Goal: Task Accomplishment & Management: Manage account settings

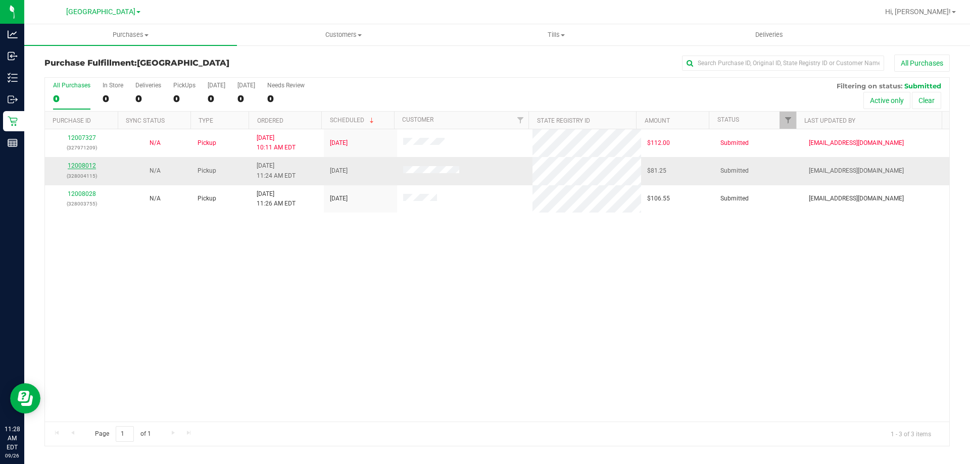
click at [83, 165] on link "12008012" at bounding box center [82, 165] width 28 height 7
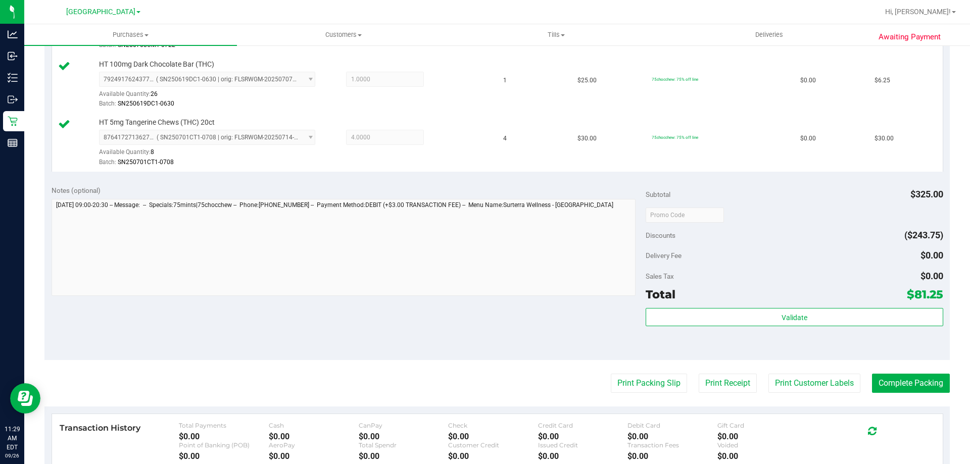
scroll to position [390, 0]
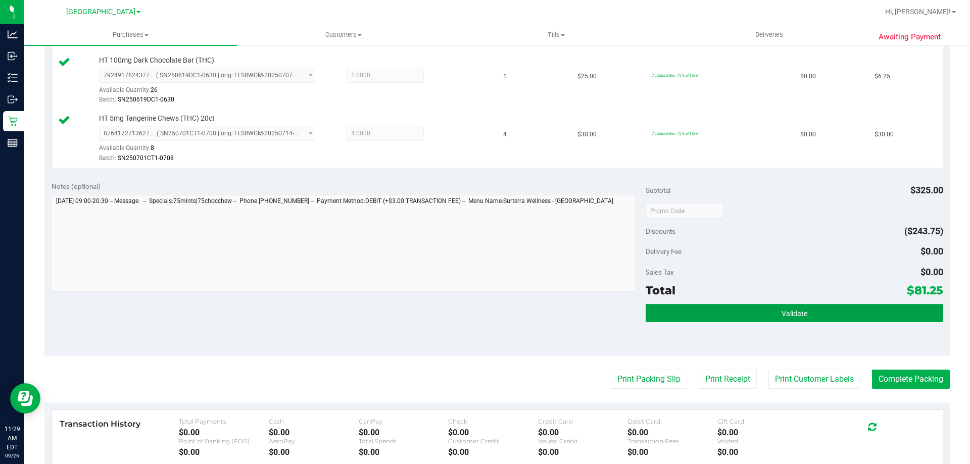
click at [738, 309] on button "Validate" at bounding box center [794, 313] width 297 height 18
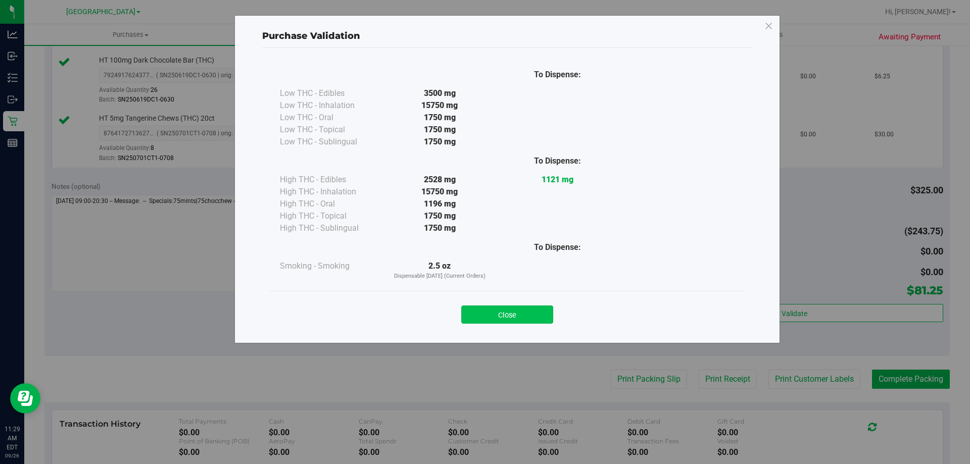
click at [494, 310] on button "Close" at bounding box center [507, 315] width 92 height 18
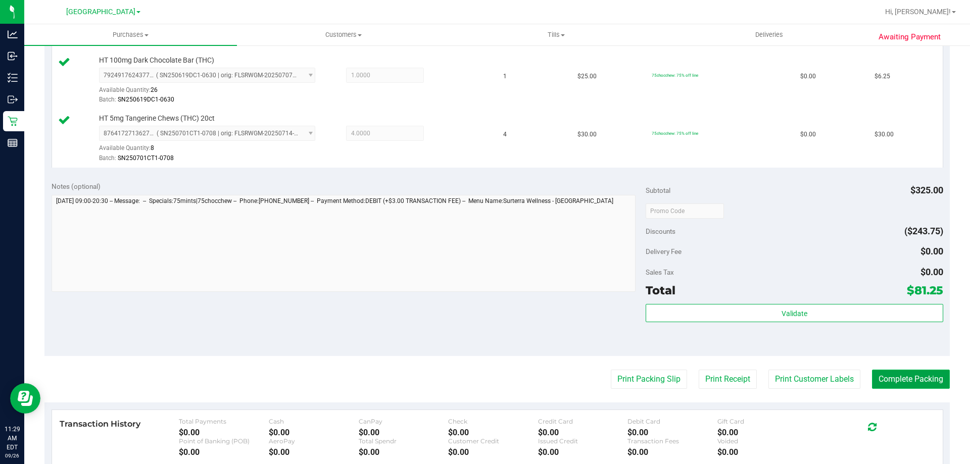
click at [897, 377] on button "Complete Packing" at bounding box center [911, 379] width 78 height 19
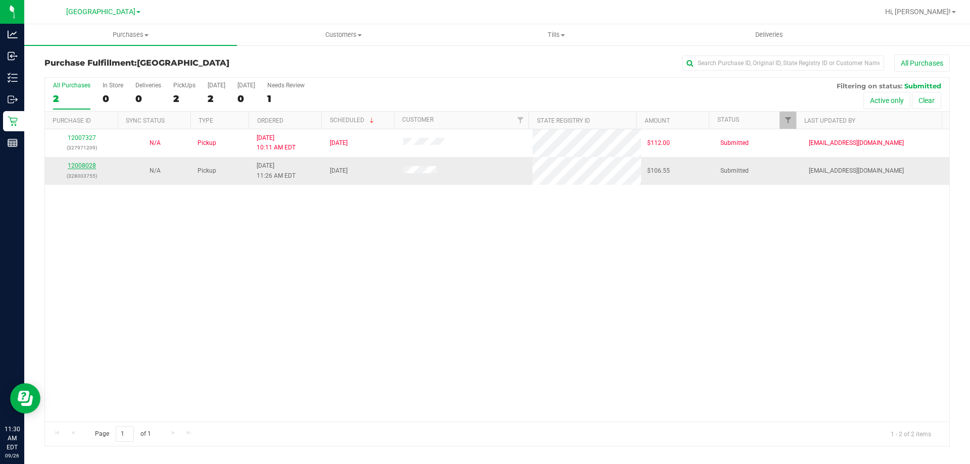
click at [84, 167] on link "12008028" at bounding box center [82, 165] width 28 height 7
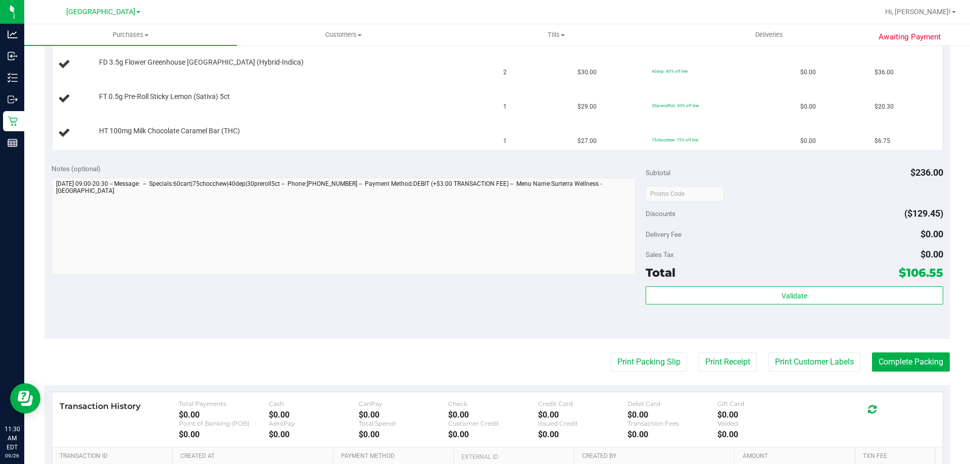
scroll to position [347, 0]
click at [628, 365] on button "Print Packing Slip" at bounding box center [649, 361] width 76 height 19
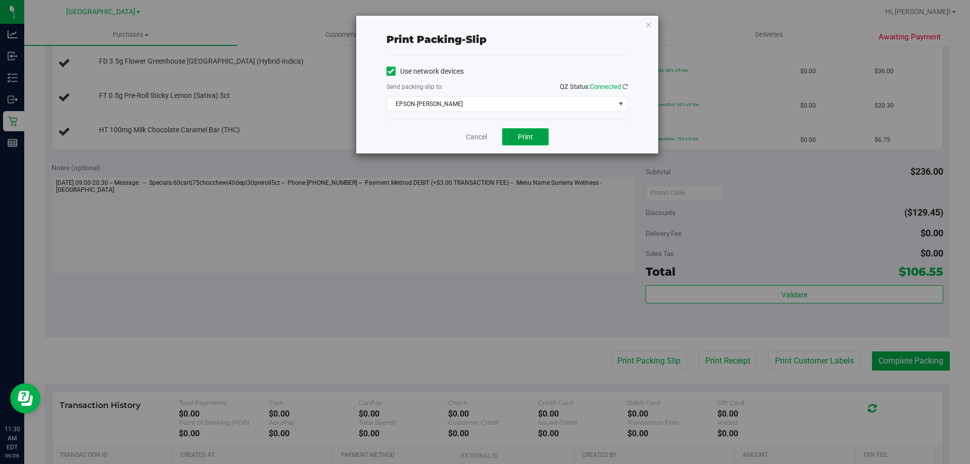
click at [520, 139] on span "Print" at bounding box center [525, 137] width 15 height 8
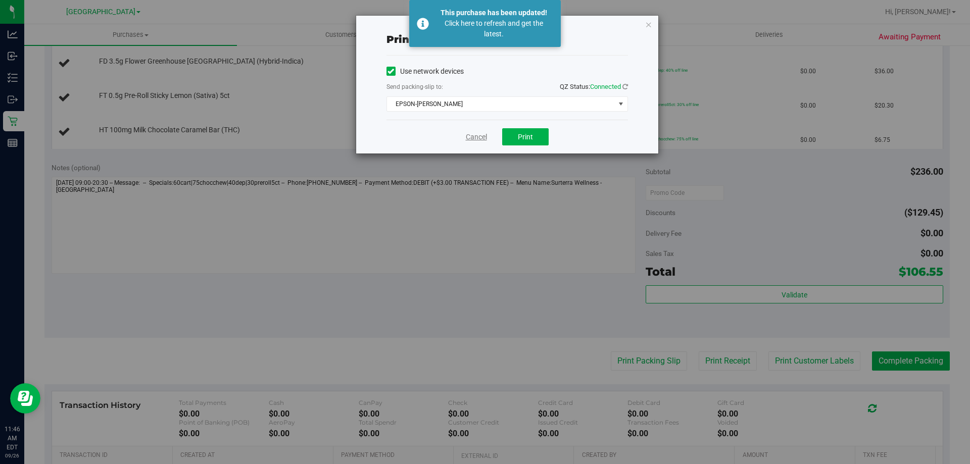
click at [476, 134] on link "Cancel" at bounding box center [476, 137] width 21 height 11
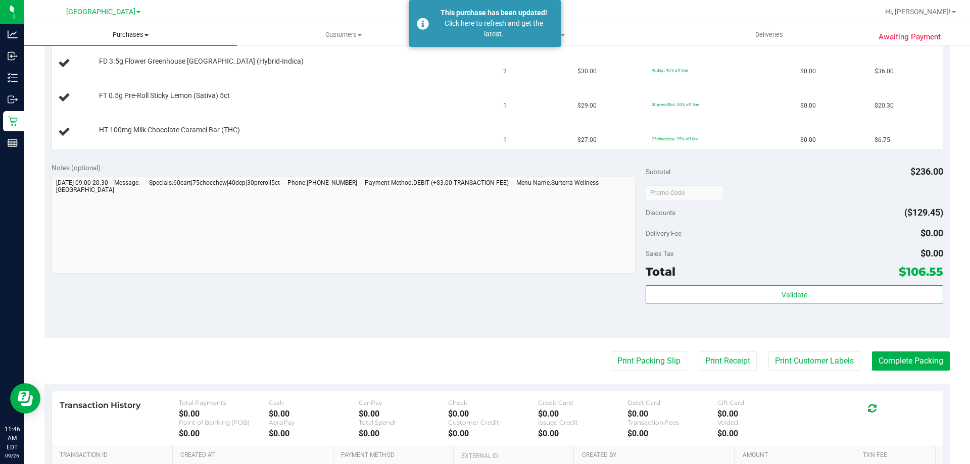
click at [126, 33] on span "Purchases" at bounding box center [130, 34] width 213 height 9
click at [119, 78] on li "Fulfillment" at bounding box center [130, 73] width 213 height 12
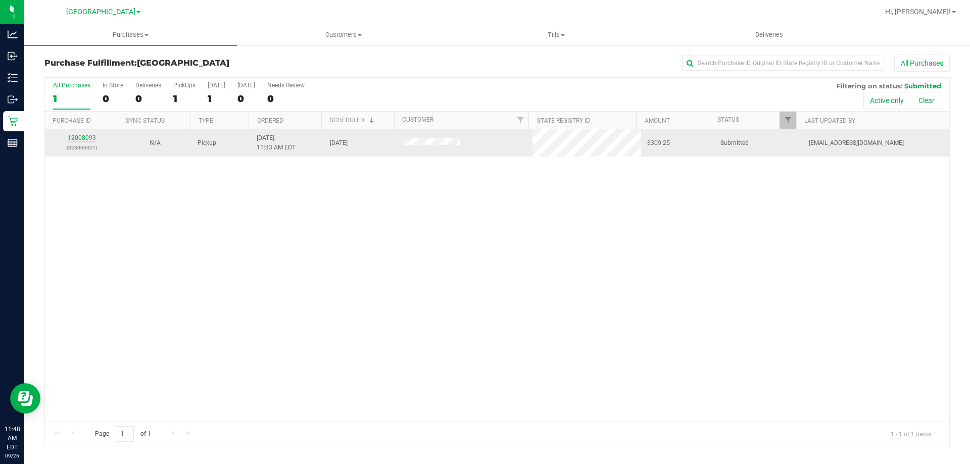
click at [84, 136] on link "12008093" at bounding box center [82, 137] width 28 height 7
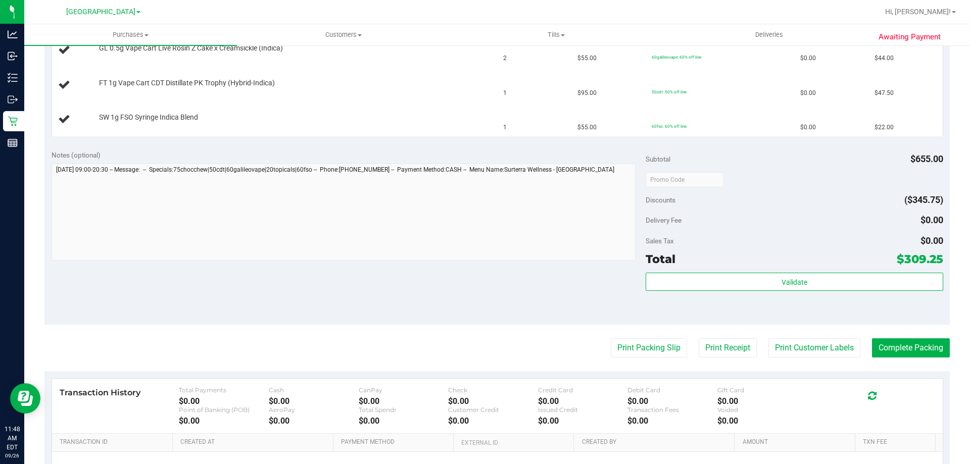
scroll to position [472, 0]
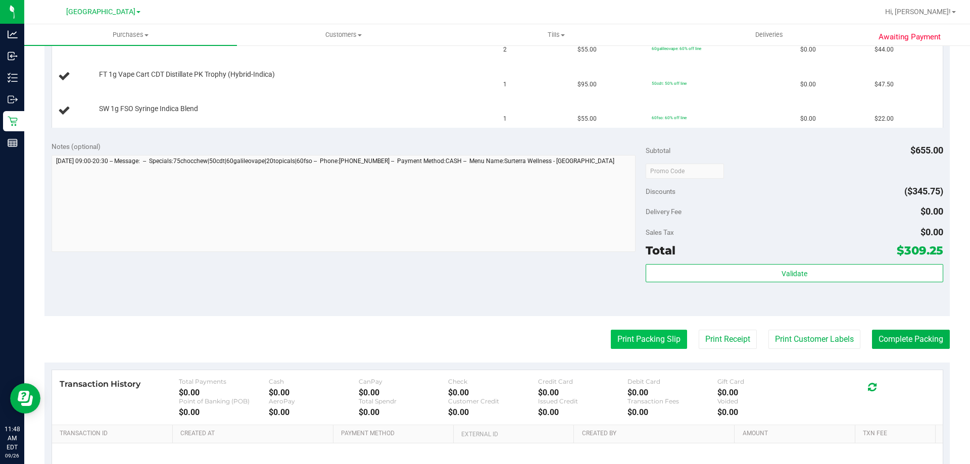
click at [647, 333] on button "Print Packing Slip" at bounding box center [649, 339] width 76 height 19
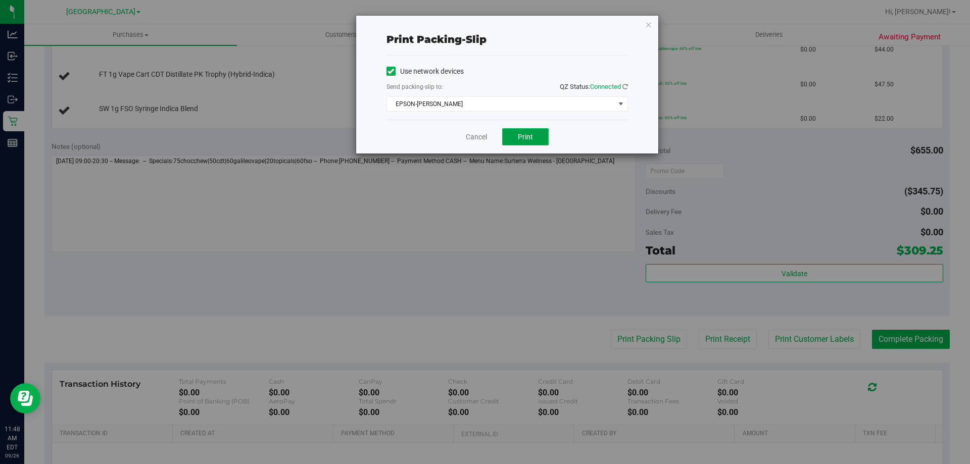
click at [523, 134] on span "Print" at bounding box center [525, 137] width 15 height 8
click at [476, 138] on link "Cancel" at bounding box center [476, 137] width 21 height 11
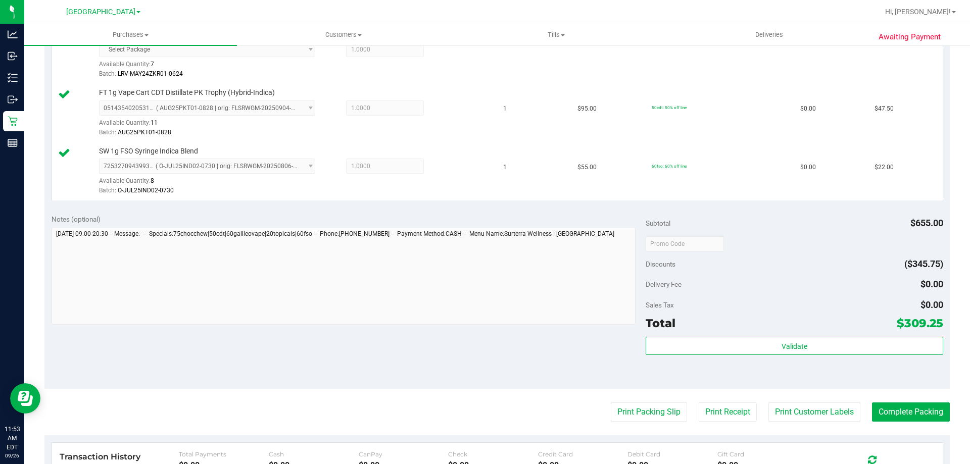
scroll to position [635, 0]
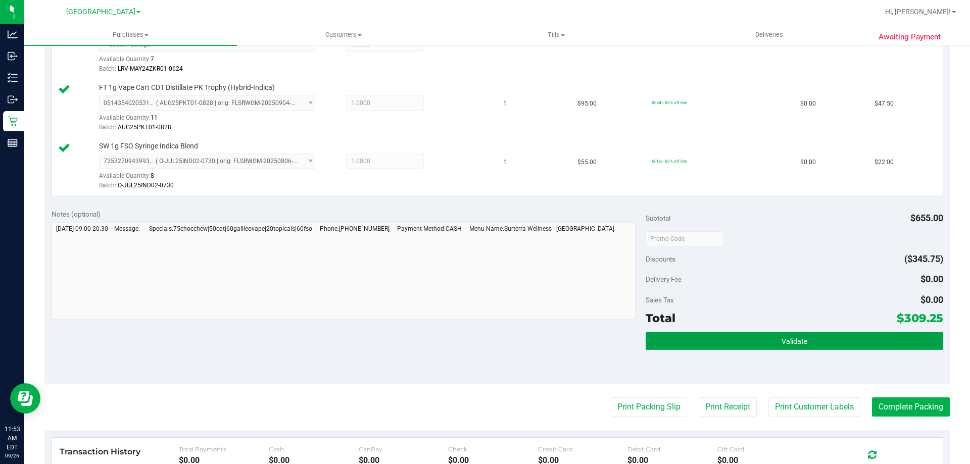
click at [685, 341] on button "Validate" at bounding box center [794, 341] width 297 height 18
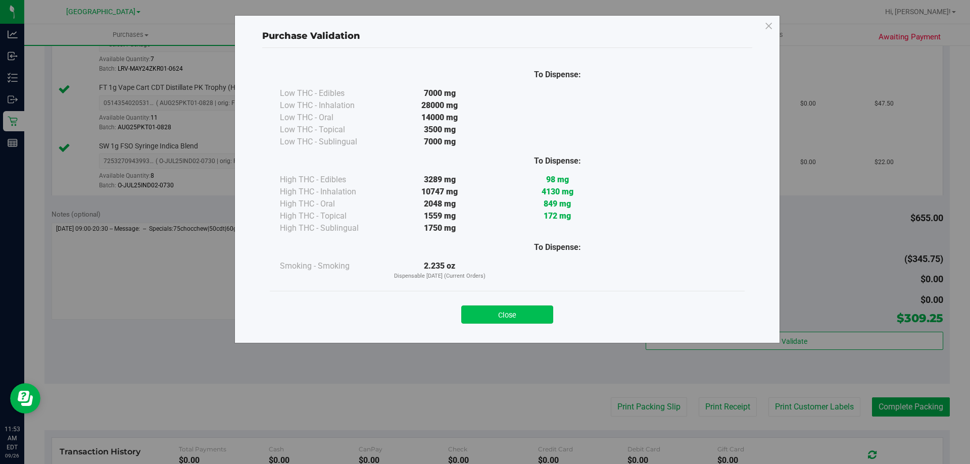
click at [500, 316] on button "Close" at bounding box center [507, 315] width 92 height 18
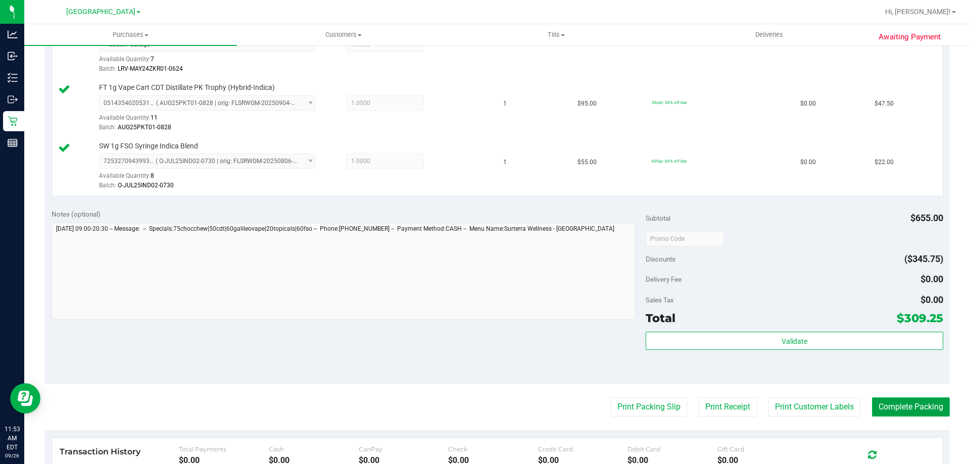
click at [879, 406] on button "Complete Packing" at bounding box center [911, 407] width 78 height 19
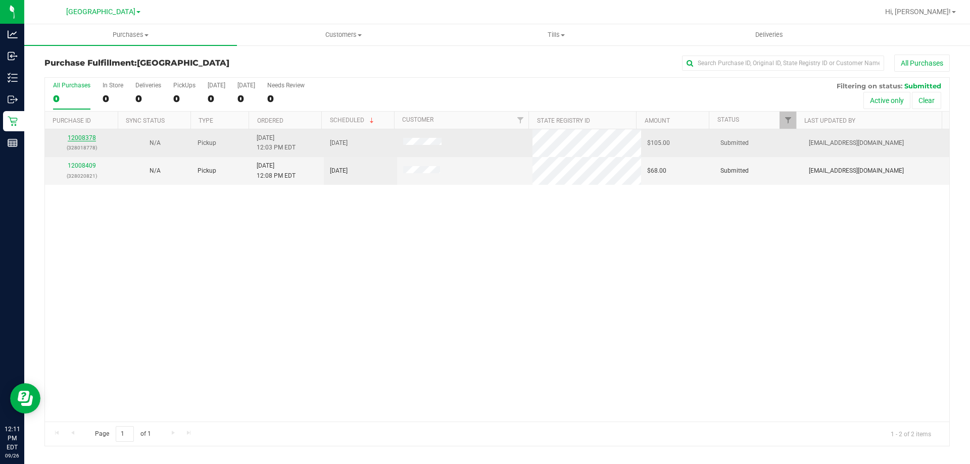
click at [82, 139] on link "12008378" at bounding box center [82, 137] width 28 height 7
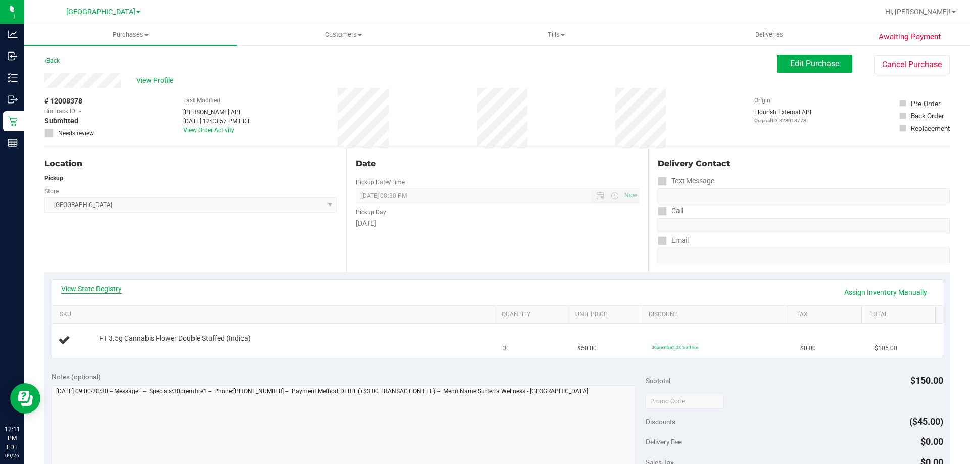
click at [81, 288] on link "View State Registry" at bounding box center [91, 289] width 61 height 10
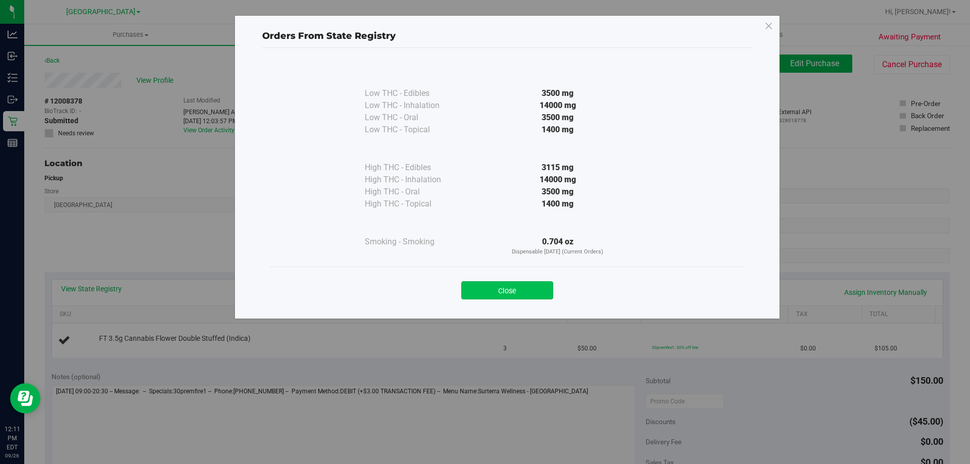
click at [516, 296] on button "Close" at bounding box center [507, 291] width 92 height 18
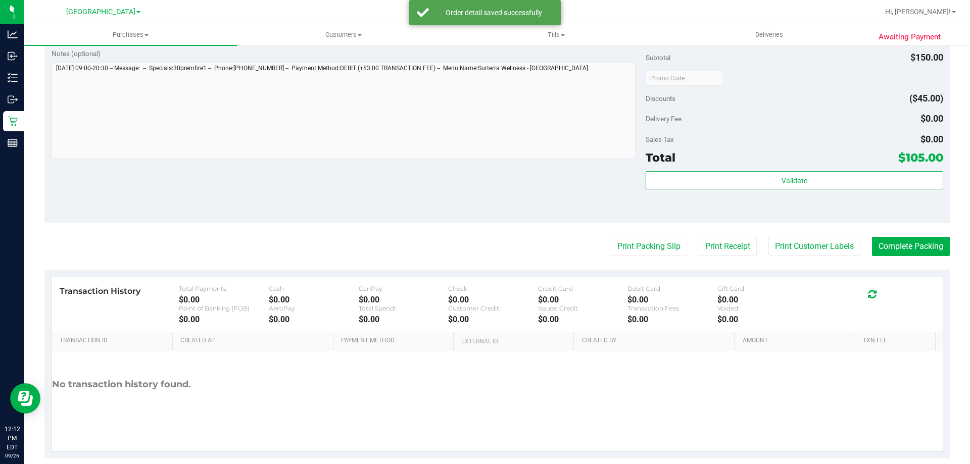
scroll to position [352, 0]
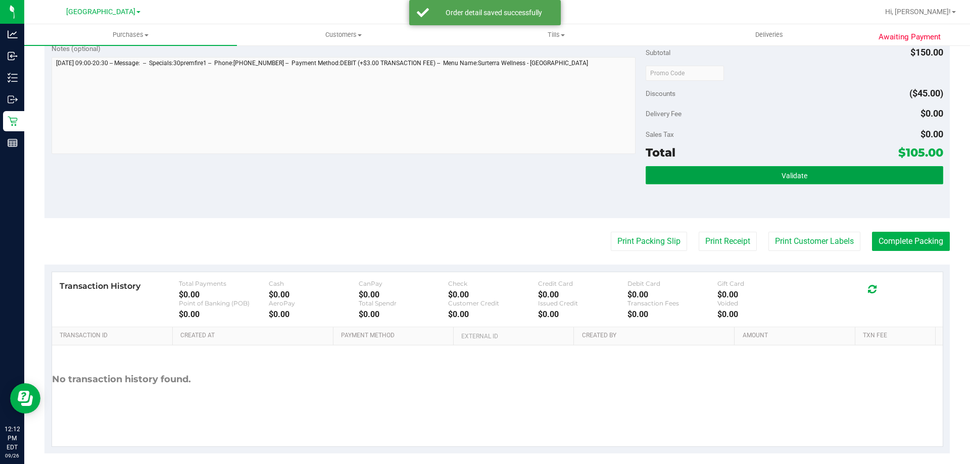
click at [804, 182] on button "Validate" at bounding box center [794, 175] width 297 height 18
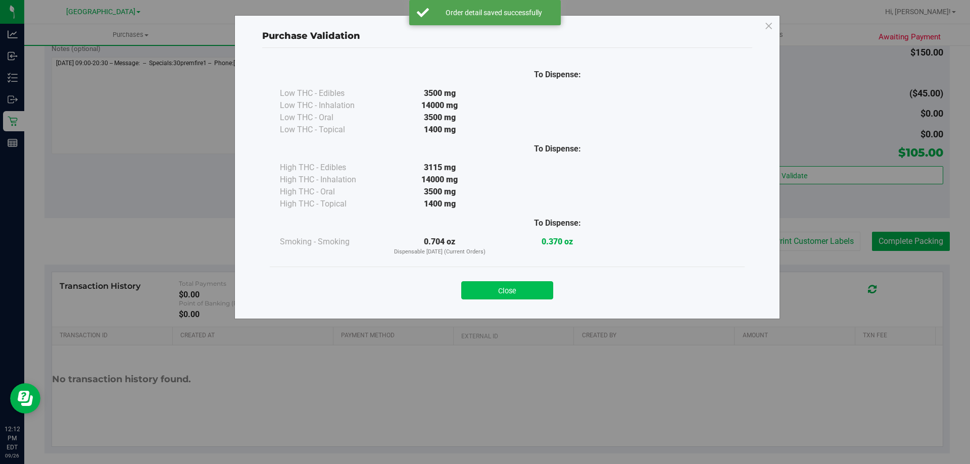
click at [501, 285] on button "Close" at bounding box center [507, 291] width 92 height 18
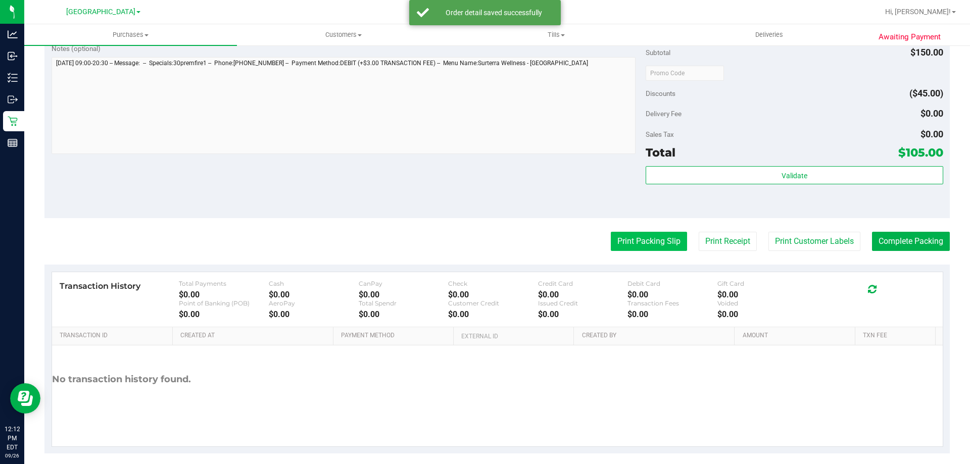
click at [646, 242] on button "Print Packing Slip" at bounding box center [649, 241] width 76 height 19
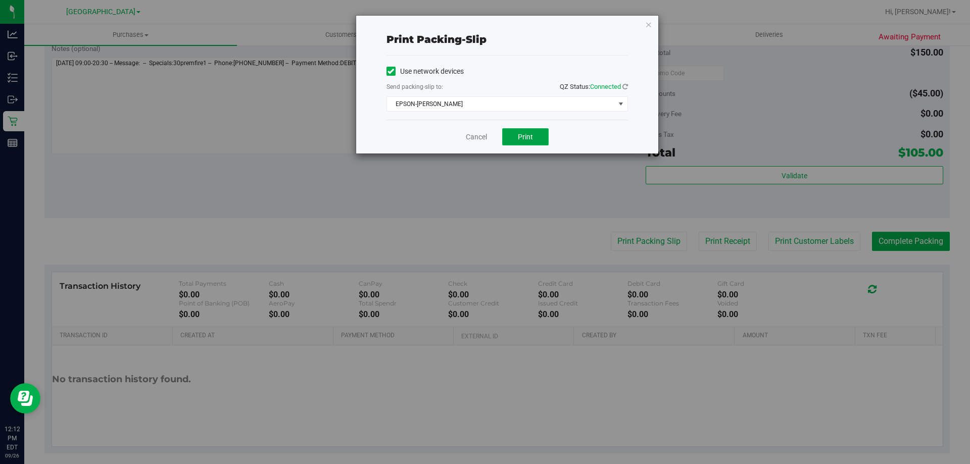
click at [528, 130] on button "Print" at bounding box center [525, 136] width 46 height 17
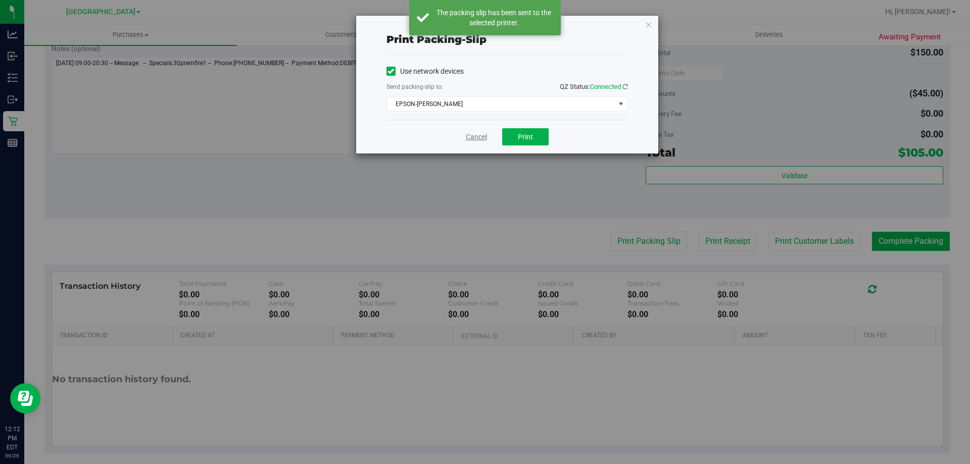
click at [472, 136] on link "Cancel" at bounding box center [476, 137] width 21 height 11
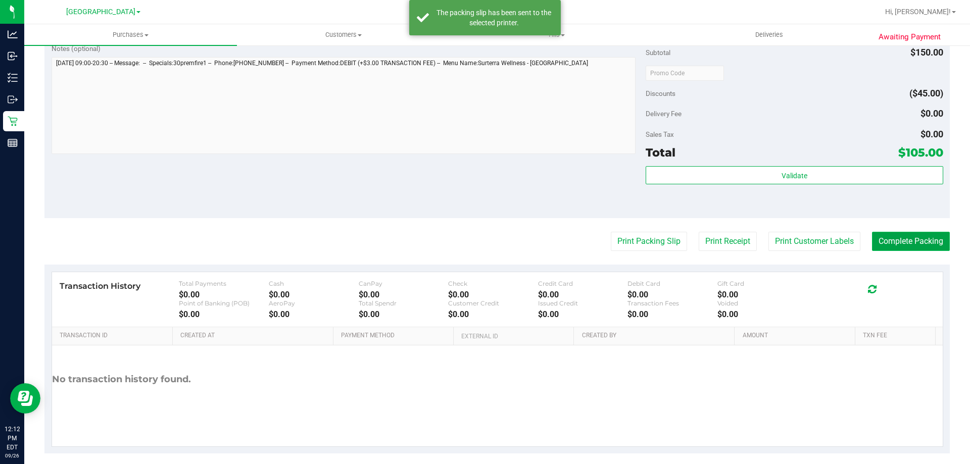
click at [914, 240] on button "Complete Packing" at bounding box center [911, 241] width 78 height 19
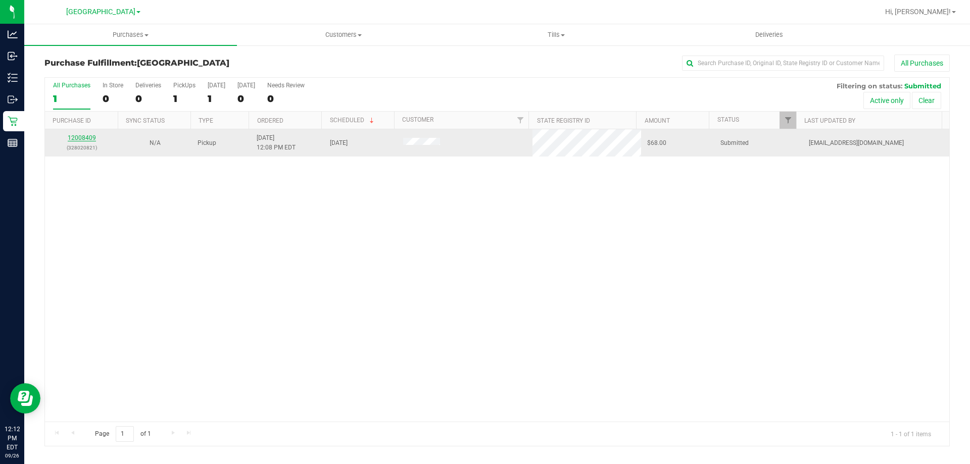
click at [80, 141] on link "12008409" at bounding box center [82, 137] width 28 height 7
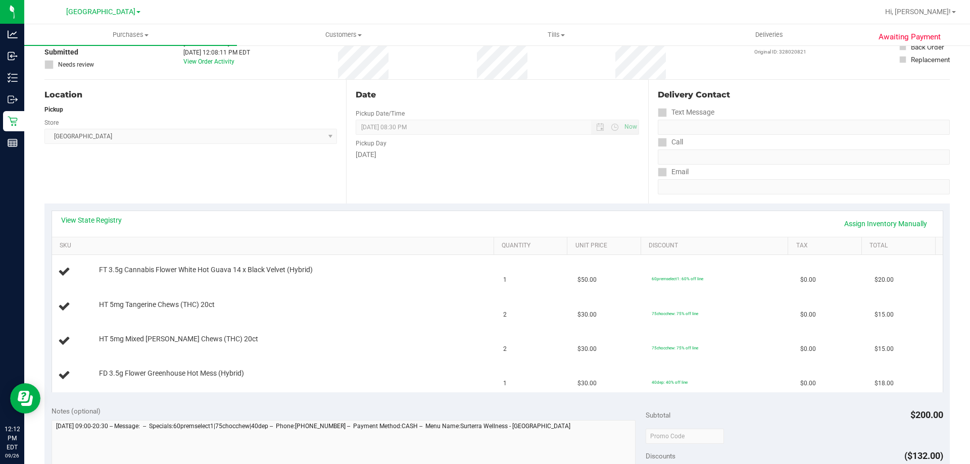
scroll to position [137, 0]
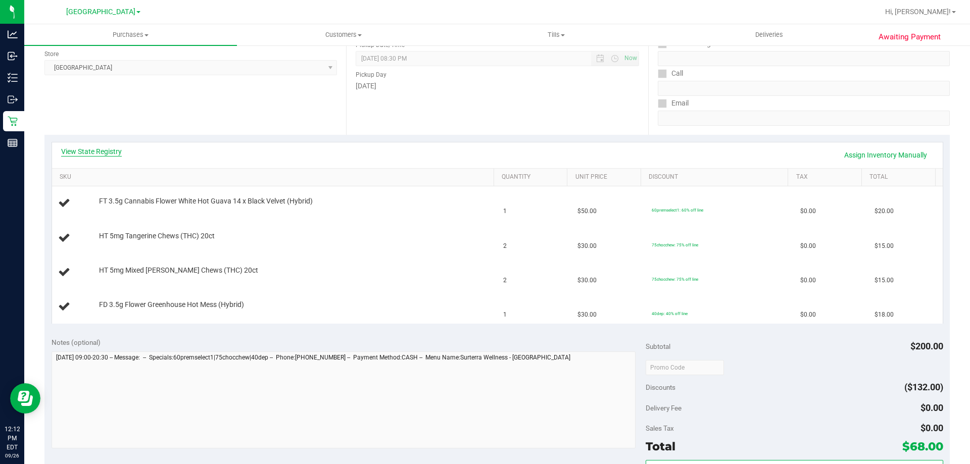
click at [91, 147] on link "View State Registry" at bounding box center [91, 152] width 61 height 10
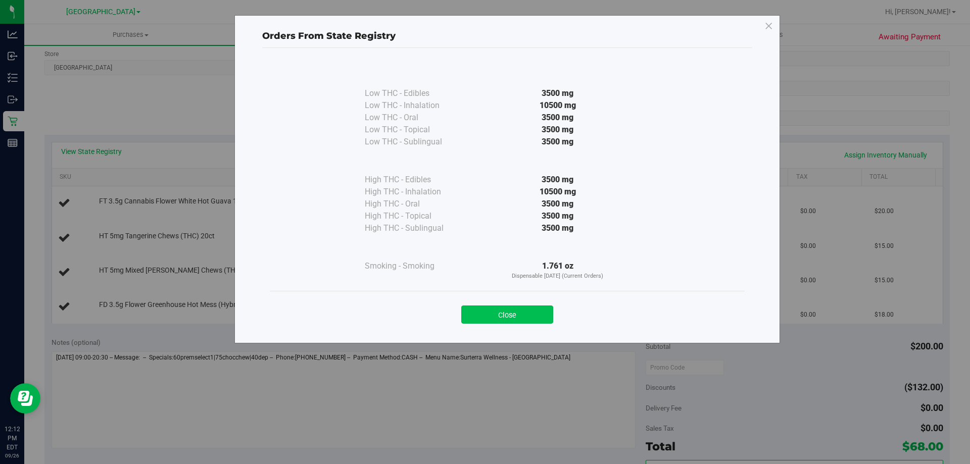
click at [545, 317] on button "Close" at bounding box center [507, 315] width 92 height 18
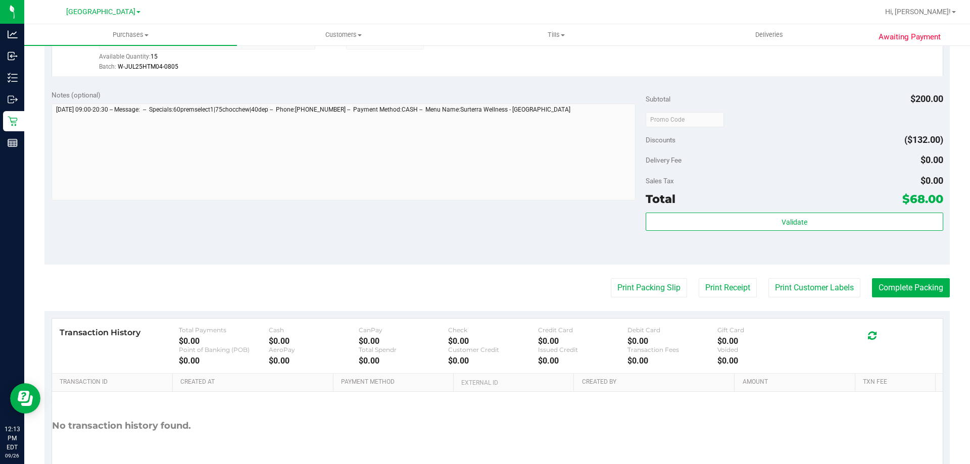
scroll to position [484, 0]
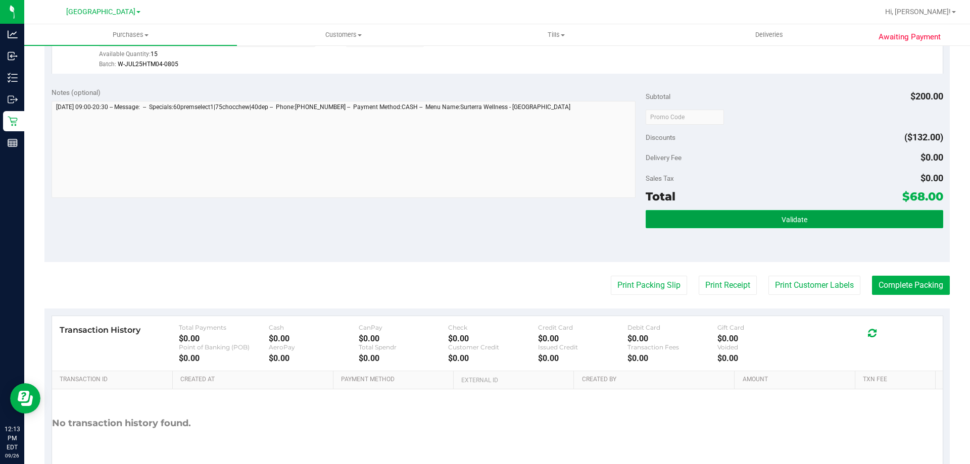
click at [800, 221] on span "Validate" at bounding box center [795, 220] width 26 height 8
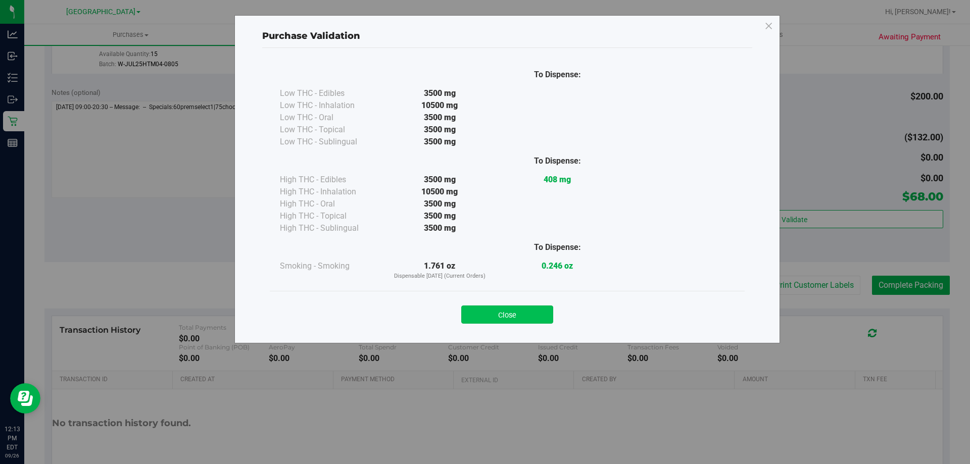
click at [504, 322] on button "Close" at bounding box center [507, 315] width 92 height 18
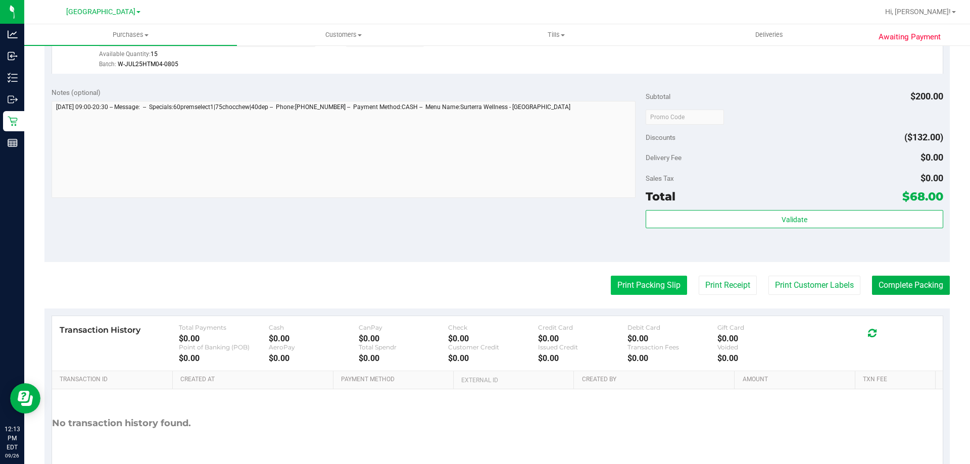
click at [633, 288] on button "Print Packing Slip" at bounding box center [649, 285] width 76 height 19
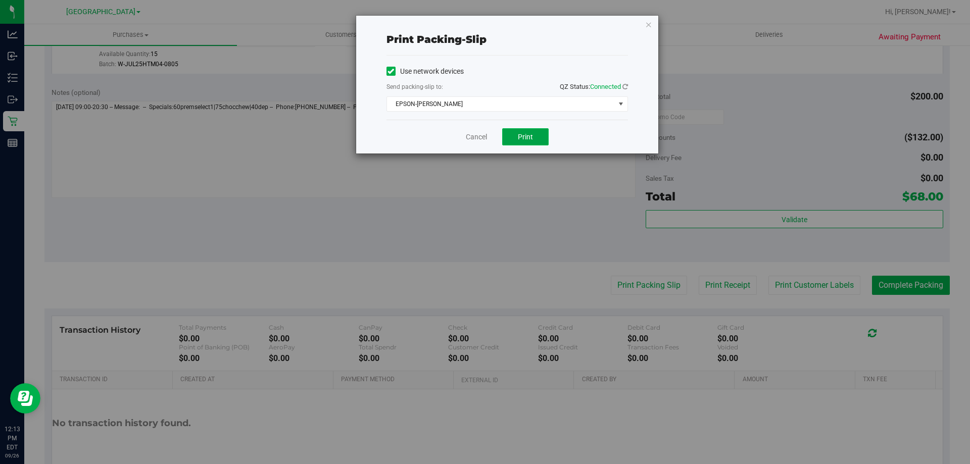
click at [524, 133] on span "Print" at bounding box center [525, 137] width 15 height 8
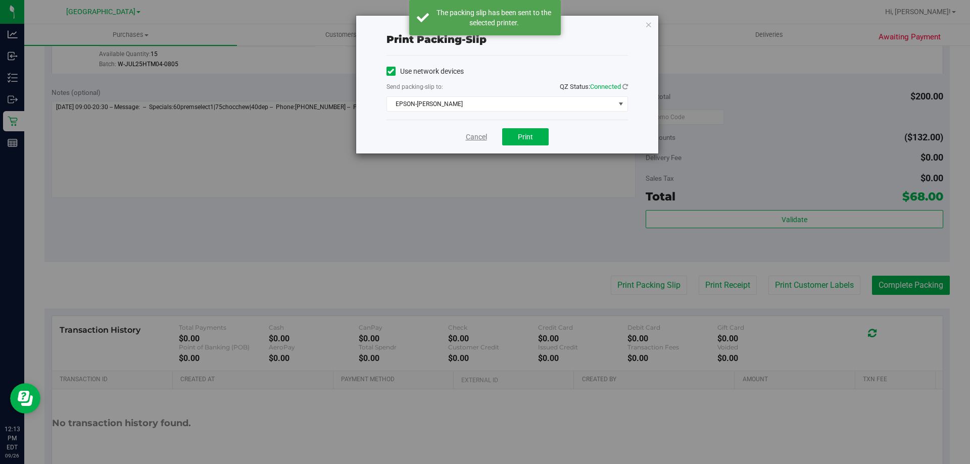
click at [470, 138] on link "Cancel" at bounding box center [476, 137] width 21 height 11
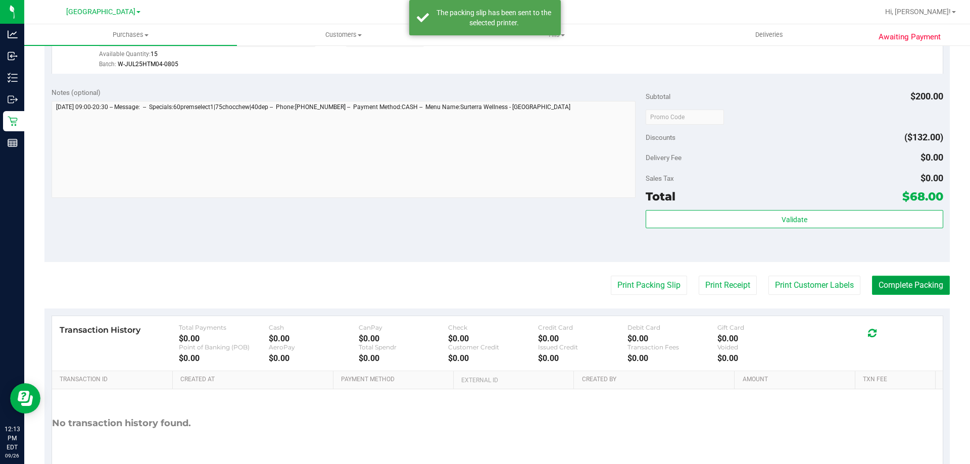
click at [918, 285] on button "Complete Packing" at bounding box center [911, 285] width 78 height 19
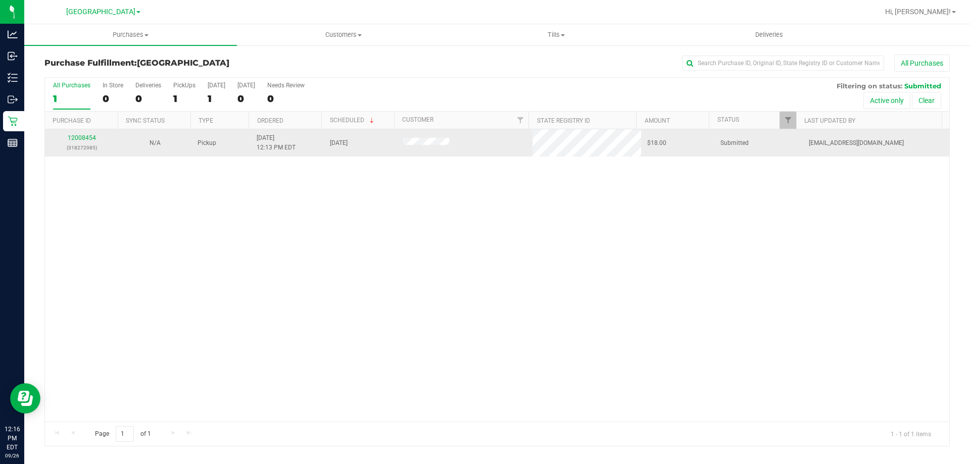
click at [85, 150] on p "(318272985)" at bounding box center [81, 148] width 61 height 10
click at [74, 137] on link "12008454" at bounding box center [82, 137] width 28 height 7
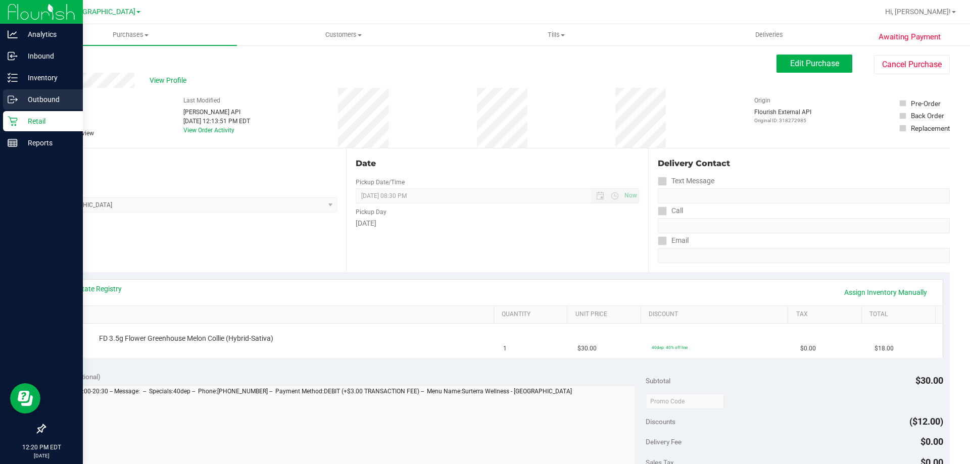
click at [52, 110] on link "Outbound" at bounding box center [41, 100] width 83 height 22
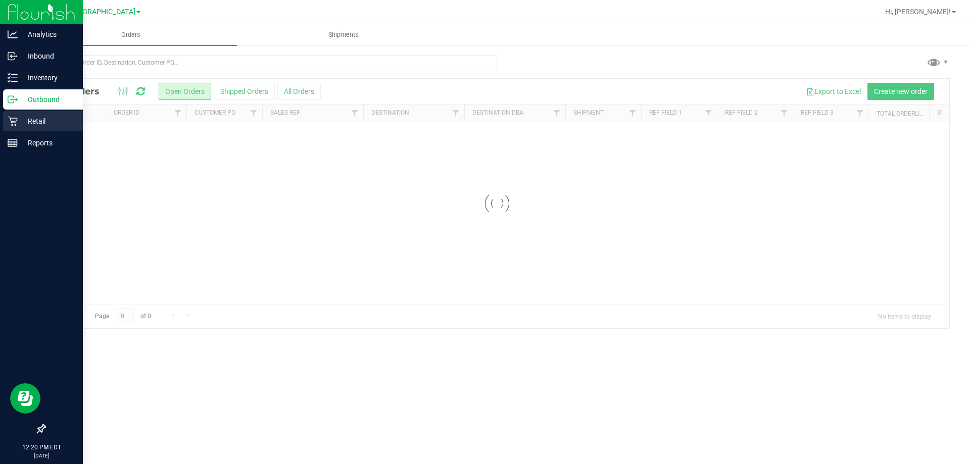
click at [19, 127] on p "Retail" at bounding box center [48, 121] width 61 height 12
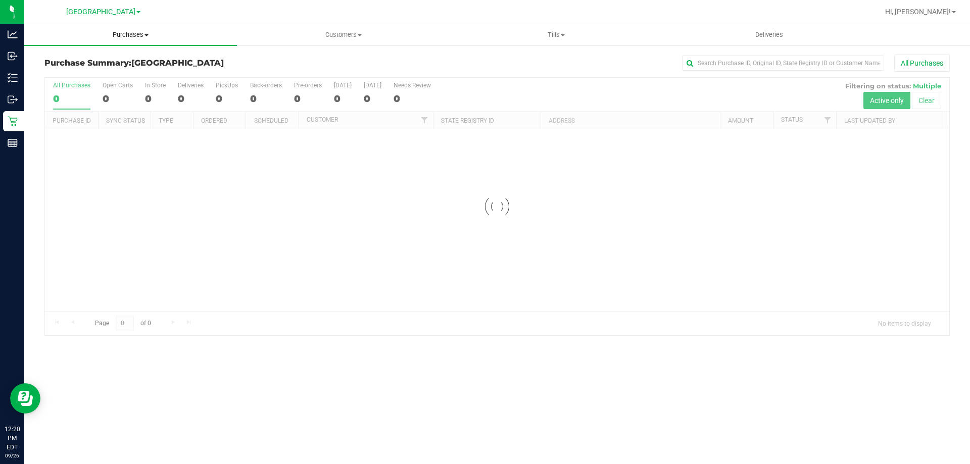
click at [147, 38] on span "Purchases" at bounding box center [130, 34] width 213 height 9
click at [79, 73] on span "Fulfillment" at bounding box center [55, 73] width 63 height 9
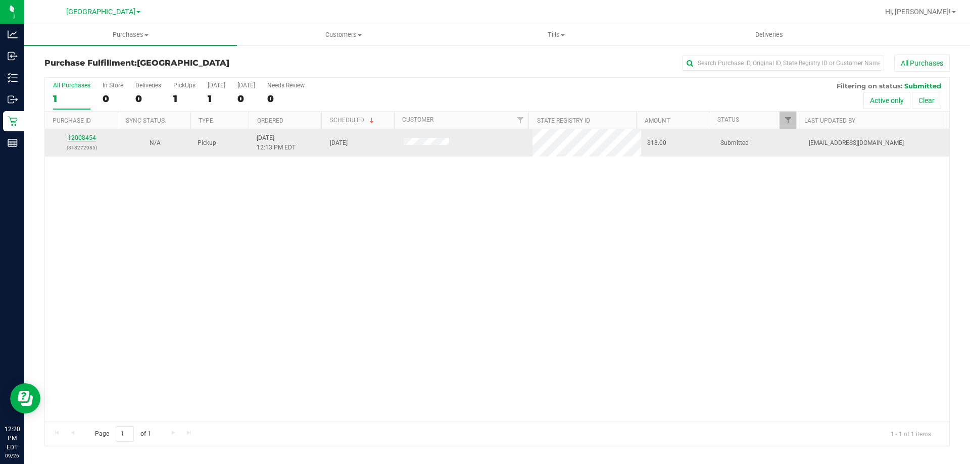
click at [81, 142] on link "12008454" at bounding box center [82, 137] width 28 height 7
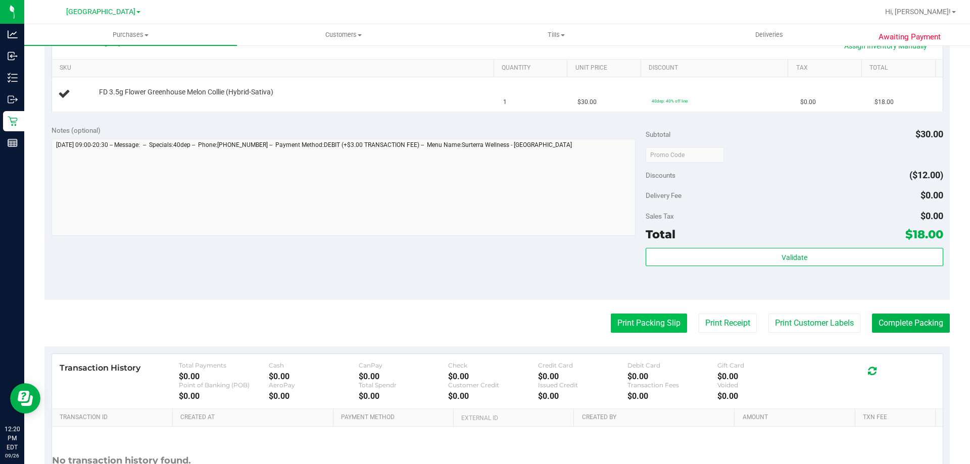
scroll to position [253, 0]
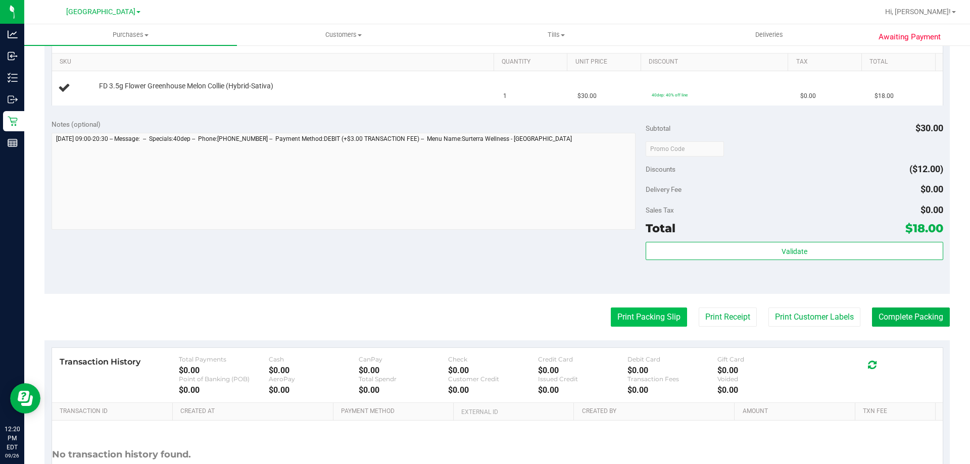
click at [643, 312] on button "Print Packing Slip" at bounding box center [649, 317] width 76 height 19
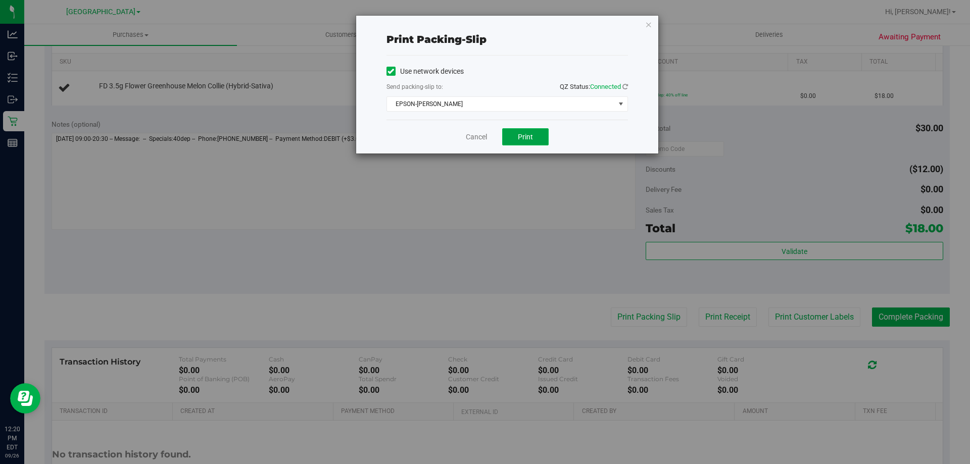
click at [520, 136] on span "Print" at bounding box center [525, 137] width 15 height 8
click at [479, 141] on link "Cancel" at bounding box center [476, 137] width 21 height 11
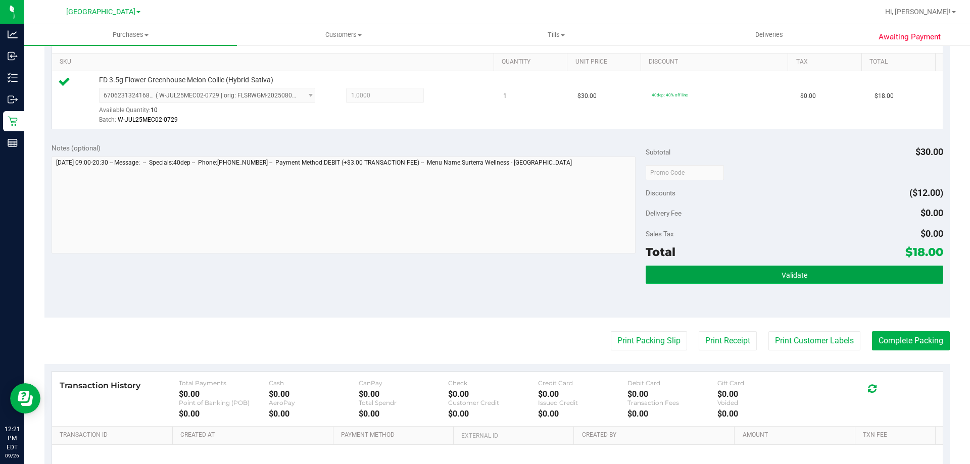
click at [787, 281] on button "Validate" at bounding box center [794, 275] width 297 height 18
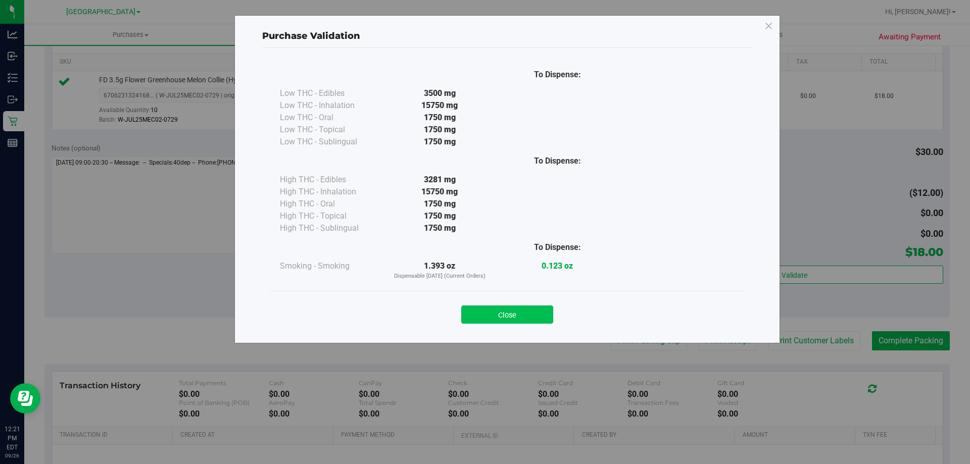
click at [513, 313] on button "Close" at bounding box center [507, 315] width 92 height 18
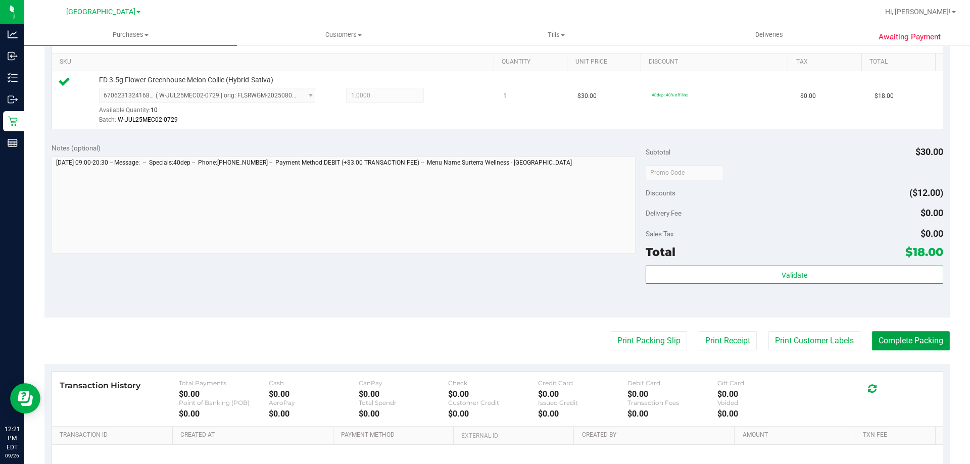
click at [925, 340] on button "Complete Packing" at bounding box center [911, 341] width 78 height 19
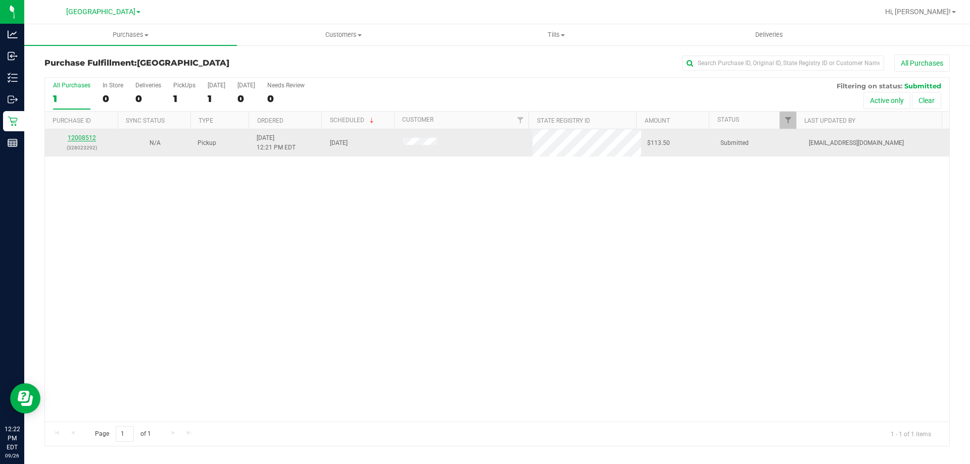
click at [89, 139] on link "12008512" at bounding box center [82, 137] width 28 height 7
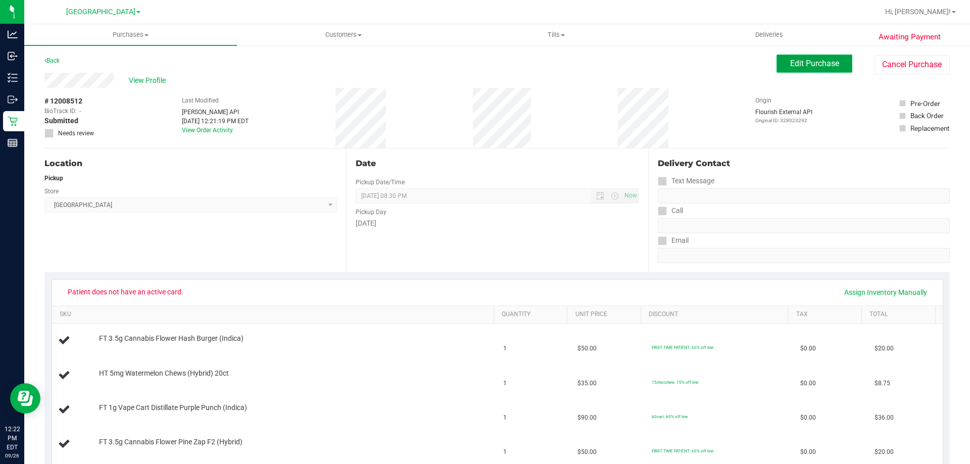
click at [813, 62] on span "Edit Purchase" at bounding box center [814, 64] width 49 height 10
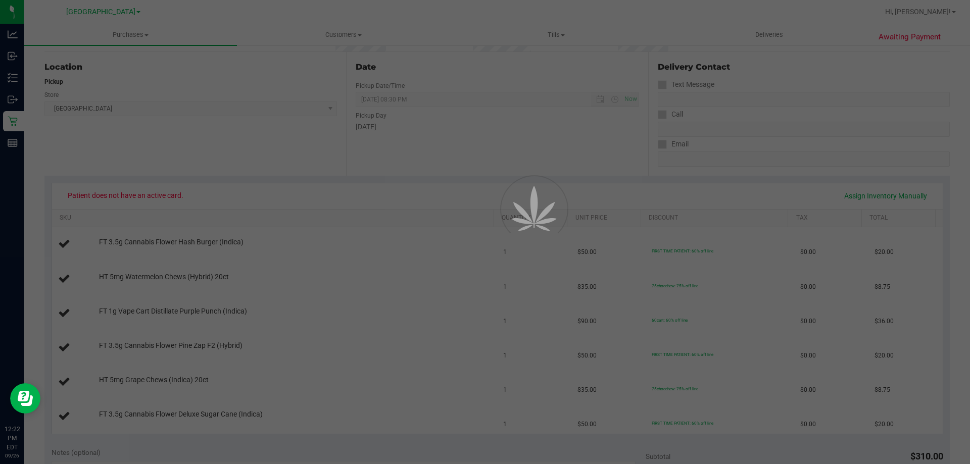
scroll to position [101, 0]
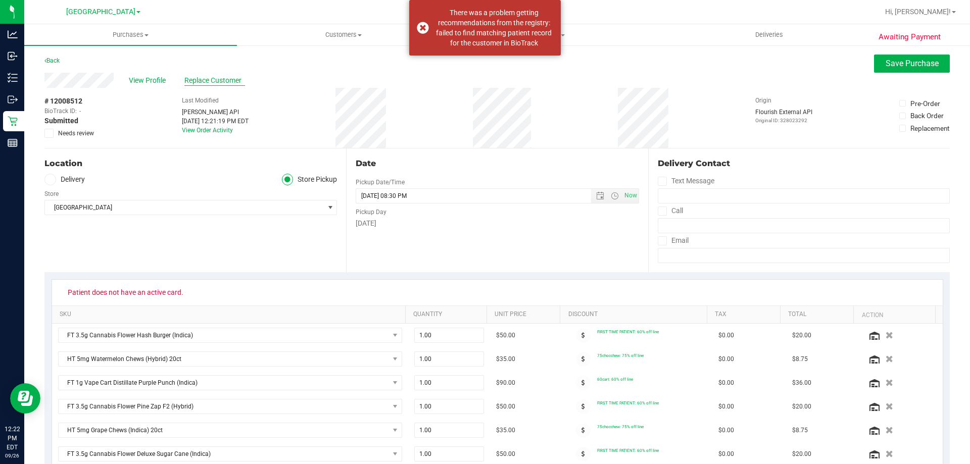
click at [208, 80] on span "Replace Customer" at bounding box center [214, 80] width 61 height 11
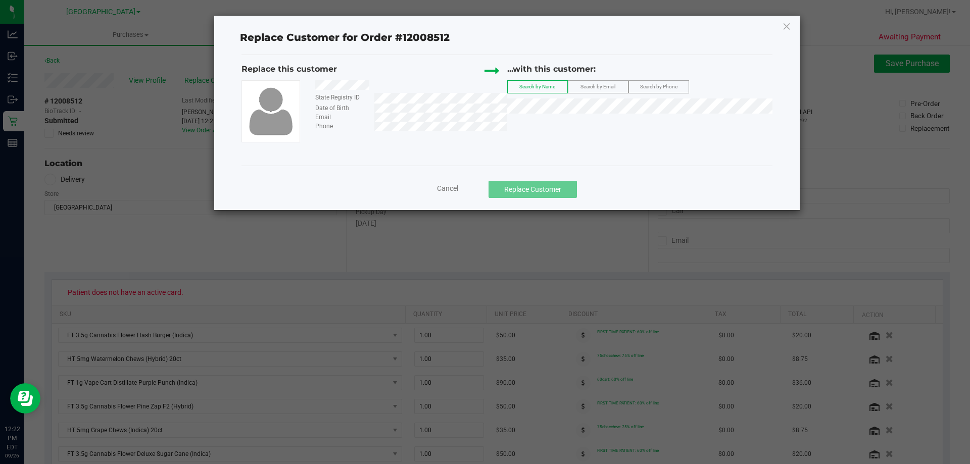
click at [617, 85] on label "Search by Email" at bounding box center [599, 87] width 60 height 12
click at [579, 123] on li "RONALD COTTLE JR (RONALDACOTTLE@GMAIL.COM)" at bounding box center [640, 123] width 265 height 14
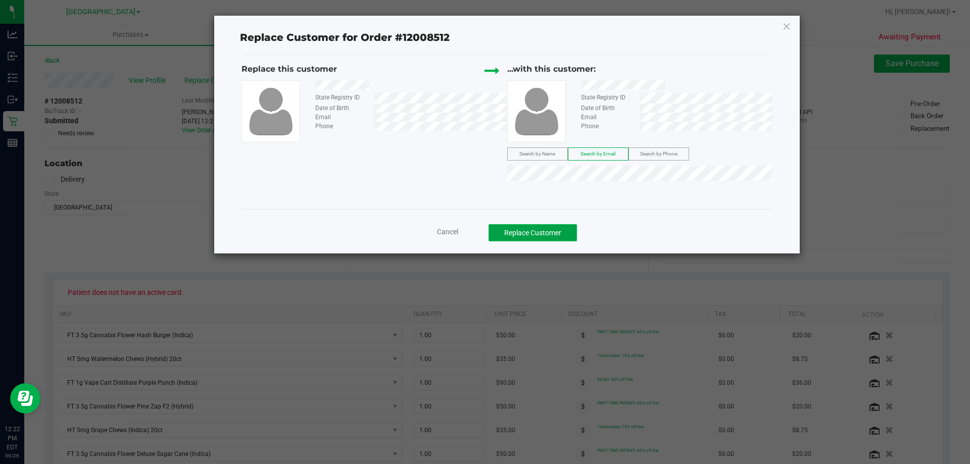
click at [539, 230] on button "Replace Customer" at bounding box center [533, 232] width 88 height 17
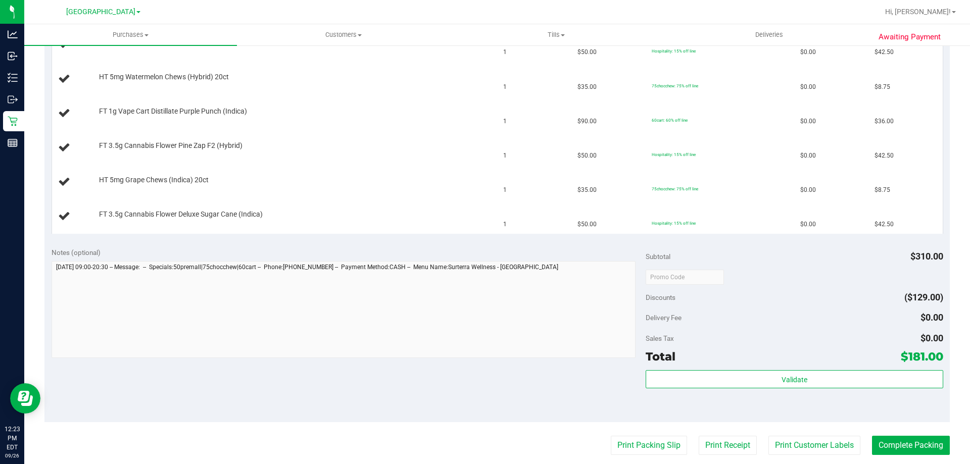
scroll to position [455, 0]
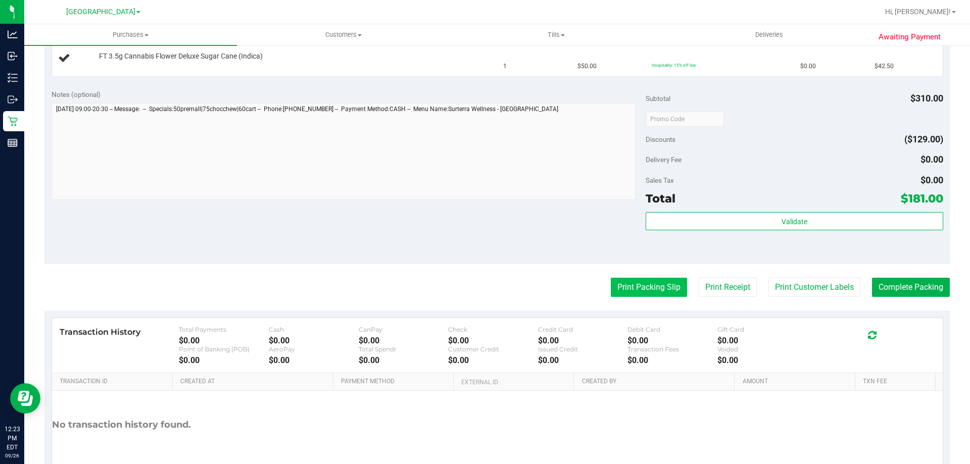
click at [662, 283] on button "Print Packing Slip" at bounding box center [649, 287] width 76 height 19
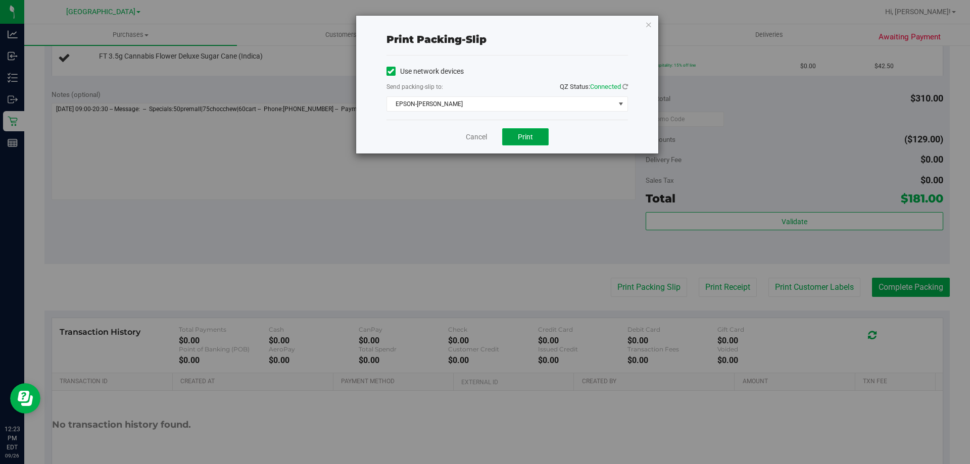
click at [532, 134] on span "Print" at bounding box center [525, 137] width 15 height 8
click at [475, 137] on link "Cancel" at bounding box center [476, 137] width 21 height 11
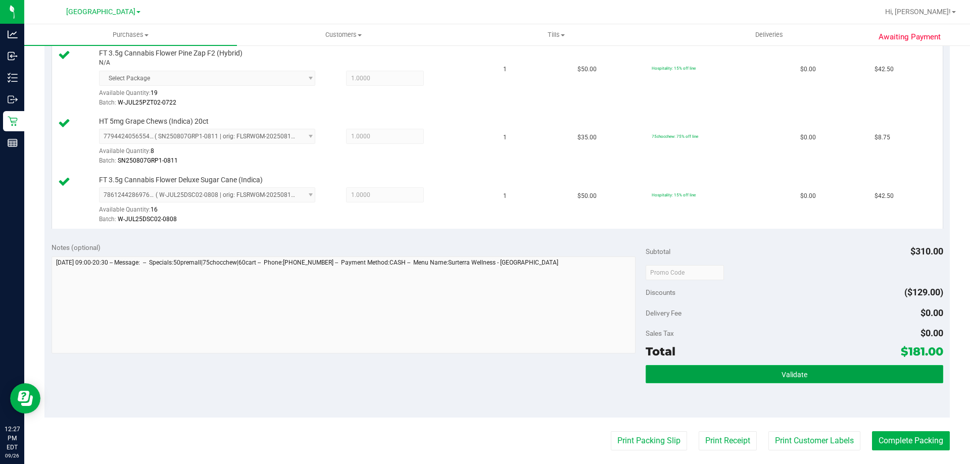
click at [821, 377] on button "Validate" at bounding box center [794, 374] width 297 height 18
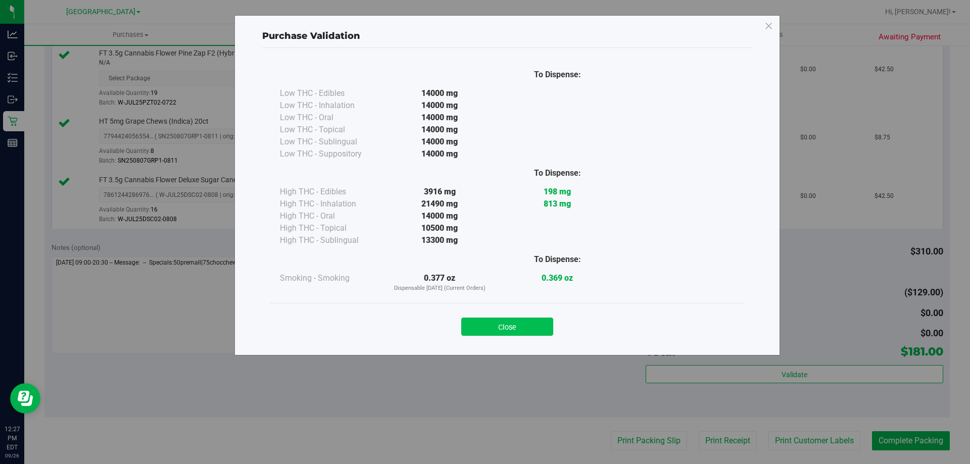
click at [505, 331] on button "Close" at bounding box center [507, 327] width 92 height 18
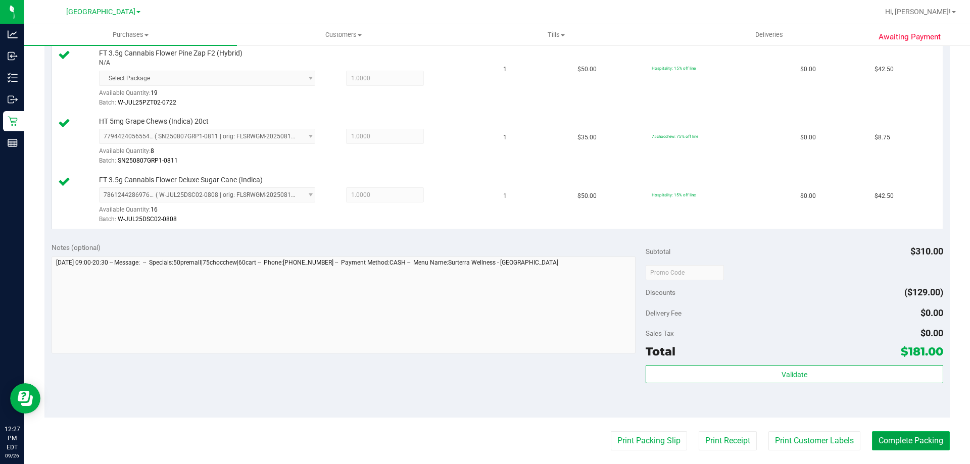
click at [902, 444] on button "Complete Packing" at bounding box center [911, 441] width 78 height 19
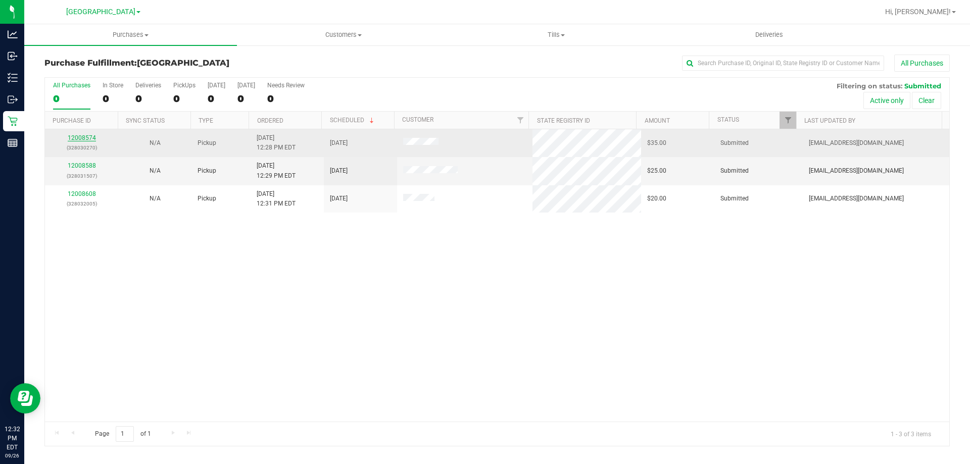
click at [78, 138] on link "12008574" at bounding box center [82, 137] width 28 height 7
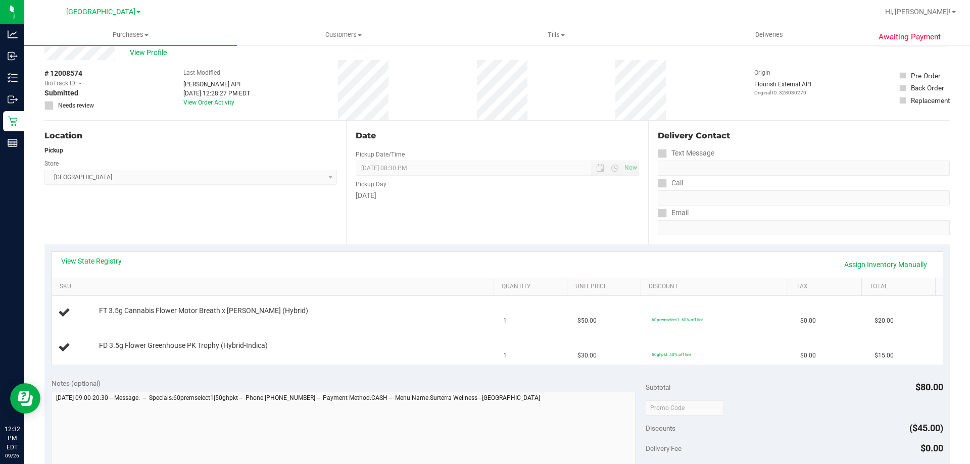
scroll to position [253, 0]
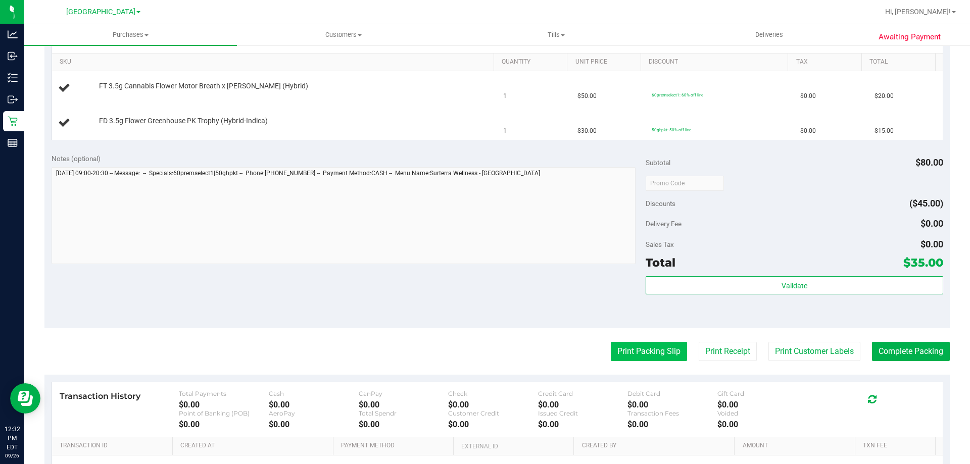
click at [645, 350] on button "Print Packing Slip" at bounding box center [649, 351] width 76 height 19
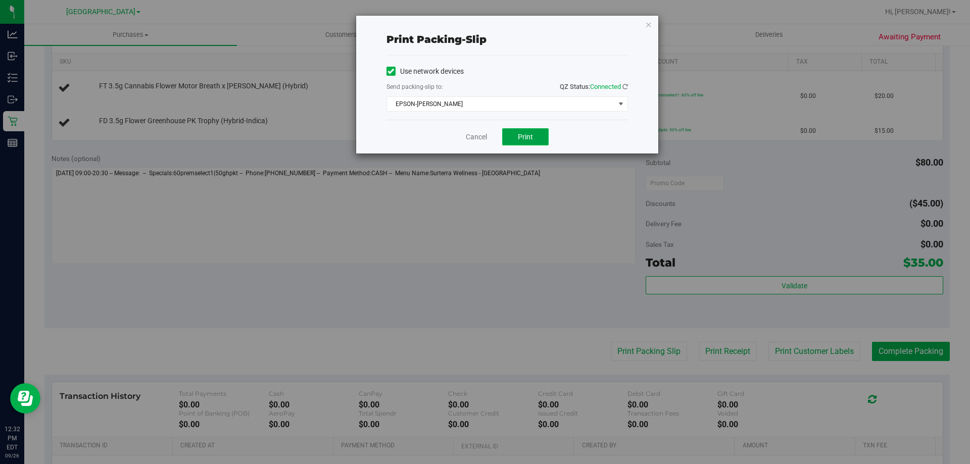
click at [535, 140] on button "Print" at bounding box center [525, 136] width 46 height 17
click at [471, 134] on link "Cancel" at bounding box center [476, 137] width 21 height 11
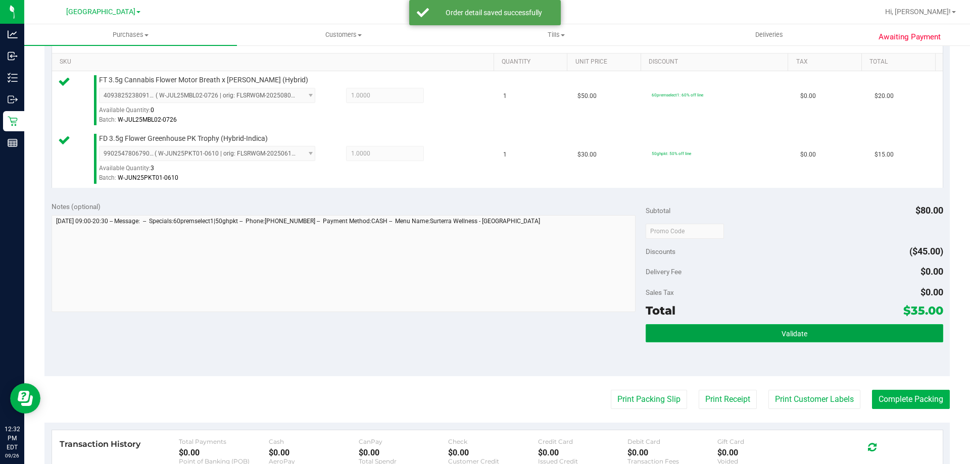
click at [795, 337] on span "Validate" at bounding box center [795, 334] width 26 height 8
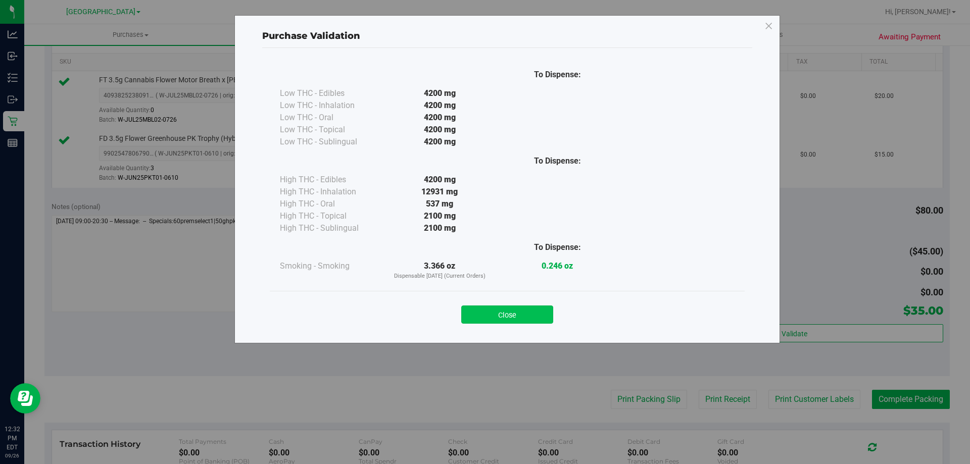
click at [531, 311] on button "Close" at bounding box center [507, 315] width 92 height 18
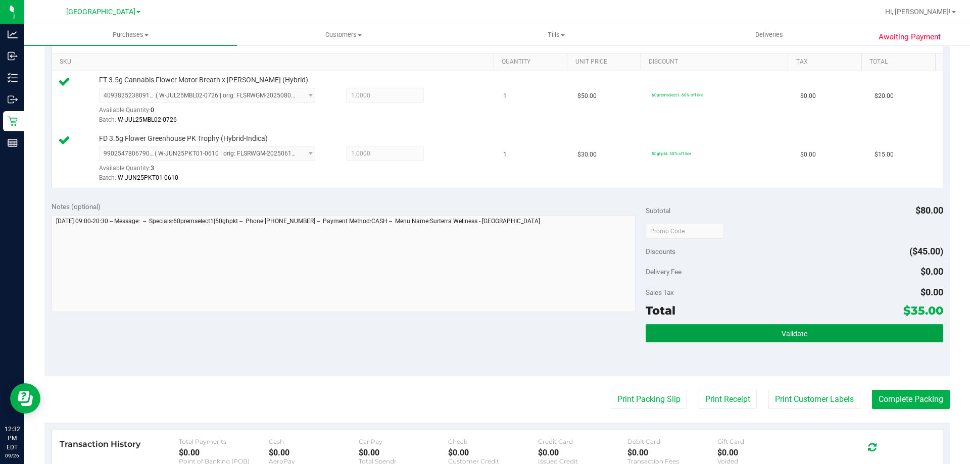
click at [801, 330] on span "Validate" at bounding box center [795, 334] width 26 height 8
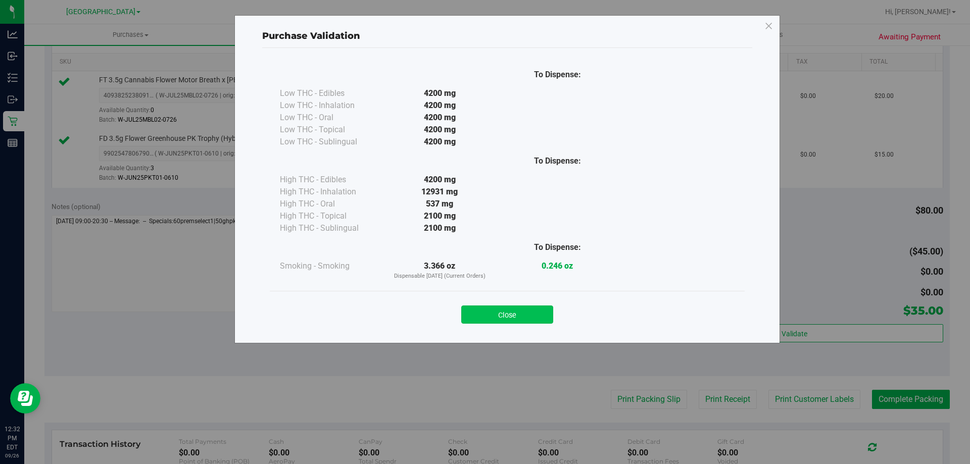
click at [518, 316] on button "Close" at bounding box center [507, 315] width 92 height 18
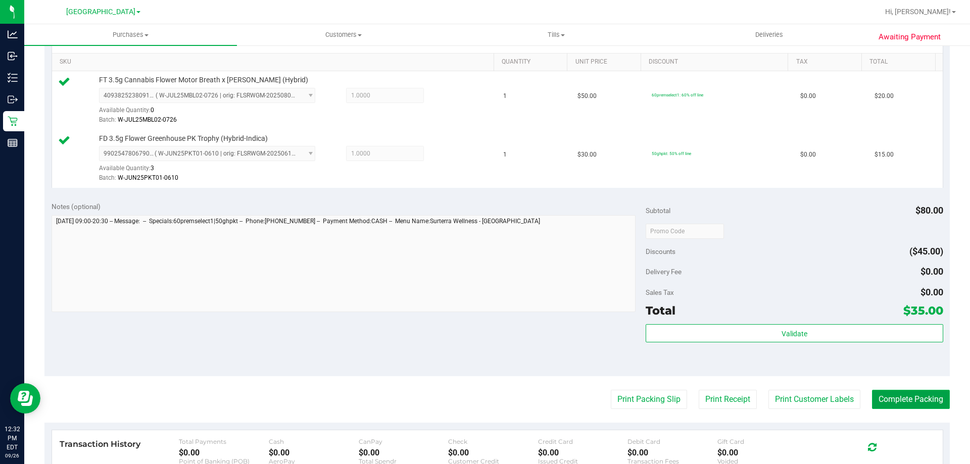
click at [906, 407] on button "Complete Packing" at bounding box center [911, 399] width 78 height 19
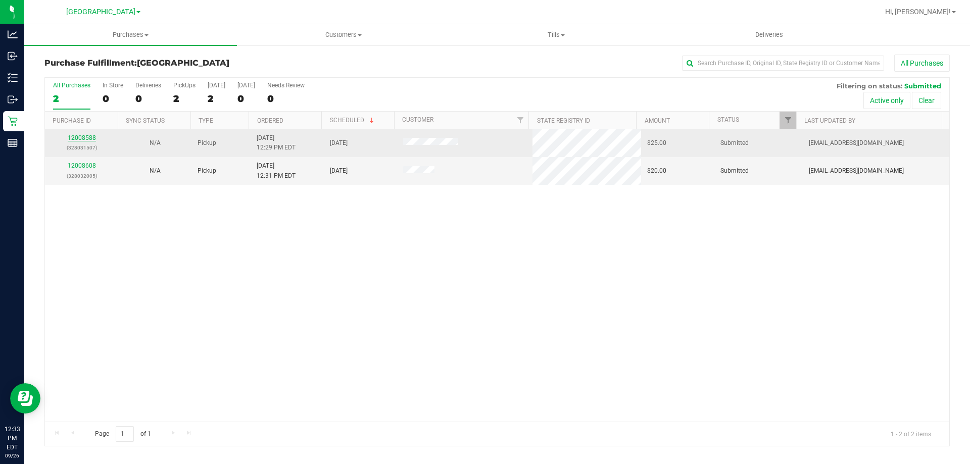
click at [88, 138] on link "12008588" at bounding box center [82, 137] width 28 height 7
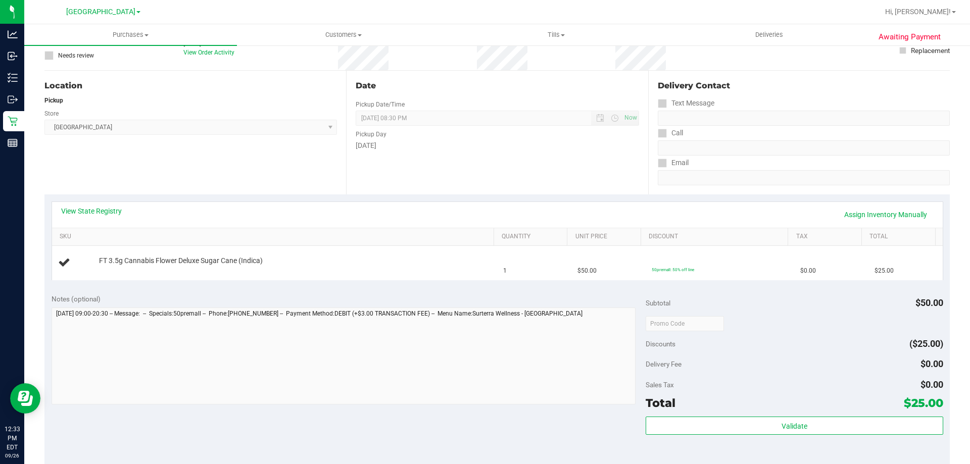
scroll to position [152, 0]
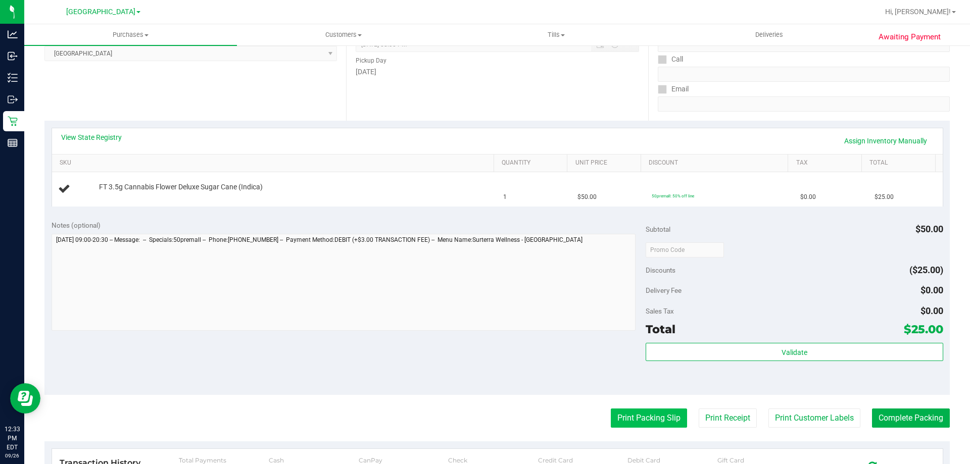
click at [676, 418] on button "Print Packing Slip" at bounding box center [649, 418] width 76 height 19
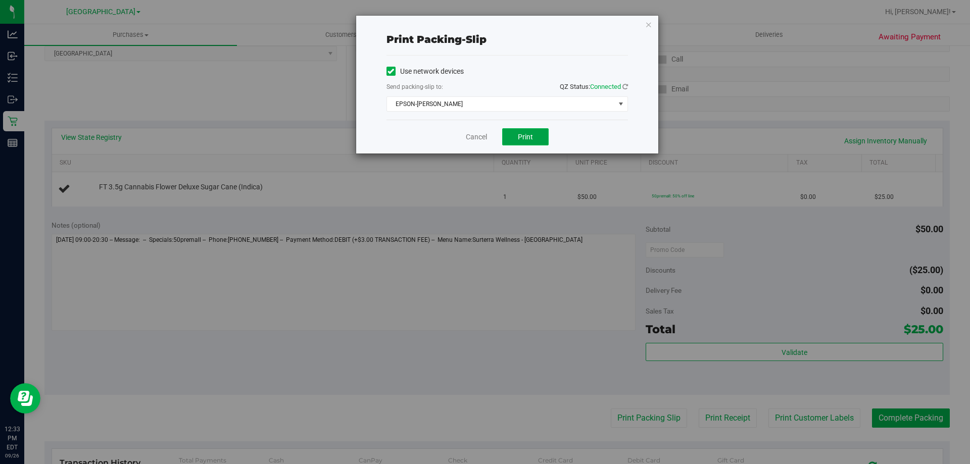
click at [530, 141] on span "Print" at bounding box center [525, 137] width 15 height 8
click at [478, 135] on link "Cancel" at bounding box center [476, 137] width 21 height 11
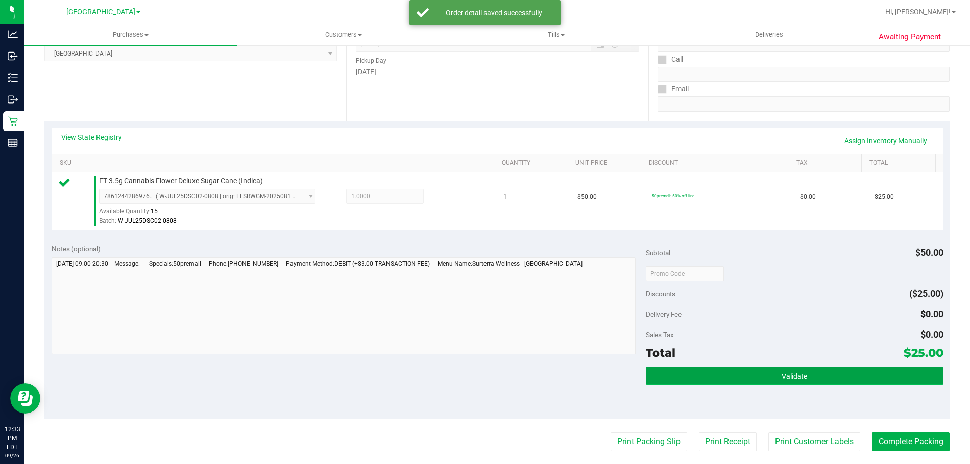
click at [744, 370] on button "Validate" at bounding box center [794, 376] width 297 height 18
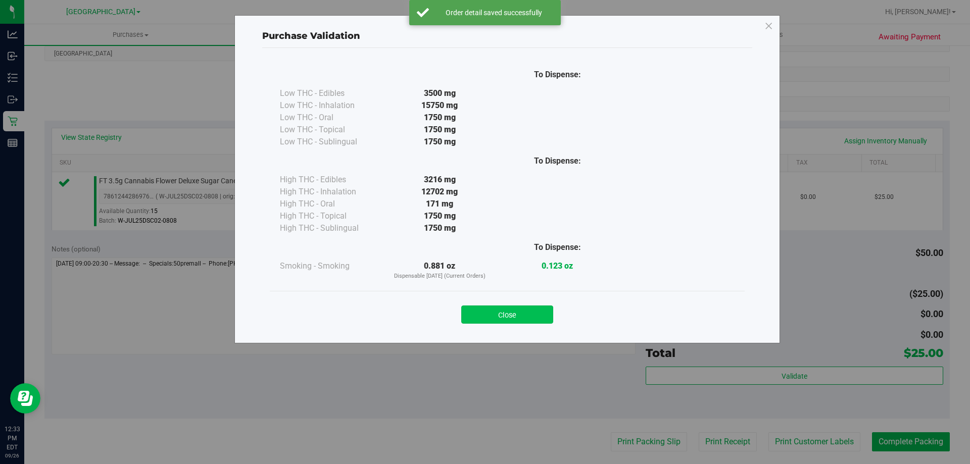
click at [524, 310] on button "Close" at bounding box center [507, 315] width 92 height 18
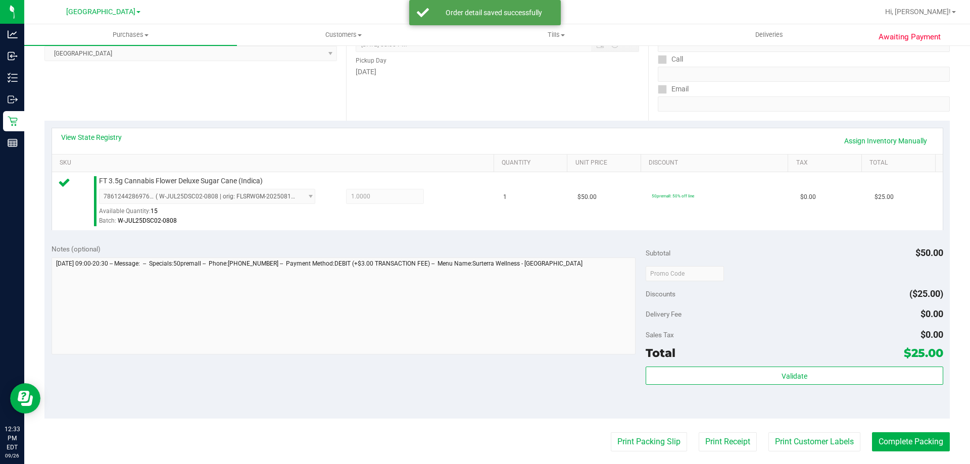
scroll to position [253, 0]
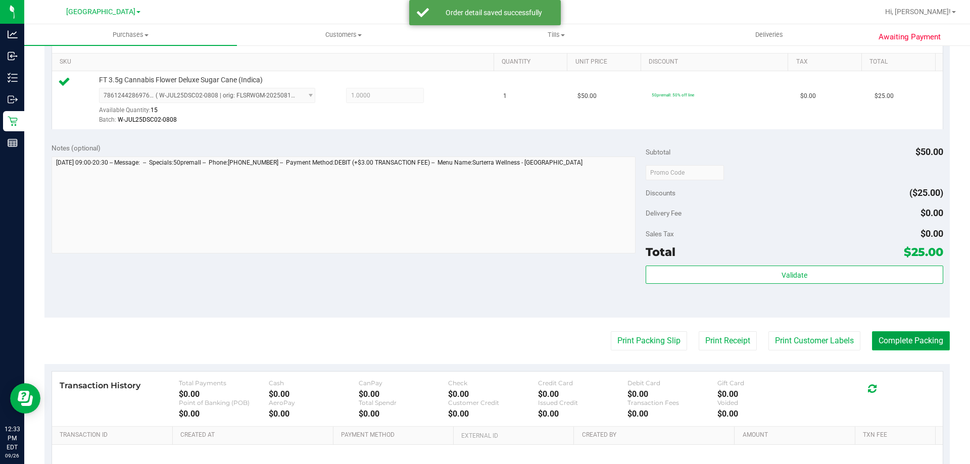
click at [890, 341] on button "Complete Packing" at bounding box center [911, 341] width 78 height 19
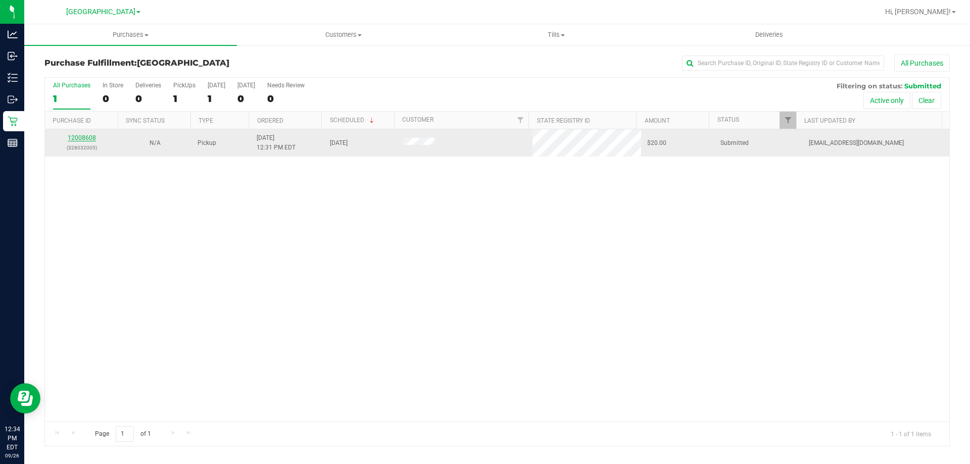
click at [89, 138] on link "12008608" at bounding box center [82, 137] width 28 height 7
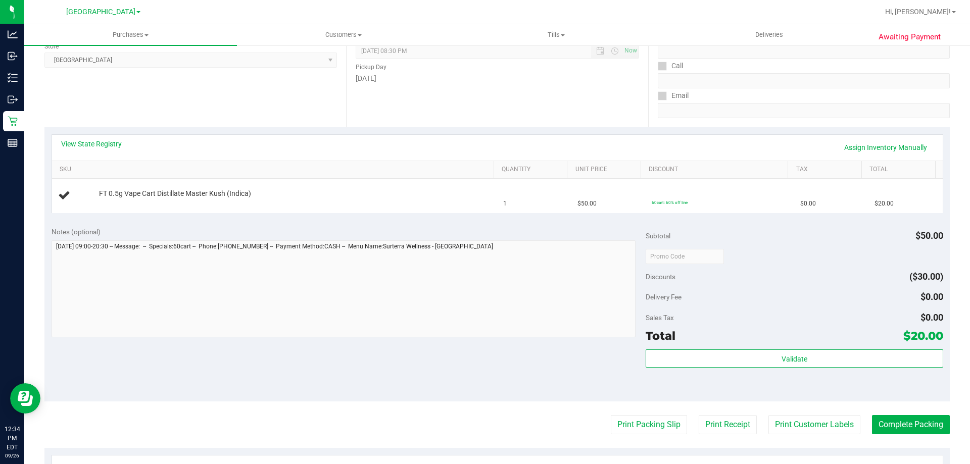
scroll to position [152, 0]
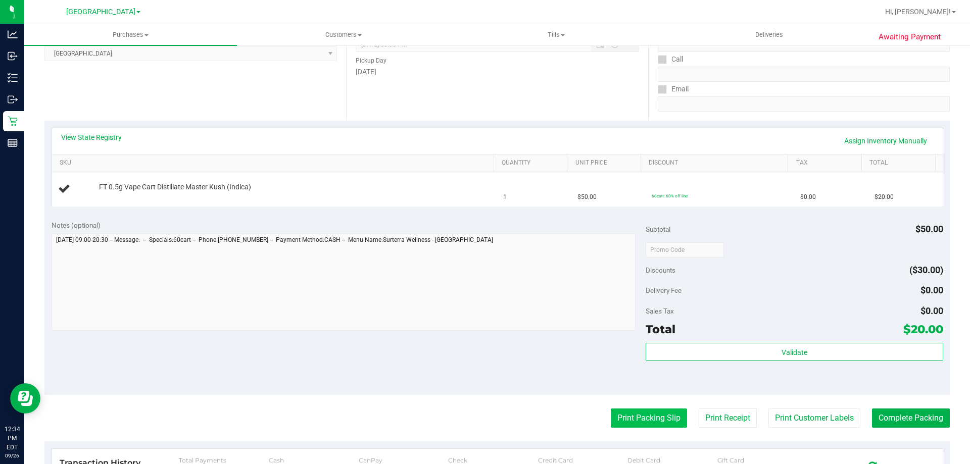
click at [656, 424] on button "Print Packing Slip" at bounding box center [649, 418] width 76 height 19
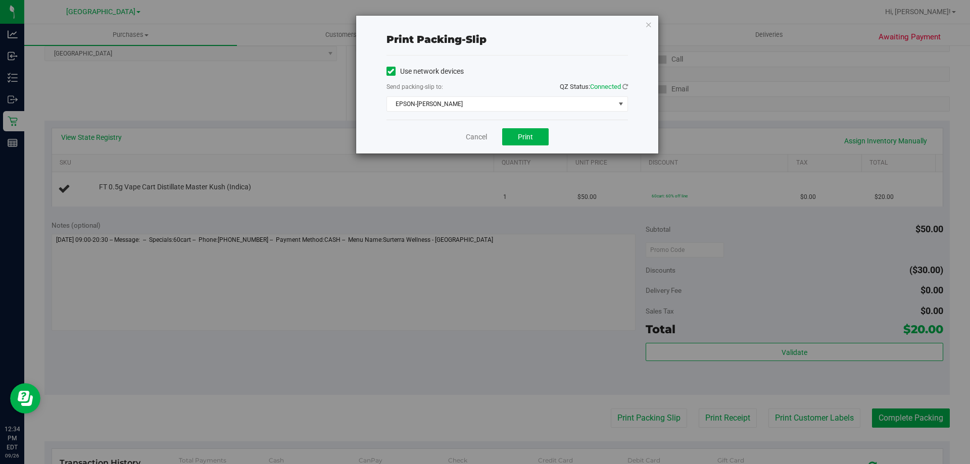
click at [531, 148] on div "Cancel Print" at bounding box center [508, 137] width 242 height 34
click at [524, 128] on div "Cancel Print" at bounding box center [508, 137] width 242 height 34
click at [523, 133] on span "Print" at bounding box center [525, 137] width 15 height 8
click at [481, 141] on link "Cancel" at bounding box center [476, 137] width 21 height 11
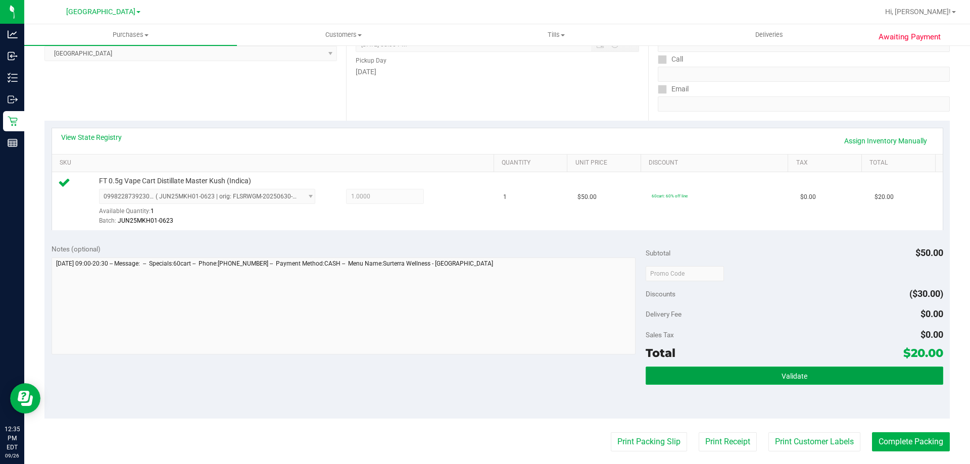
click at [788, 373] on span "Validate" at bounding box center [795, 376] width 26 height 8
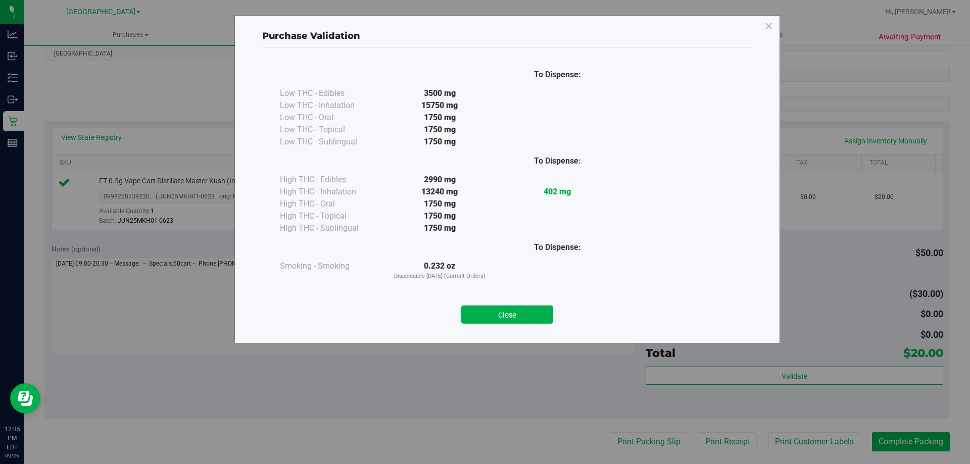
click at [656, 265] on div at bounding box center [676, 270] width 118 height 21
click at [515, 315] on button "Close" at bounding box center [507, 315] width 92 height 18
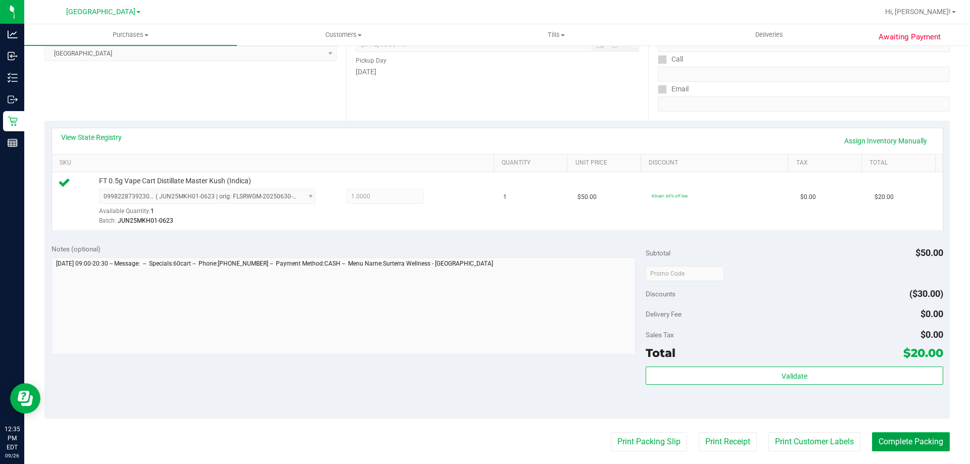
click at [916, 446] on button "Complete Packing" at bounding box center [911, 442] width 78 height 19
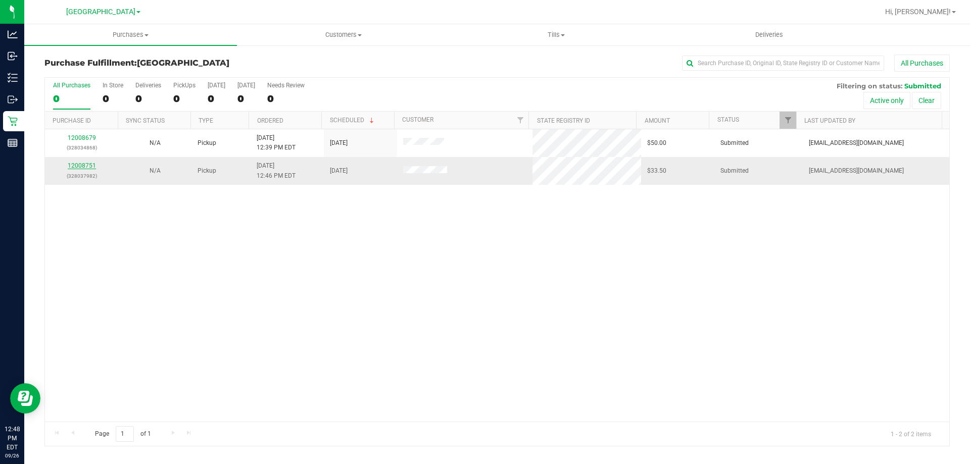
click at [84, 164] on link "12008751" at bounding box center [82, 165] width 28 height 7
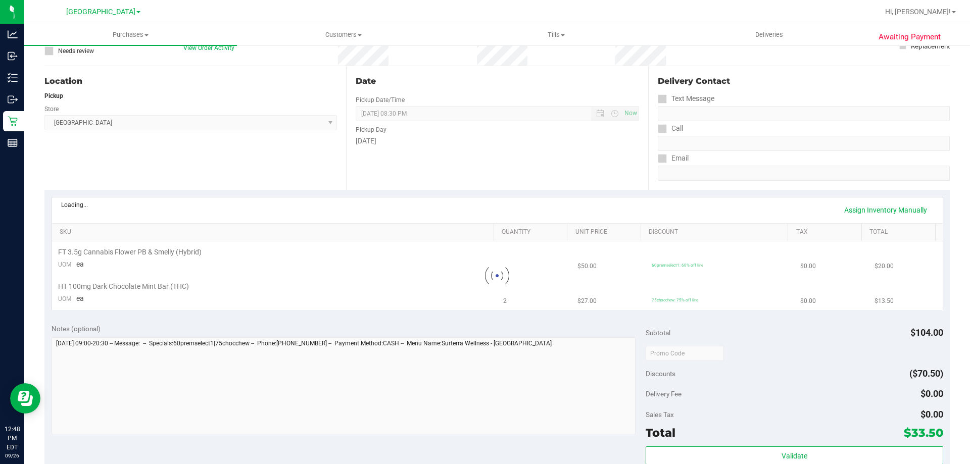
scroll to position [202, 0]
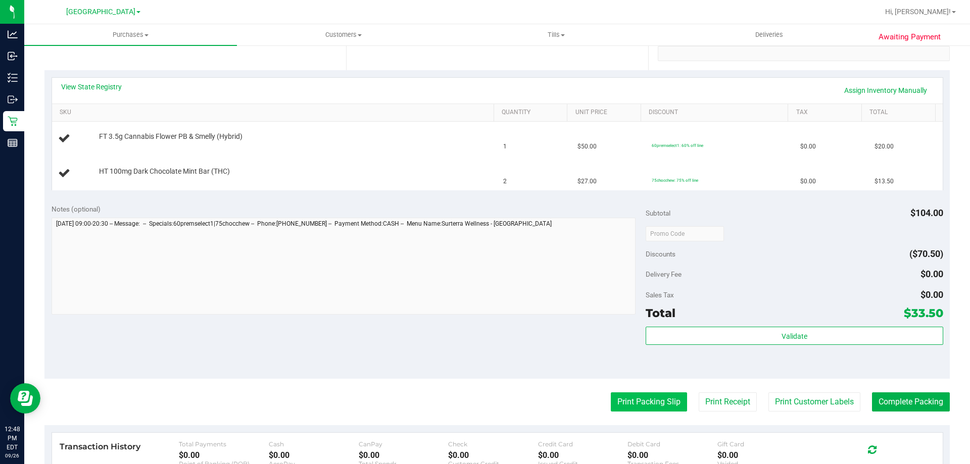
click at [668, 397] on button "Print Packing Slip" at bounding box center [649, 402] width 76 height 19
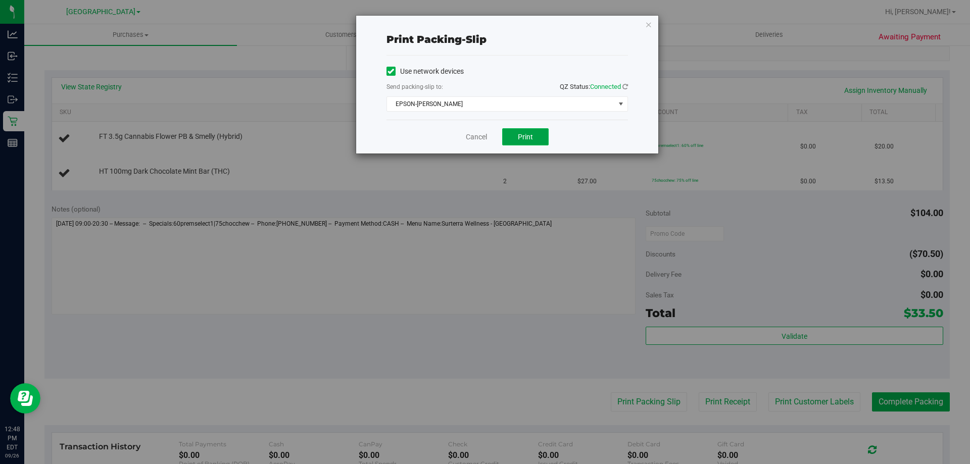
click at [537, 141] on button "Print" at bounding box center [525, 136] width 46 height 17
click at [476, 139] on link "Cancel" at bounding box center [476, 137] width 21 height 11
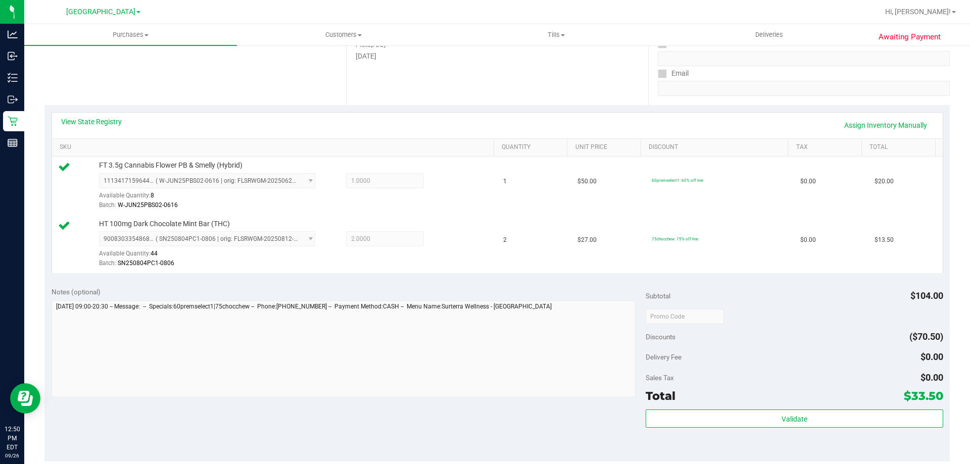
scroll to position [303, 0]
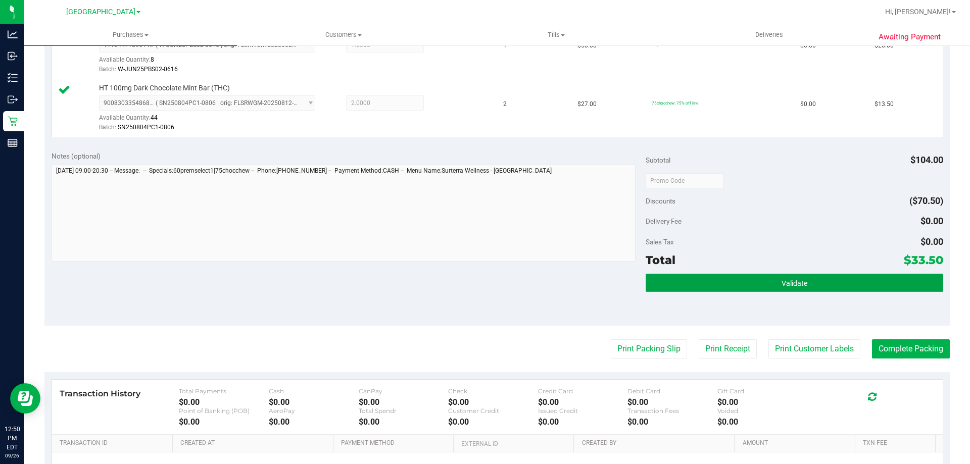
click at [824, 284] on button "Validate" at bounding box center [794, 283] width 297 height 18
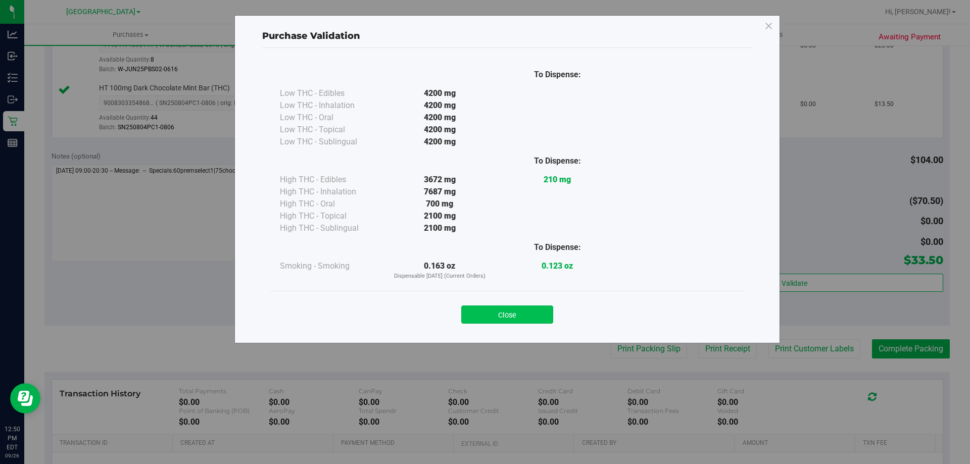
click at [500, 316] on button "Close" at bounding box center [507, 315] width 92 height 18
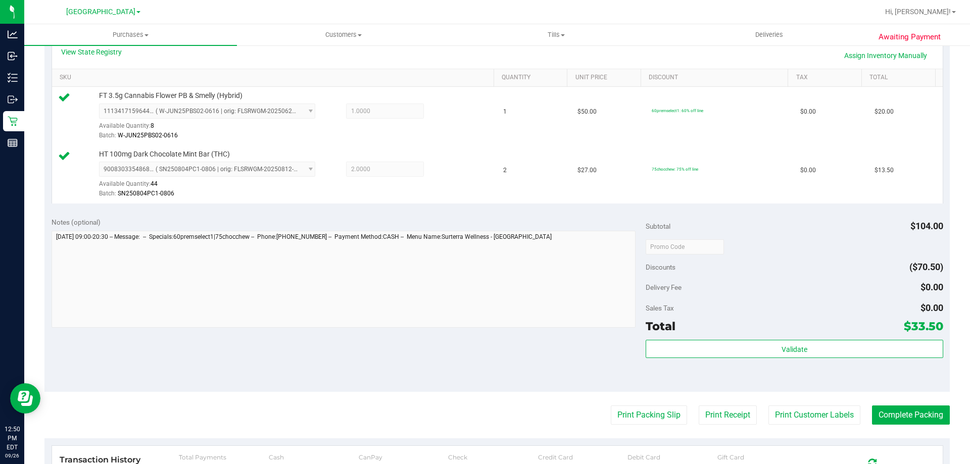
scroll to position [253, 0]
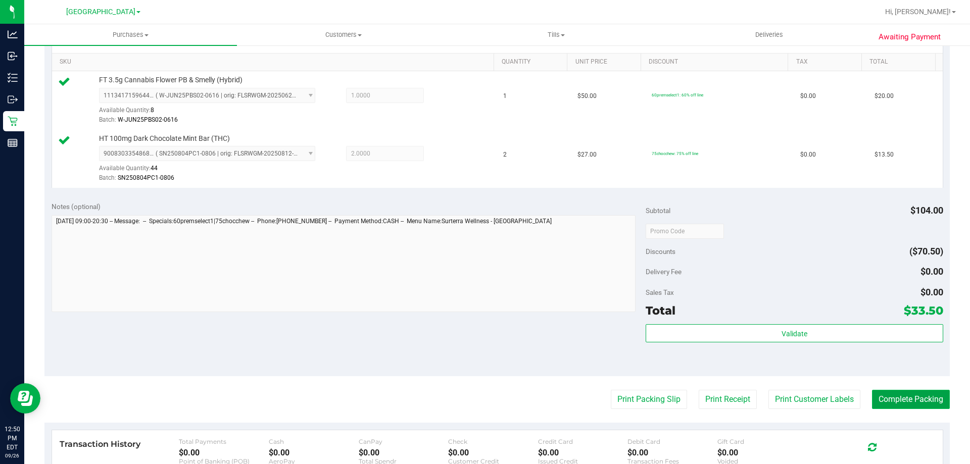
click at [904, 399] on button "Complete Packing" at bounding box center [911, 399] width 78 height 19
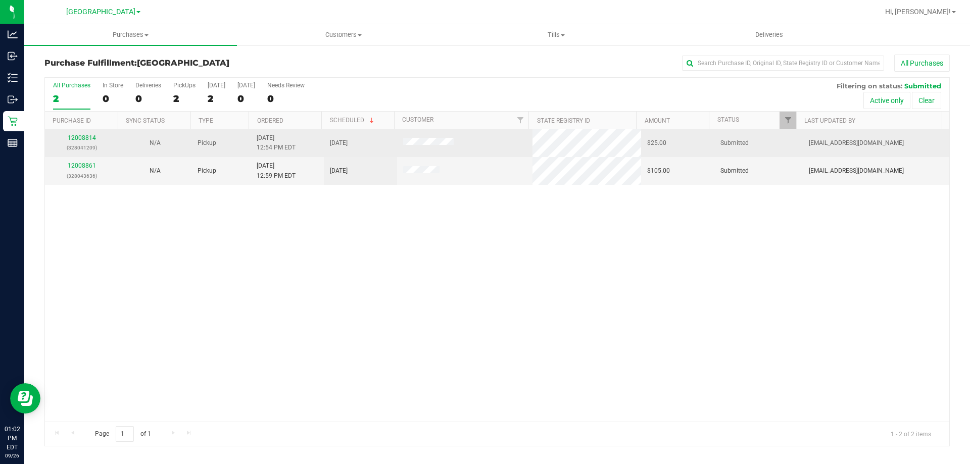
click at [73, 133] on td "12008814 (328041209)" at bounding box center [81, 143] width 73 height 28
click at [73, 137] on link "12008814" at bounding box center [82, 137] width 28 height 7
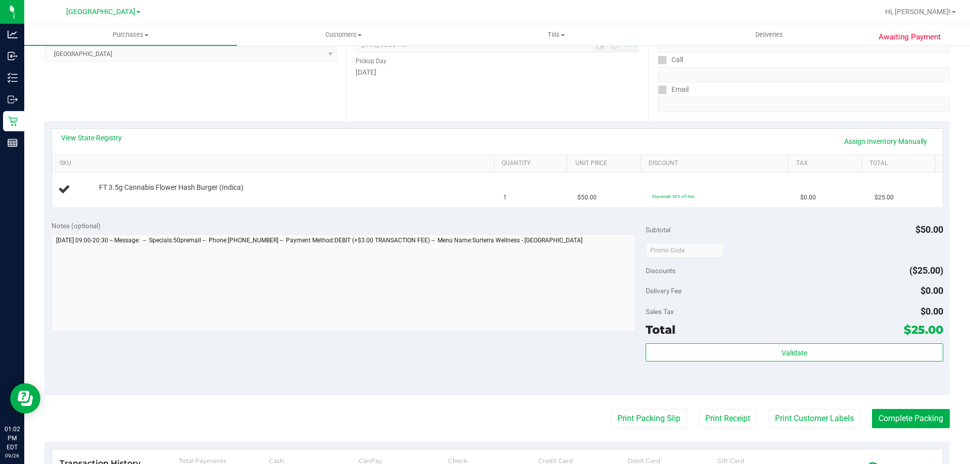
scroll to position [152, 0]
click at [633, 411] on button "Print Packing Slip" at bounding box center [649, 418] width 76 height 19
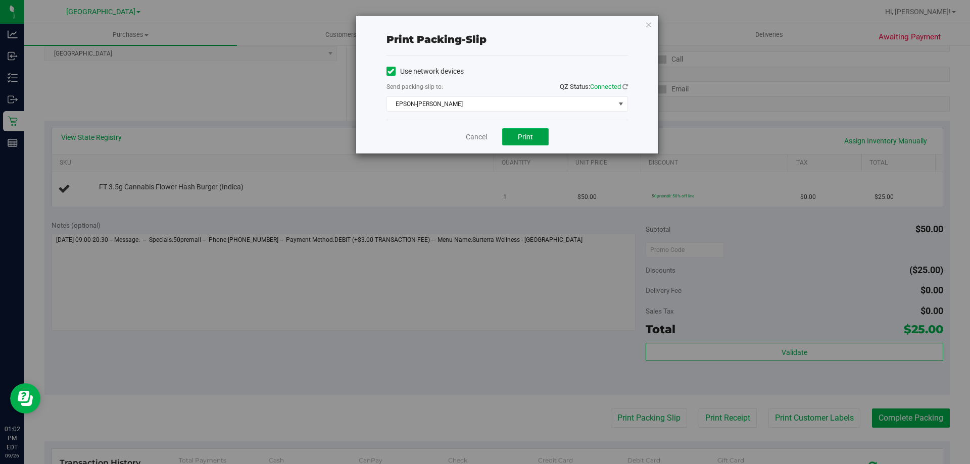
click at [542, 143] on button "Print" at bounding box center [525, 136] width 46 height 17
click at [481, 135] on link "Cancel" at bounding box center [476, 137] width 21 height 11
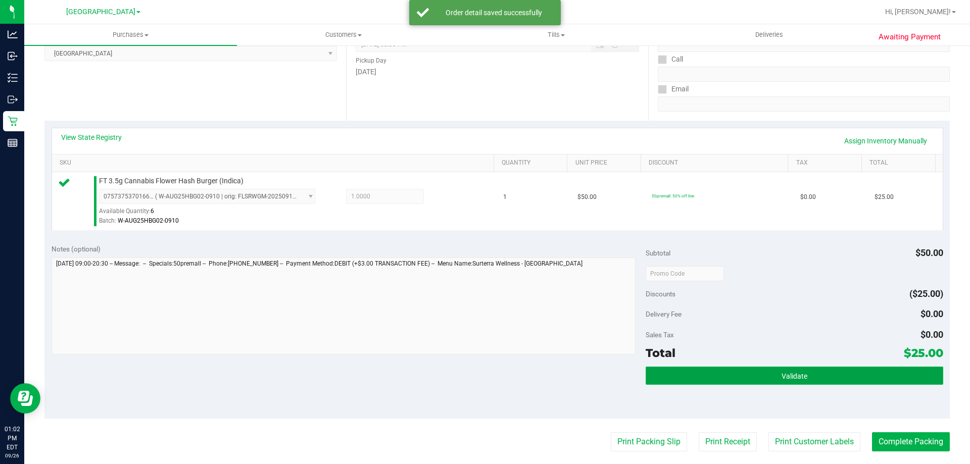
click at [787, 381] on button "Validate" at bounding box center [794, 376] width 297 height 18
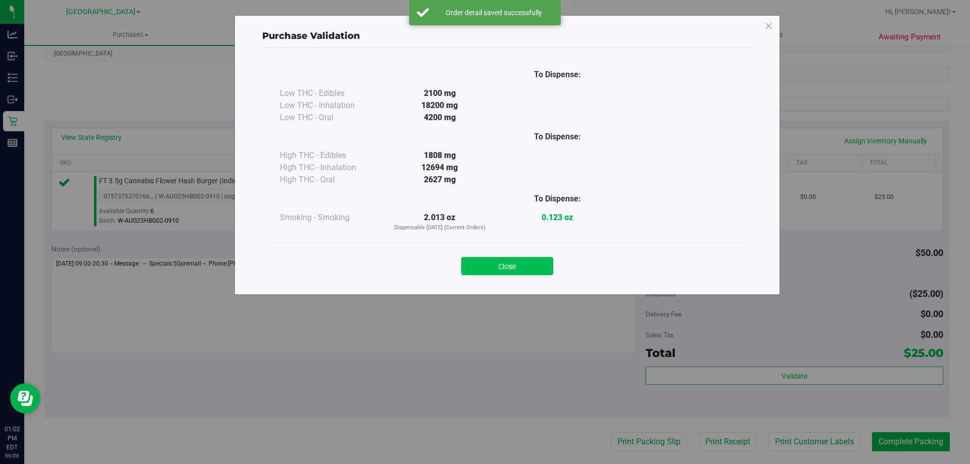
click at [509, 266] on button "Close" at bounding box center [507, 266] width 92 height 18
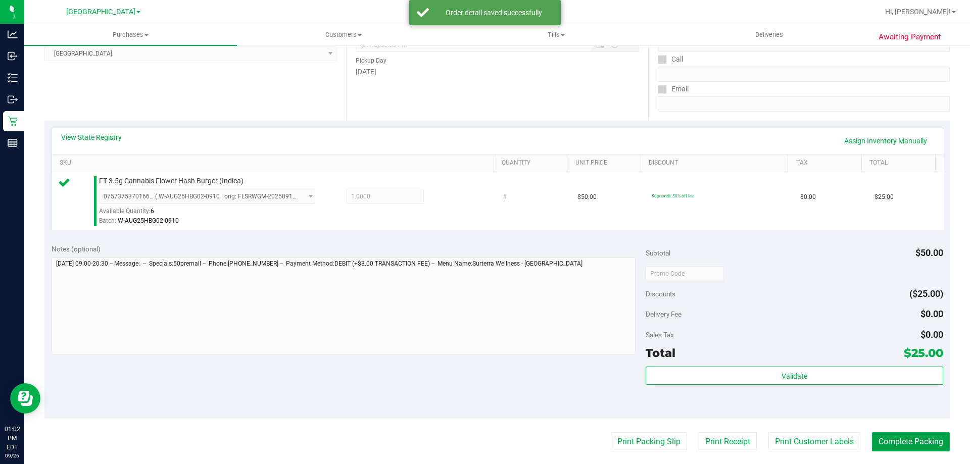
click at [911, 440] on button "Complete Packing" at bounding box center [911, 442] width 78 height 19
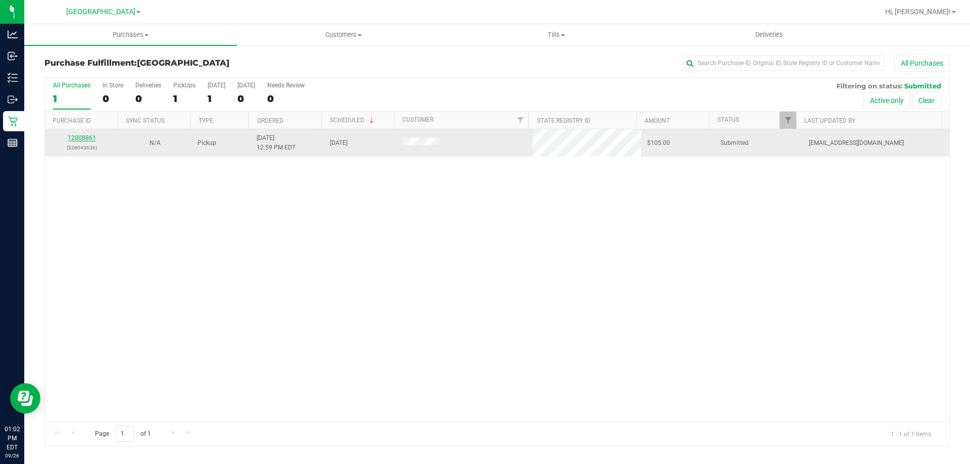
click at [86, 135] on link "12008861" at bounding box center [82, 137] width 28 height 7
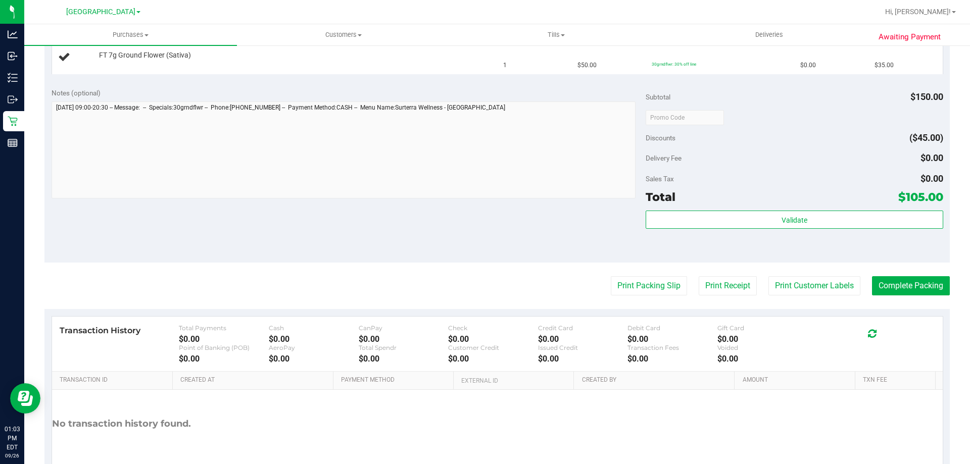
scroll to position [354, 0]
click at [623, 283] on button "Print Packing Slip" at bounding box center [649, 284] width 76 height 19
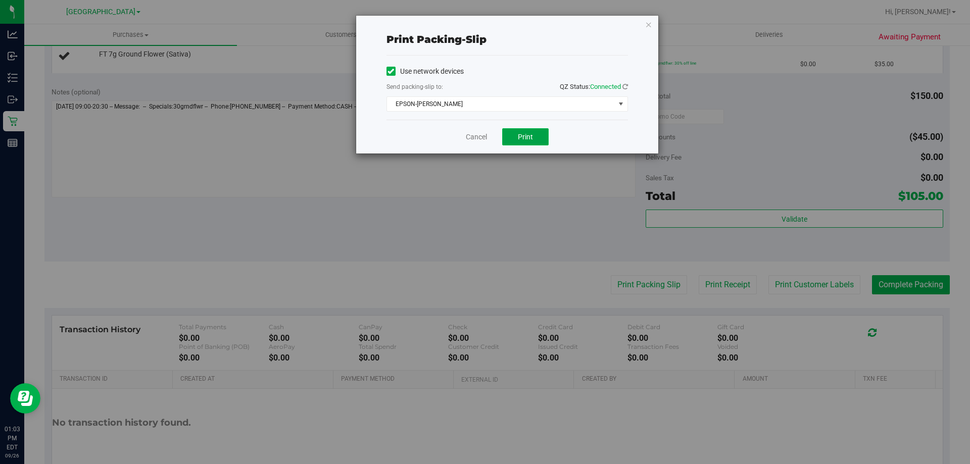
click at [536, 137] on button "Print" at bounding box center [525, 136] width 46 height 17
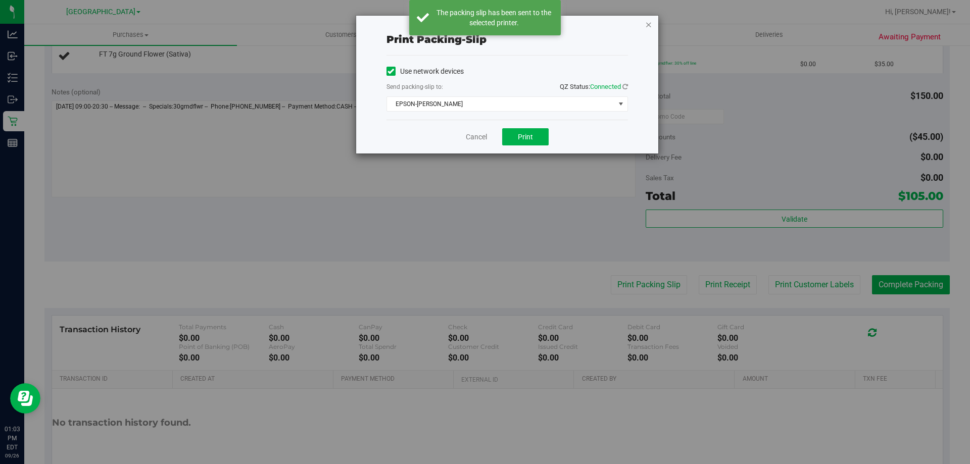
click at [649, 25] on icon "button" at bounding box center [648, 24] width 7 height 12
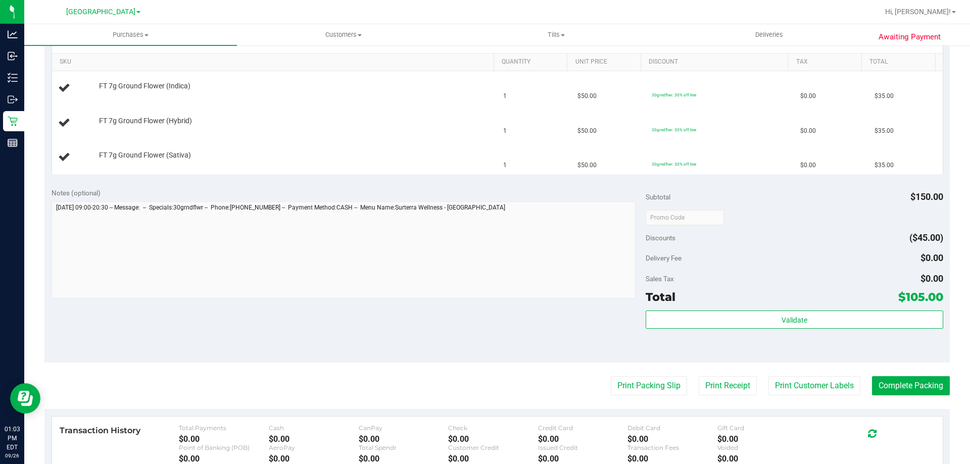
scroll to position [202, 0]
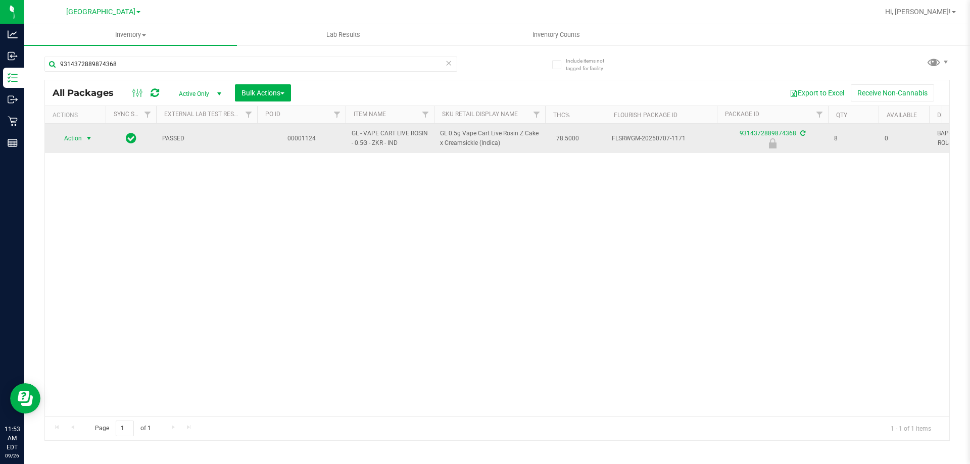
type input "9314372889874368"
click at [88, 137] on span "select" at bounding box center [89, 138] width 8 height 8
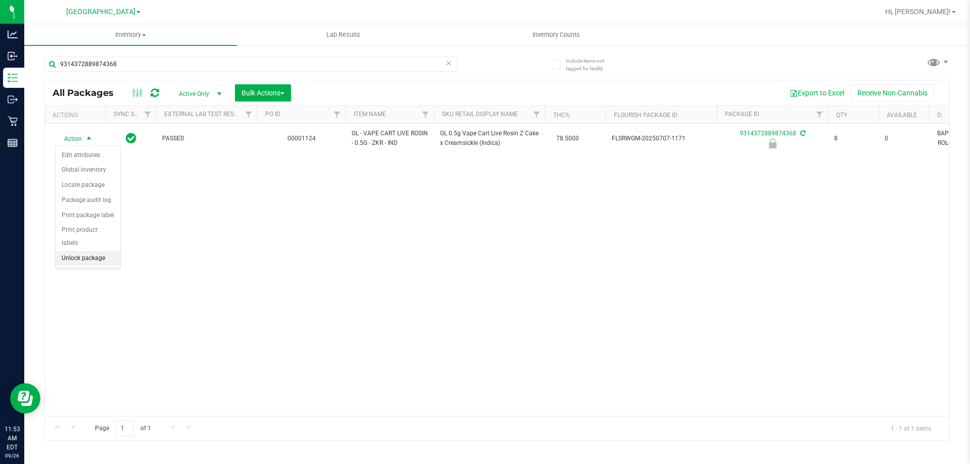
click at [103, 251] on li "Unlock package" at bounding box center [88, 258] width 65 height 15
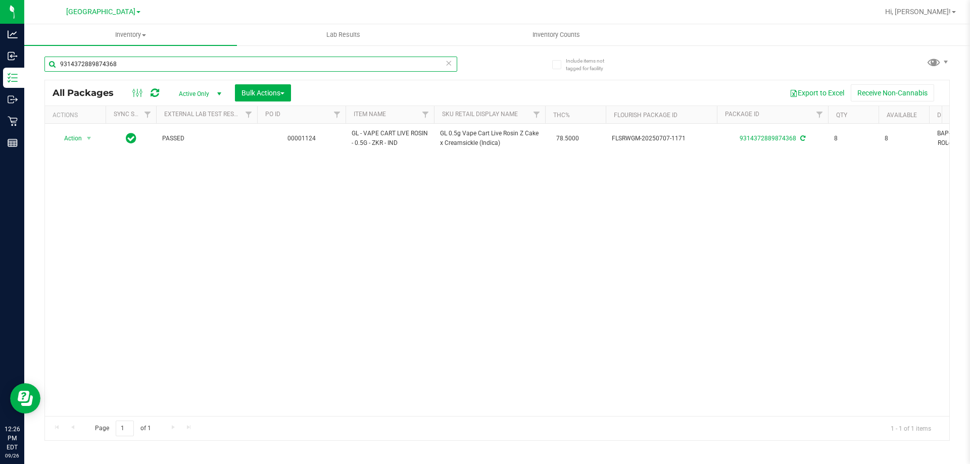
click at [445, 65] on input "9314372889874368" at bounding box center [250, 64] width 413 height 15
click at [448, 65] on icon at bounding box center [448, 63] width 7 height 12
click at [432, 65] on input "text" at bounding box center [250, 64] width 413 height 15
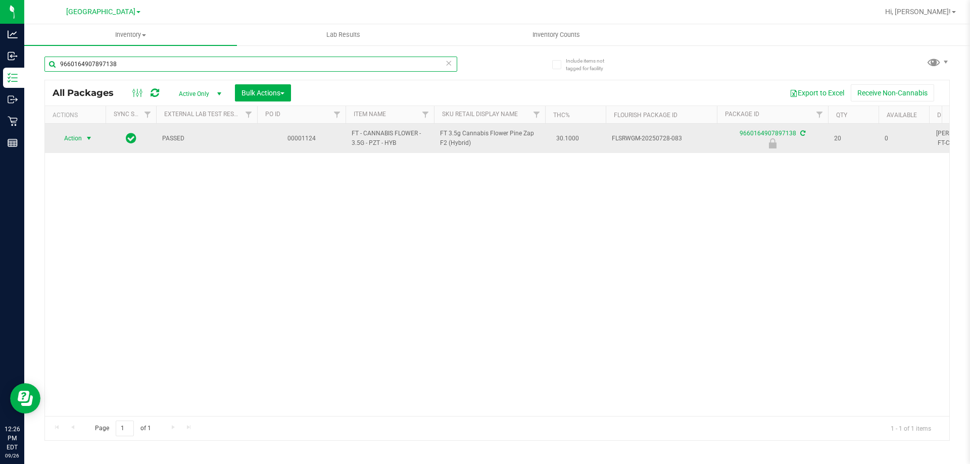
type input "9660164907897138"
click at [78, 139] on span "Action" at bounding box center [68, 138] width 27 height 14
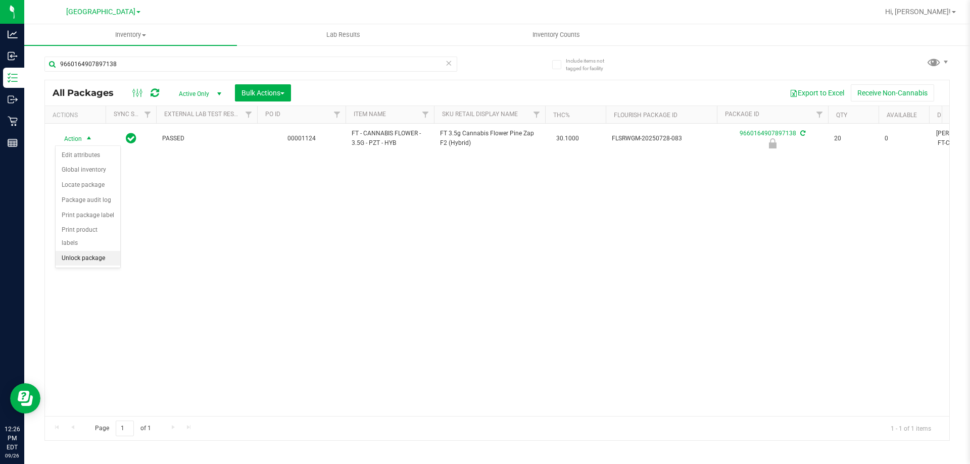
click at [79, 251] on li "Unlock package" at bounding box center [88, 258] width 65 height 15
click at [450, 64] on icon at bounding box center [448, 63] width 7 height 12
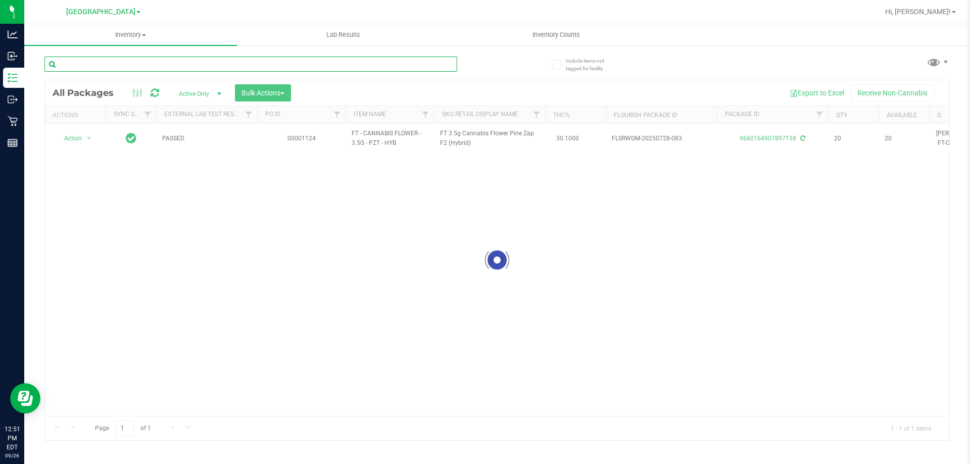
click at [273, 64] on input "text" at bounding box center [250, 64] width 413 height 15
type input "3921078398836255"
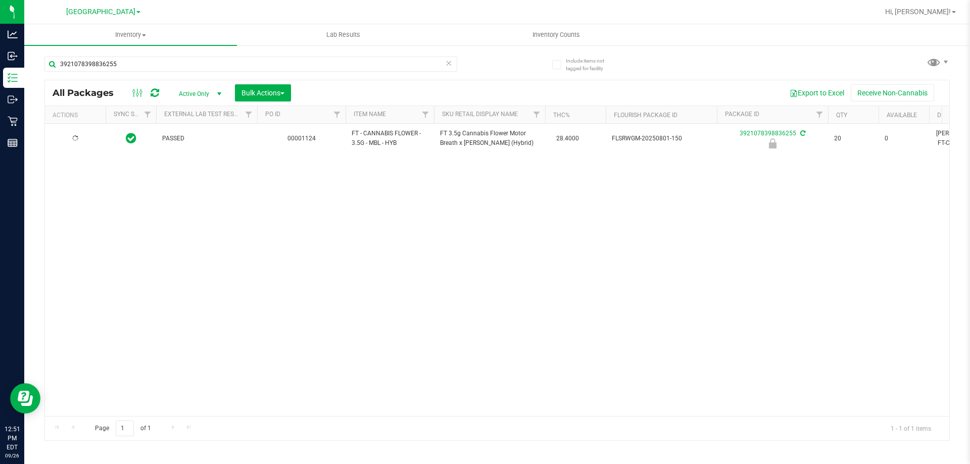
click at [90, 142] on div at bounding box center [75, 139] width 49 height 10
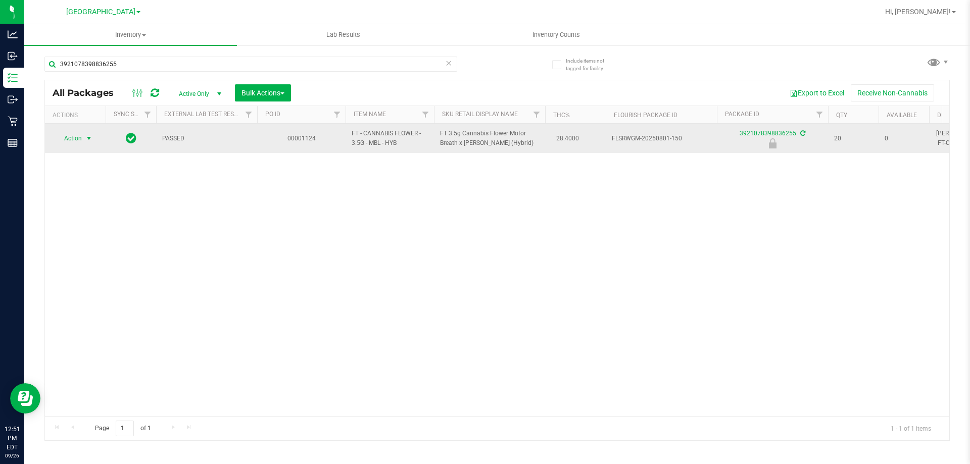
click at [88, 141] on span "select" at bounding box center [89, 138] width 8 height 8
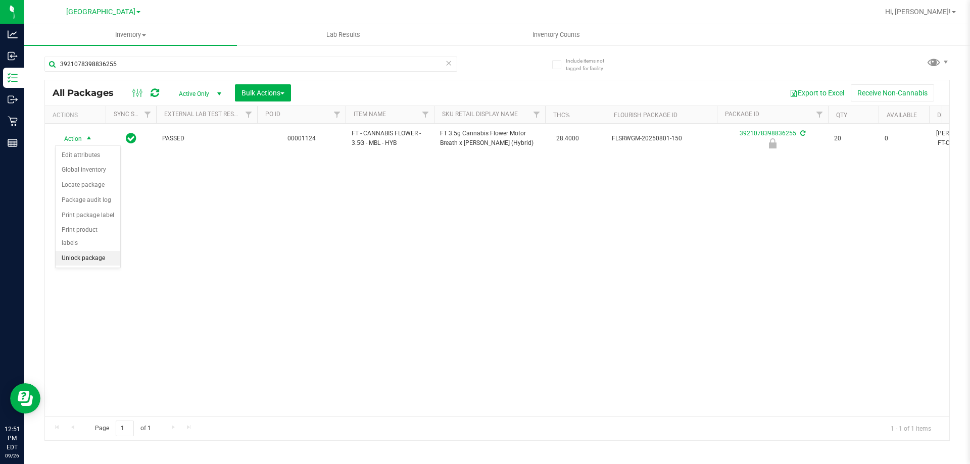
click at [80, 251] on li "Unlock package" at bounding box center [88, 258] width 65 height 15
click at [397, 248] on div "Action Action Adjust qty Create package Edit attributes Global inventory Locate…" at bounding box center [497, 270] width 905 height 293
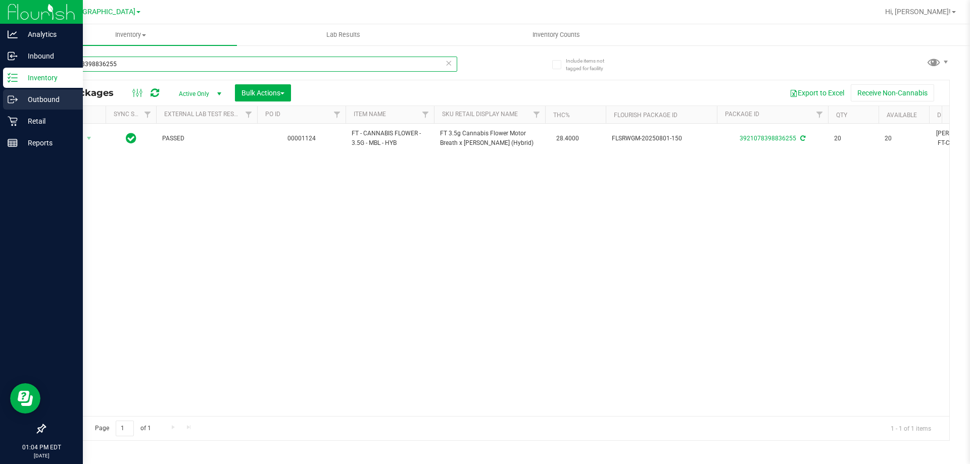
drag, startPoint x: 174, startPoint y: 69, endPoint x: 0, endPoint y: 110, distance: 178.6
click at [0, 110] on div "Analytics Inbound Inventory Outbound Retail Reports 01:04 PM EDT 09/26/2025 09/…" at bounding box center [485, 232] width 970 height 464
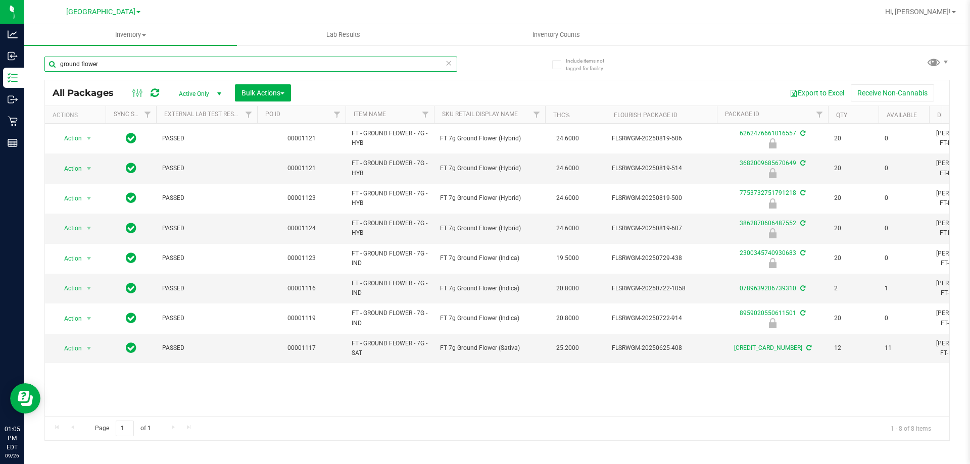
type input "ground flower"
click at [449, 65] on icon at bounding box center [448, 63] width 7 height 12
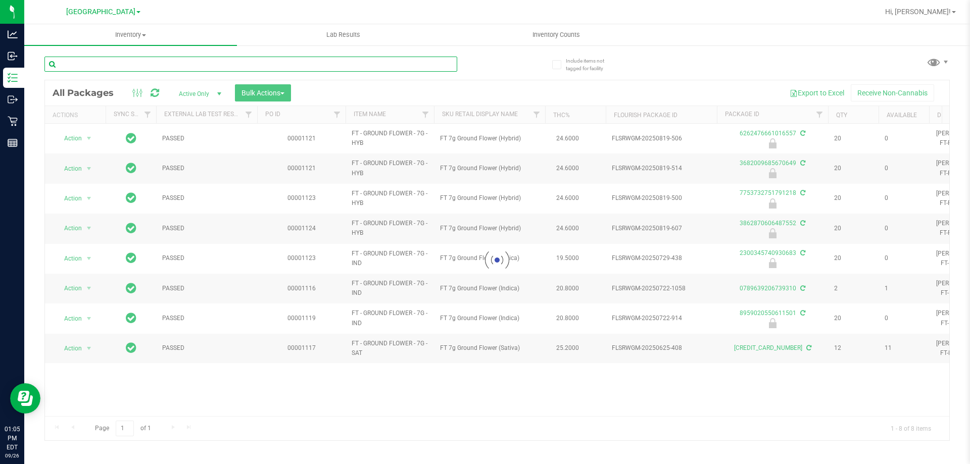
click at [376, 61] on input "text" at bounding box center [250, 64] width 413 height 15
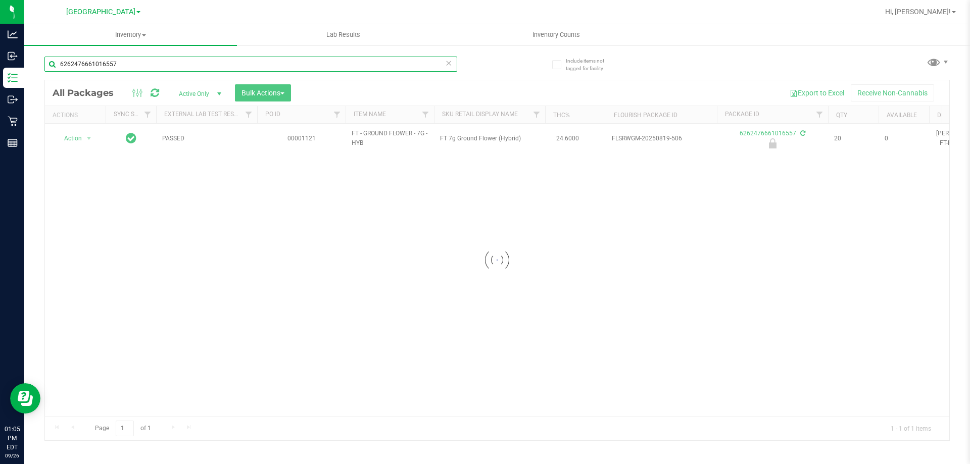
type input "6262476661016557"
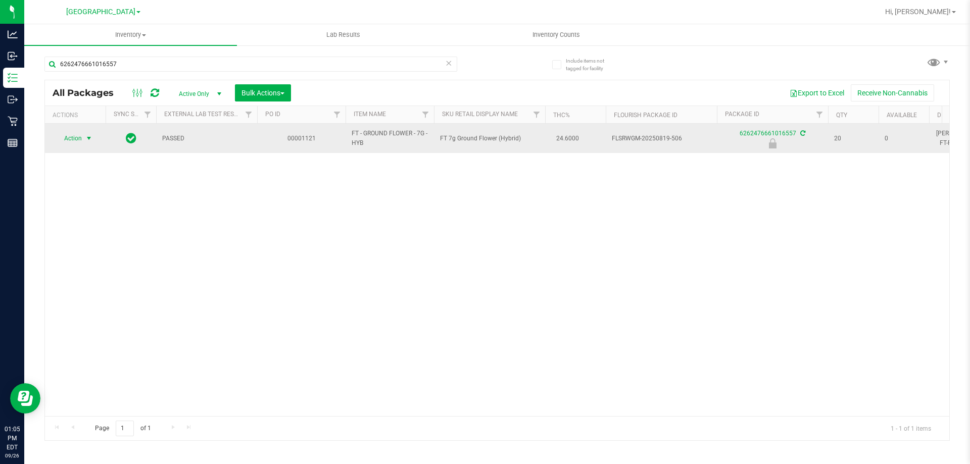
click at [88, 137] on span "select" at bounding box center [89, 138] width 8 height 8
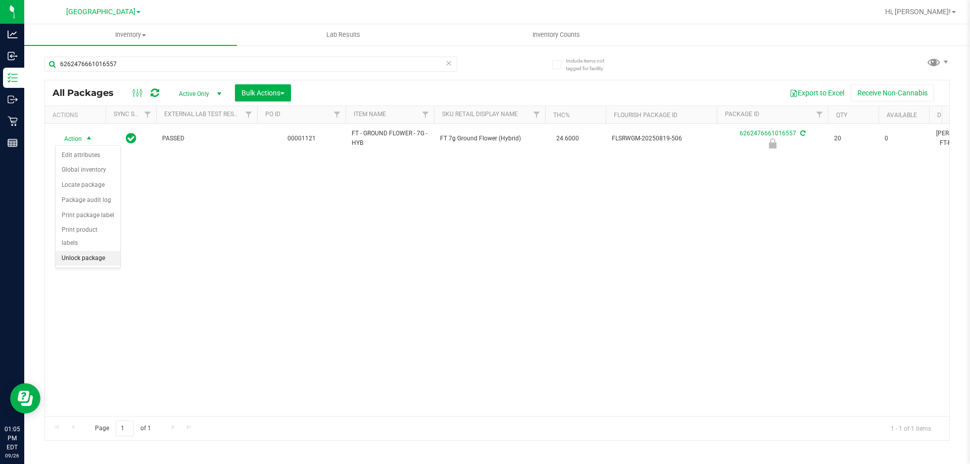
click at [95, 251] on li "Unlock package" at bounding box center [88, 258] width 65 height 15
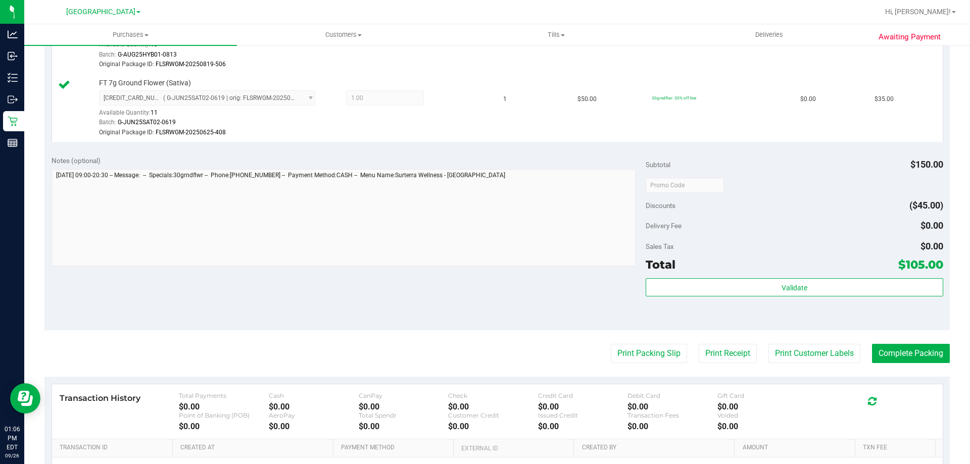
scroll to position [404, 0]
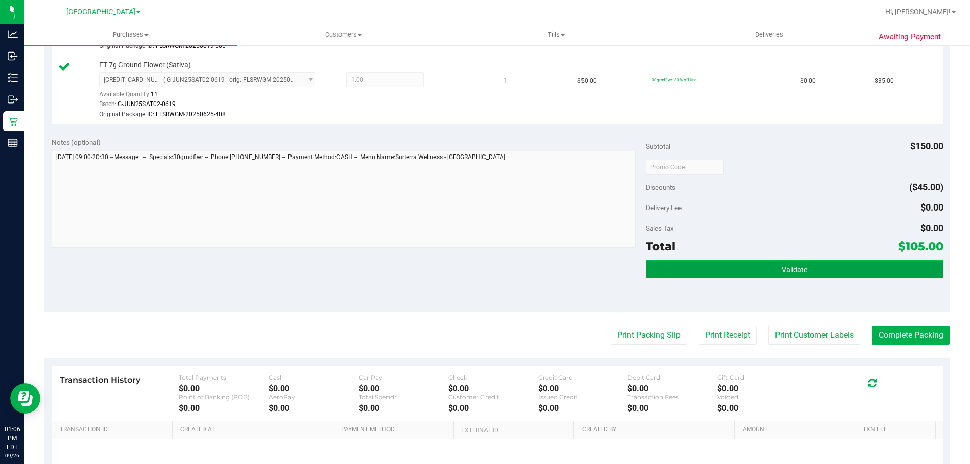
click at [799, 271] on span "Validate" at bounding box center [795, 270] width 26 height 8
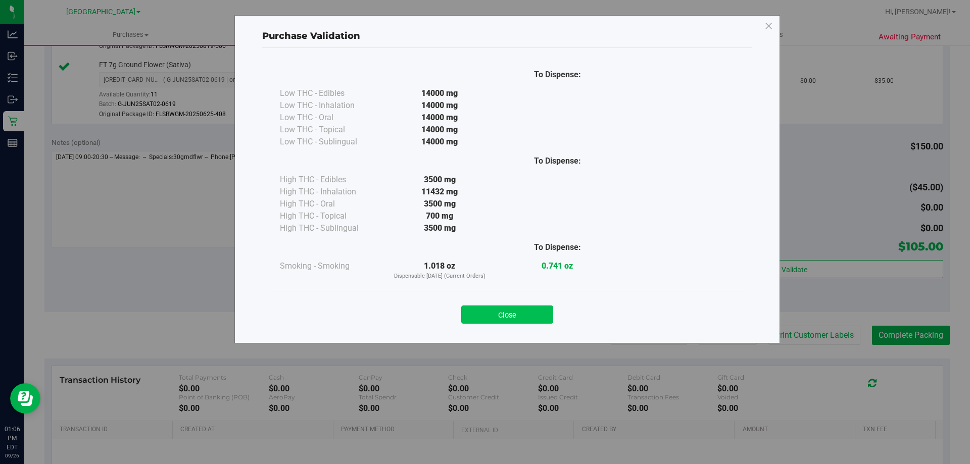
click at [510, 316] on button "Close" at bounding box center [507, 315] width 92 height 18
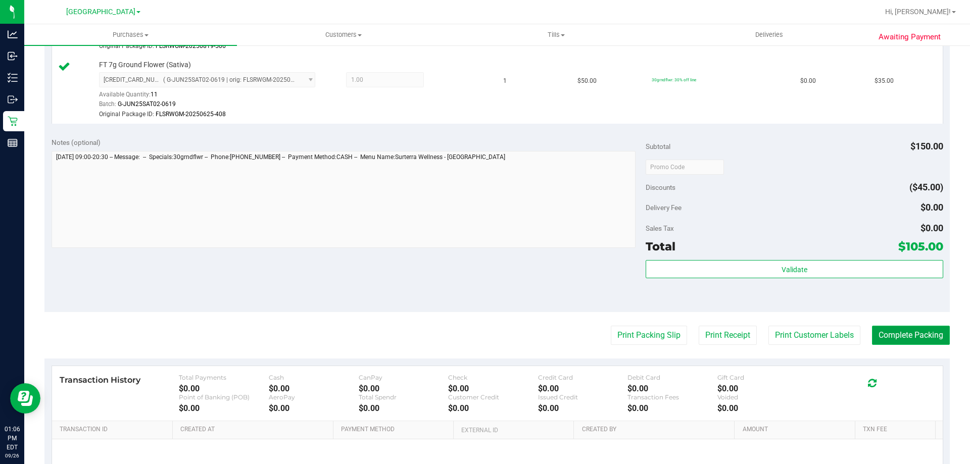
click at [912, 333] on button "Complete Packing" at bounding box center [911, 335] width 78 height 19
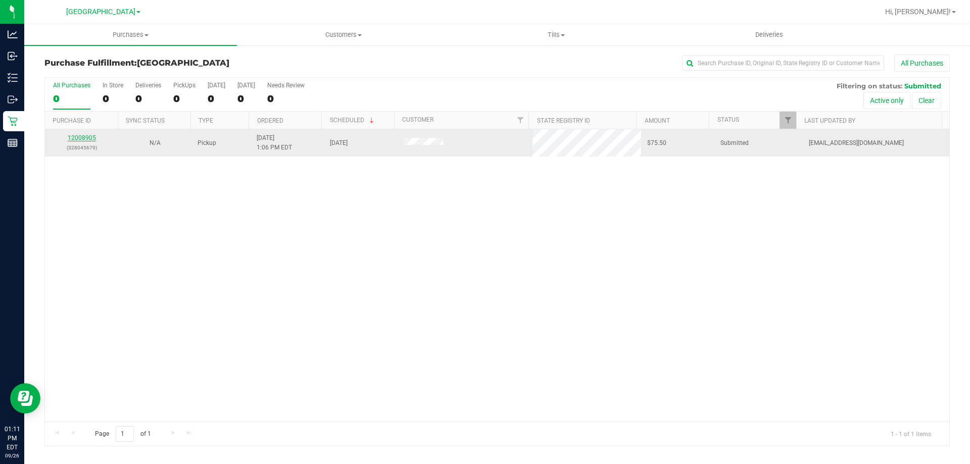
click at [83, 135] on link "12008905" at bounding box center [82, 137] width 28 height 7
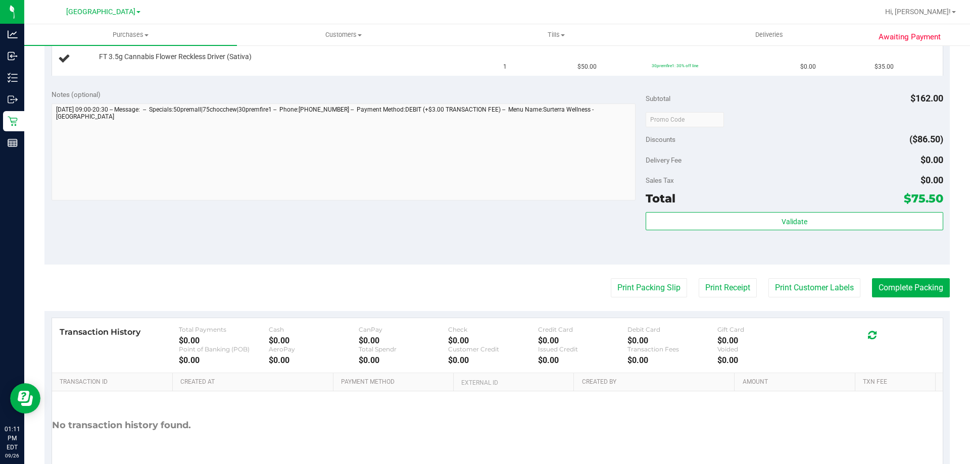
scroll to position [390, 0]
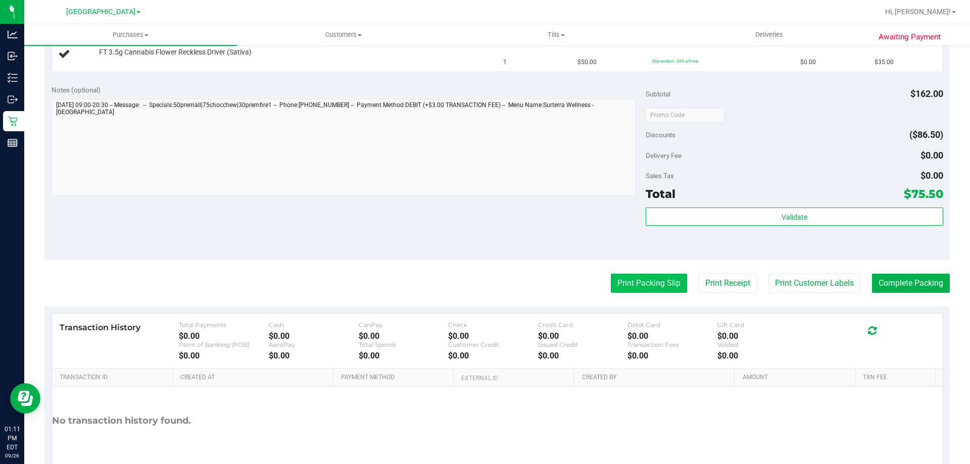
click at [630, 288] on button "Print Packing Slip" at bounding box center [649, 283] width 76 height 19
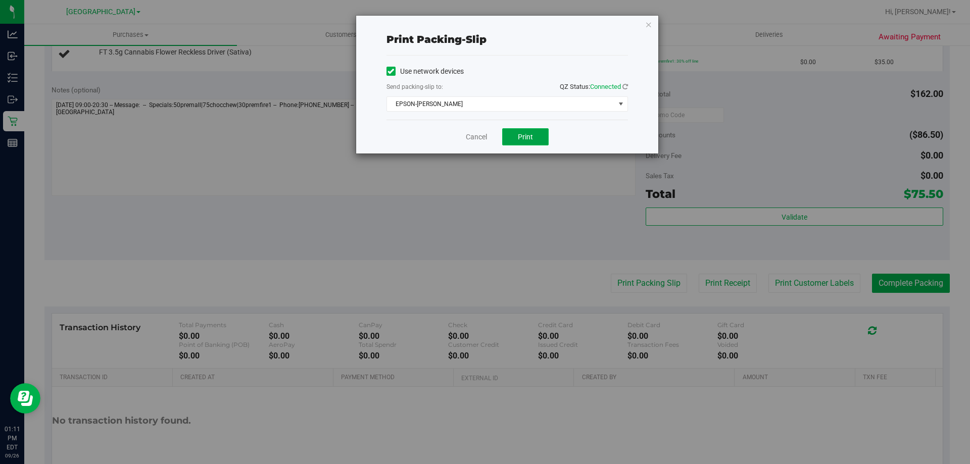
click at [527, 135] on span "Print" at bounding box center [525, 137] width 15 height 8
click at [470, 142] on link "Cancel" at bounding box center [476, 137] width 21 height 11
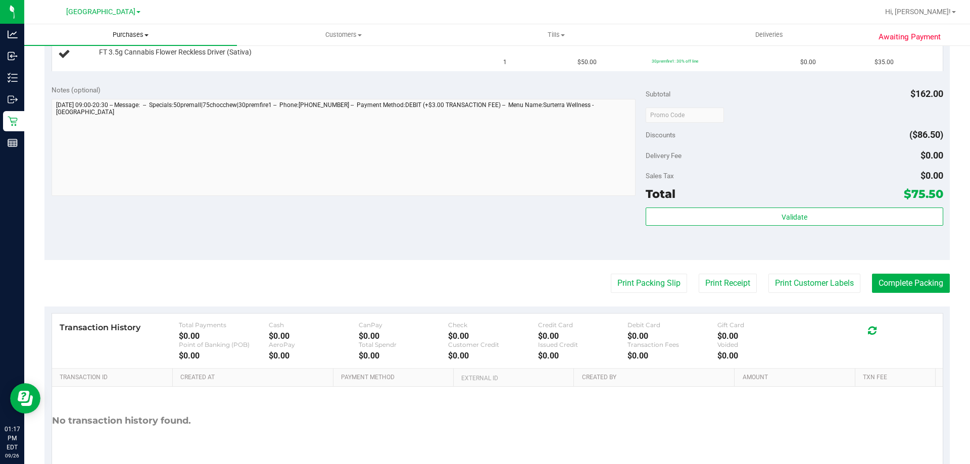
click at [132, 32] on span "Purchases" at bounding box center [130, 34] width 213 height 9
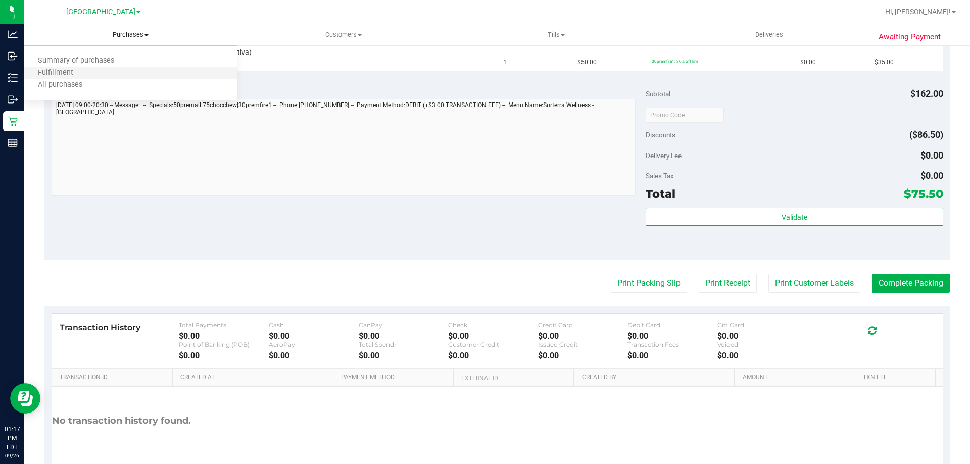
click at [124, 69] on li "Fulfillment" at bounding box center [130, 73] width 213 height 12
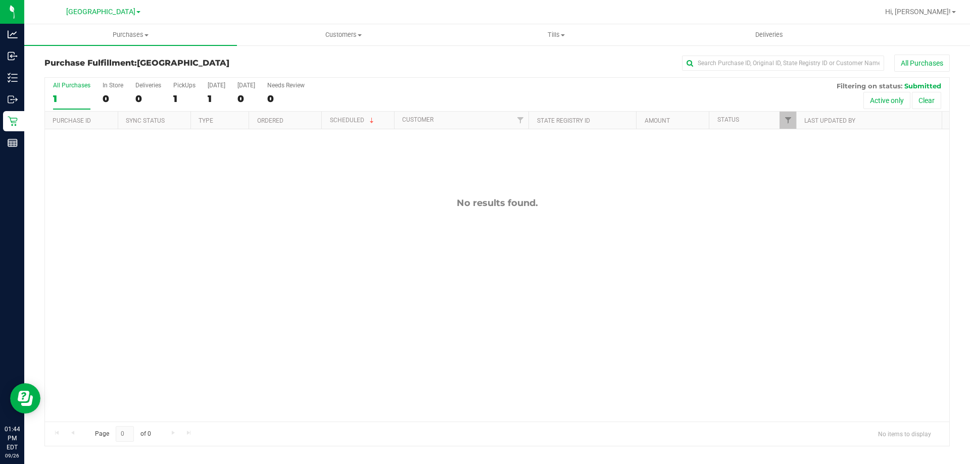
click at [172, 291] on div "No results found." at bounding box center [497, 309] width 905 height 361
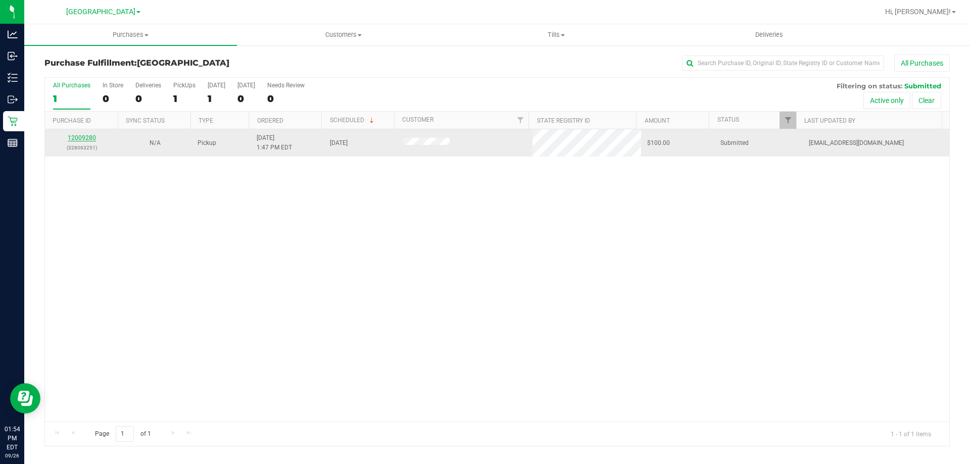
click at [86, 137] on link "12009280" at bounding box center [82, 137] width 28 height 7
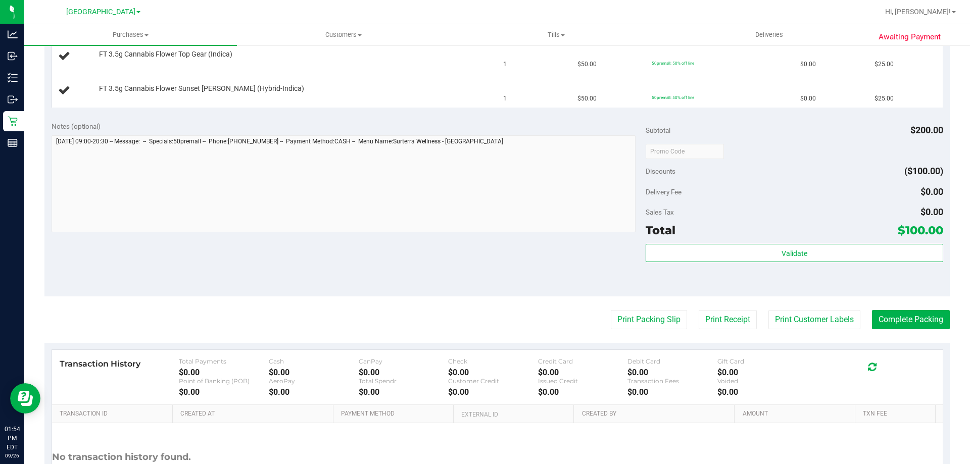
scroll to position [364, 0]
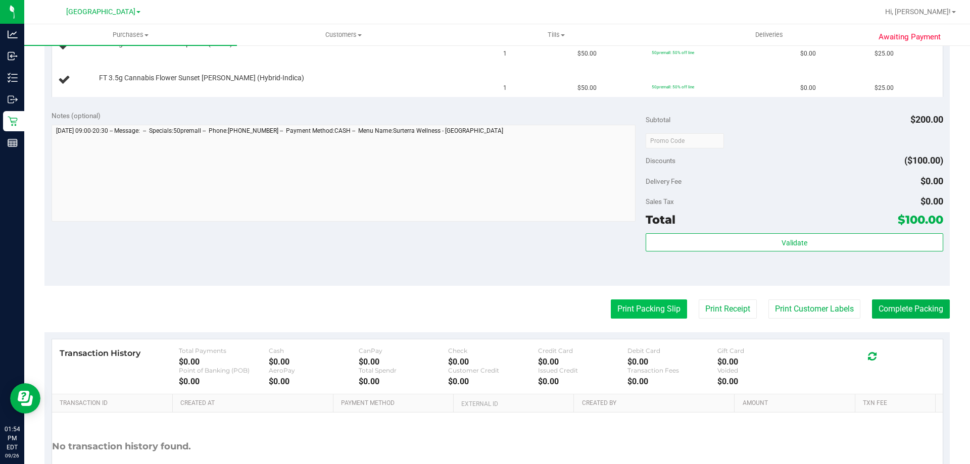
click at [632, 310] on button "Print Packing Slip" at bounding box center [649, 309] width 76 height 19
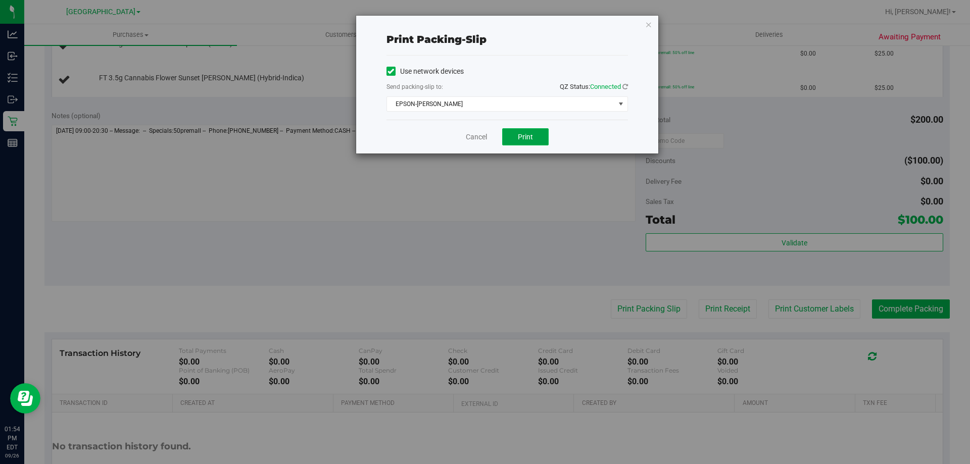
click at [521, 141] on span "Print" at bounding box center [525, 137] width 15 height 8
click at [481, 138] on link "Cancel" at bounding box center [476, 137] width 21 height 11
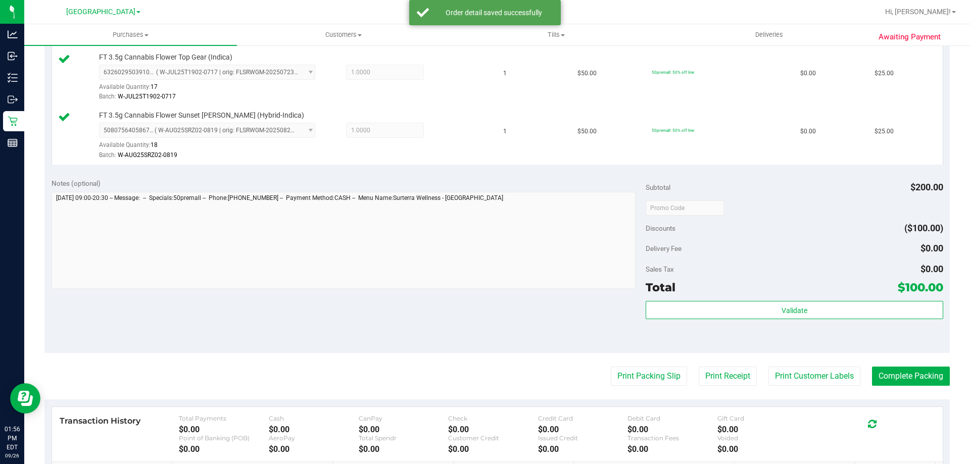
scroll to position [395, 0]
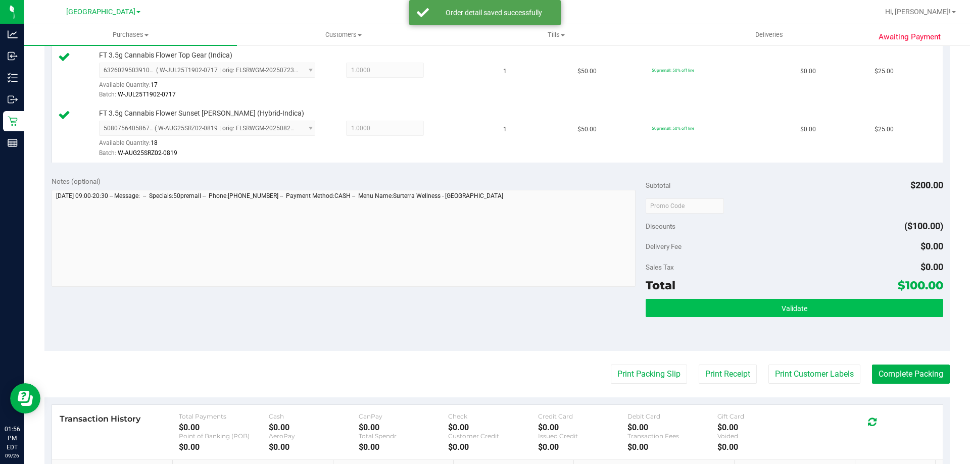
click at [726, 308] on button "Validate" at bounding box center [794, 308] width 297 height 18
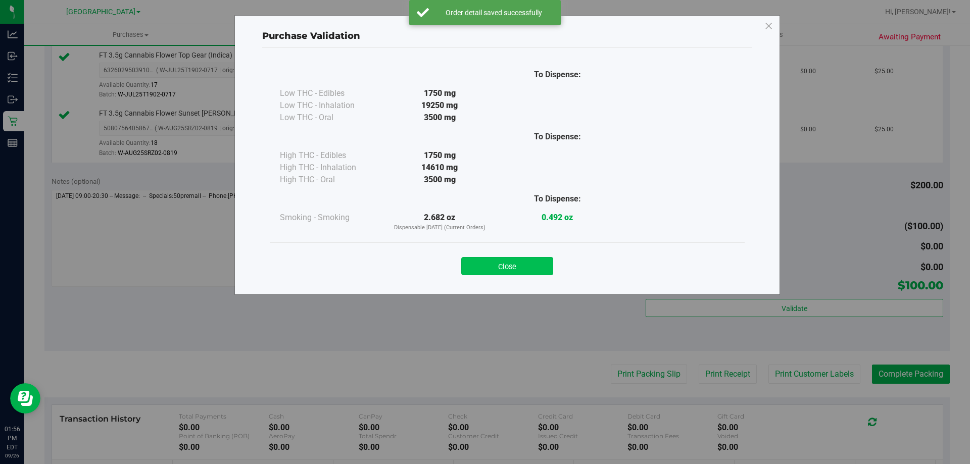
click at [509, 268] on button "Close" at bounding box center [507, 266] width 92 height 18
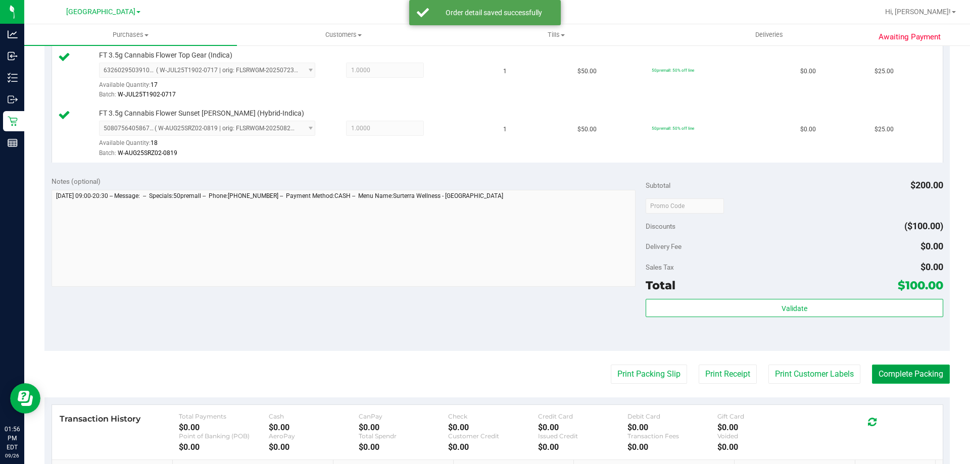
click at [895, 368] on button "Complete Packing" at bounding box center [911, 374] width 78 height 19
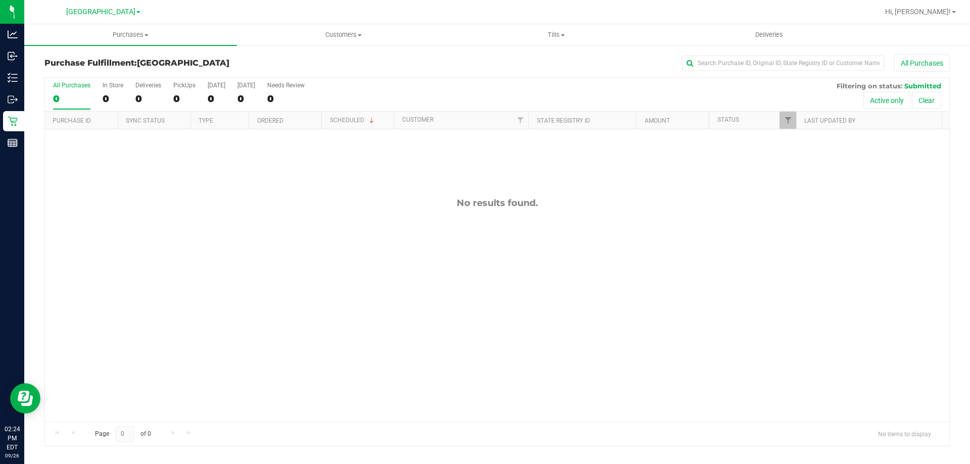
click at [432, 367] on div "No results found." at bounding box center [497, 309] width 905 height 361
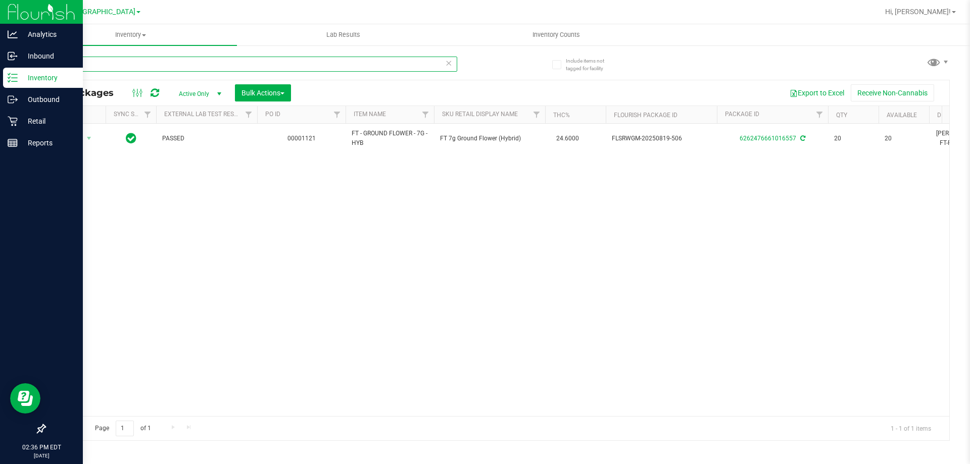
drag, startPoint x: 159, startPoint y: 66, endPoint x: 4, endPoint y: 70, distance: 155.2
click at [24, 65] on div "Analytics Inbound Inventory Outbound Retail Reports 02:36 PM EDT [DATE] 09/26 […" at bounding box center [485, 232] width 970 height 464
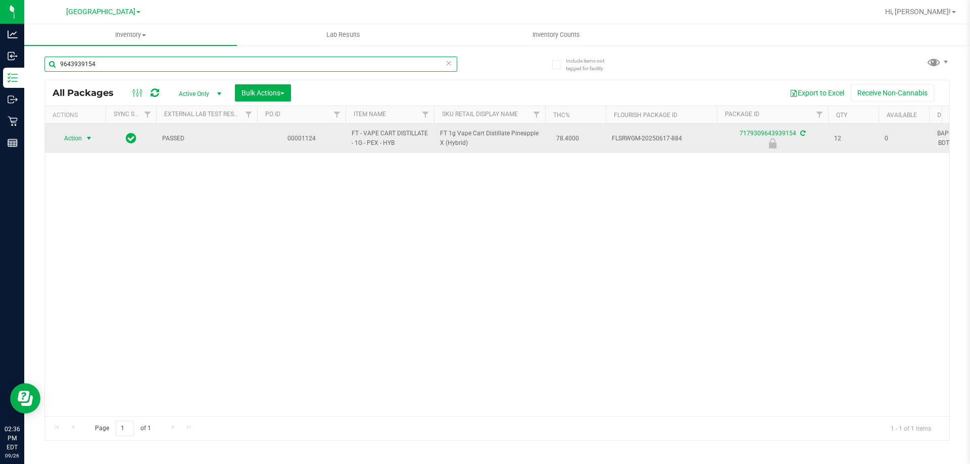
type input "9643939154"
click at [78, 139] on span "Action" at bounding box center [68, 138] width 27 height 14
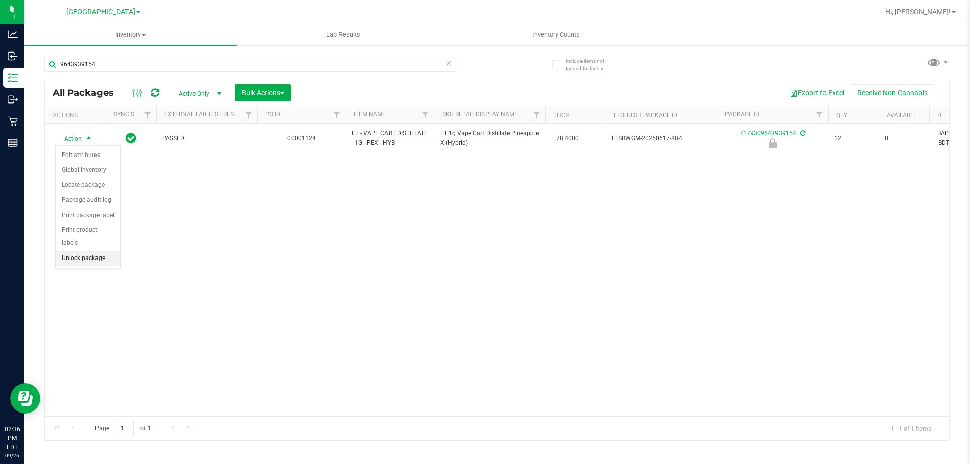
click at [91, 251] on li "Unlock package" at bounding box center [88, 258] width 65 height 15
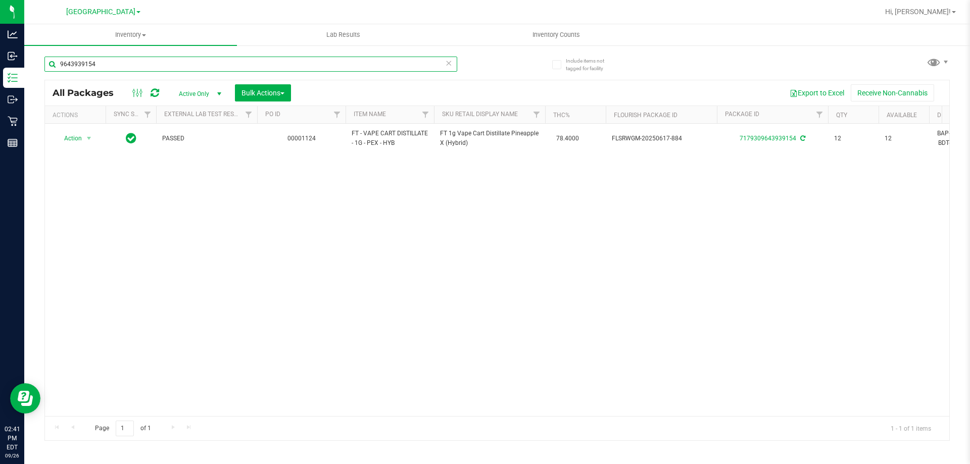
click at [172, 57] on input "9643939154" at bounding box center [250, 64] width 413 height 15
type input "9"
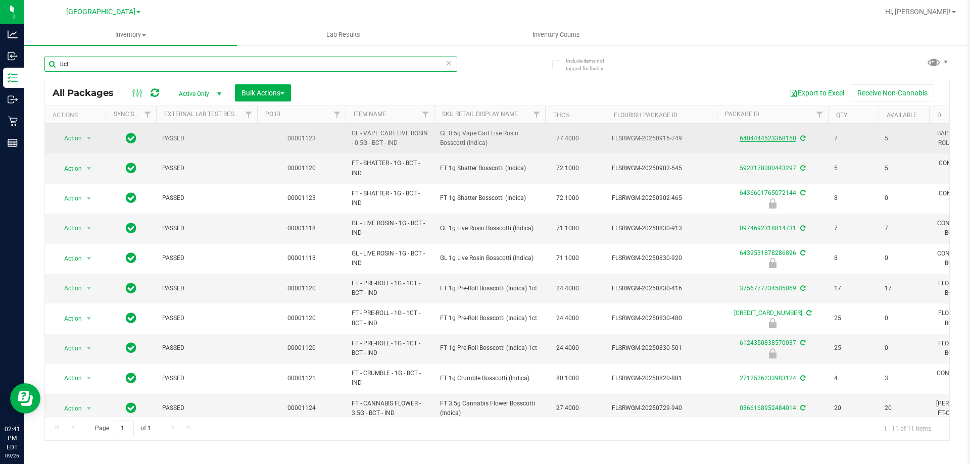
type input "bct"
click at [755, 137] on link "6404444523368150" at bounding box center [768, 138] width 57 height 7
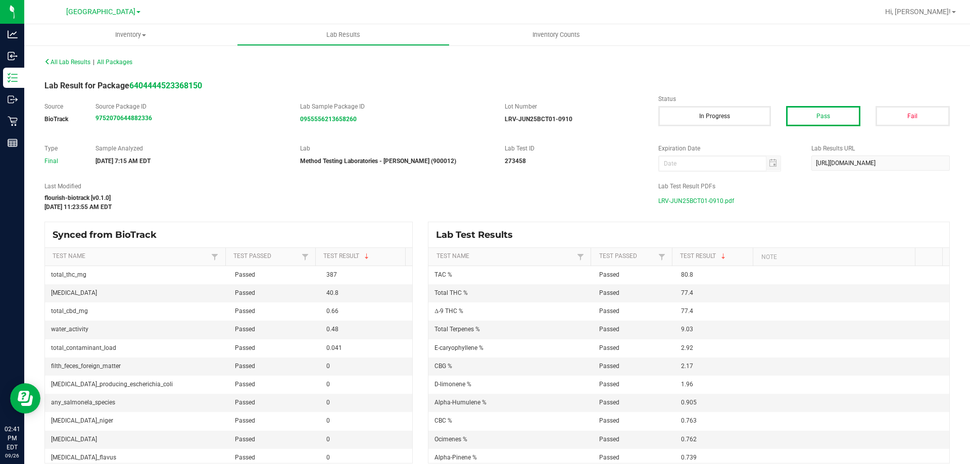
click at [696, 202] on span "LRV-JUN25BCT01-0910.pdf" at bounding box center [697, 201] width 76 height 15
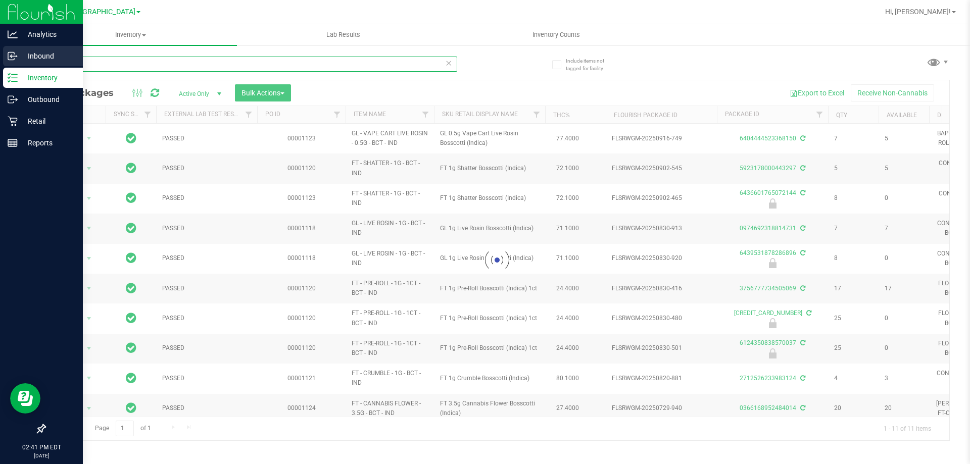
drag, startPoint x: 180, startPoint y: 63, endPoint x: 1, endPoint y: 65, distance: 179.4
click at [2, 66] on div "Analytics Inbound Inventory Outbound Retail Reports 02:41 PM EDT [DATE] 09/26 […" at bounding box center [485, 232] width 970 height 464
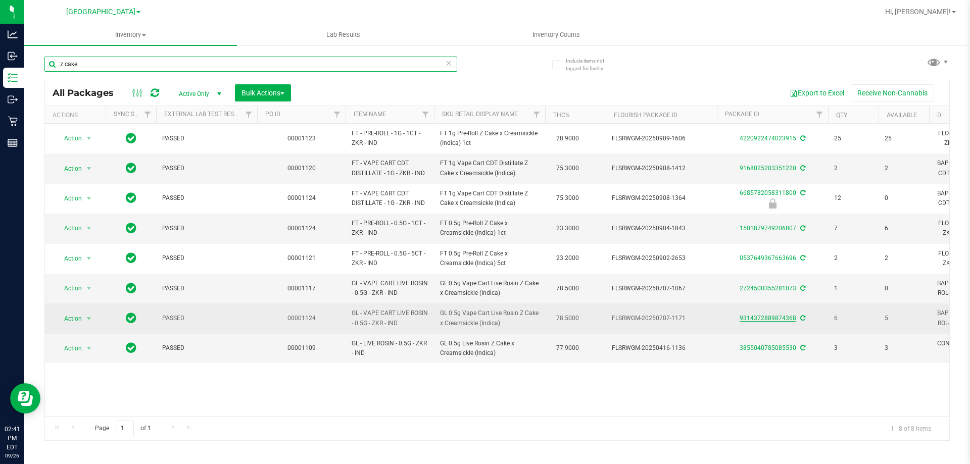
type input "z cake"
click at [761, 319] on link "9314372889874368" at bounding box center [768, 318] width 57 height 7
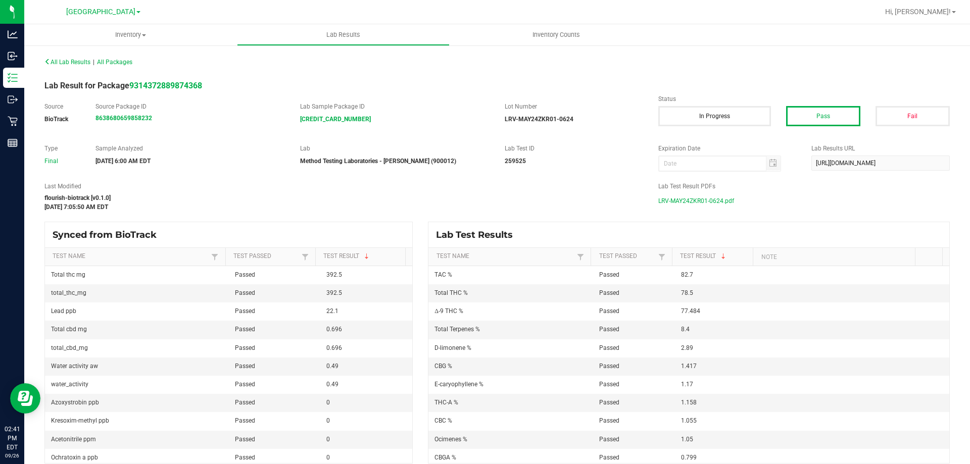
click at [697, 201] on span "LRV-MAY24ZKR01-0624.pdf" at bounding box center [697, 201] width 76 height 15
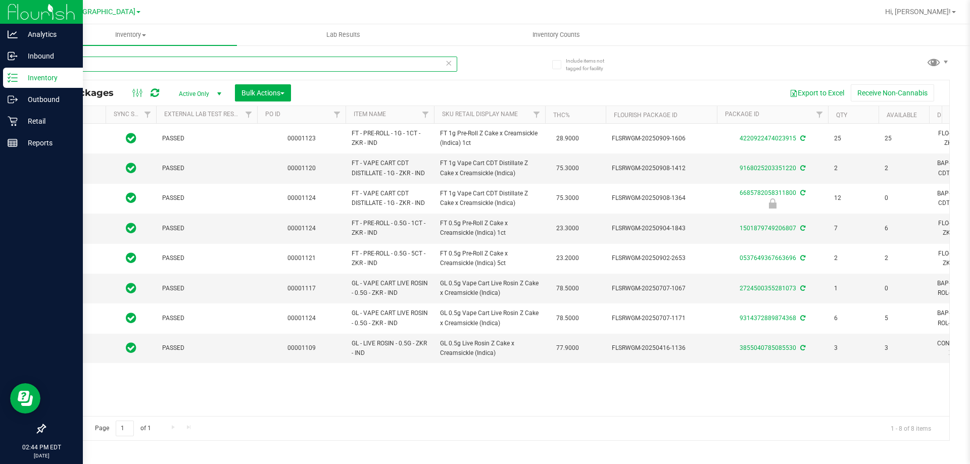
drag, startPoint x: 136, startPoint y: 68, endPoint x: 0, endPoint y: 68, distance: 136.5
click at [0, 68] on div "Analytics Inbound Inventory Outbound Retail Reports 02:44 PM EDT [DATE] 09/26 […" at bounding box center [485, 232] width 970 height 464
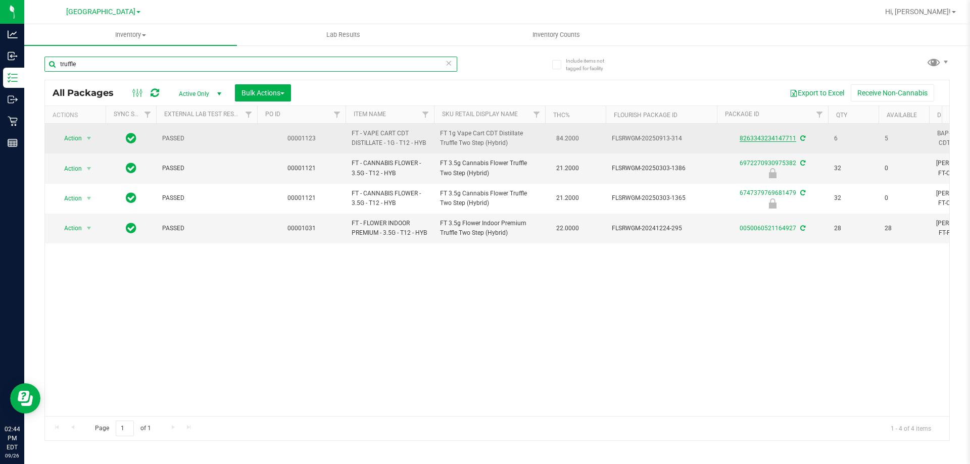
type input "truffle"
click at [776, 139] on link "8263343234147711" at bounding box center [768, 138] width 57 height 7
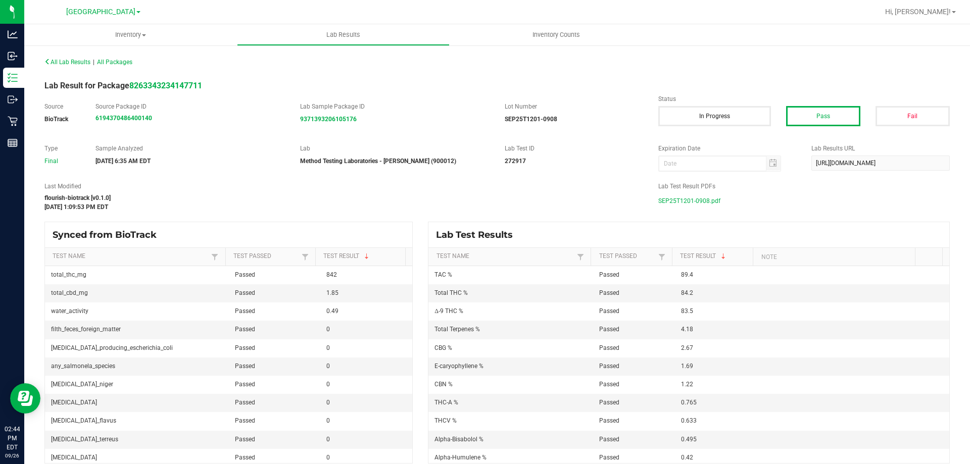
click at [696, 201] on span "SEP25T1201-0908.pdf" at bounding box center [690, 201] width 62 height 15
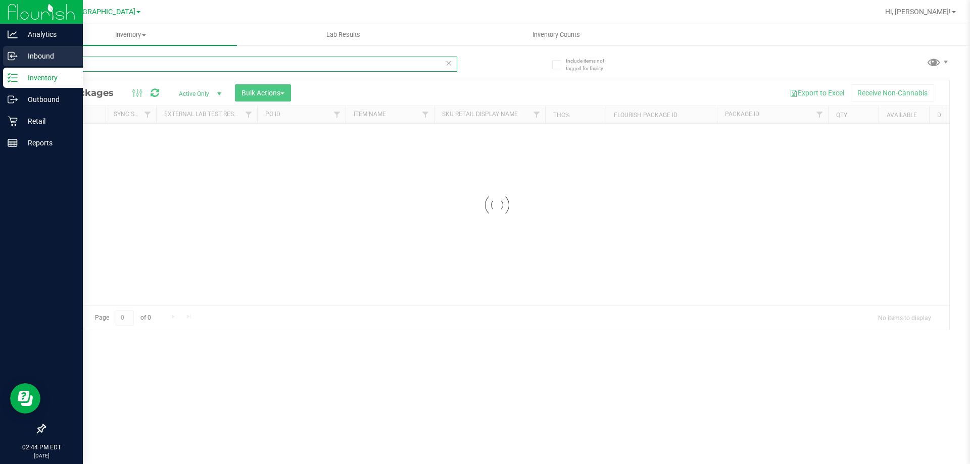
drag, startPoint x: 207, startPoint y: 67, endPoint x: 12, endPoint y: 67, distance: 195.1
click at [12, 67] on div "Analytics Inbound Inventory Outbound Retail Reports 02:44 PM EDT [DATE] 09/26 […" at bounding box center [485, 232] width 970 height 464
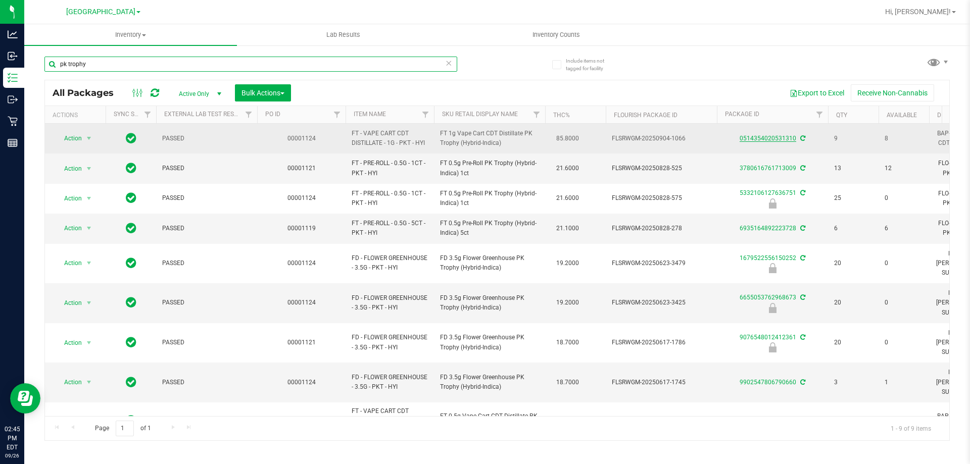
type input "pk trophy"
click at [767, 141] on link "0514354020531310" at bounding box center [768, 138] width 57 height 7
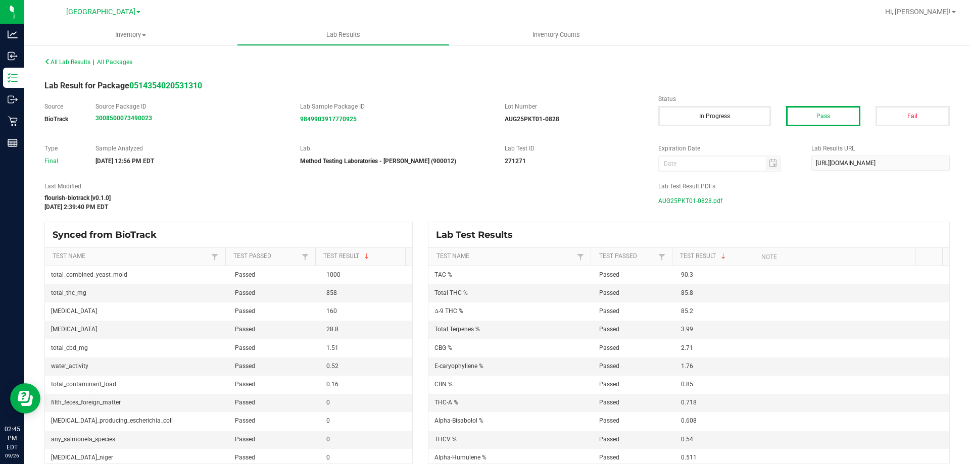
click at [697, 199] on span "AUG25PKT01-0828.pdf" at bounding box center [691, 201] width 64 height 15
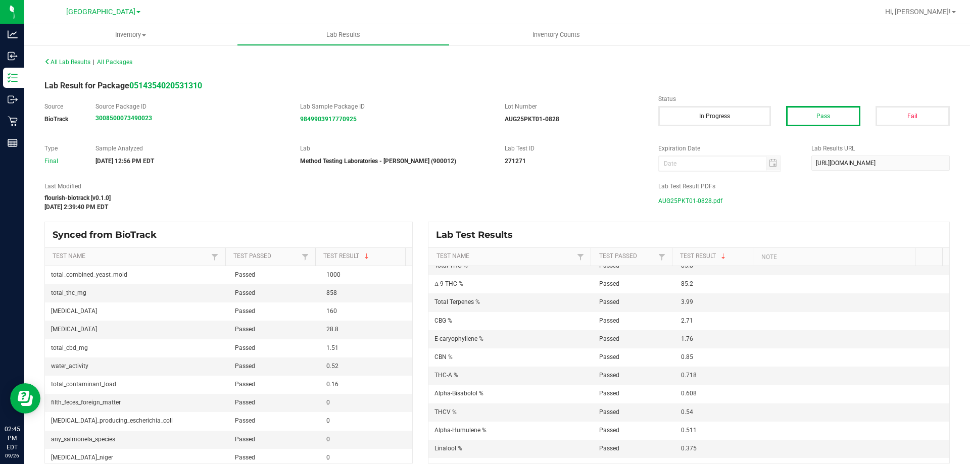
scroll to position [51, 0]
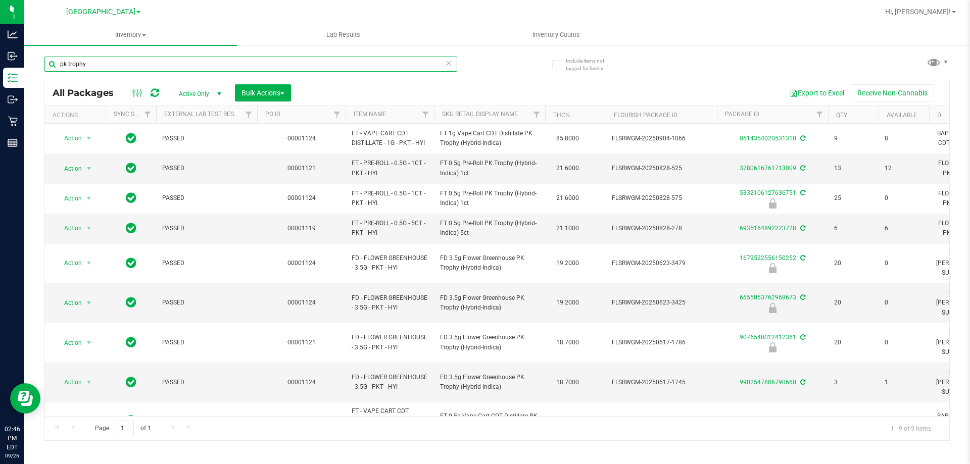
click at [175, 64] on input "pk trophy" at bounding box center [250, 64] width 413 height 15
type input "p"
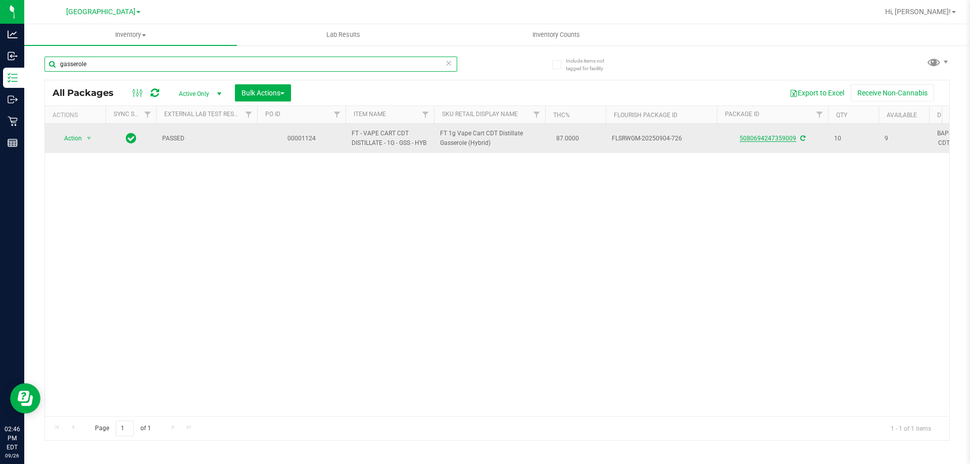
type input "gasserole"
click at [780, 141] on link "5080694247359009" at bounding box center [768, 138] width 57 height 7
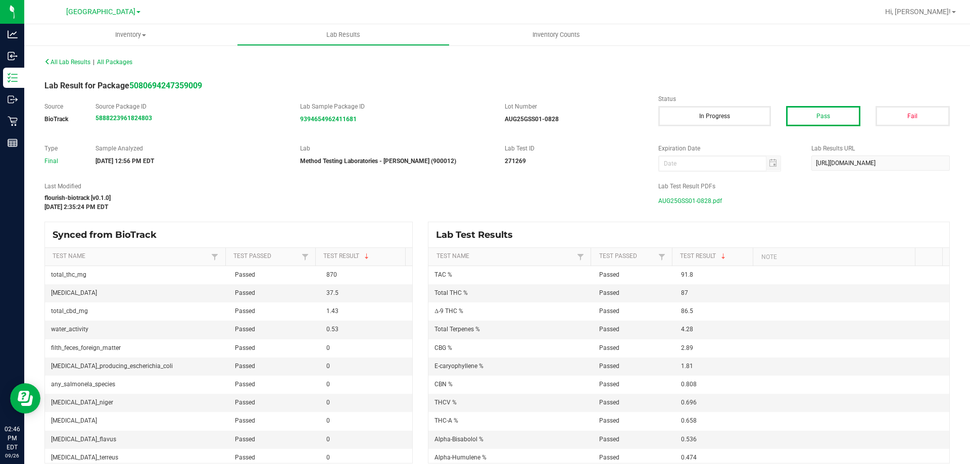
click at [677, 199] on span "AUG25GSS01-0828.pdf" at bounding box center [691, 201] width 64 height 15
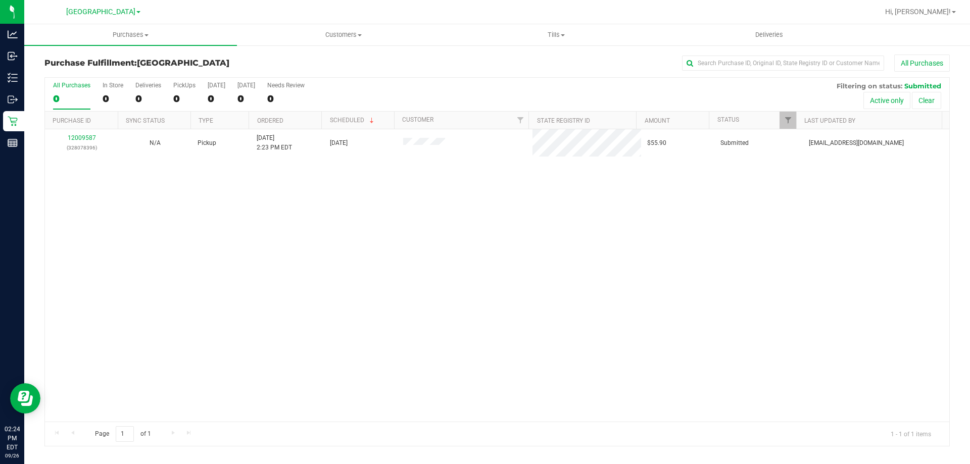
click at [348, 238] on div "12009587 (328078396) N/A Pickup [DATE] 2:23 PM EDT 9/26/2025 $55.90 Submitted […" at bounding box center [497, 275] width 905 height 293
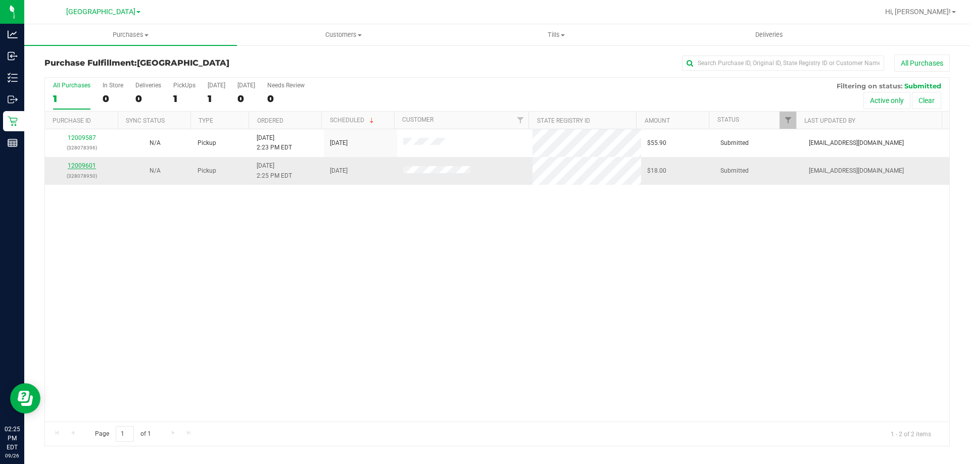
click at [86, 162] on link "12009601" at bounding box center [82, 165] width 28 height 7
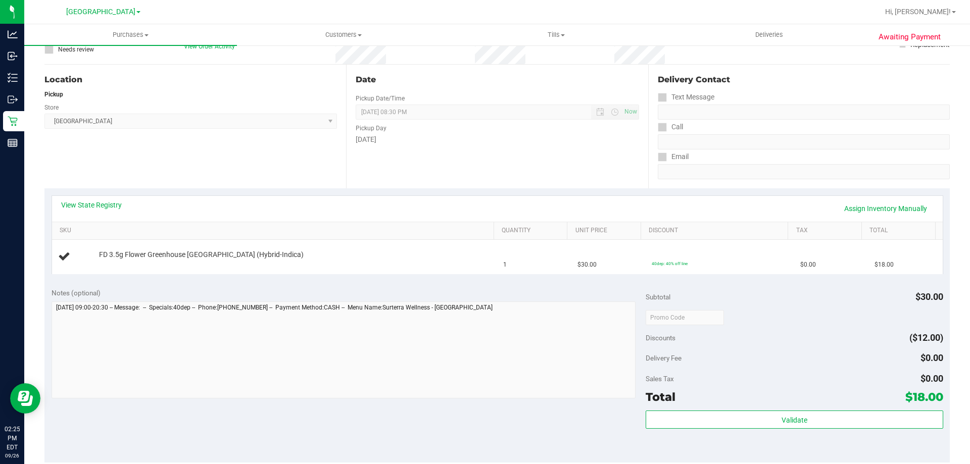
scroll to position [253, 0]
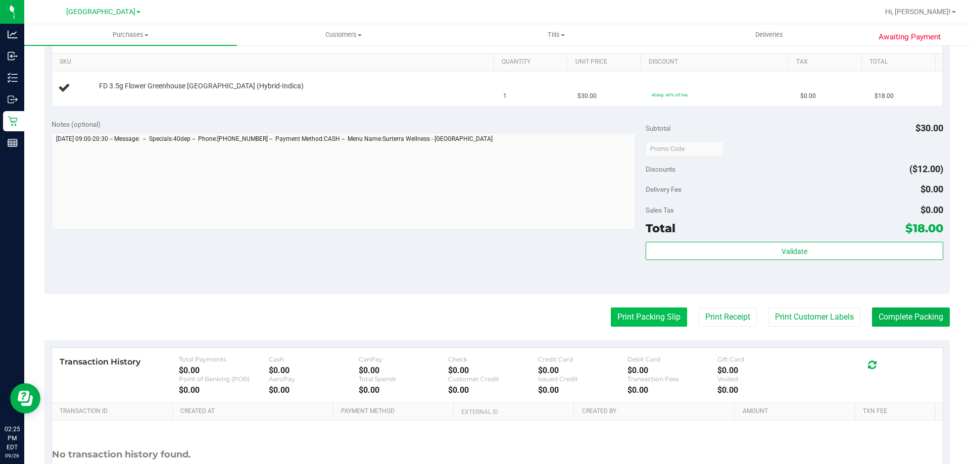
click at [631, 311] on button "Print Packing Slip" at bounding box center [649, 317] width 76 height 19
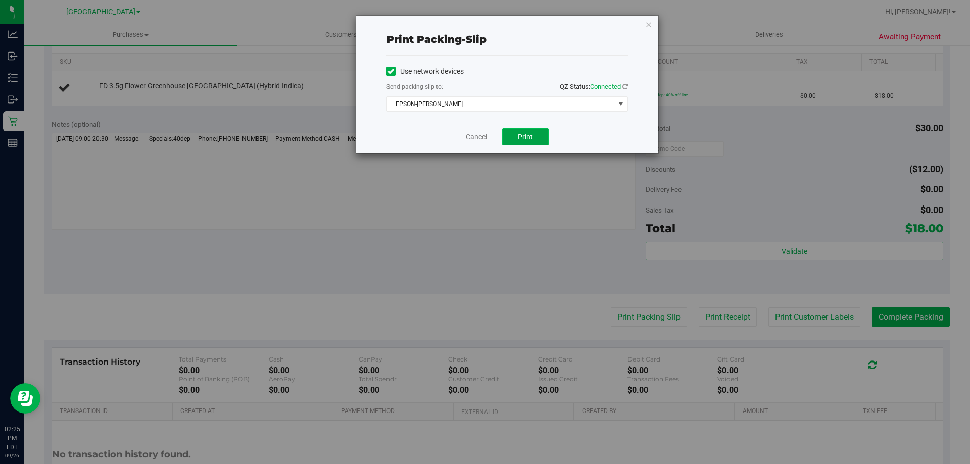
click at [539, 136] on button "Print" at bounding box center [525, 136] width 46 height 17
click at [647, 27] on icon "button" at bounding box center [648, 24] width 7 height 12
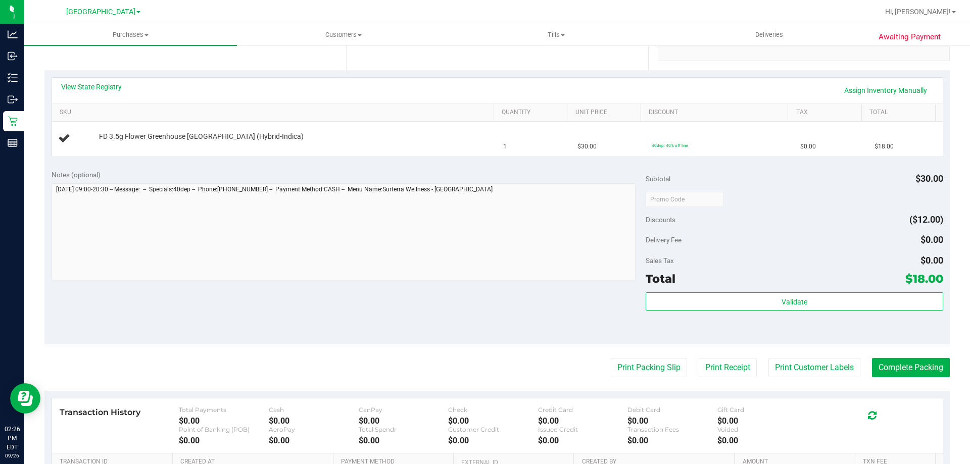
scroll to position [152, 0]
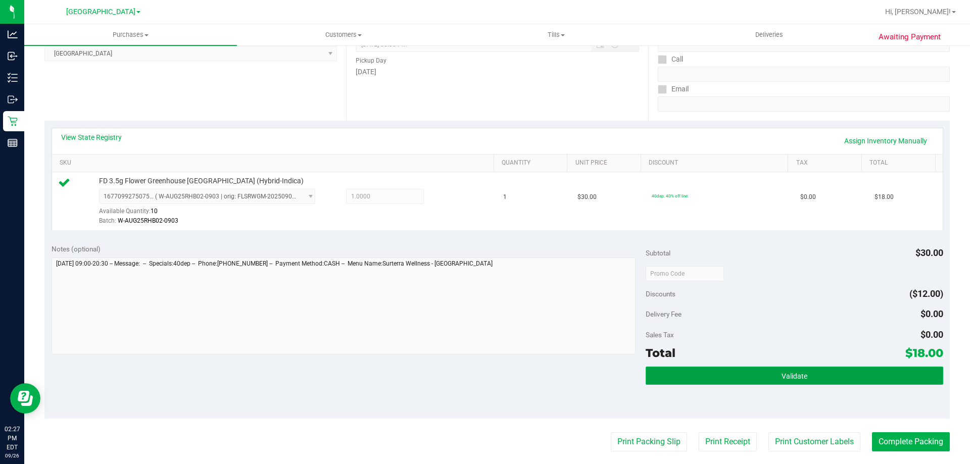
click at [798, 381] on button "Validate" at bounding box center [794, 376] width 297 height 18
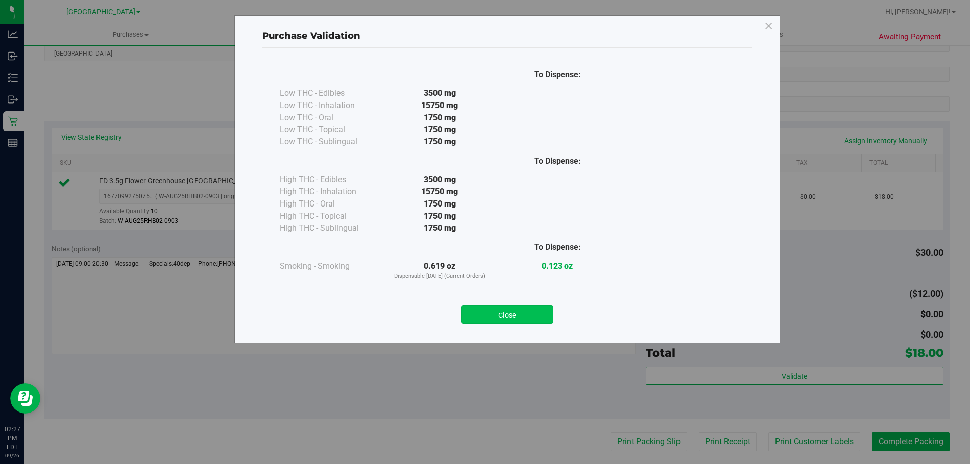
click at [502, 317] on button "Close" at bounding box center [507, 315] width 92 height 18
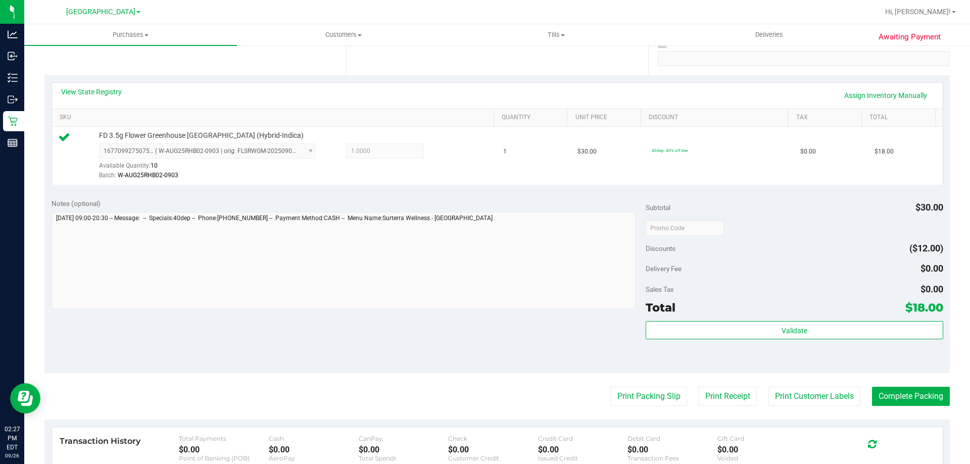
scroll to position [253, 0]
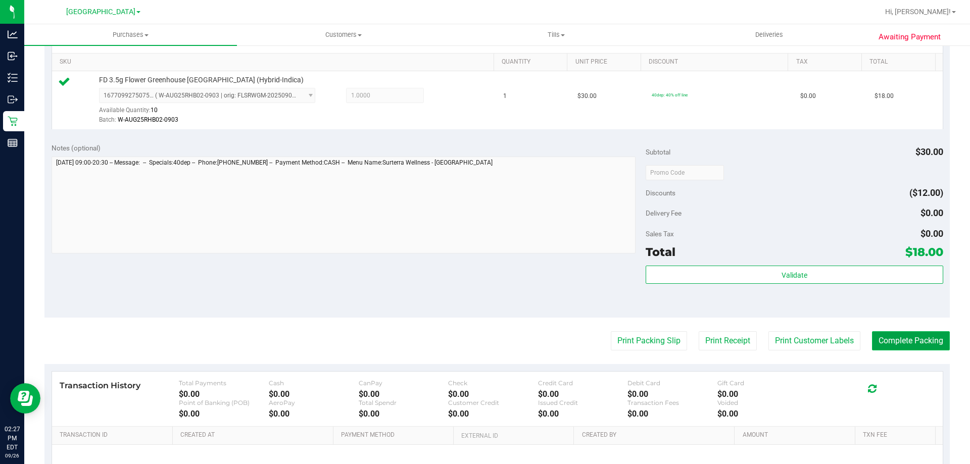
click at [909, 341] on button "Complete Packing" at bounding box center [911, 341] width 78 height 19
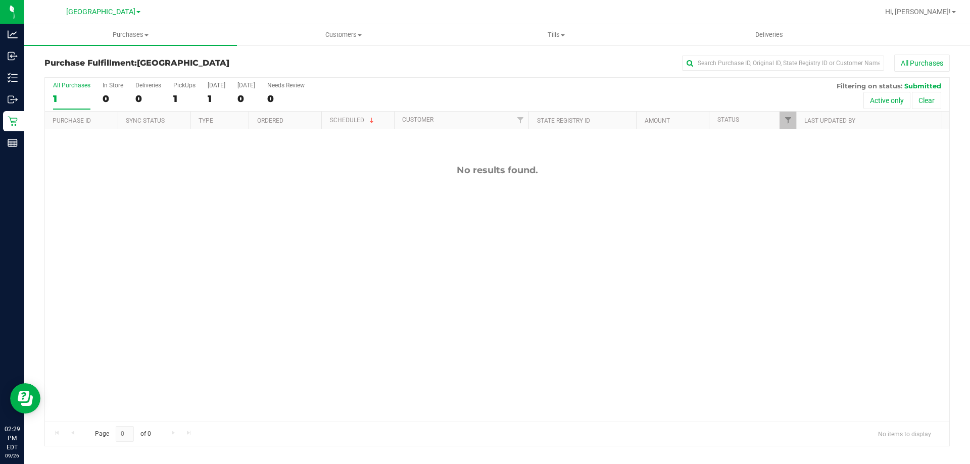
scroll to position [51, 0]
drag, startPoint x: 208, startPoint y: 2, endPoint x: 582, endPoint y: 265, distance: 457.8
click at [582, 265] on div "No results found." at bounding box center [497, 309] width 905 height 361
click at [204, 253] on div "No results found." at bounding box center [497, 309] width 905 height 361
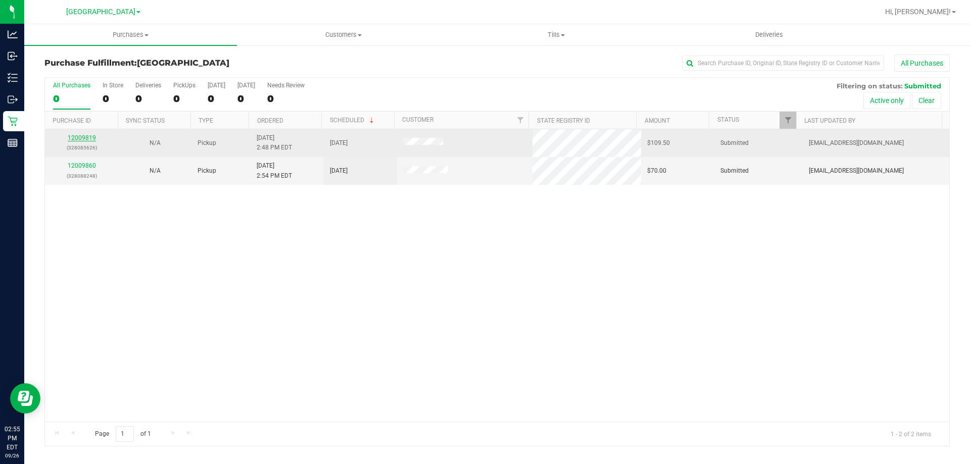
click at [73, 136] on link "12009819" at bounding box center [82, 137] width 28 height 7
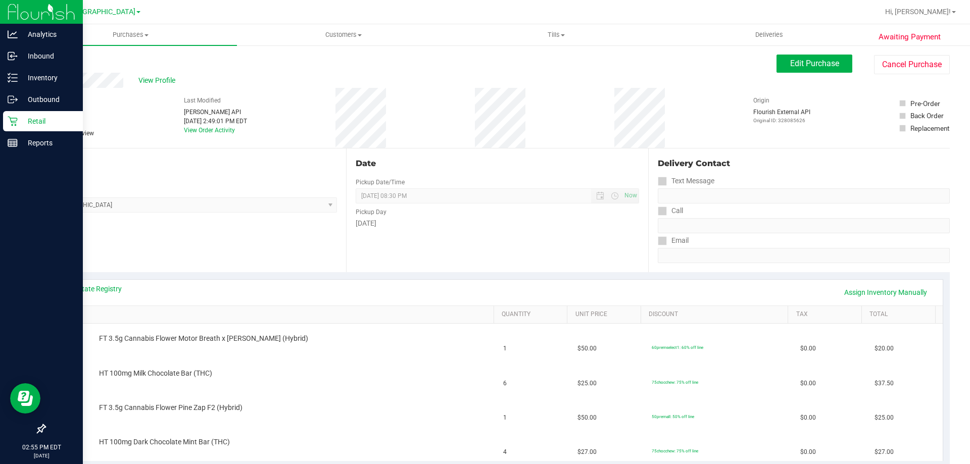
click at [54, 122] on p "Retail" at bounding box center [48, 121] width 61 height 12
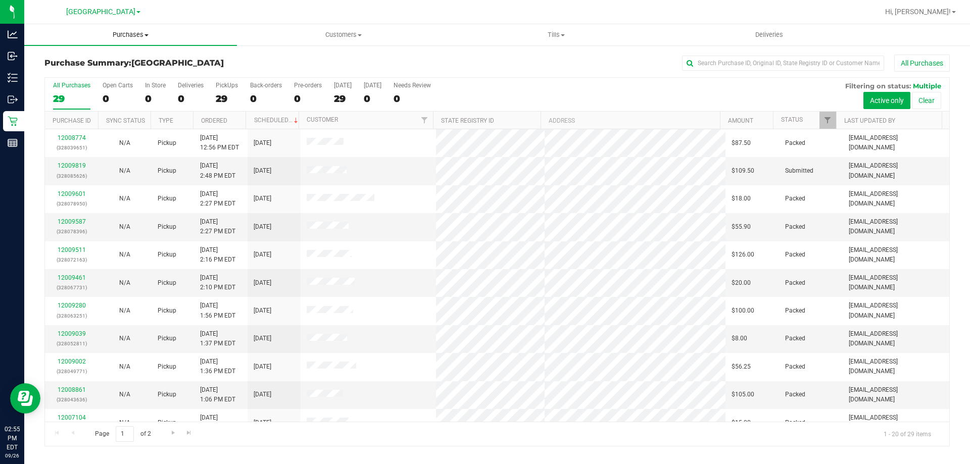
click at [135, 39] on span "Purchases" at bounding box center [130, 34] width 213 height 9
click at [53, 74] on span "Fulfillment" at bounding box center [55, 73] width 63 height 9
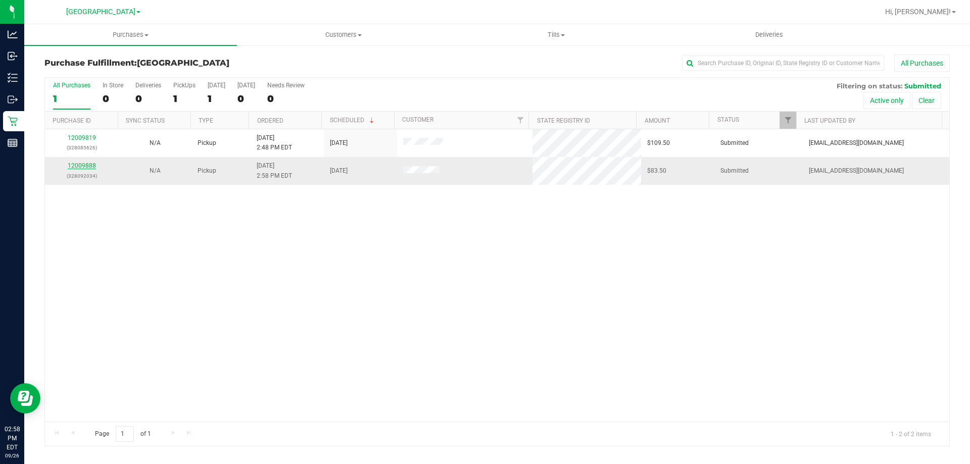
click at [89, 166] on link "12009888" at bounding box center [82, 165] width 28 height 7
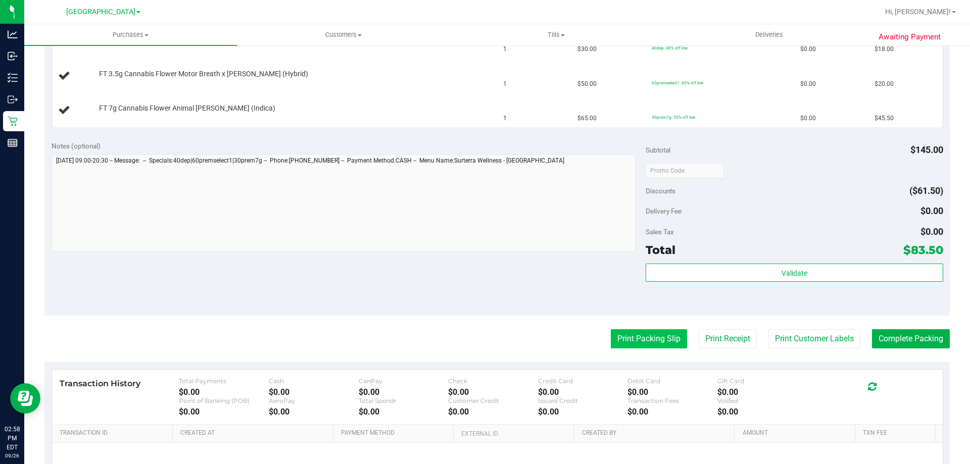
scroll to position [303, 0]
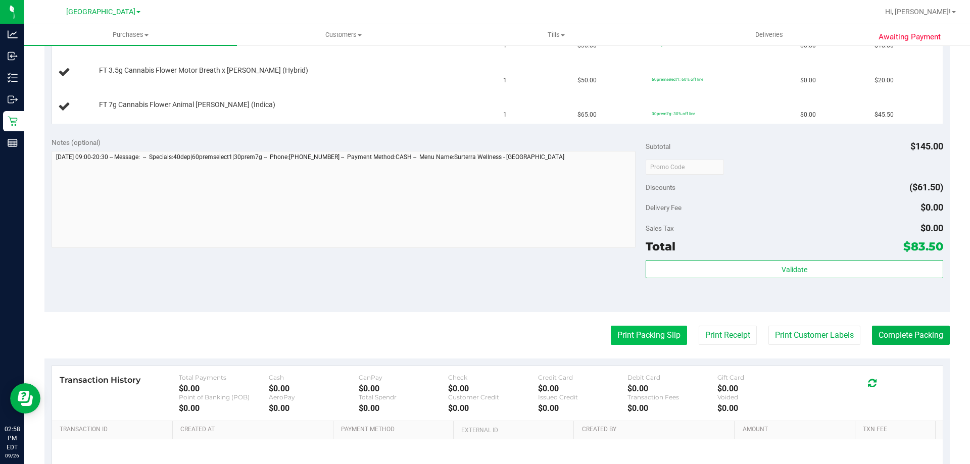
click at [650, 342] on button "Print Packing Slip" at bounding box center [649, 335] width 76 height 19
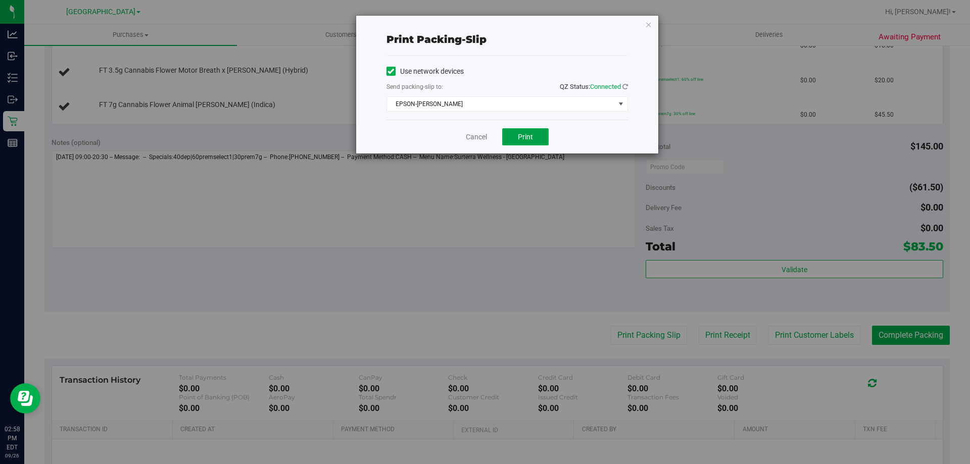
click at [525, 136] on span "Print" at bounding box center [525, 137] width 15 height 8
click at [644, 25] on div "Print packing-slip Use network devices Send packing-slip to: QZ Status: Connect…" at bounding box center [507, 85] width 302 height 138
click at [649, 25] on icon "button" at bounding box center [648, 24] width 7 height 12
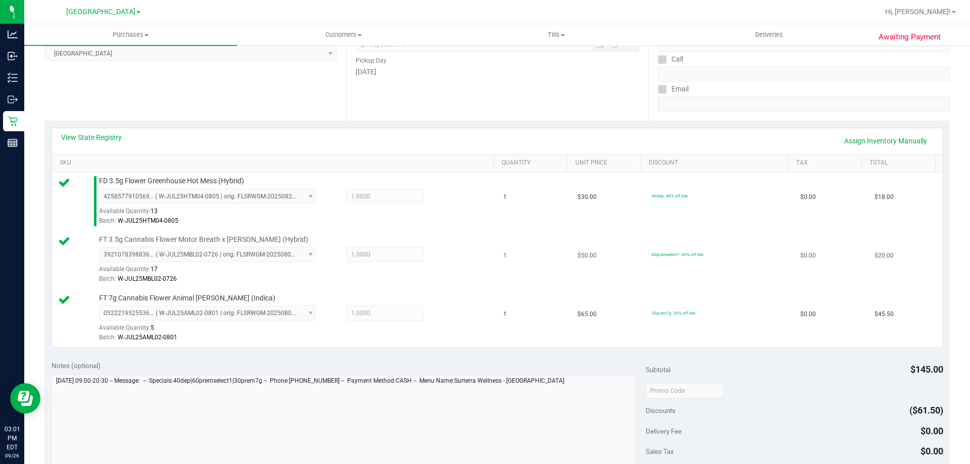
scroll to position [404, 0]
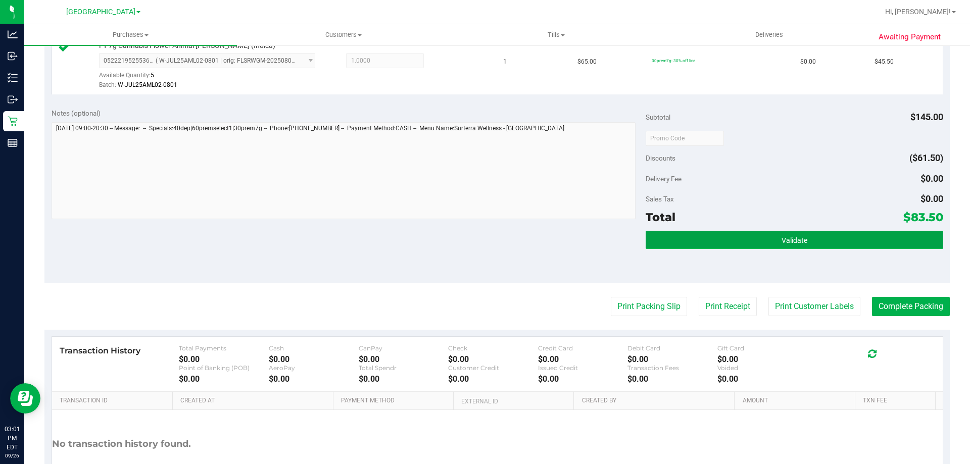
click at [787, 237] on span "Validate" at bounding box center [795, 241] width 26 height 8
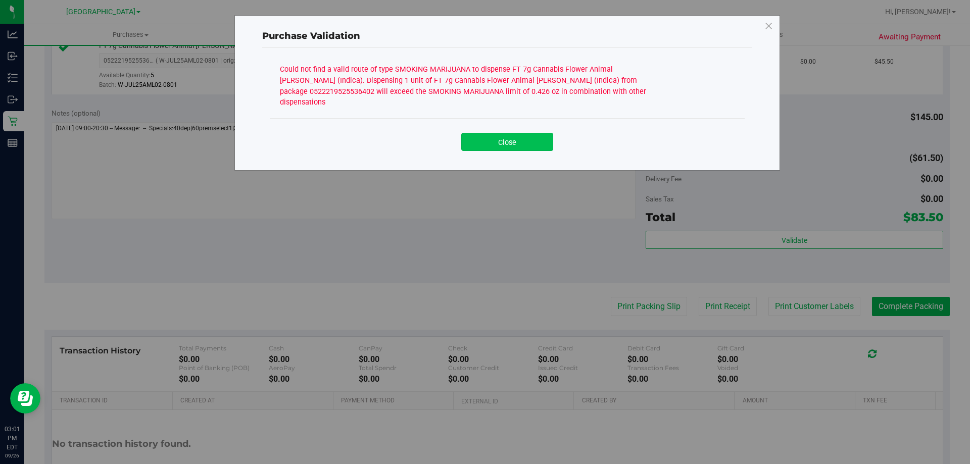
click at [529, 133] on button "Close" at bounding box center [507, 142] width 92 height 18
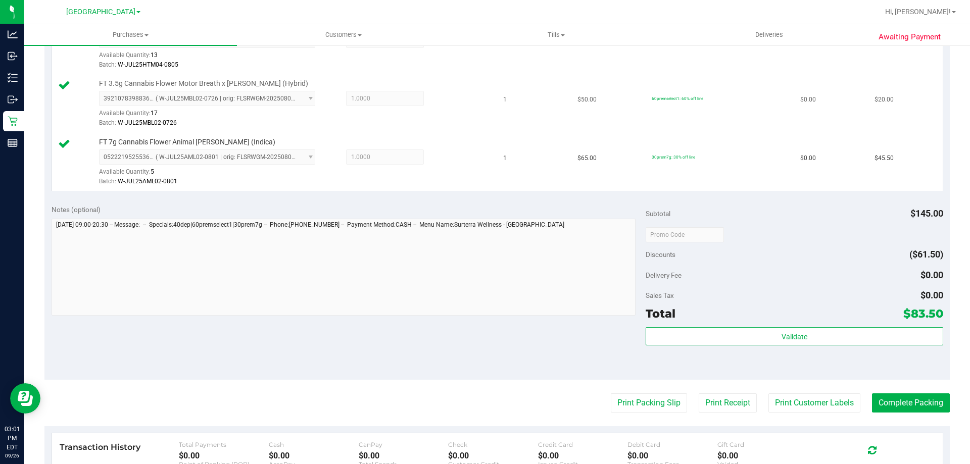
scroll to position [202, 0]
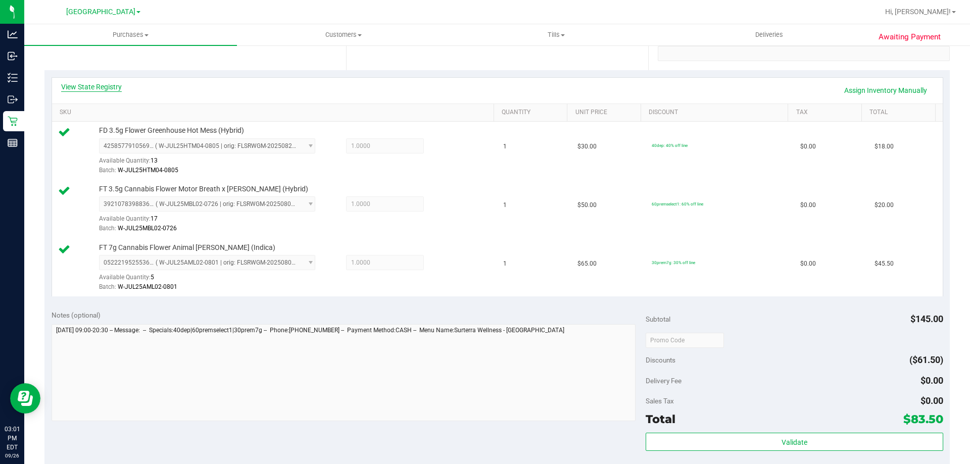
click at [89, 87] on link "View State Registry" at bounding box center [91, 87] width 61 height 10
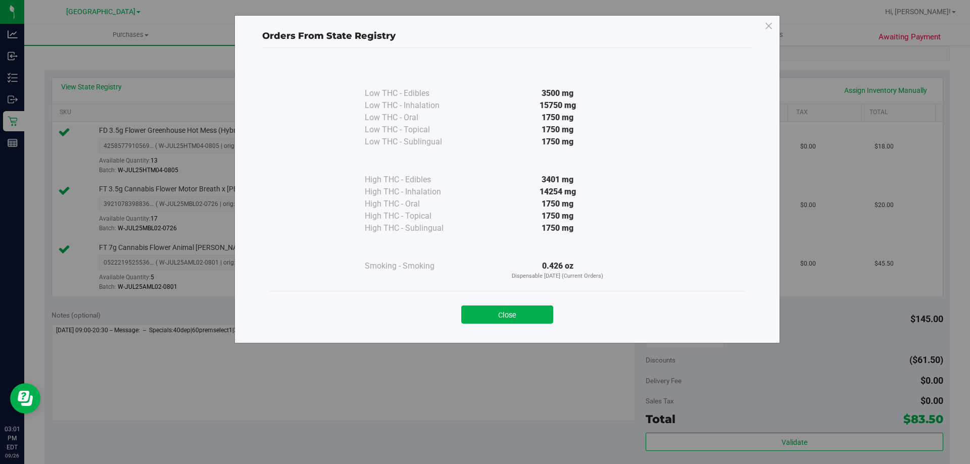
click at [528, 327] on div "Close" at bounding box center [507, 311] width 475 height 41
click at [527, 314] on button "Close" at bounding box center [507, 315] width 92 height 18
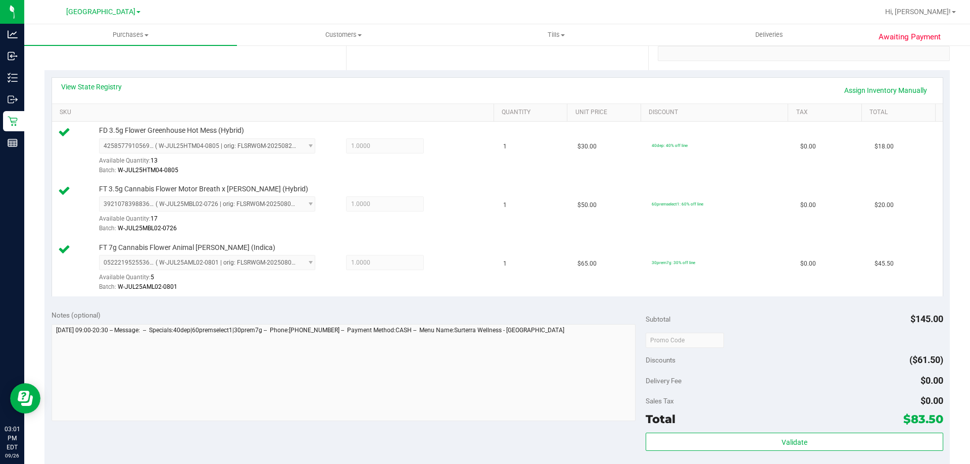
scroll to position [0, 0]
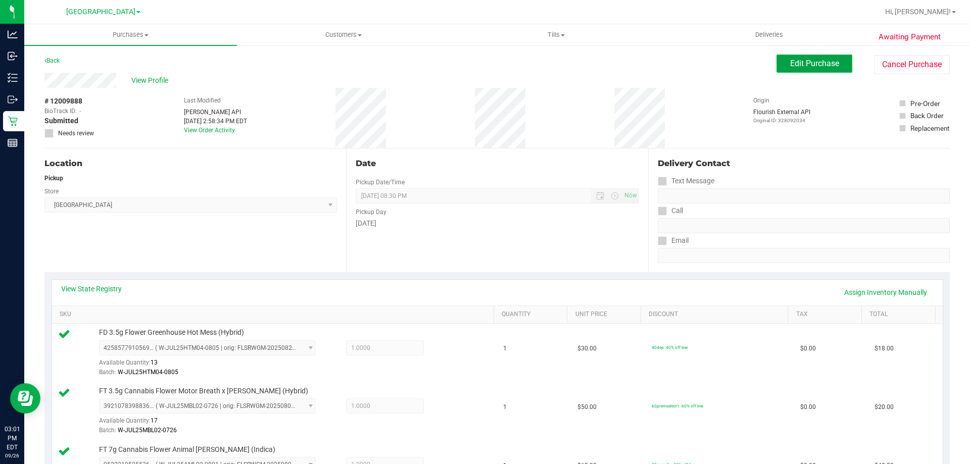
click at [791, 59] on span "Edit Purchase" at bounding box center [814, 64] width 49 height 10
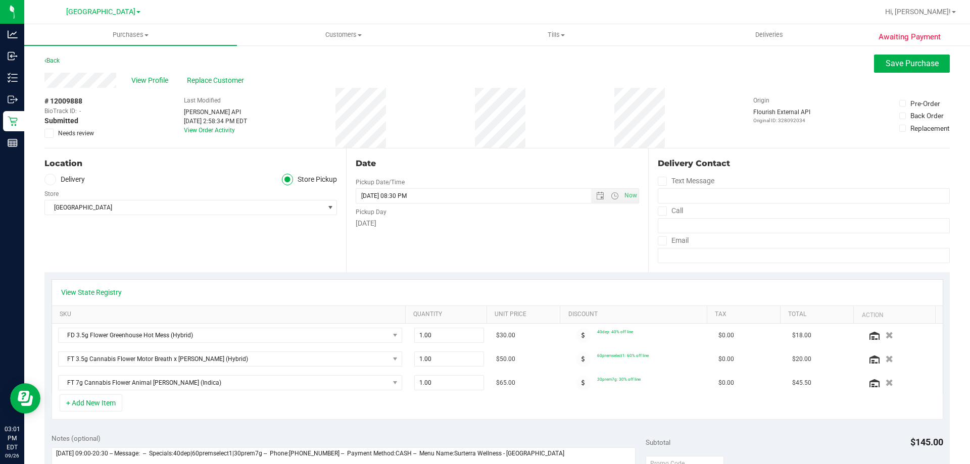
click at [49, 133] on icon at bounding box center [49, 133] width 7 height 0
click at [0, 0] on input "Needs review" at bounding box center [0, 0] width 0 height 0
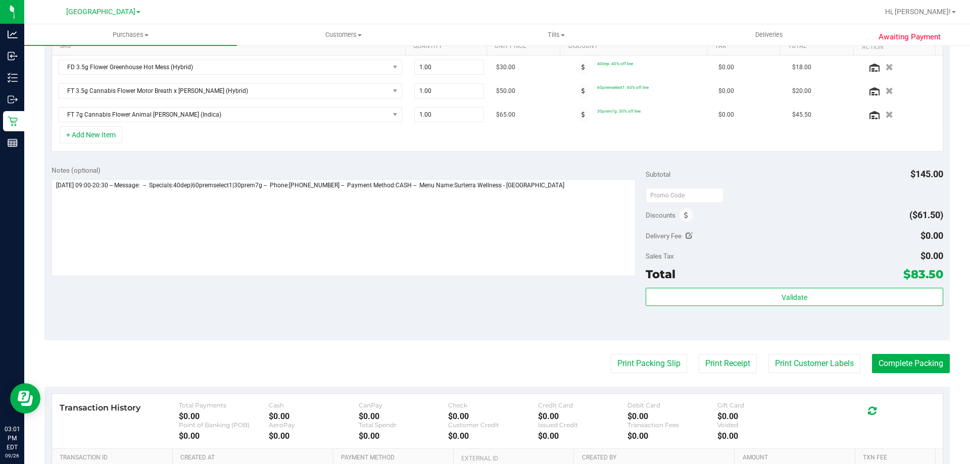
scroll to position [354, 0]
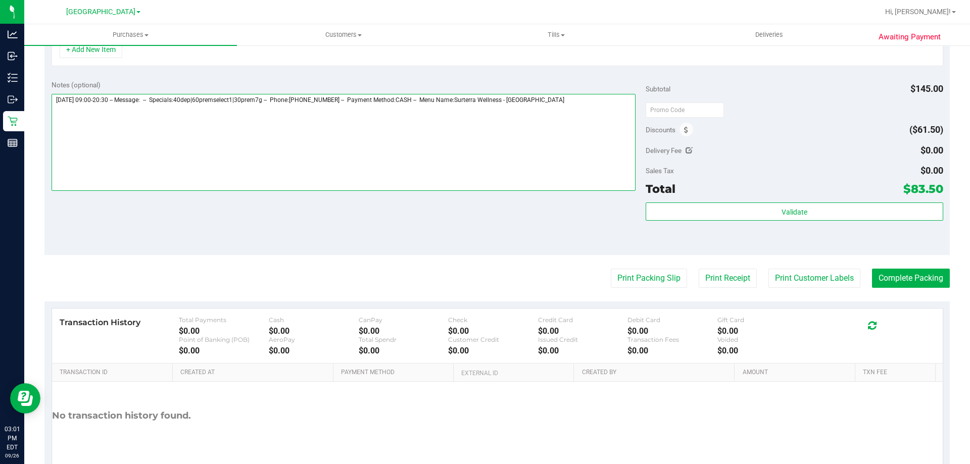
click at [558, 107] on textarea at bounding box center [344, 142] width 585 height 97
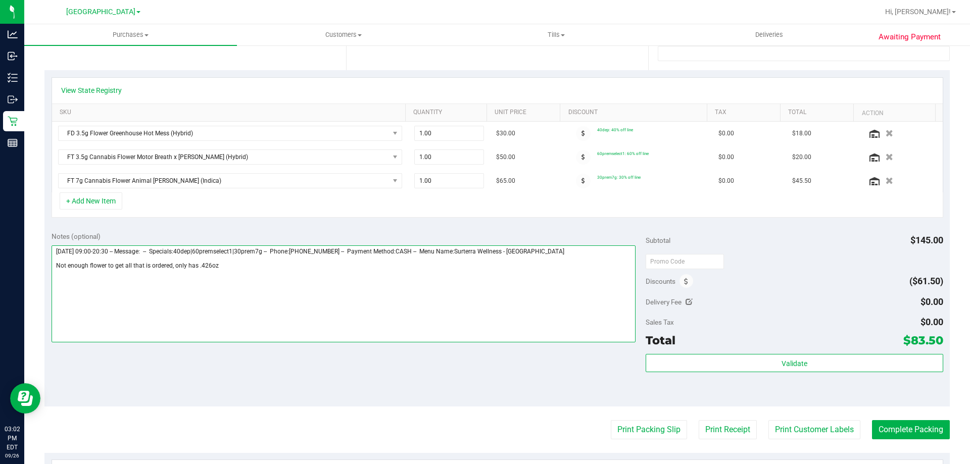
scroll to position [0, 0]
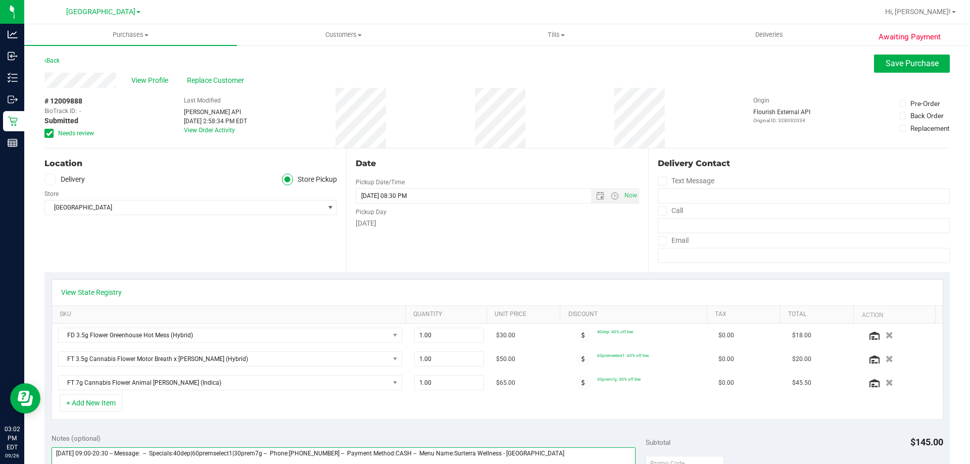
type textarea "Friday 09/26/2025 09:00-20:30 -- Message: -- Specials:40dep|60premselect1|30pre…"
click at [888, 52] on div "Awaiting Payment Back Save Purchase View Profile Replace Customer # 12009888 Bi…" at bounding box center [497, 454] width 946 height 820
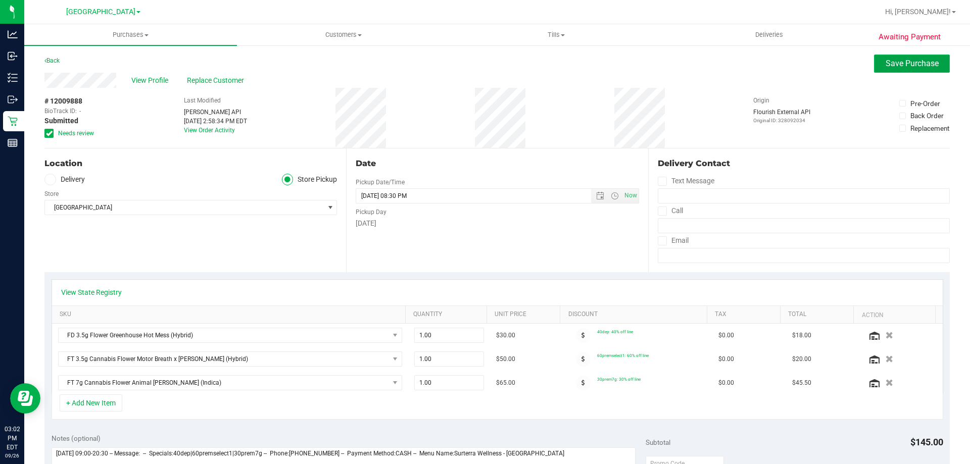
click at [885, 68] on button "Save Purchase" at bounding box center [912, 64] width 76 height 18
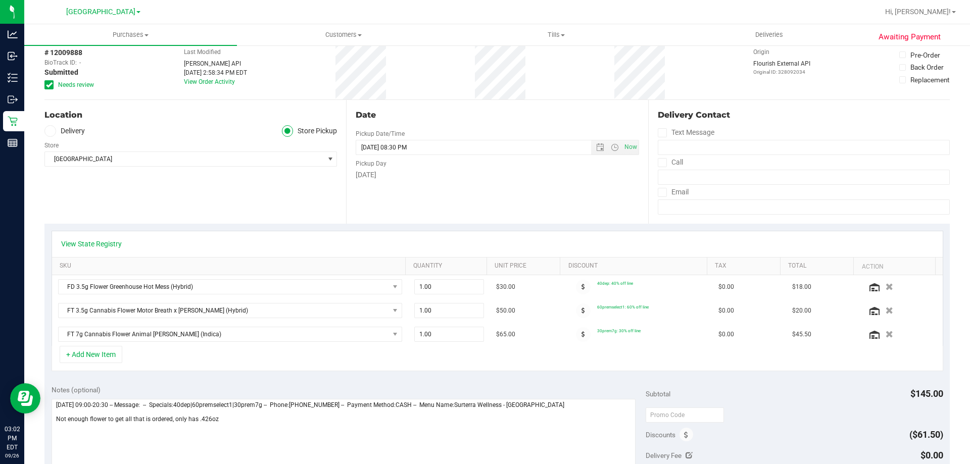
scroll to position [101, 0]
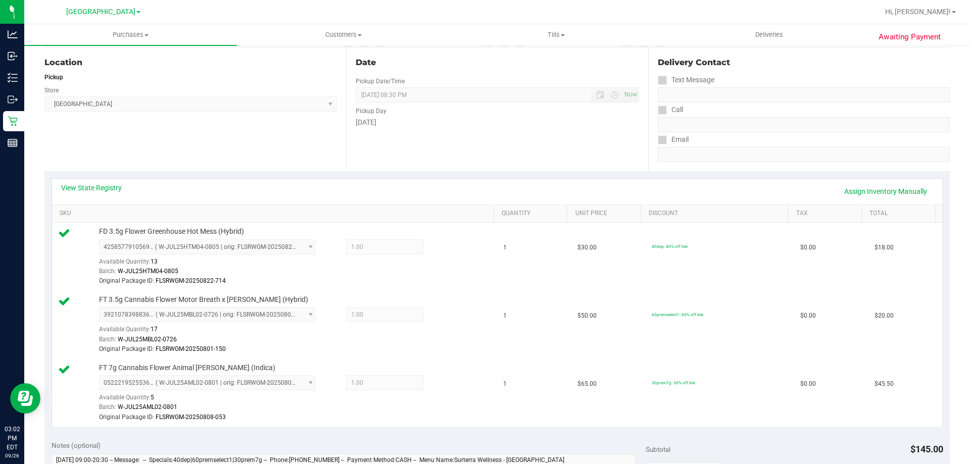
click at [101, 190] on link "View State Registry" at bounding box center [91, 188] width 61 height 10
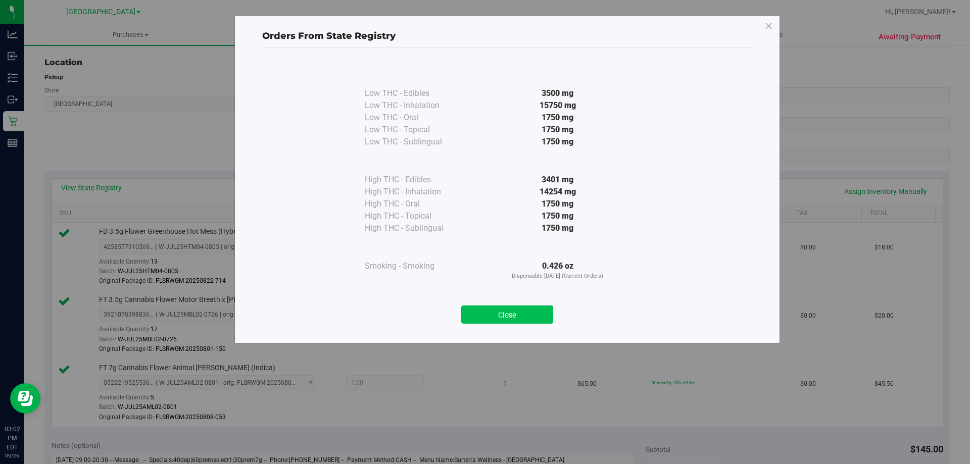
click at [510, 316] on button "Close" at bounding box center [507, 315] width 92 height 18
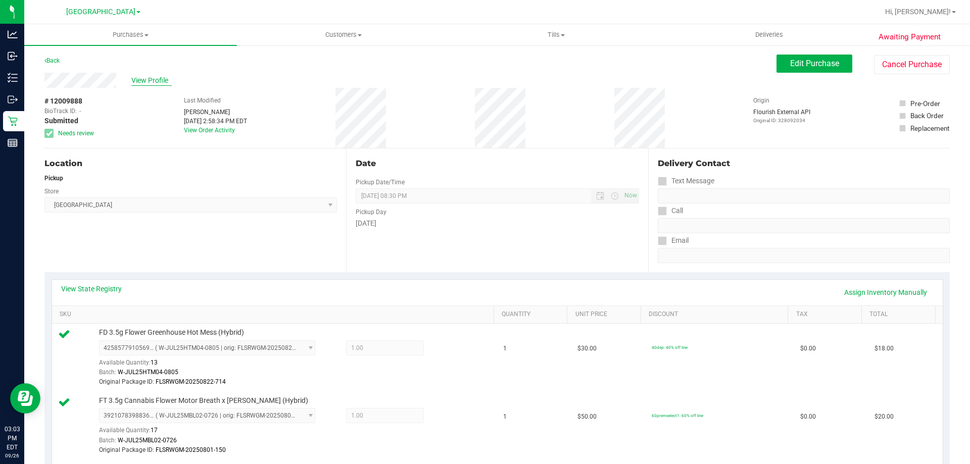
click at [145, 78] on span "View Profile" at bounding box center [151, 80] width 40 height 11
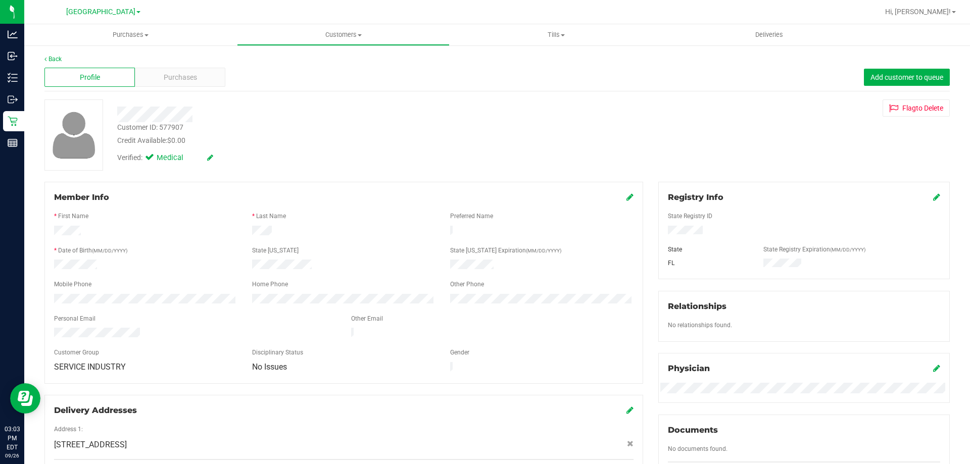
click at [168, 129] on div "Customer ID: 577907" at bounding box center [150, 127] width 66 height 11
copy div "577907"
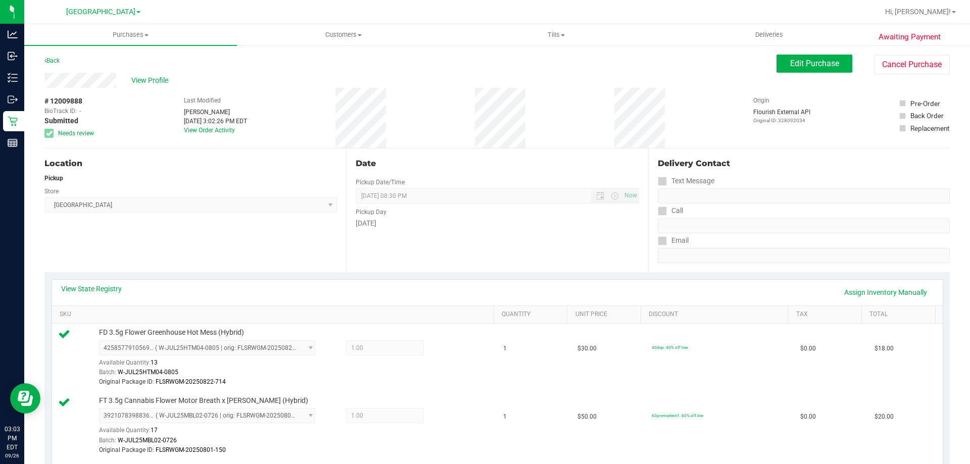
click at [149, 257] on div "Location Pickup Store Palm Bay WC Select Store Bonita Springs WC Boynton Beach …" at bounding box center [195, 211] width 302 height 124
click at [75, 102] on span "# 12009888" at bounding box center [63, 101] width 38 height 11
copy span "12009888"
click at [132, 238] on div "Location Pickup Store Palm Bay WC Select Store Bonita Springs WC Boynton Beach …" at bounding box center [195, 211] width 302 height 124
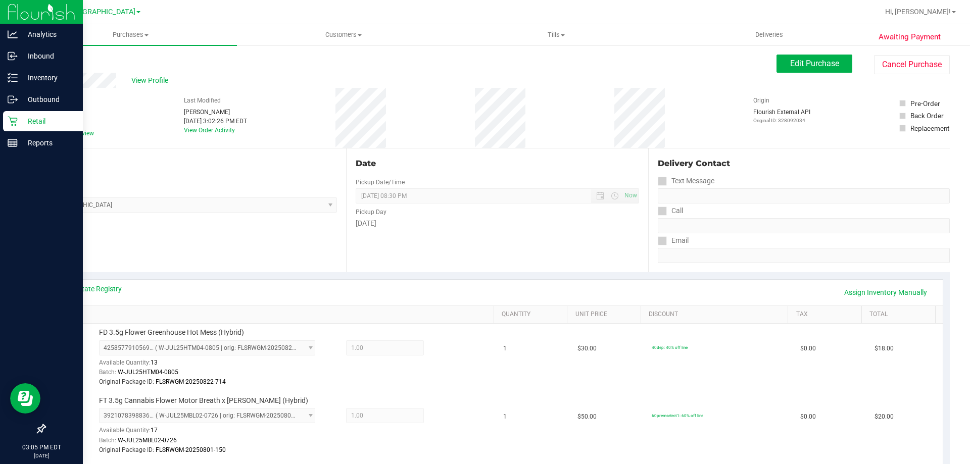
click at [20, 126] on p "Retail" at bounding box center [48, 121] width 61 height 12
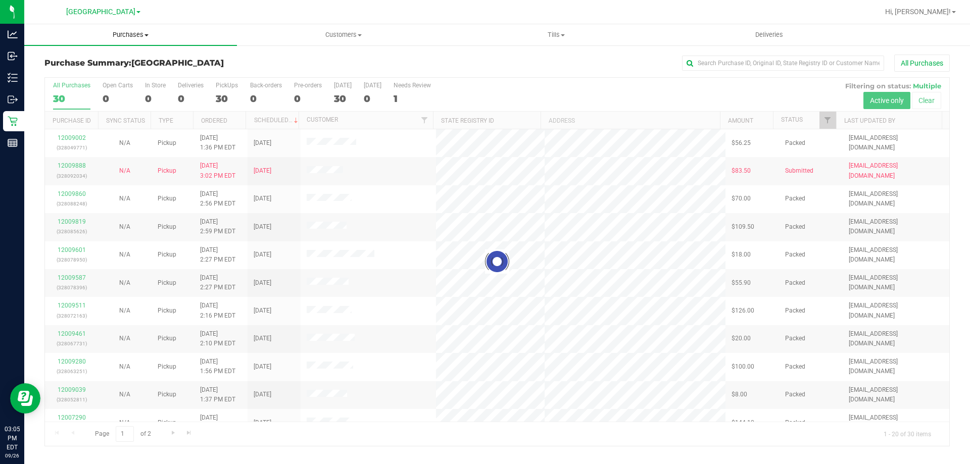
click at [140, 36] on span "Purchases" at bounding box center [130, 34] width 213 height 9
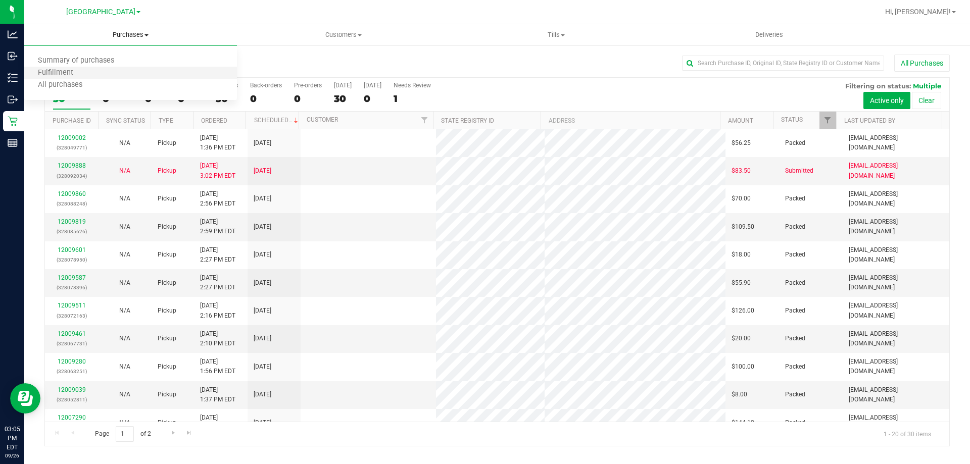
click at [130, 75] on li "Fulfillment" at bounding box center [130, 73] width 213 height 12
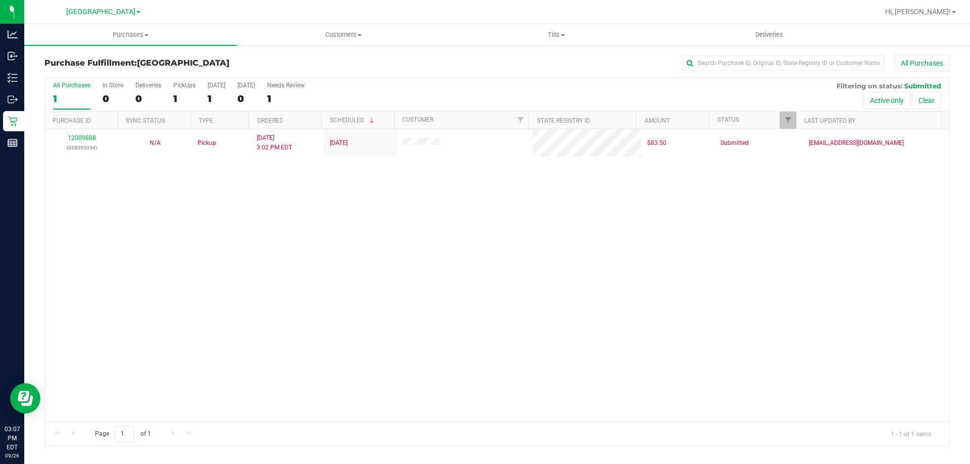
click at [73, 257] on div "12009888 (328092034) N/A Pickup 9/26/2025 3:02 PM EDT 9/26/2025 $83.50 Submitte…" at bounding box center [497, 275] width 905 height 293
click at [116, 261] on div "12009888 (328092034) N/A Pickup 9/26/2025 3:02 PM EDT 9/26/2025 $83.50 Submitte…" at bounding box center [497, 275] width 905 height 293
click at [265, 218] on div "12009888 (328092034) N/A Pickup 9/26/2025 3:02 PM EDT 9/26/2025 $83.50 Submitte…" at bounding box center [497, 275] width 905 height 293
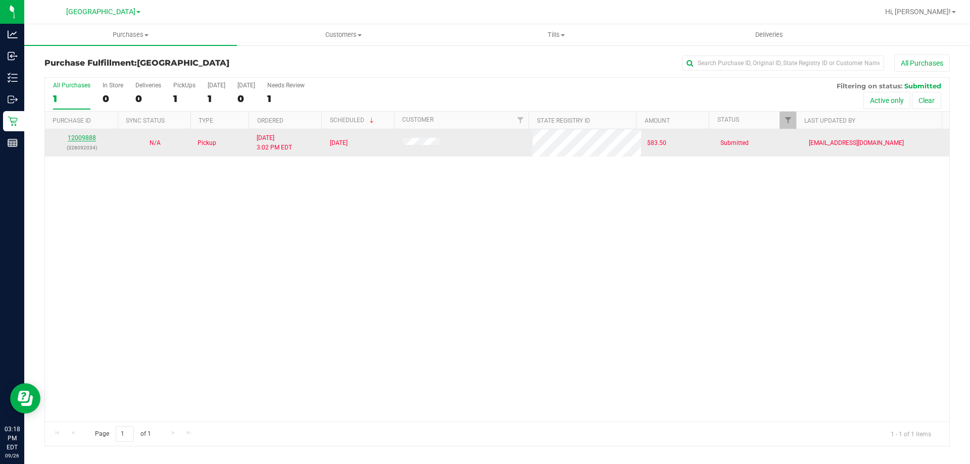
click at [88, 141] on link "12009888" at bounding box center [82, 137] width 28 height 7
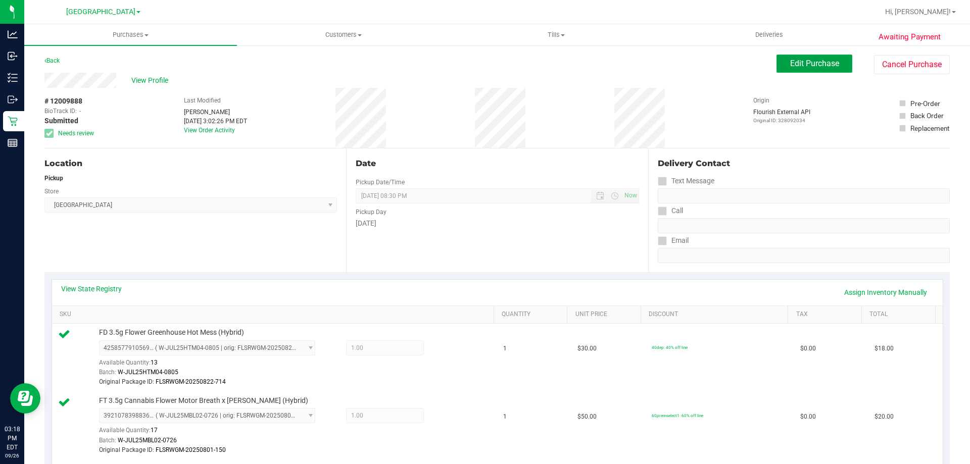
click at [813, 67] on span "Edit Purchase" at bounding box center [814, 64] width 49 height 10
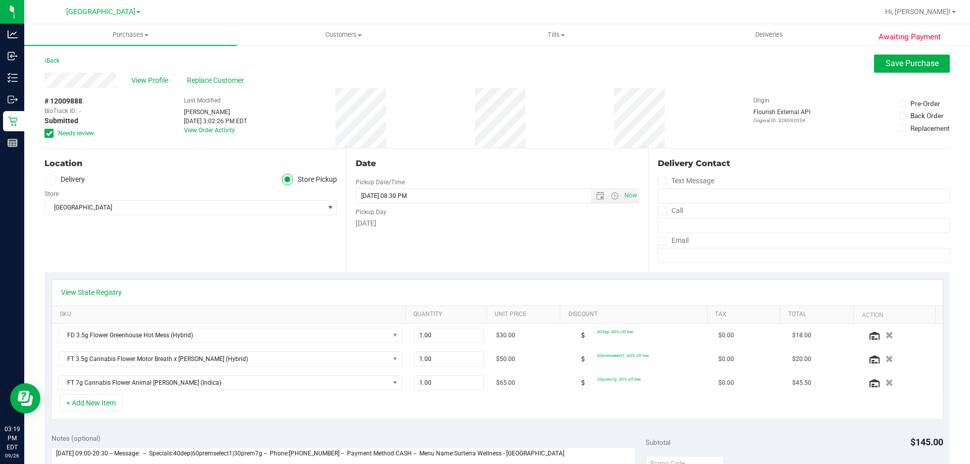
click at [176, 241] on div "Location Delivery Store Pickup Store Palm Bay WC Select Store Bonita Springs WC…" at bounding box center [195, 211] width 302 height 124
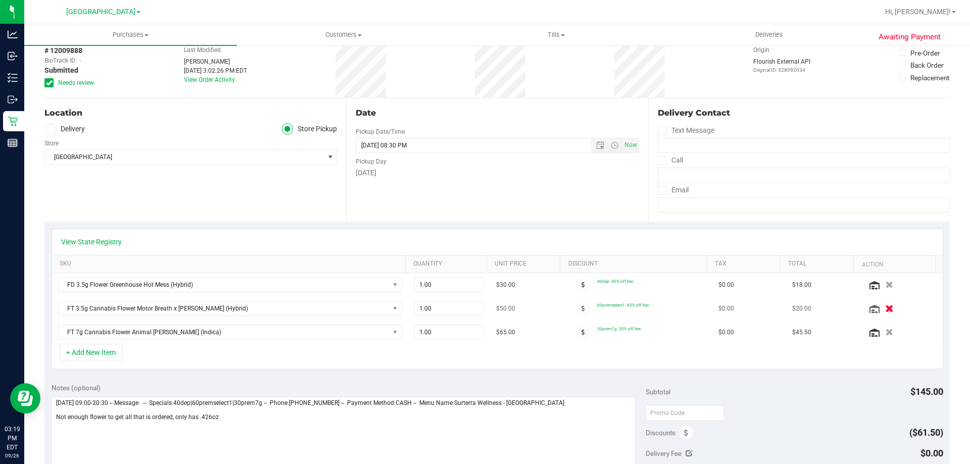
click at [881, 307] on button "button" at bounding box center [889, 308] width 17 height 11
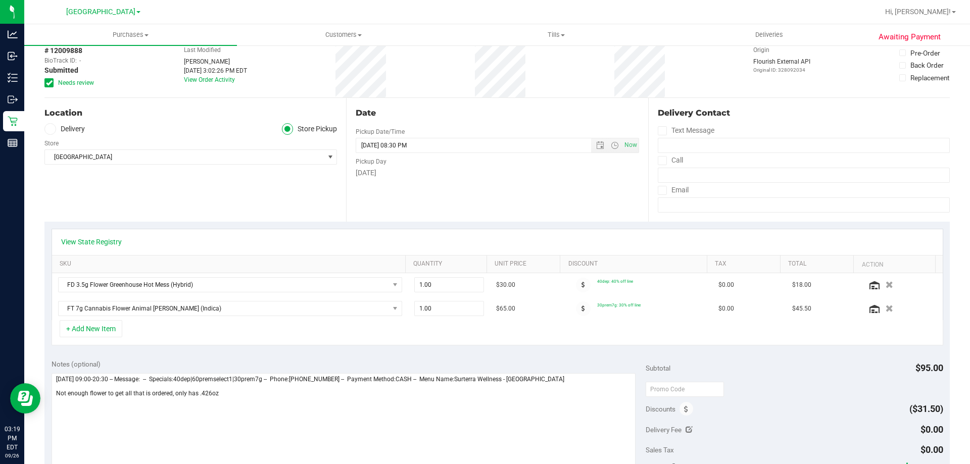
scroll to position [0, 0]
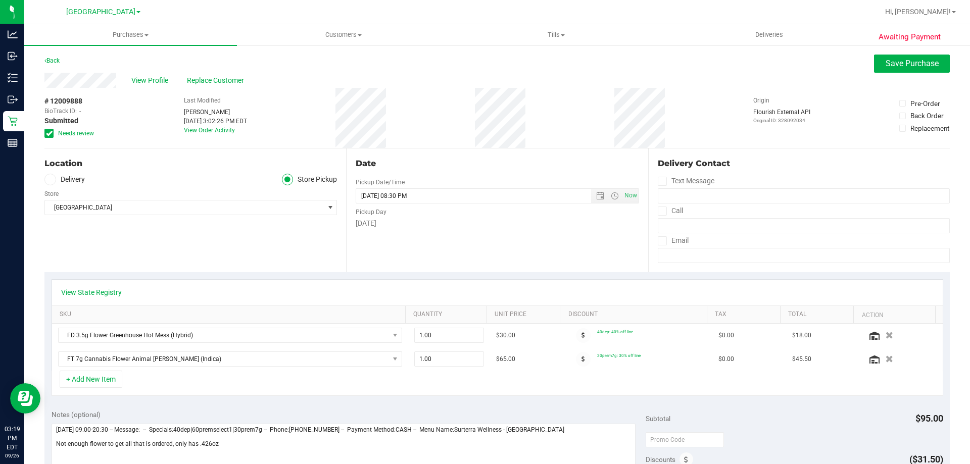
click at [53, 132] on span at bounding box center [48, 133] width 9 height 9
click at [0, 0] on input "Needs review" at bounding box center [0, 0] width 0 height 0
click at [920, 63] on span "Save Purchase" at bounding box center [912, 64] width 53 height 10
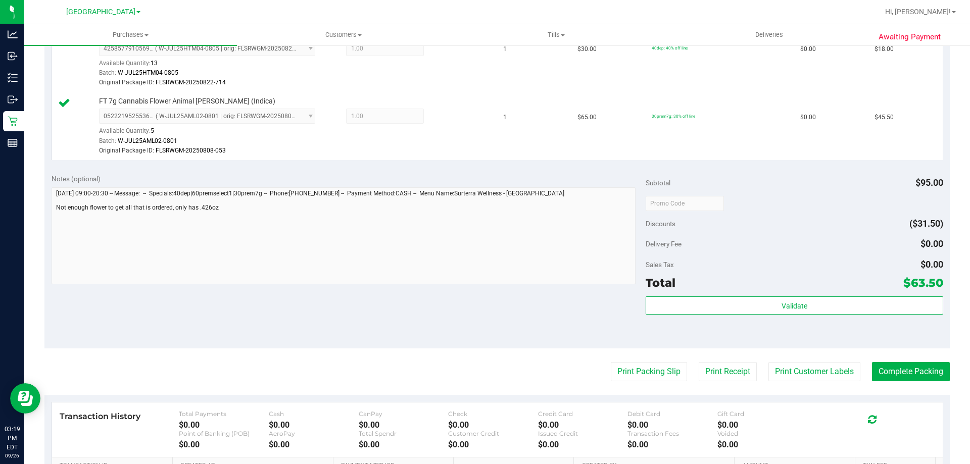
scroll to position [303, 0]
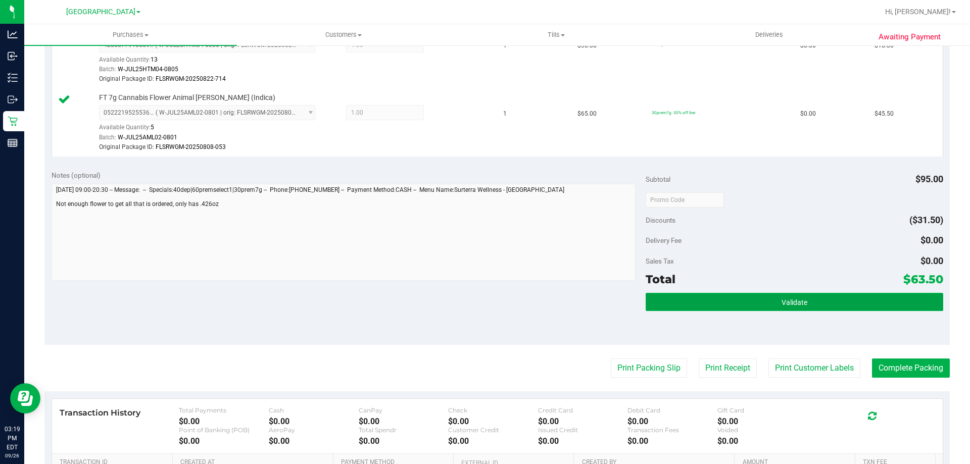
click at [782, 306] on span "Validate" at bounding box center [795, 303] width 26 height 8
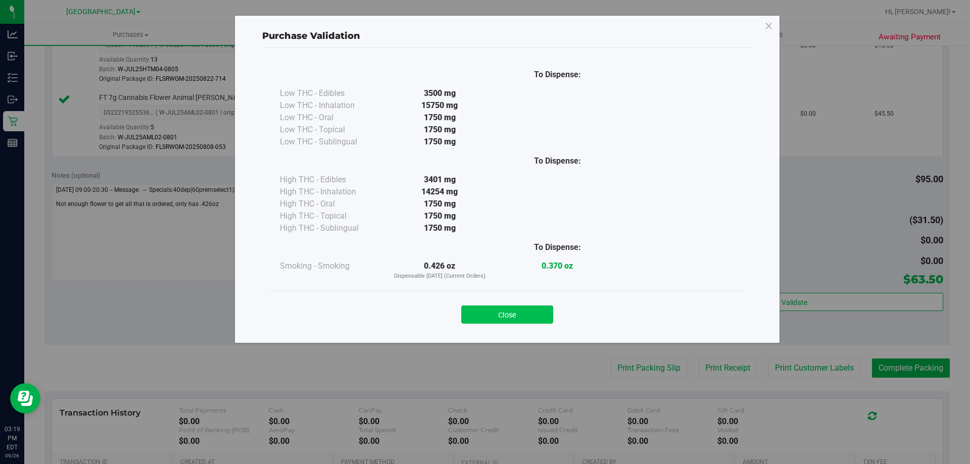
click at [512, 319] on button "Close" at bounding box center [507, 315] width 92 height 18
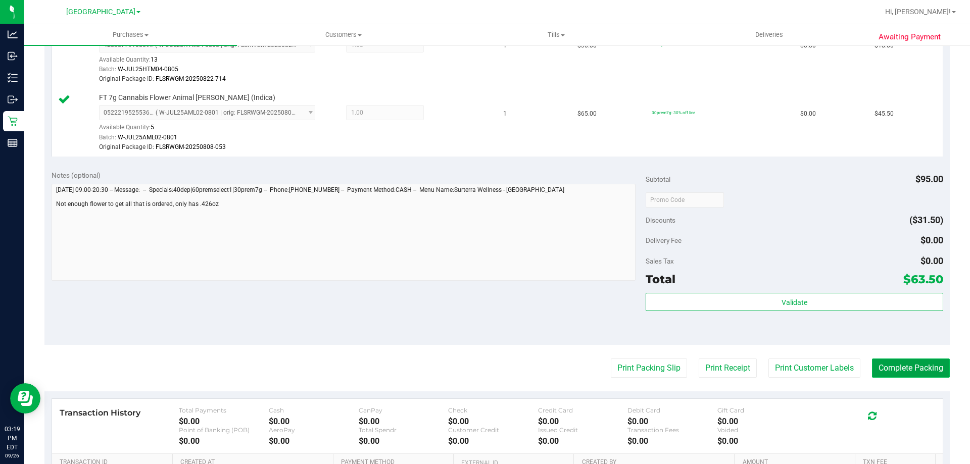
click at [925, 371] on button "Complete Packing" at bounding box center [911, 368] width 78 height 19
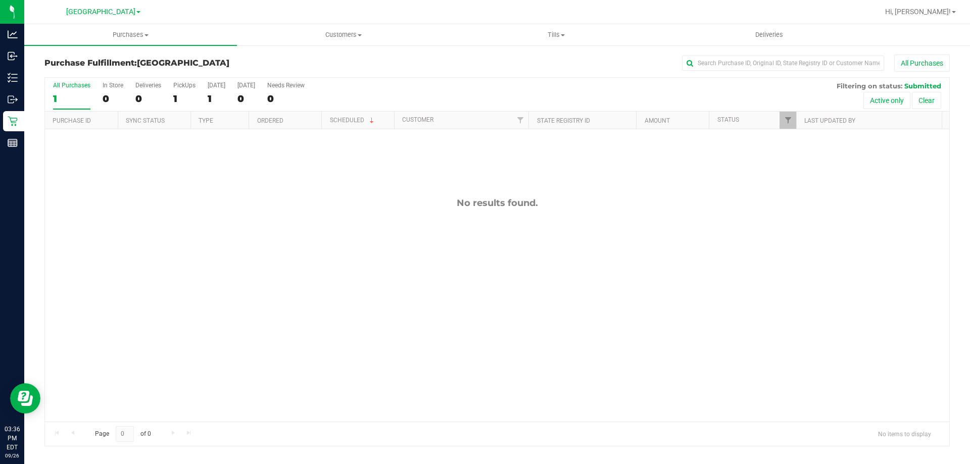
click at [146, 304] on div "No results found." at bounding box center [497, 309] width 905 height 361
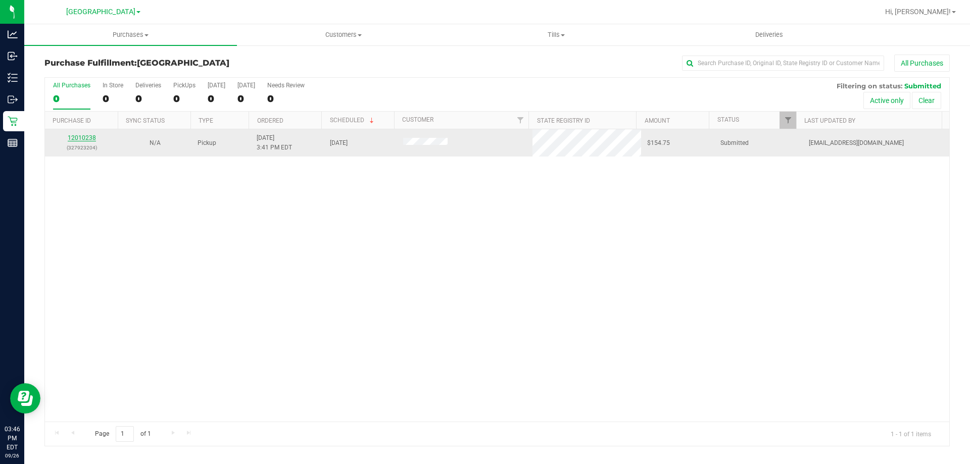
click at [82, 137] on link "12010238" at bounding box center [82, 137] width 28 height 7
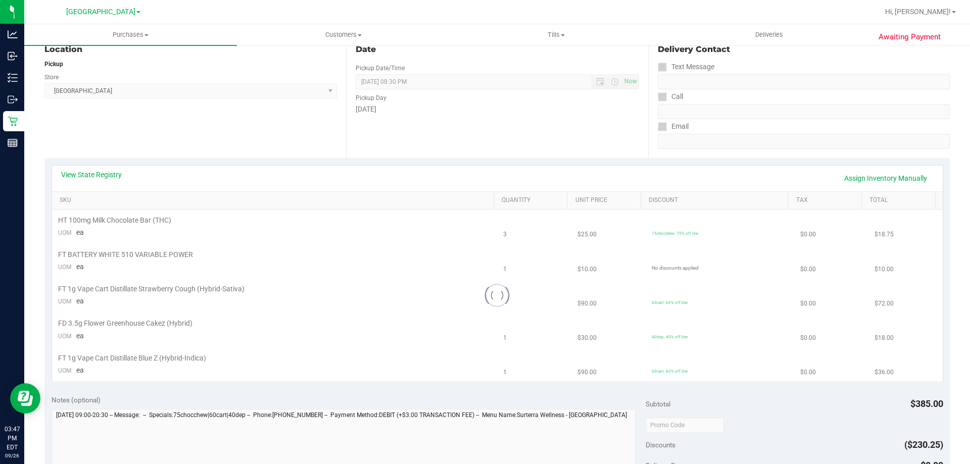
scroll to position [253, 0]
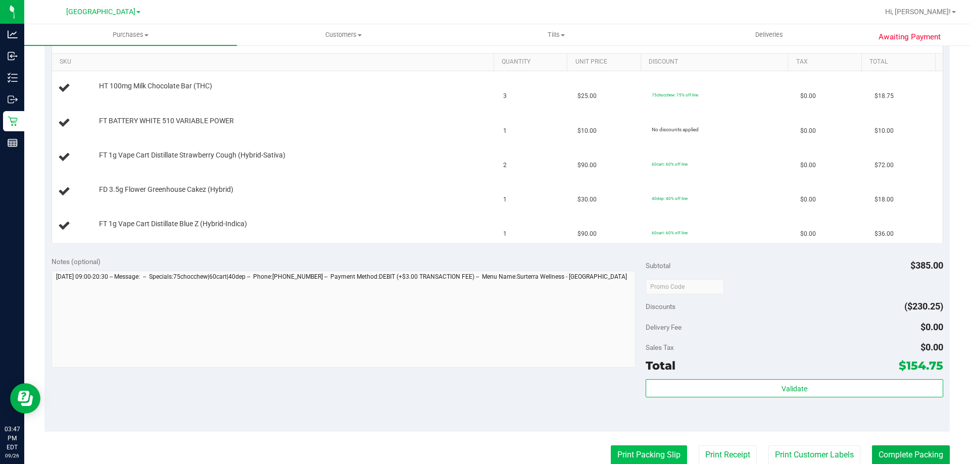
click at [667, 449] on button "Print Packing Slip" at bounding box center [649, 455] width 76 height 19
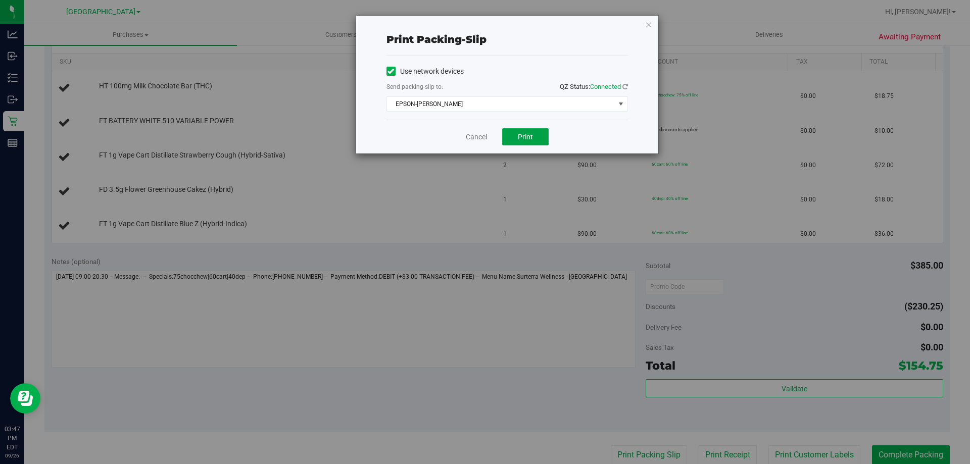
click at [535, 135] on button "Print" at bounding box center [525, 136] width 46 height 17
click at [480, 138] on link "Cancel" at bounding box center [476, 137] width 21 height 11
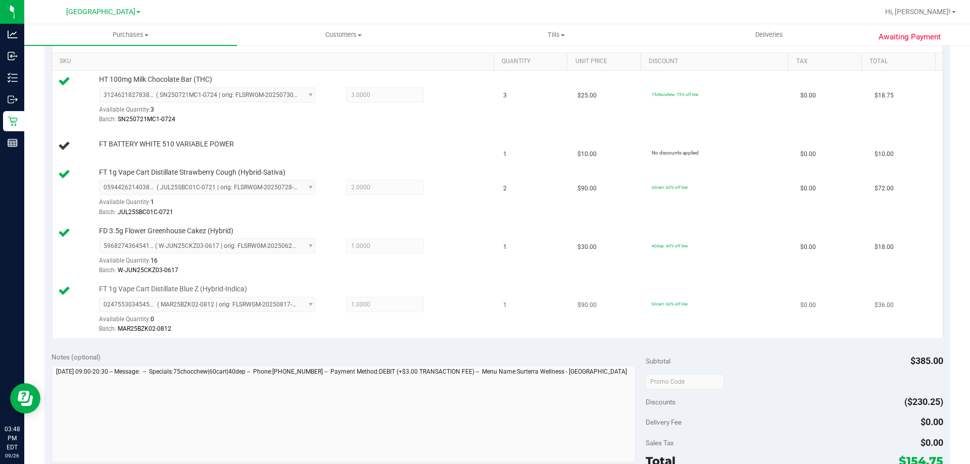
click at [354, 334] on div at bounding box center [294, 334] width 390 height 1
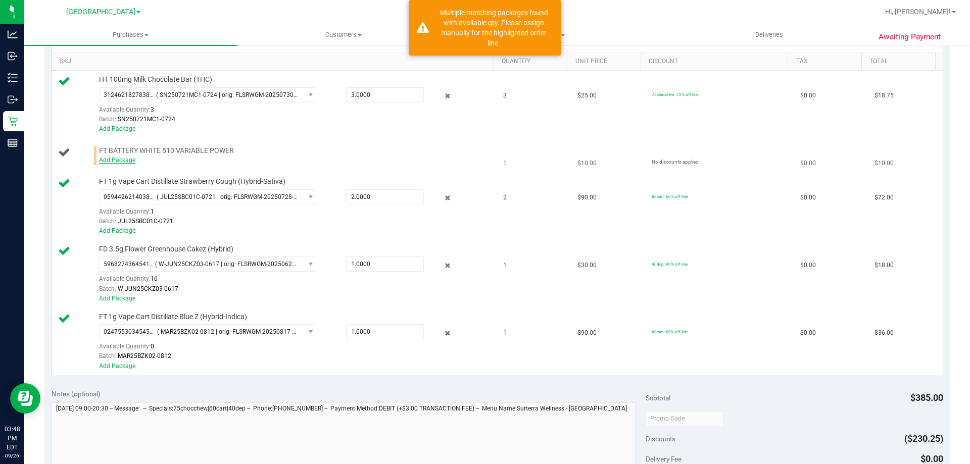
click at [113, 162] on link "Add Package" at bounding box center [117, 160] width 36 height 7
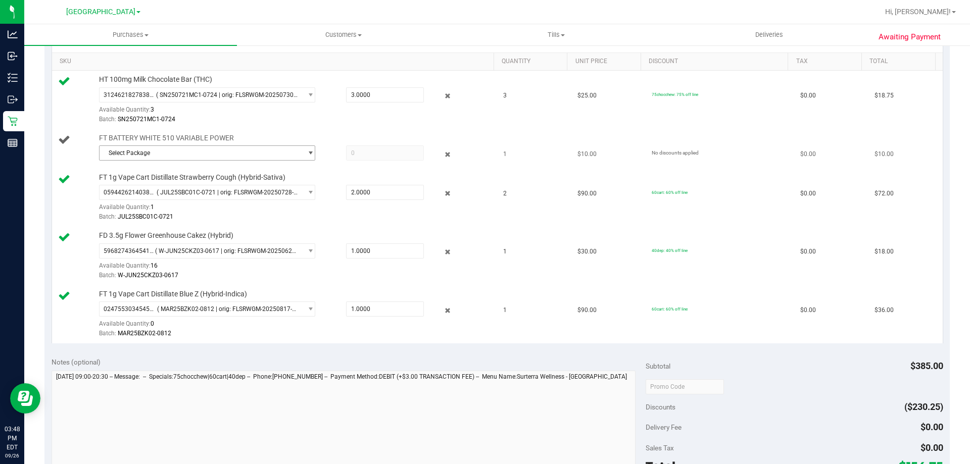
click at [308, 153] on span "select" at bounding box center [311, 153] width 8 height 8
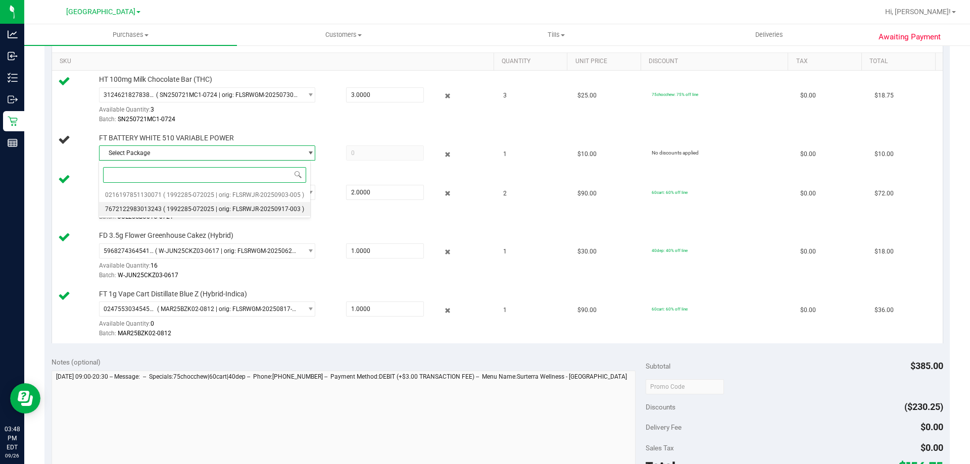
click at [259, 208] on span "( 1992285-072025 | orig: FLSRWJR-20250917-003 )" at bounding box center [233, 209] width 141 height 7
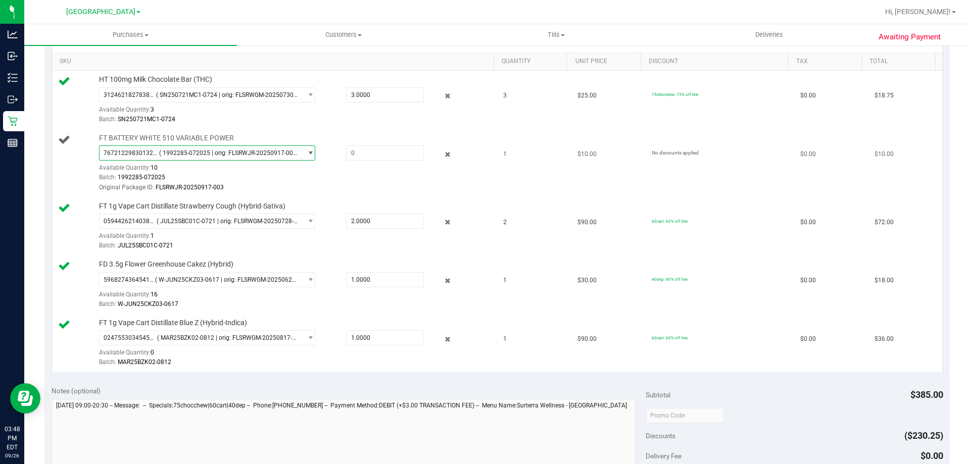
click at [285, 154] on span "( 1992285-072025 | orig: FLSRWJR-20250917-003 )" at bounding box center [228, 153] width 138 height 7
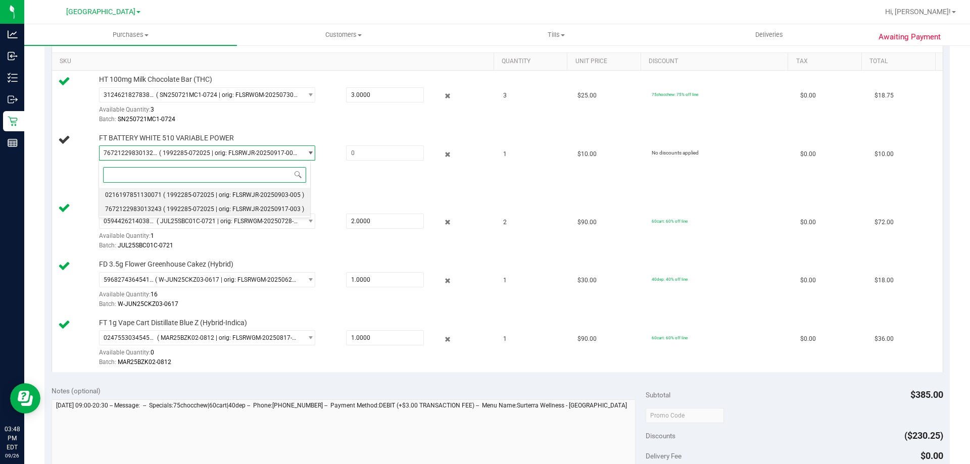
click at [249, 194] on span "( 1992285-072025 | orig: FLSRWJR-20250903-005 )" at bounding box center [233, 195] width 141 height 7
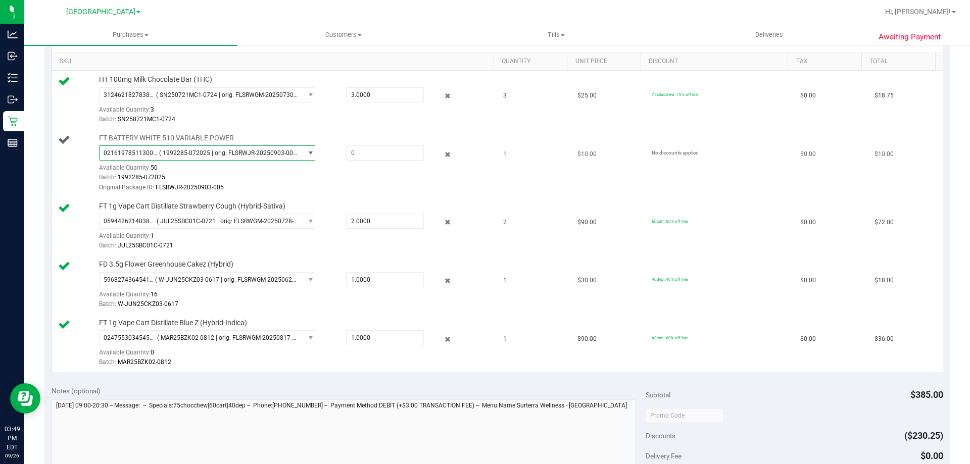
click at [264, 153] on span "( 1992285-072025 | orig: FLSRWJR-20250903-005 )" at bounding box center [228, 153] width 138 height 7
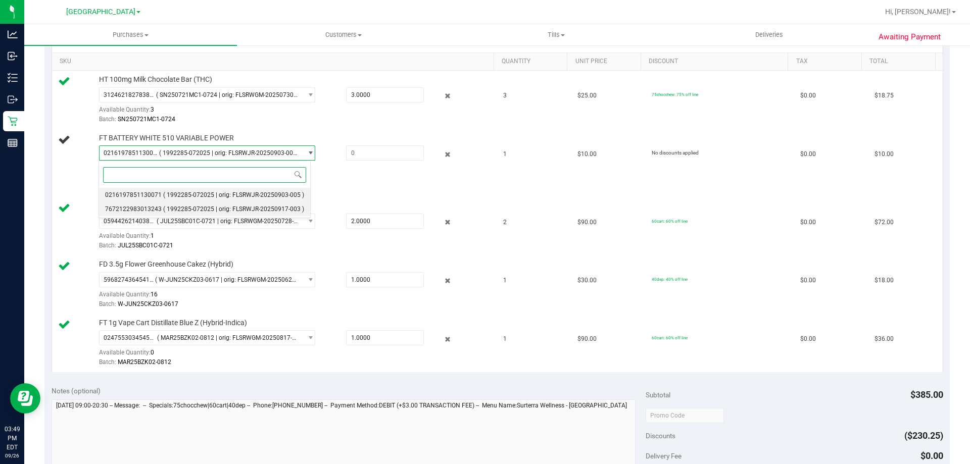
click at [253, 208] on span "( 1992285-072025 | orig: FLSRWJR-20250917-003 )" at bounding box center [233, 209] width 141 height 7
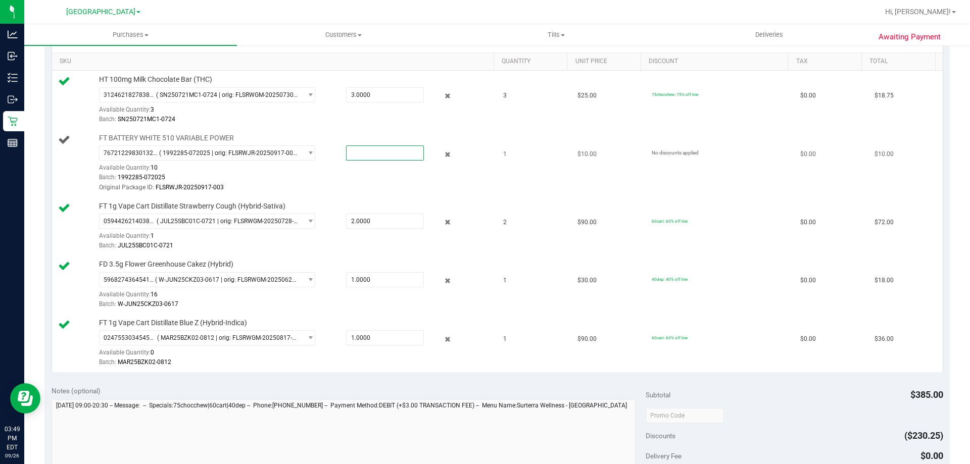
click at [359, 148] on span at bounding box center [385, 153] width 78 height 15
type input "1"
type input "1.0000"
click at [476, 204] on div "FT 1g Vape Cart Distillate Strawberry Cough (Hybrid-Sativa) 0594426214038509 ( …" at bounding box center [291, 227] width 395 height 50
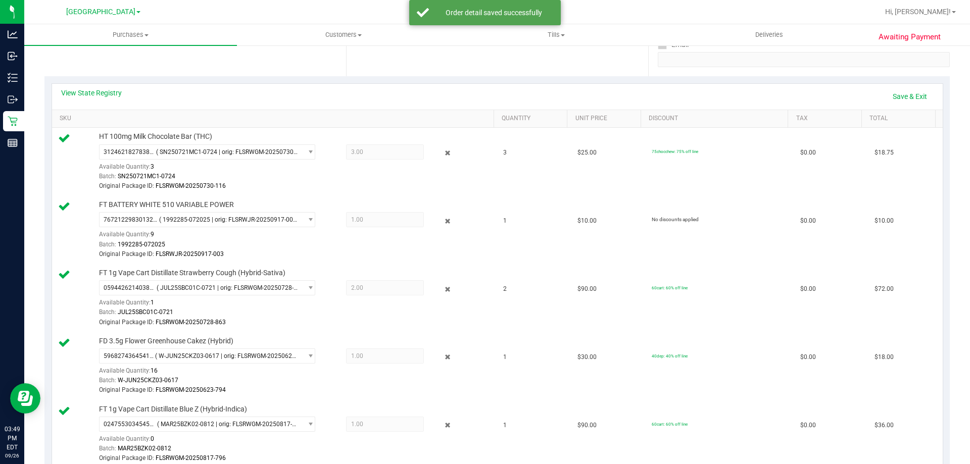
scroll to position [102, 0]
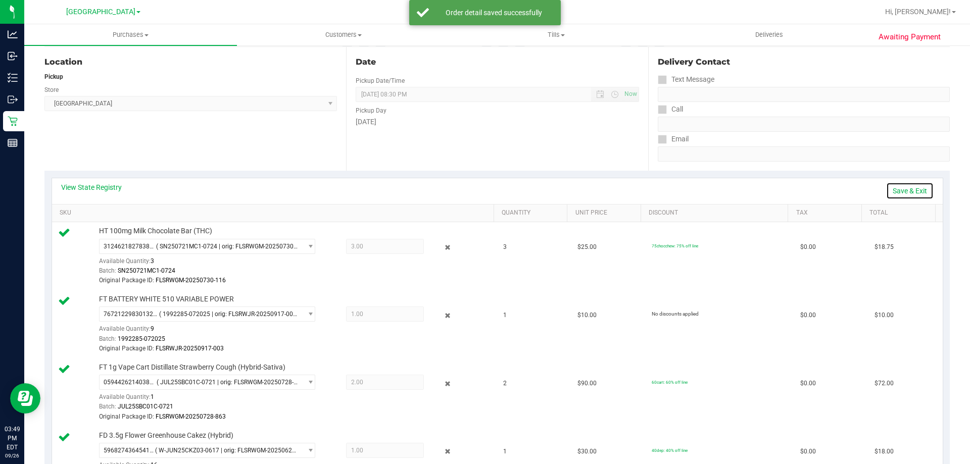
click at [914, 188] on link "Save & Exit" at bounding box center [911, 190] width 48 height 17
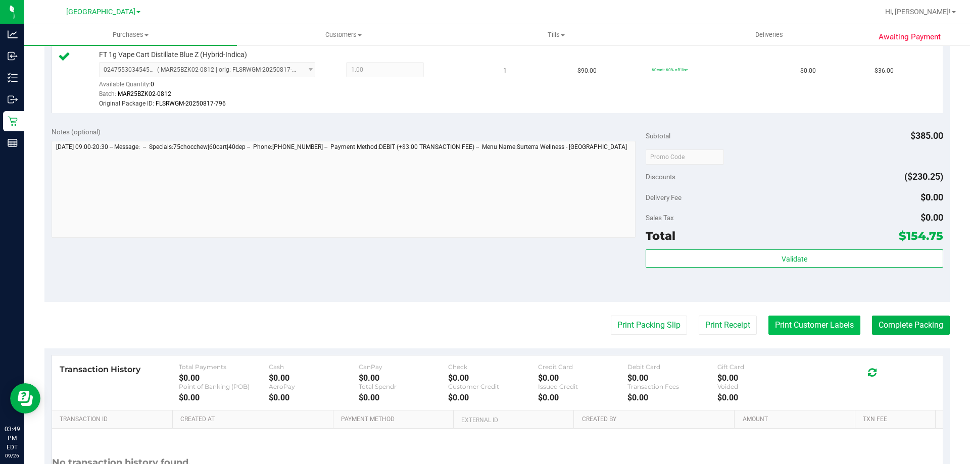
scroll to position [607, 0]
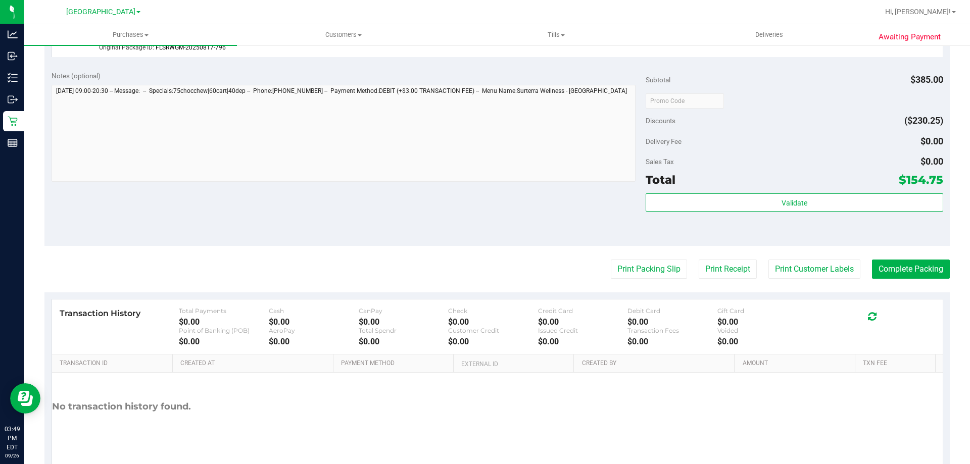
click at [792, 213] on div "Validate" at bounding box center [794, 216] width 297 height 45
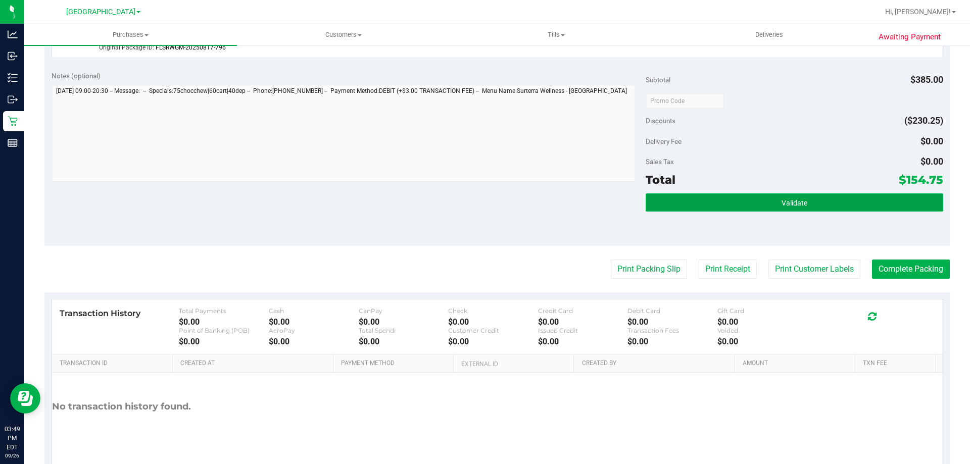
click at [793, 198] on button "Validate" at bounding box center [794, 203] width 297 height 18
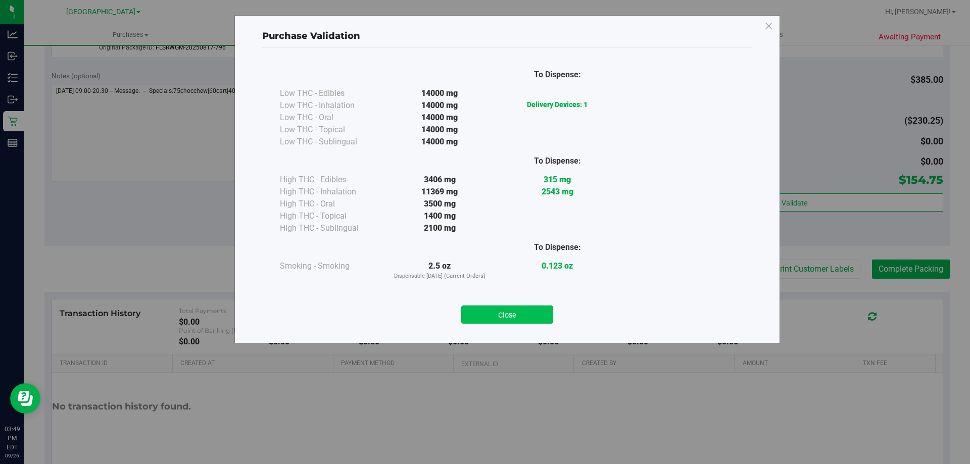
click at [503, 312] on button "Close" at bounding box center [507, 315] width 92 height 18
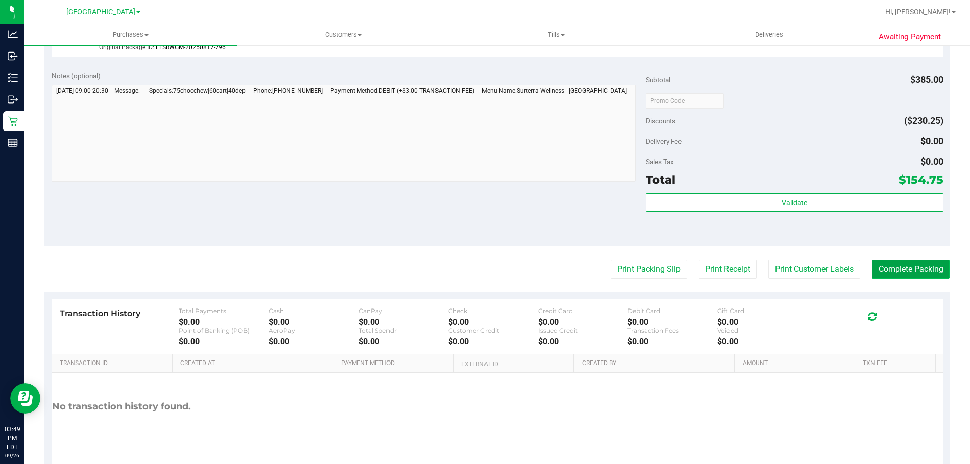
click at [892, 275] on button "Complete Packing" at bounding box center [911, 269] width 78 height 19
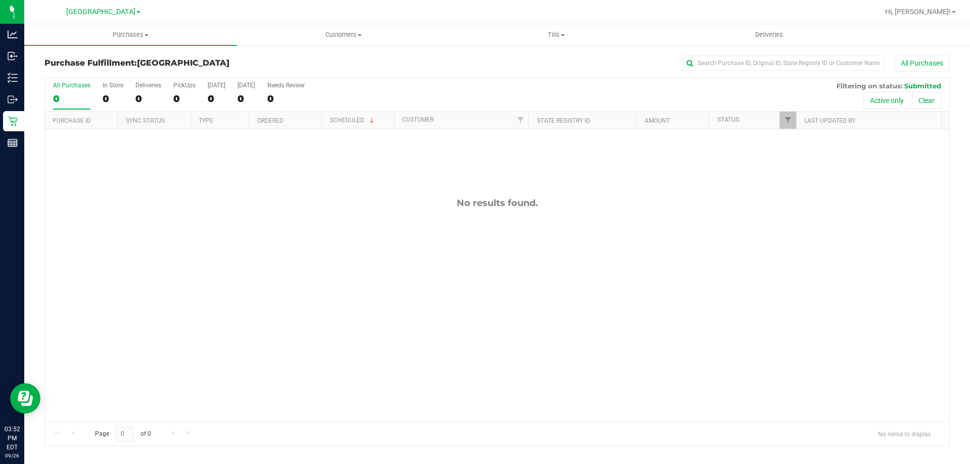
click at [101, 229] on div "No results found." at bounding box center [497, 309] width 905 height 361
click at [104, 225] on div "No results found." at bounding box center [497, 309] width 905 height 361
click at [355, 40] on uib-tab-heading "Customers All customers Add a new customer All physicians" at bounding box center [344, 35] width 212 height 20
click at [321, 62] on li "All customers" at bounding box center [343, 61] width 213 height 12
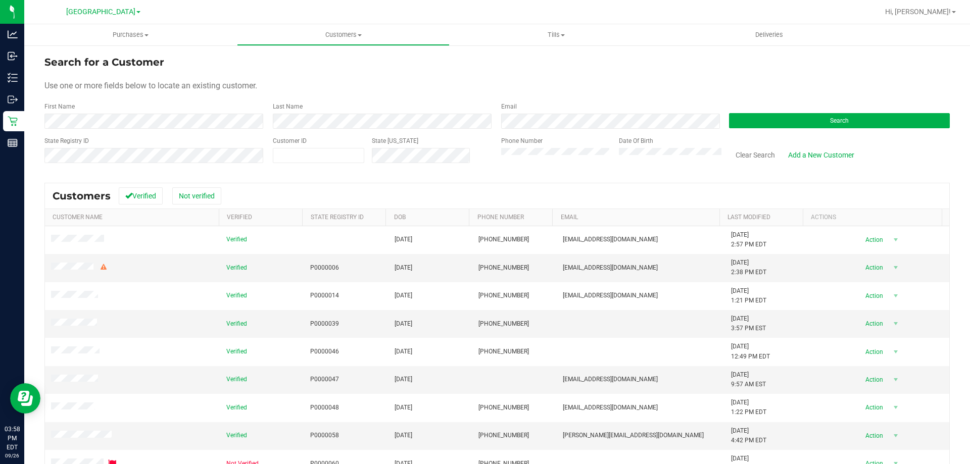
click at [812, 111] on div "Search" at bounding box center [836, 115] width 228 height 27
click at [815, 114] on button "Search" at bounding box center [839, 120] width 221 height 15
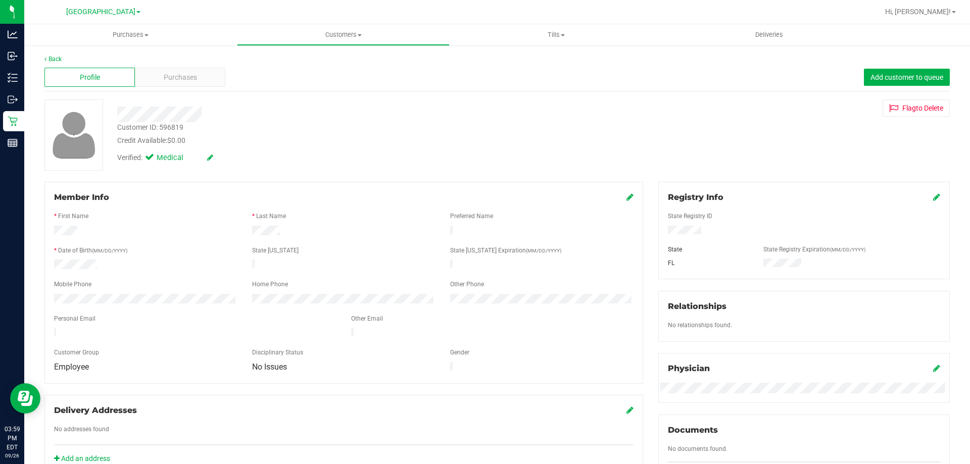
click at [627, 197] on icon at bounding box center [630, 197] width 7 height 8
click at [150, 382] on span "Employee" at bounding box center [139, 376] width 169 height 14
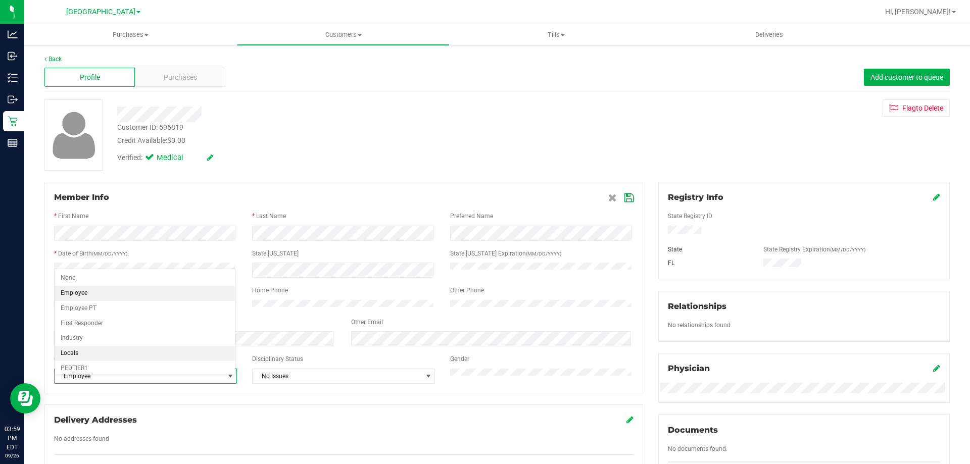
scroll to position [124, 0]
click at [83, 360] on li "Veteran" at bounding box center [145, 364] width 180 height 15
click at [625, 198] on icon at bounding box center [629, 198] width 9 height 8
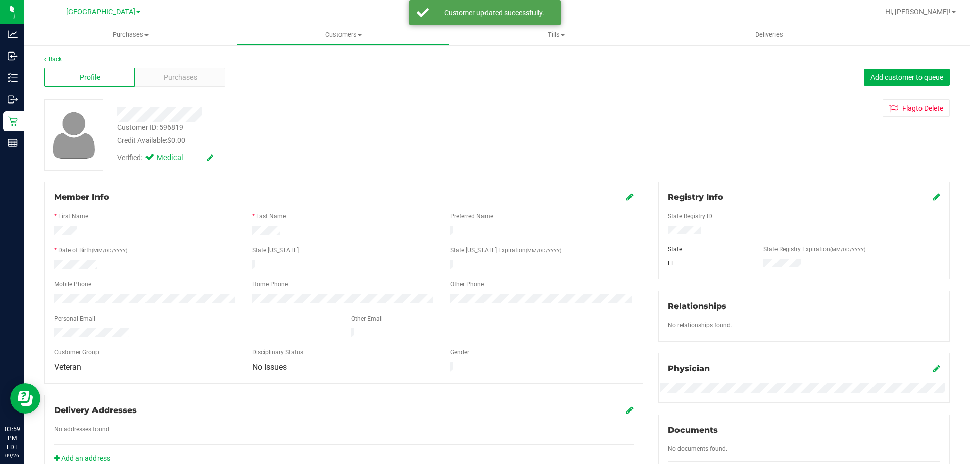
click at [408, 165] on div "Verified: Medical" at bounding box center [340, 157] width 460 height 22
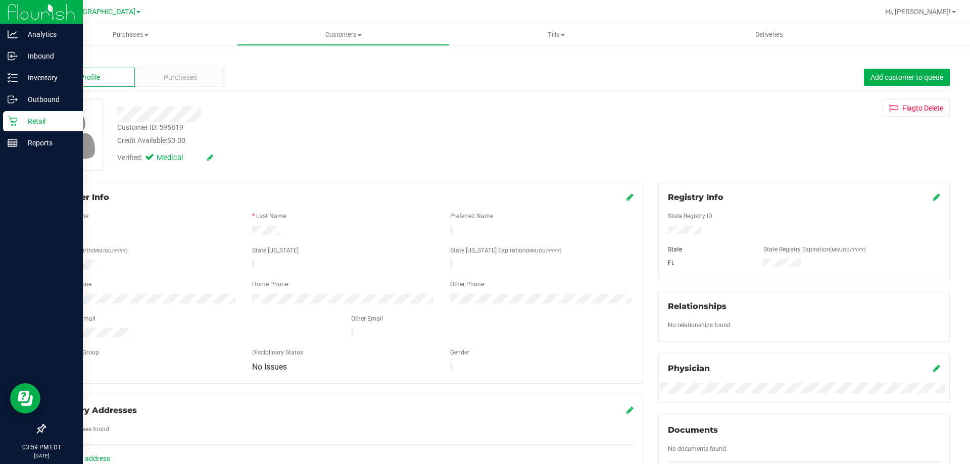
click at [10, 119] on icon at bounding box center [13, 121] width 10 height 10
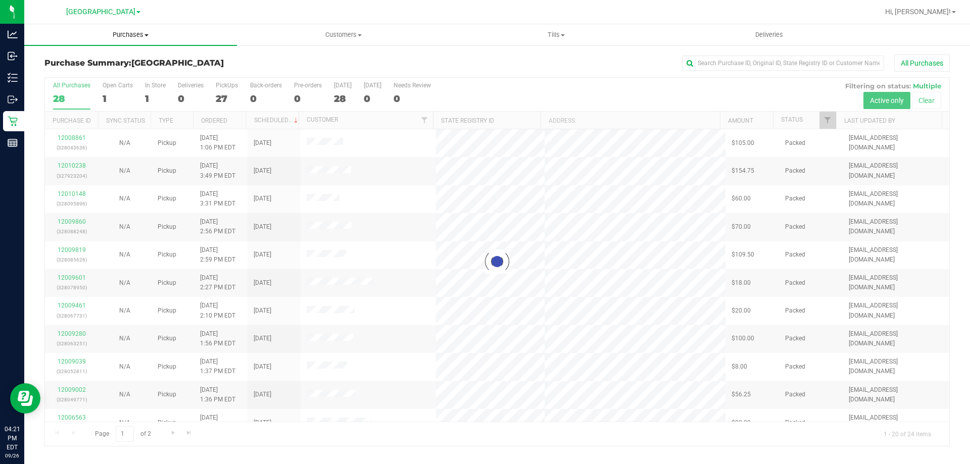
click at [128, 35] on span "Purchases" at bounding box center [130, 34] width 213 height 9
click at [117, 71] on li "Fulfillment" at bounding box center [130, 73] width 213 height 12
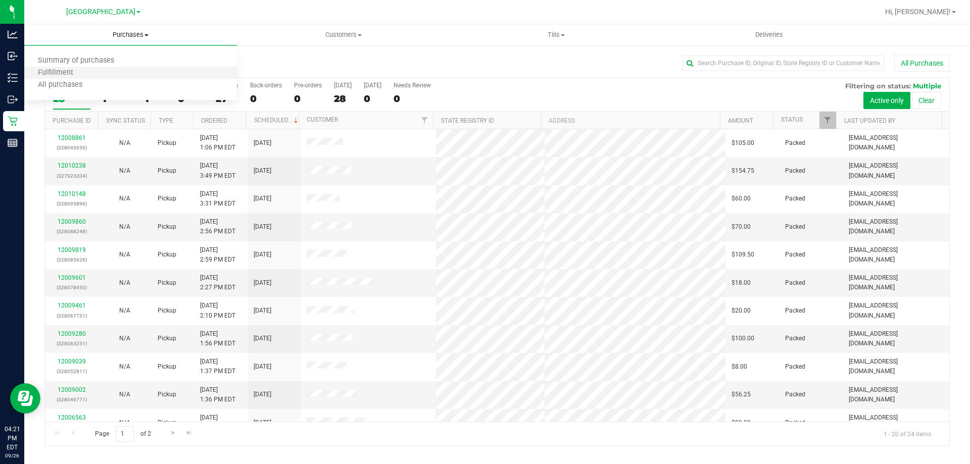
click at [93, 74] on li "Fulfillment" at bounding box center [130, 73] width 213 height 12
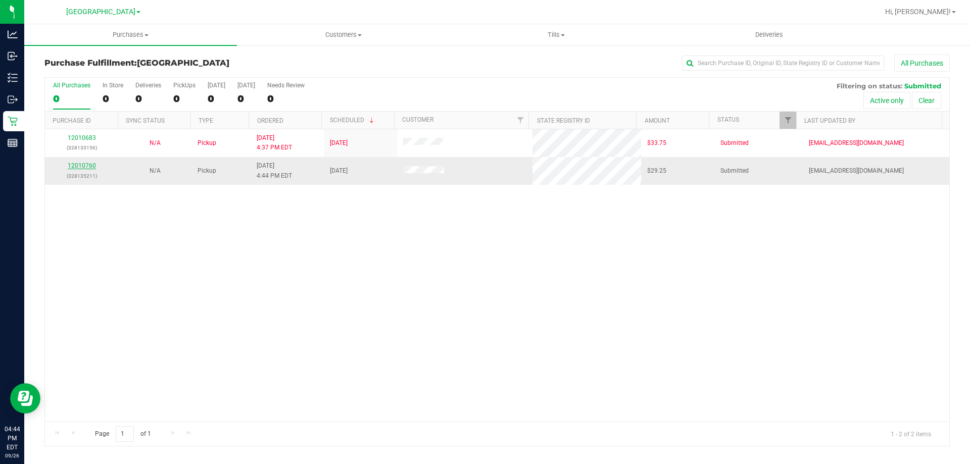
click at [83, 164] on link "12010760" at bounding box center [82, 165] width 28 height 7
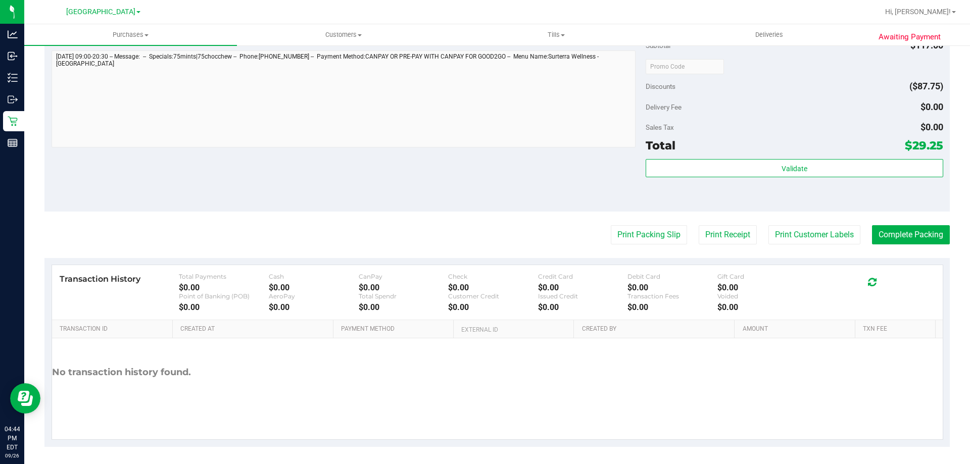
scroll to position [442, 0]
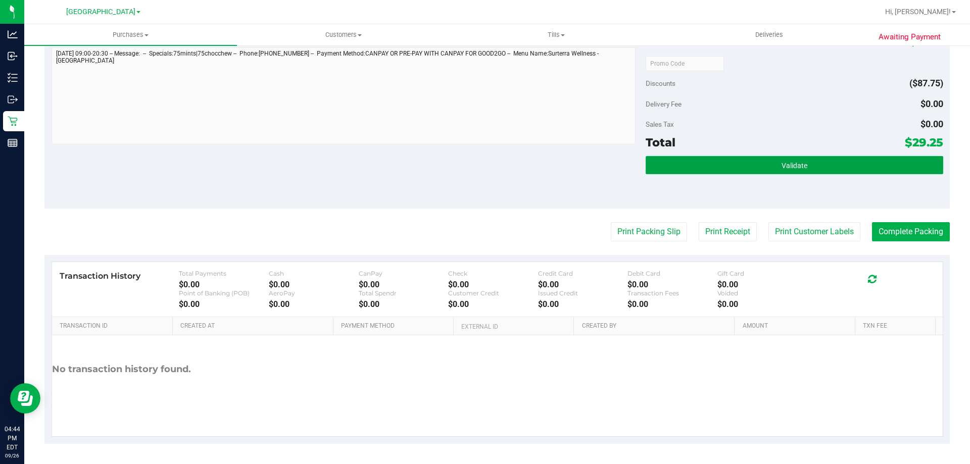
click at [738, 166] on button "Validate" at bounding box center [794, 165] width 297 height 18
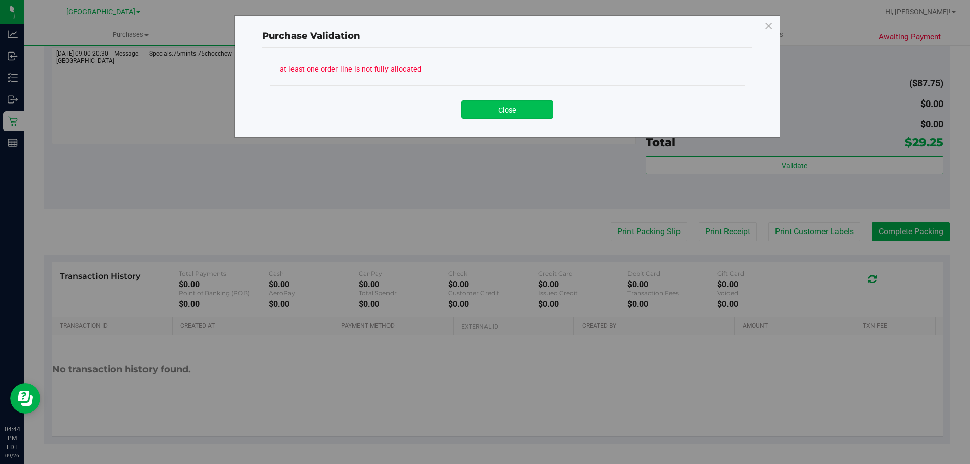
click at [503, 111] on button "Close" at bounding box center [507, 110] width 92 height 18
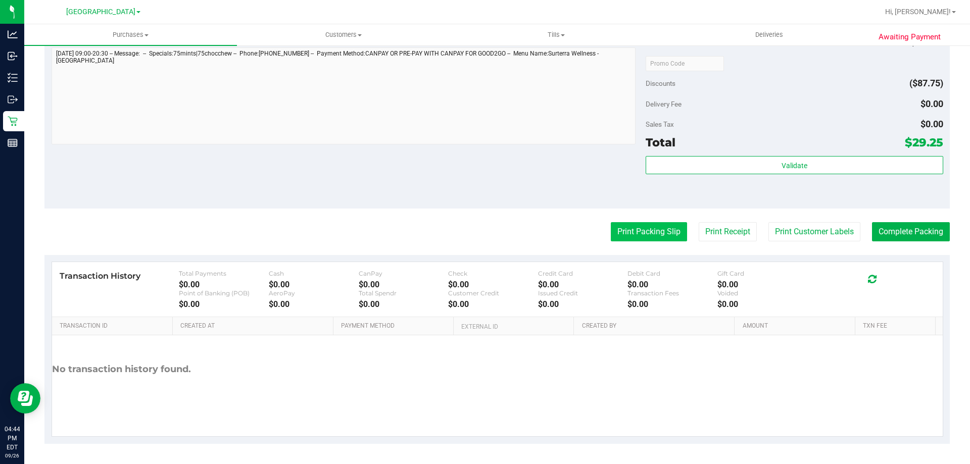
click at [641, 232] on button "Print Packing Slip" at bounding box center [649, 231] width 76 height 19
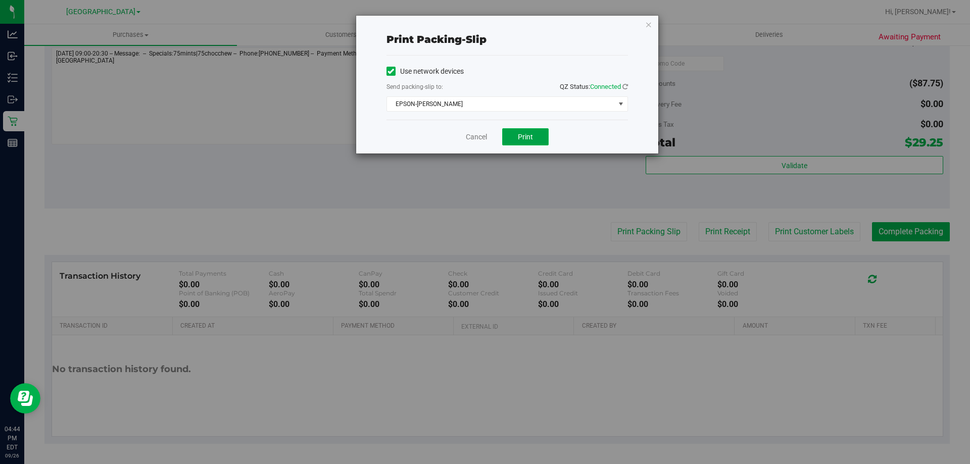
click at [524, 135] on span "Print" at bounding box center [525, 137] width 15 height 8
click at [485, 137] on link "Cancel" at bounding box center [476, 137] width 21 height 11
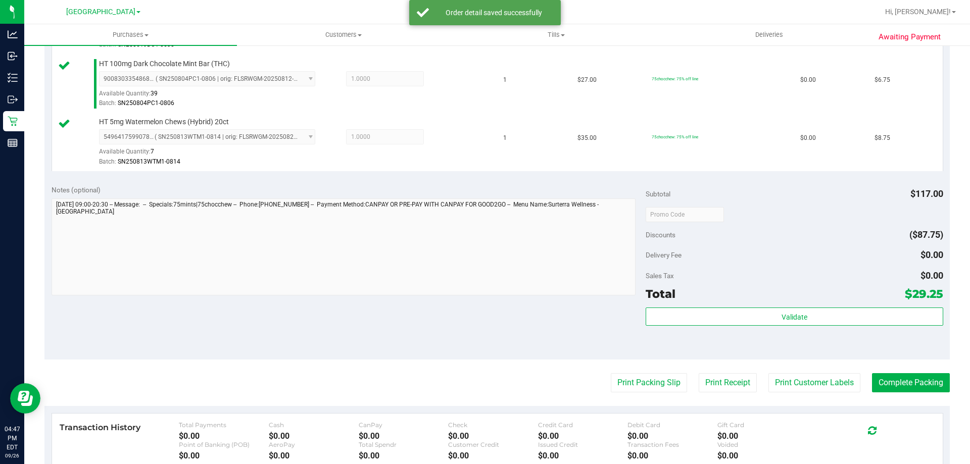
scroll to position [387, 0]
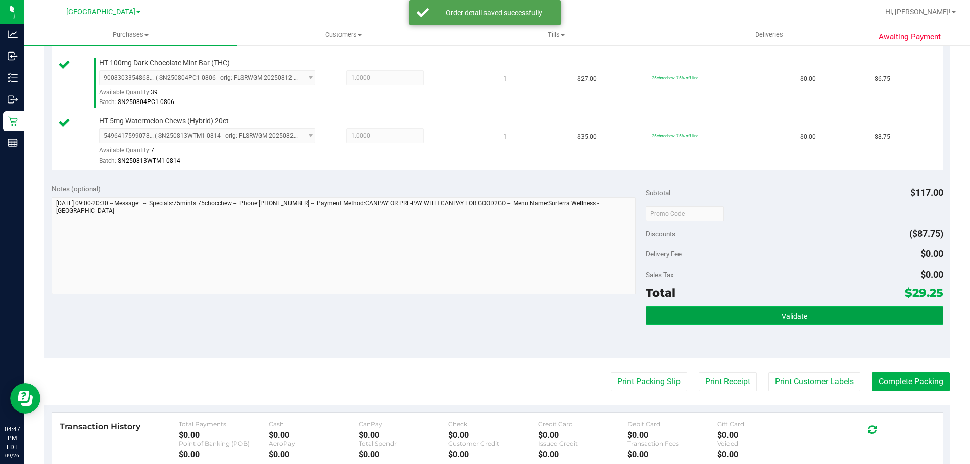
click at [693, 314] on button "Validate" at bounding box center [794, 316] width 297 height 18
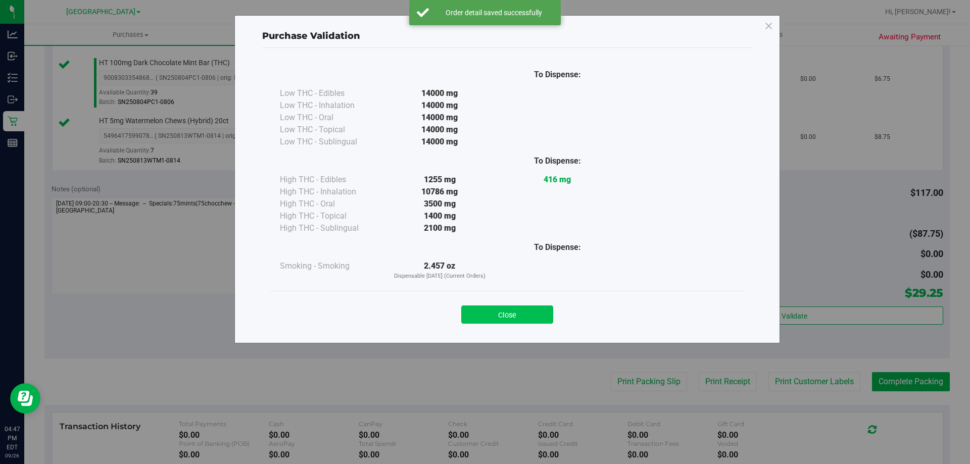
click at [471, 308] on button "Close" at bounding box center [507, 315] width 92 height 18
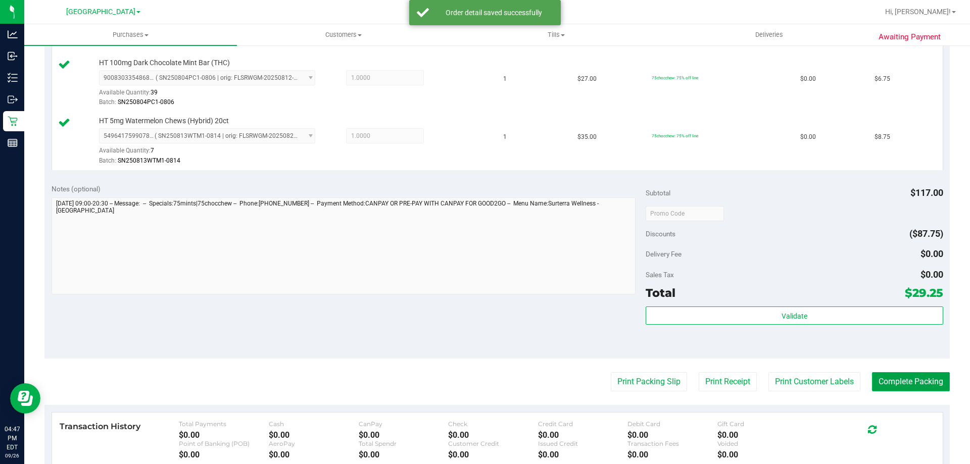
click at [904, 388] on button "Complete Packing" at bounding box center [911, 381] width 78 height 19
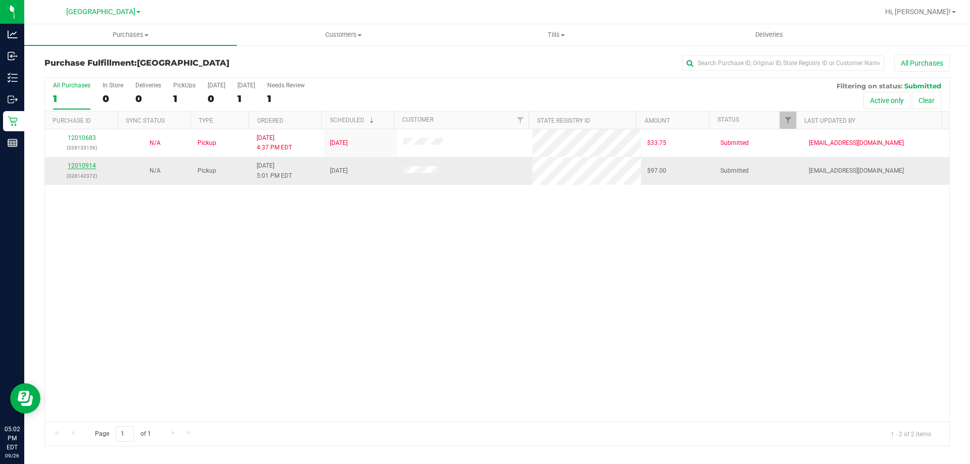
click at [82, 167] on link "12010914" at bounding box center [82, 165] width 28 height 7
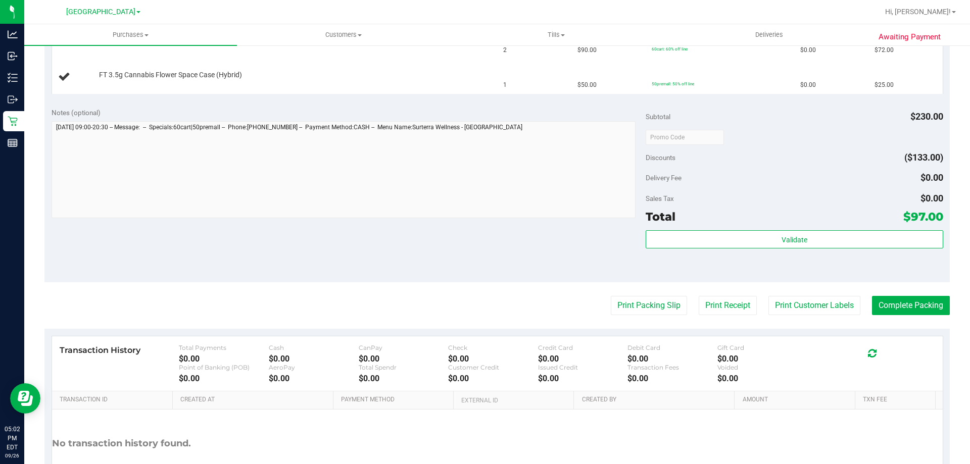
scroll to position [302, 0]
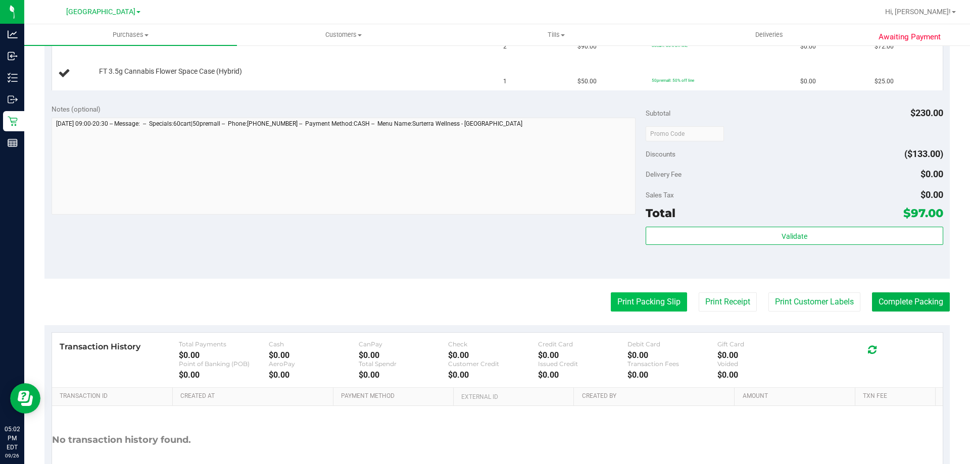
click at [636, 306] on button "Print Packing Slip" at bounding box center [649, 302] width 76 height 19
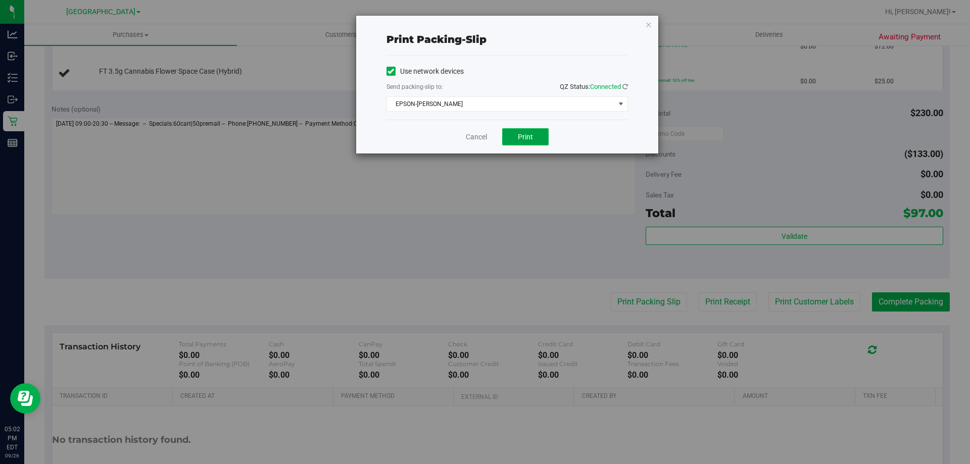
click at [518, 137] on span "Print" at bounding box center [525, 137] width 15 height 8
click at [473, 137] on link "Cancel" at bounding box center [476, 137] width 21 height 11
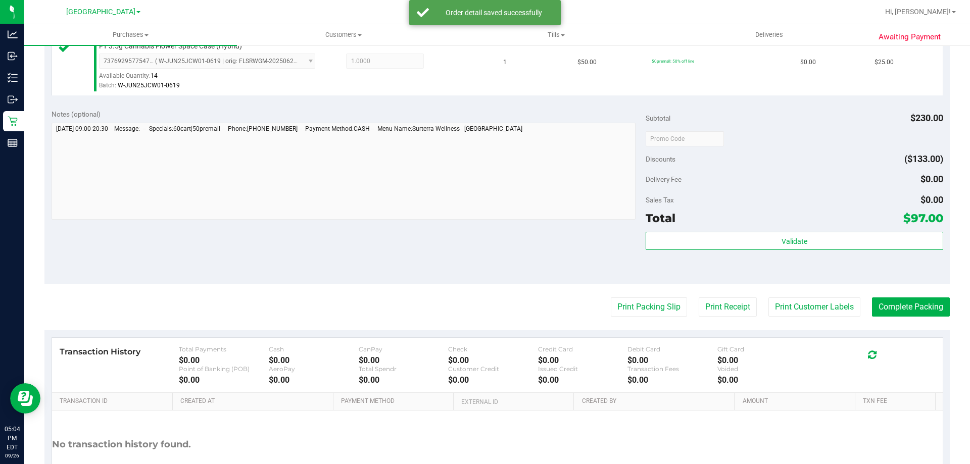
scroll to position [372, 0]
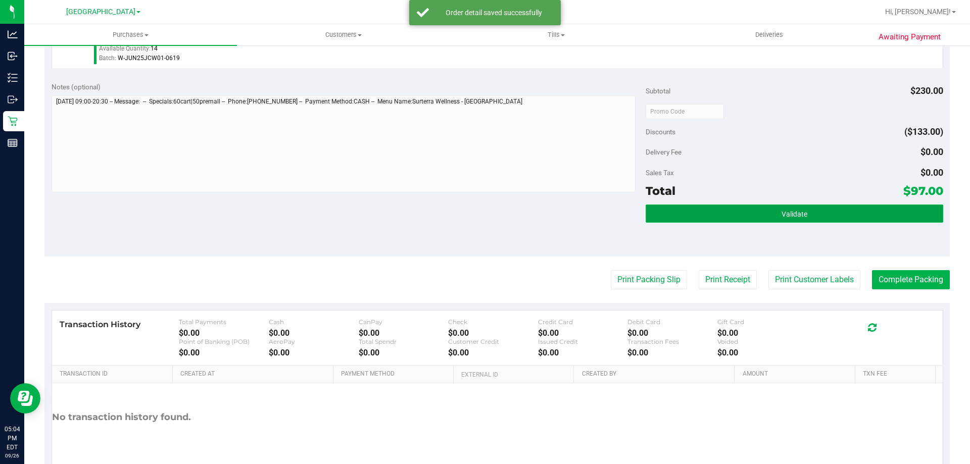
click at [714, 214] on button "Validate" at bounding box center [794, 214] width 297 height 18
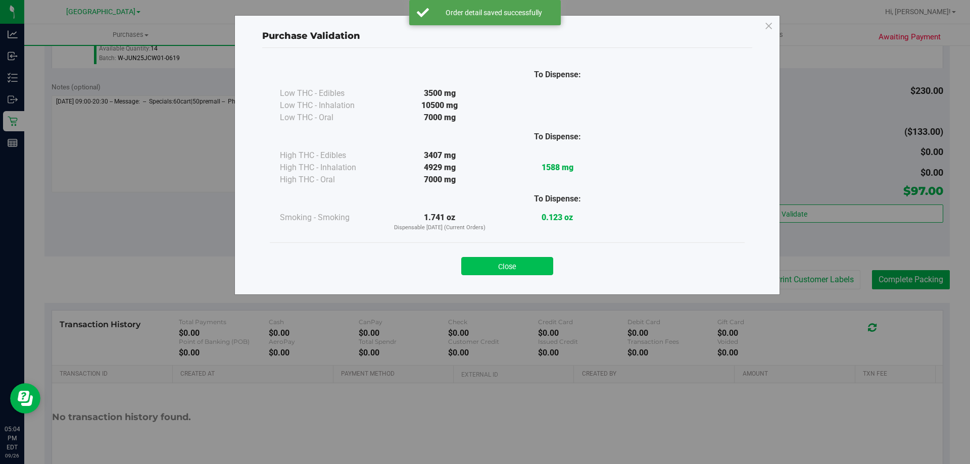
click at [502, 264] on button "Close" at bounding box center [507, 266] width 92 height 18
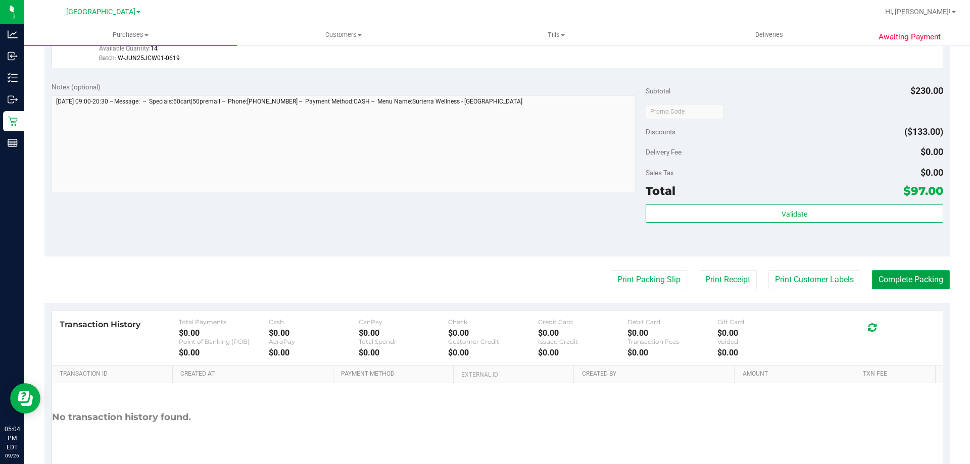
click at [908, 284] on button "Complete Packing" at bounding box center [911, 279] width 78 height 19
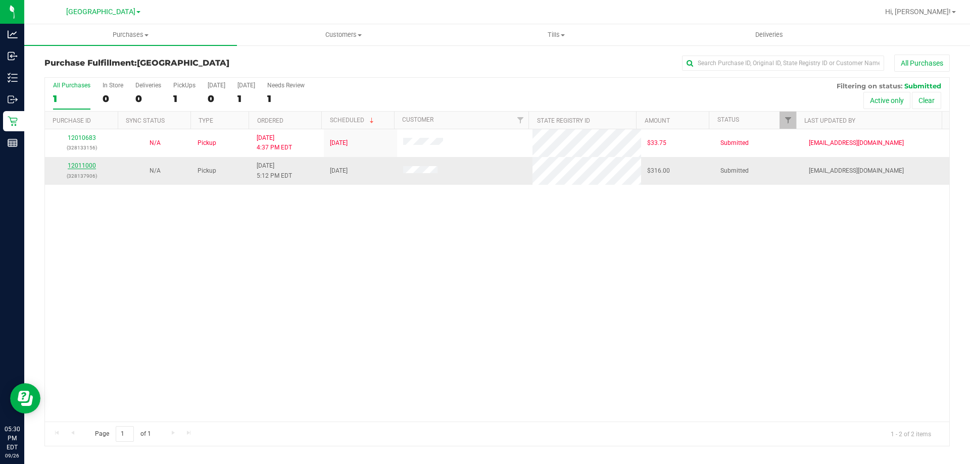
click at [84, 164] on link "12011000" at bounding box center [82, 165] width 28 height 7
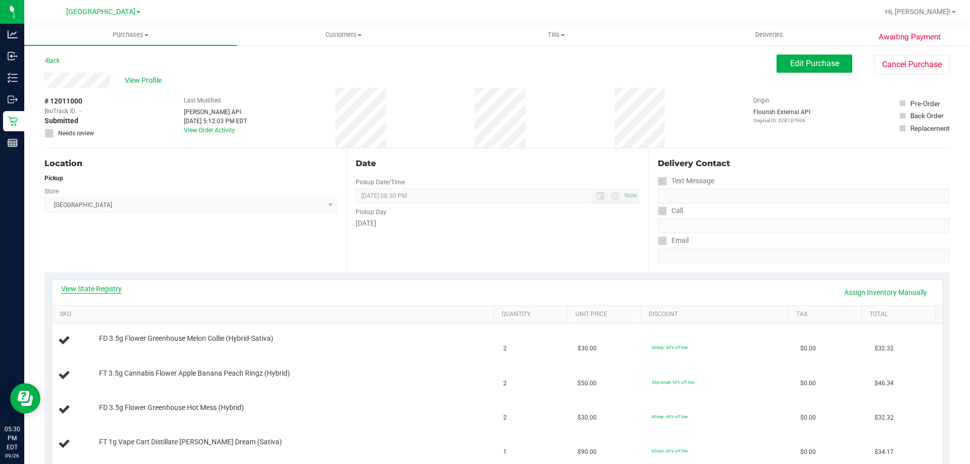
click at [84, 289] on link "View State Registry" at bounding box center [91, 289] width 61 height 10
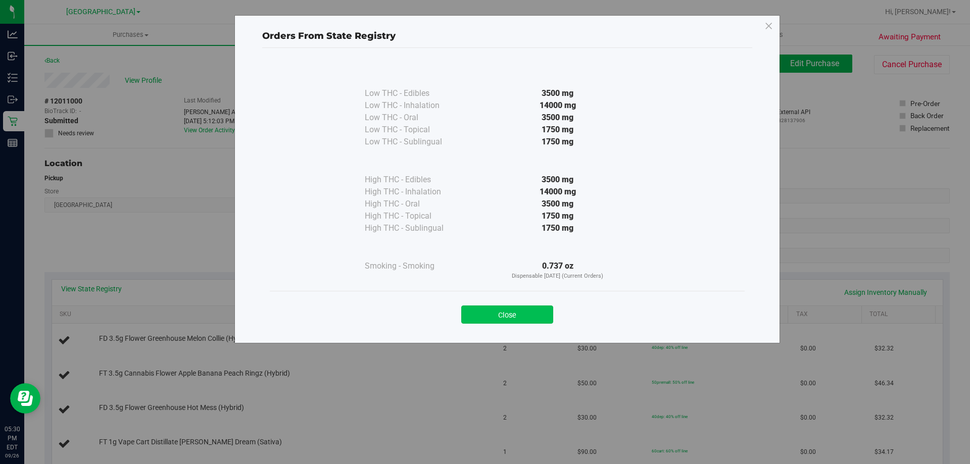
click at [528, 311] on button "Close" at bounding box center [507, 315] width 92 height 18
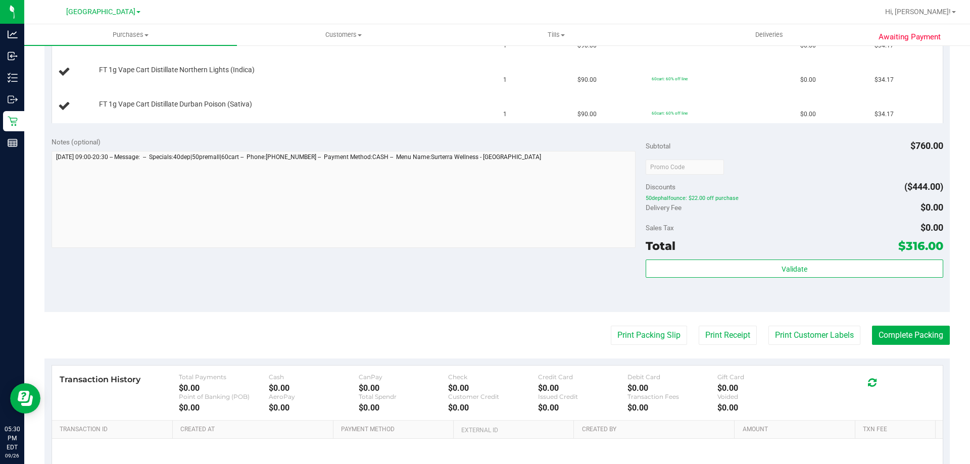
scroll to position [516, 0]
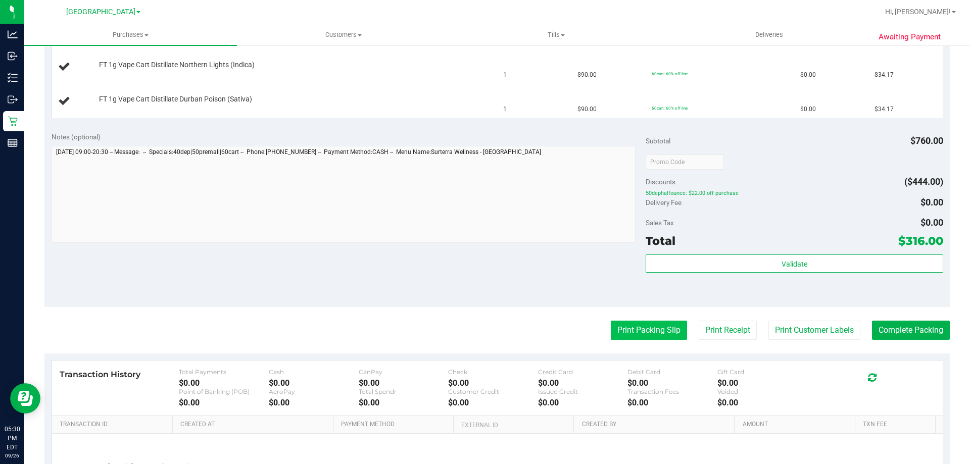
click at [647, 330] on button "Print Packing Slip" at bounding box center [649, 330] width 76 height 19
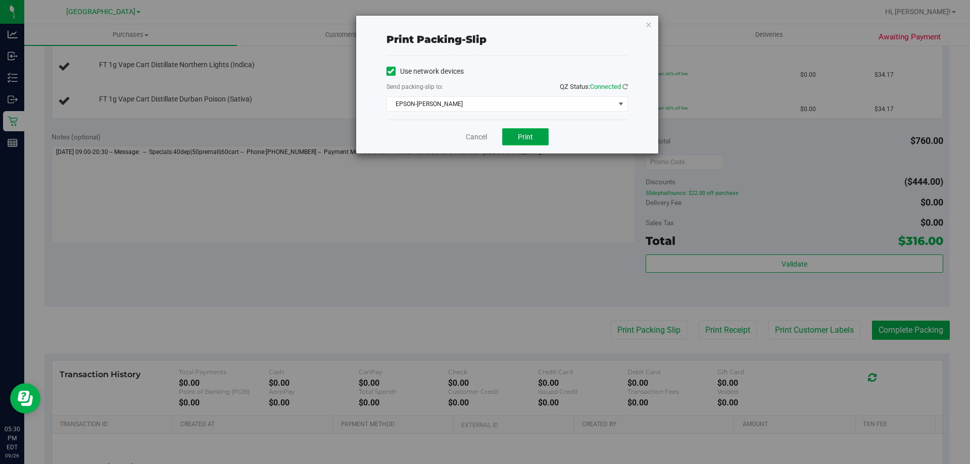
click at [536, 136] on button "Print" at bounding box center [525, 136] width 46 height 17
click at [481, 130] on div "Cancel Print" at bounding box center [508, 137] width 242 height 34
click at [479, 135] on link "Cancel" at bounding box center [476, 137] width 21 height 11
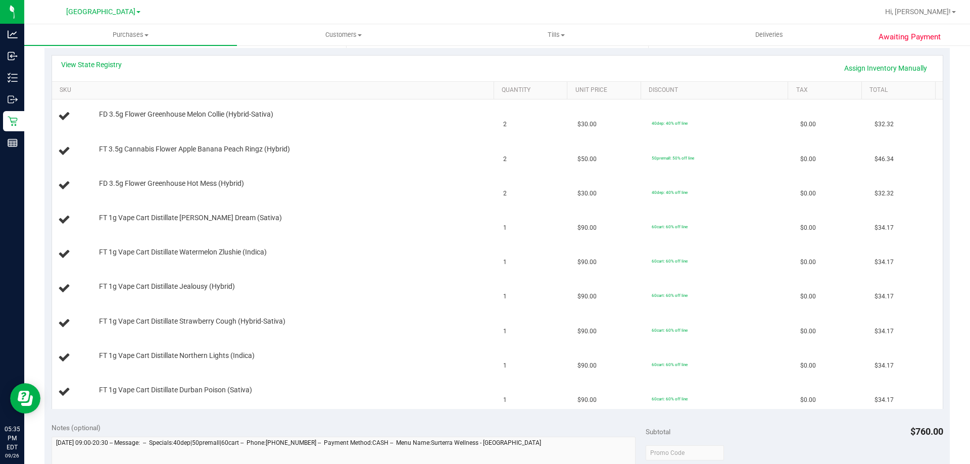
scroll to position [0, 0]
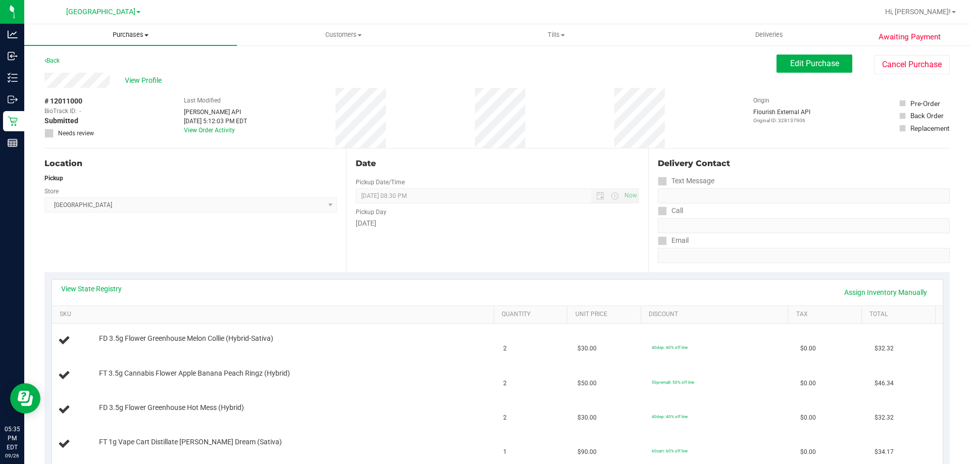
click at [136, 33] on span "Purchases" at bounding box center [130, 34] width 213 height 9
click at [118, 73] on li "Fulfillment" at bounding box center [130, 73] width 213 height 12
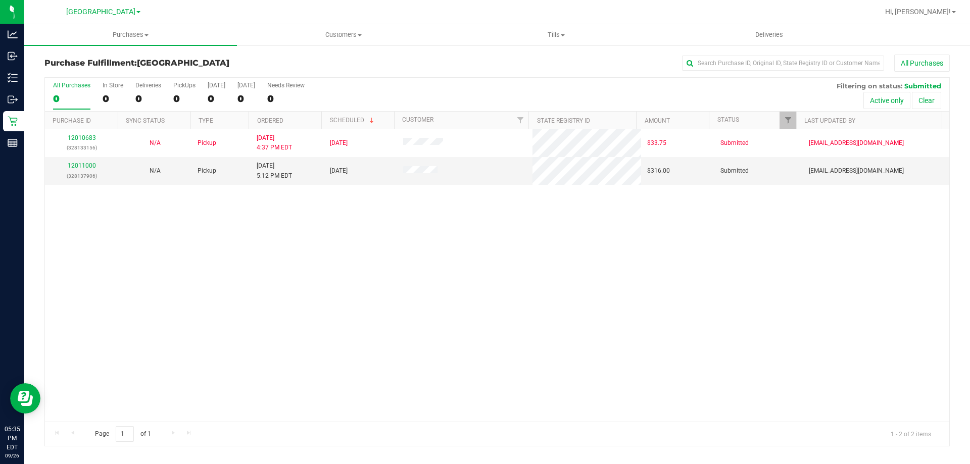
click at [370, 273] on div "12010683 (328133156) N/A Pickup 9/26/2025 4:37 PM EDT 9/27/2025 $33.75 Submitte…" at bounding box center [497, 275] width 905 height 293
click at [344, 251] on div "12010683 (328133156) N/A Pickup 9/26/2025 4:37 PM EDT 9/27/2025 $33.75 Submitte…" at bounding box center [497, 275] width 905 height 293
click at [78, 169] on link "12011316" at bounding box center [82, 165] width 28 height 7
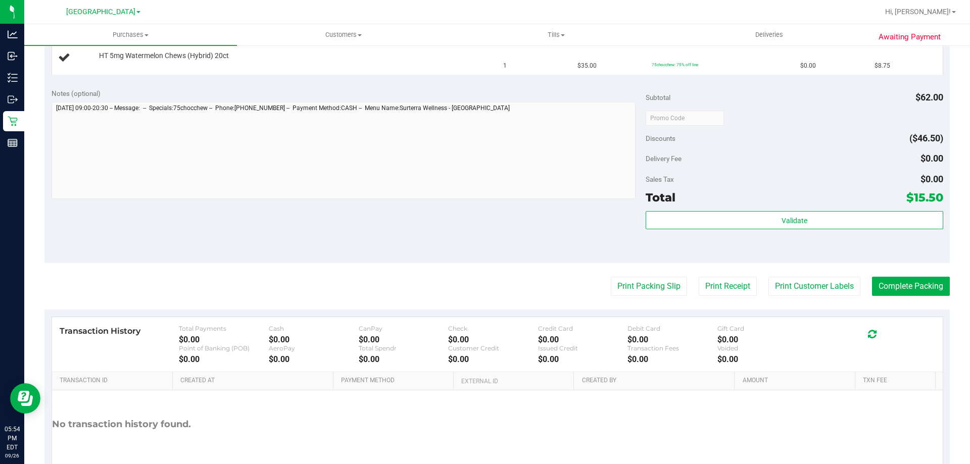
scroll to position [372, 0]
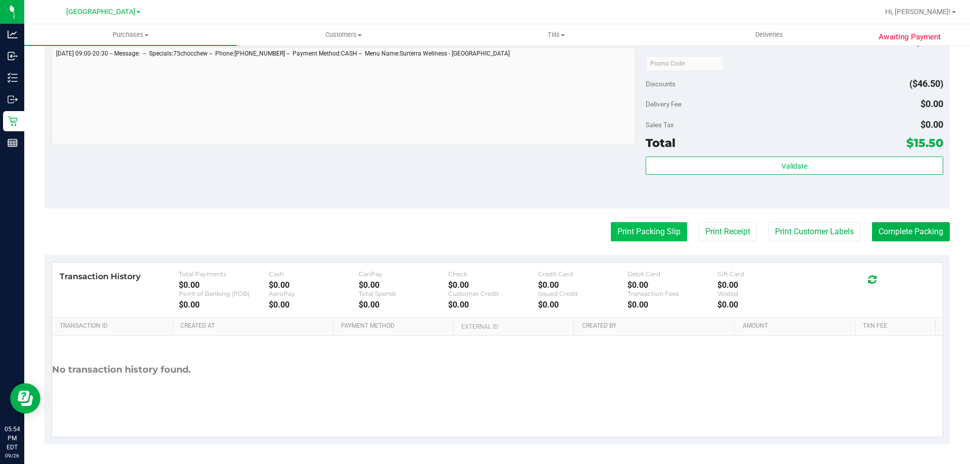
click at [629, 231] on button "Print Packing Slip" at bounding box center [649, 231] width 76 height 19
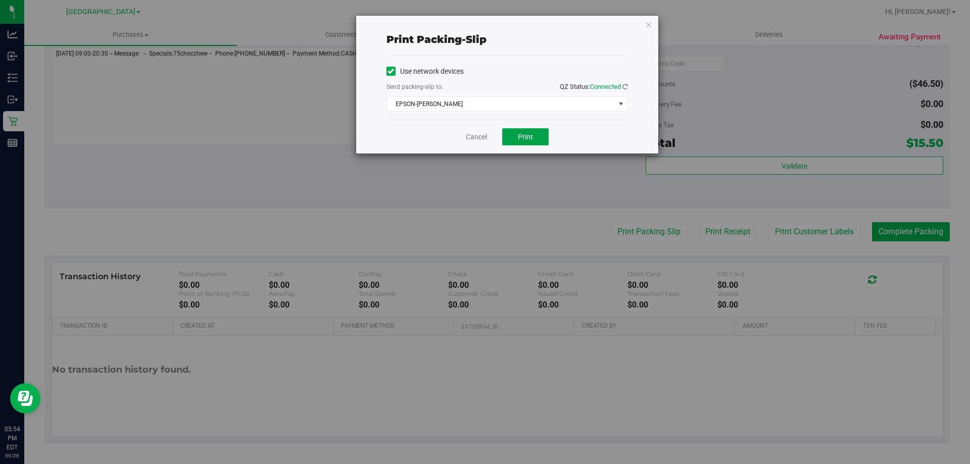
click at [526, 141] on span "Print" at bounding box center [525, 137] width 15 height 8
click at [470, 140] on link "Cancel" at bounding box center [476, 137] width 21 height 11
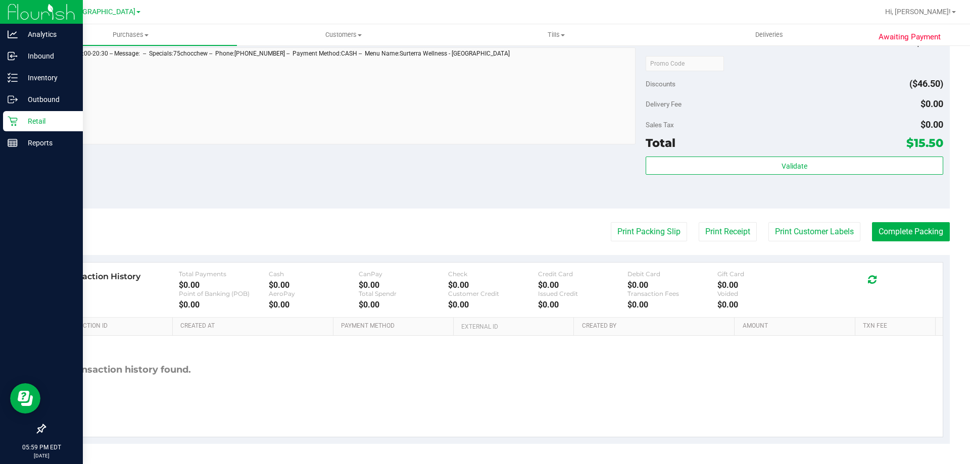
click at [44, 123] on p "Retail" at bounding box center [48, 121] width 61 height 12
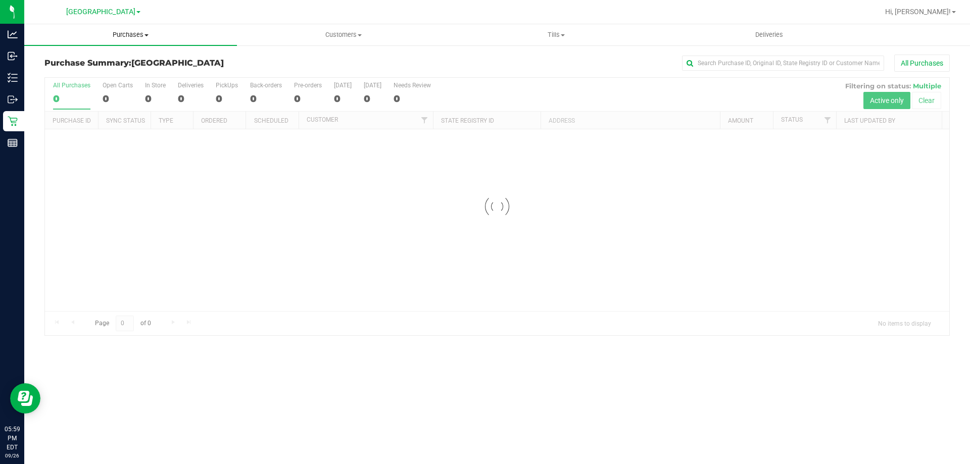
click at [133, 37] on span "Purchases" at bounding box center [130, 34] width 213 height 9
click at [128, 77] on li "Fulfillment" at bounding box center [130, 73] width 213 height 12
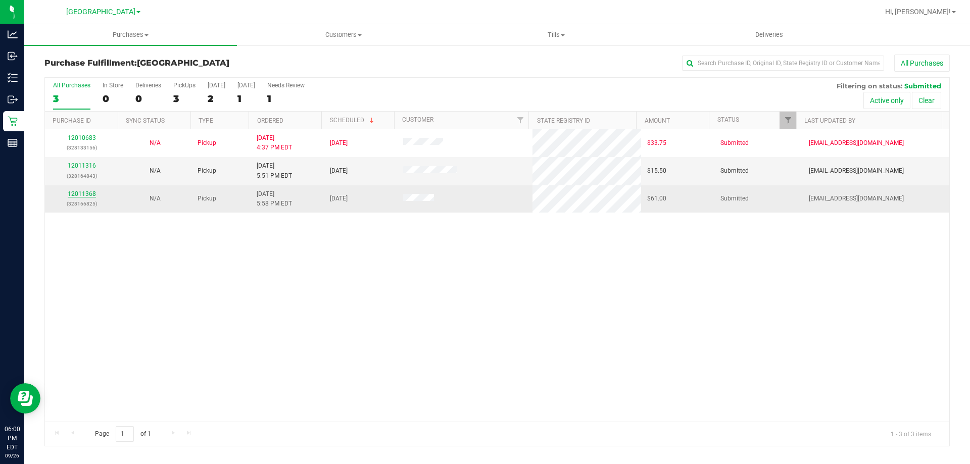
click at [84, 194] on link "12011368" at bounding box center [82, 194] width 28 height 7
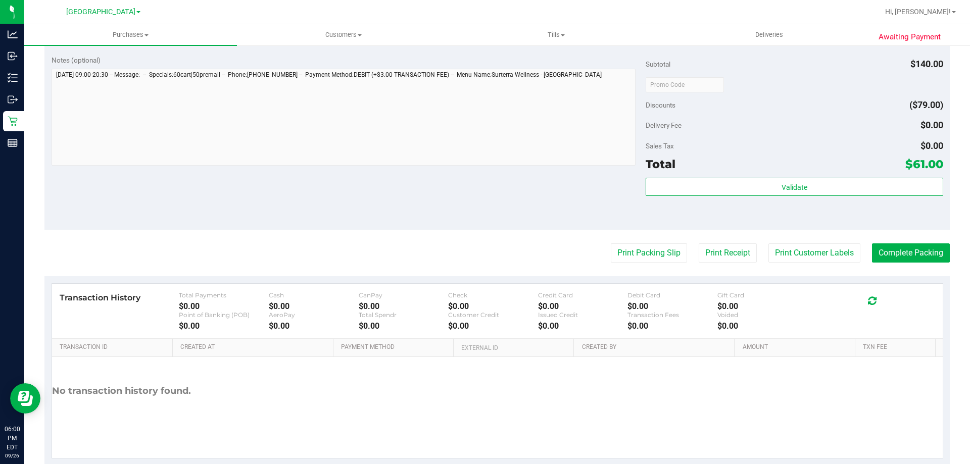
scroll to position [355, 0]
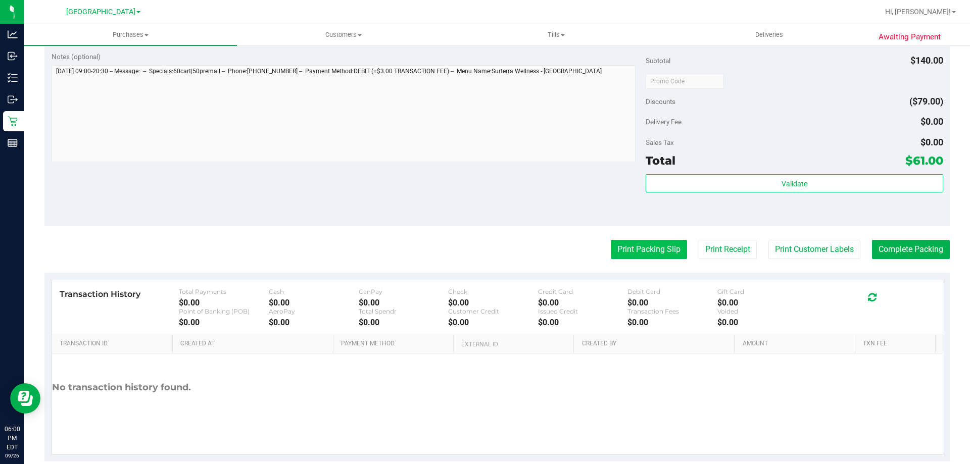
click at [647, 247] on button "Print Packing Slip" at bounding box center [649, 249] width 76 height 19
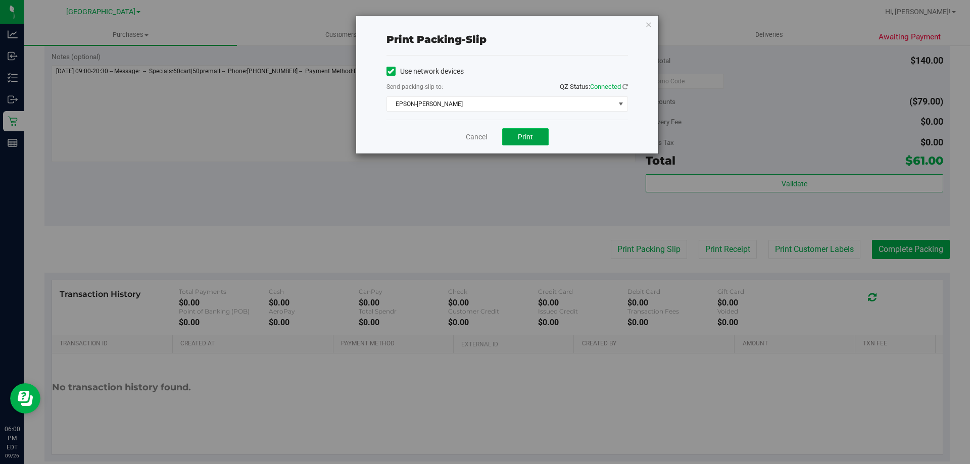
click at [520, 137] on span "Print" at bounding box center [525, 137] width 15 height 8
click at [479, 134] on link "Cancel" at bounding box center [476, 137] width 21 height 11
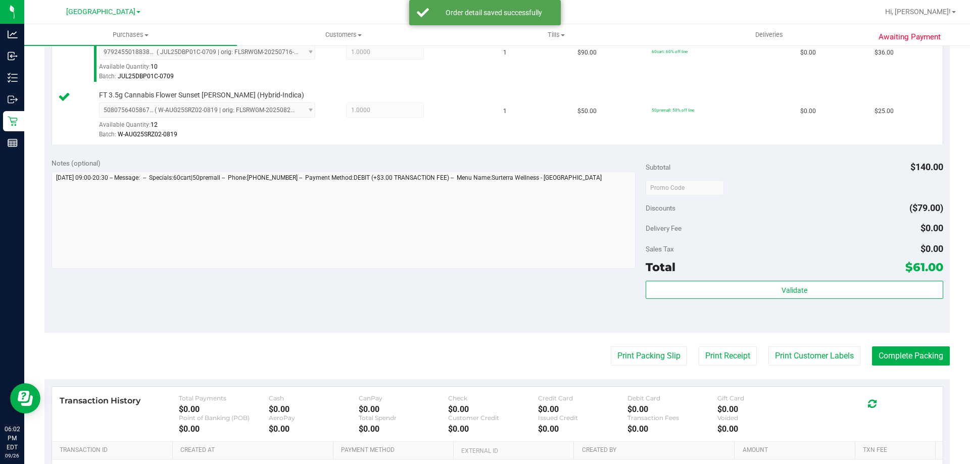
scroll to position [421, 0]
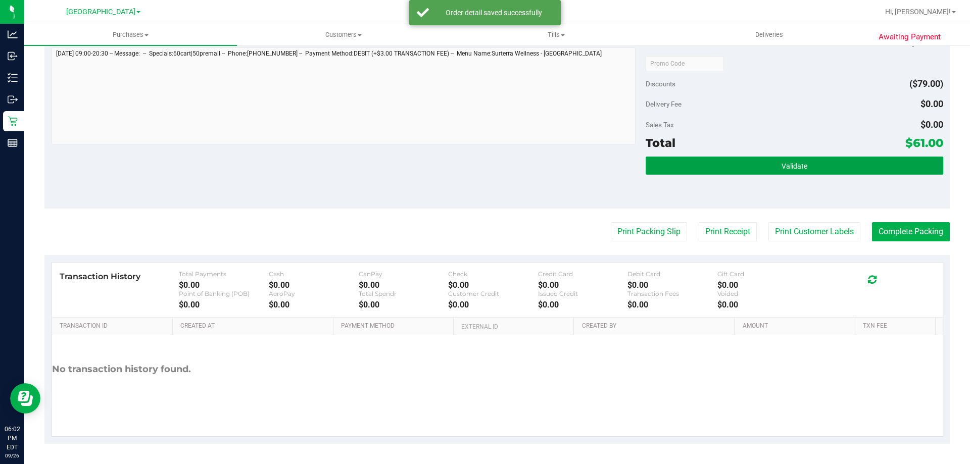
click at [705, 170] on button "Validate" at bounding box center [794, 166] width 297 height 18
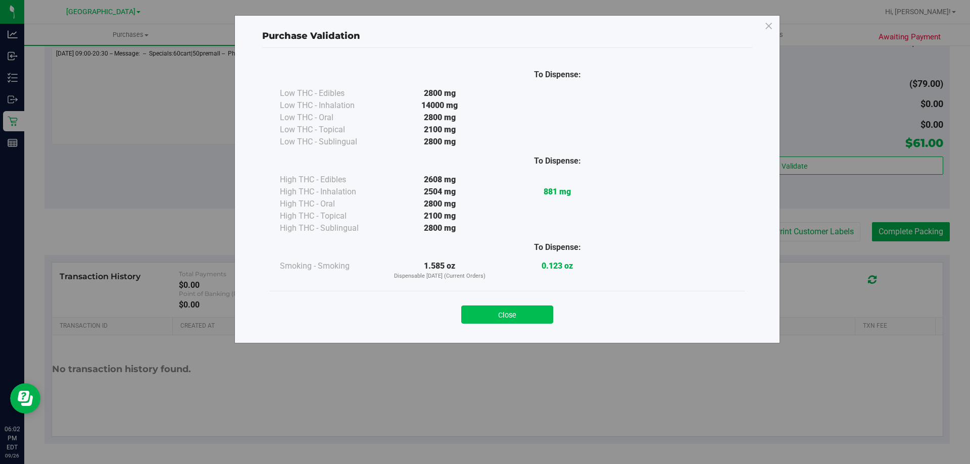
click at [529, 311] on button "Close" at bounding box center [507, 315] width 92 height 18
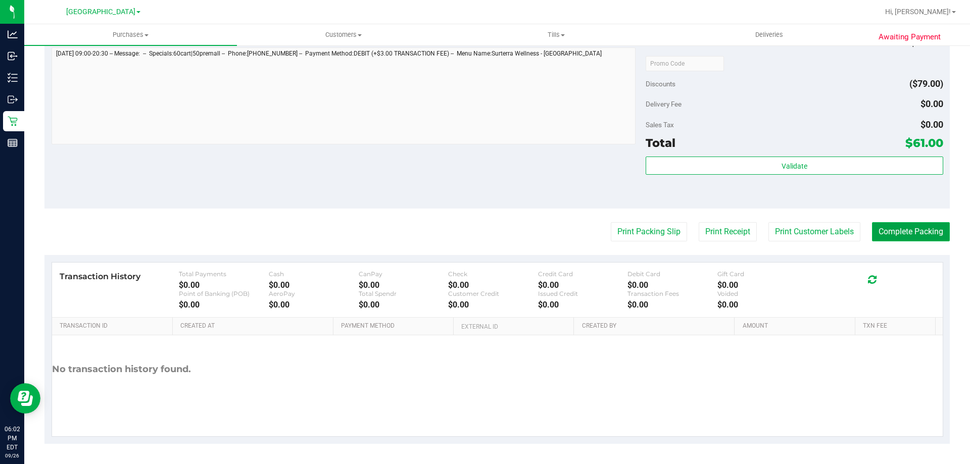
click at [903, 229] on button "Complete Packing" at bounding box center [911, 231] width 78 height 19
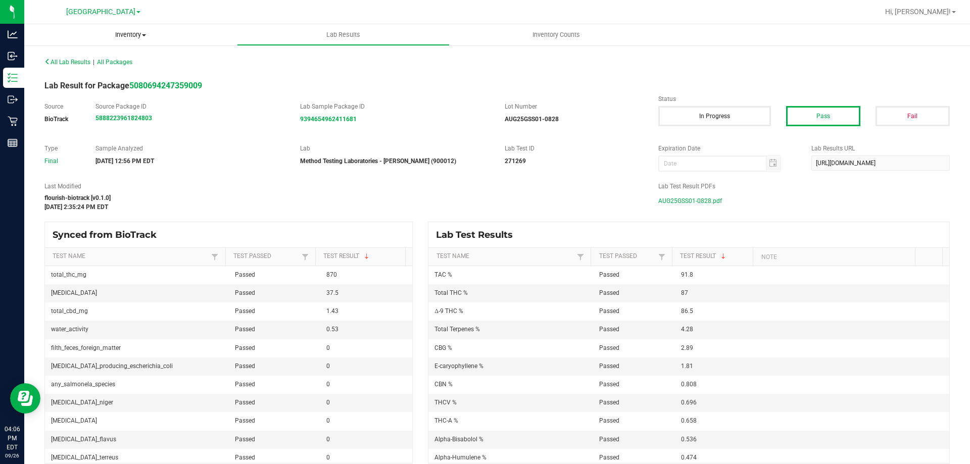
click at [120, 38] on span "Inventory" at bounding box center [130, 34] width 213 height 9
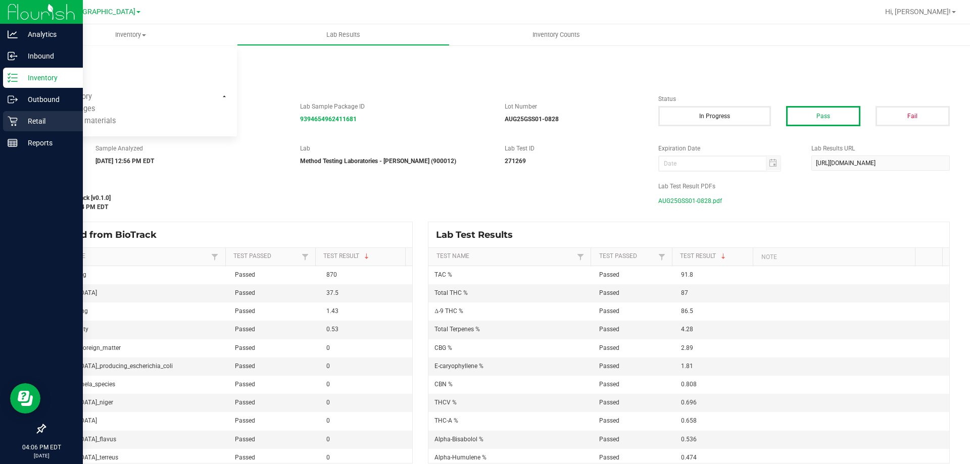
click at [45, 122] on p "Retail" at bounding box center [48, 121] width 61 height 12
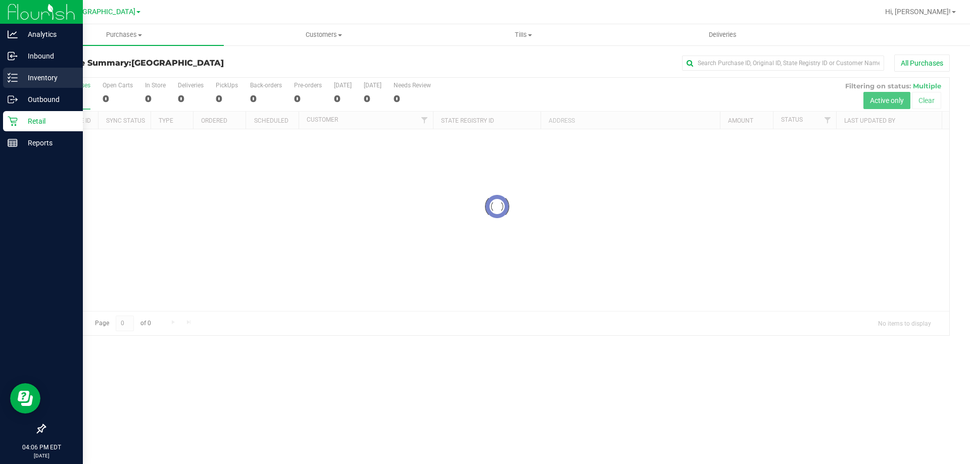
click at [49, 77] on p "Inventory" at bounding box center [48, 78] width 61 height 12
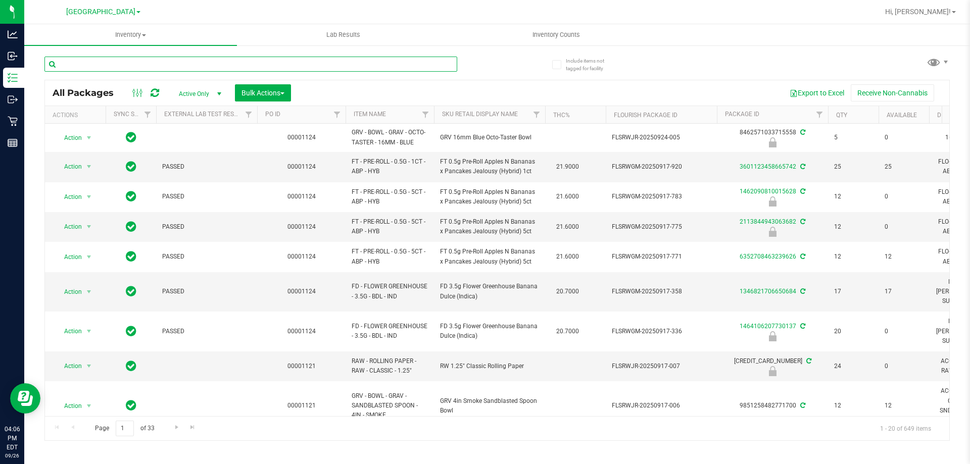
click at [135, 65] on input "text" at bounding box center [250, 64] width 413 height 15
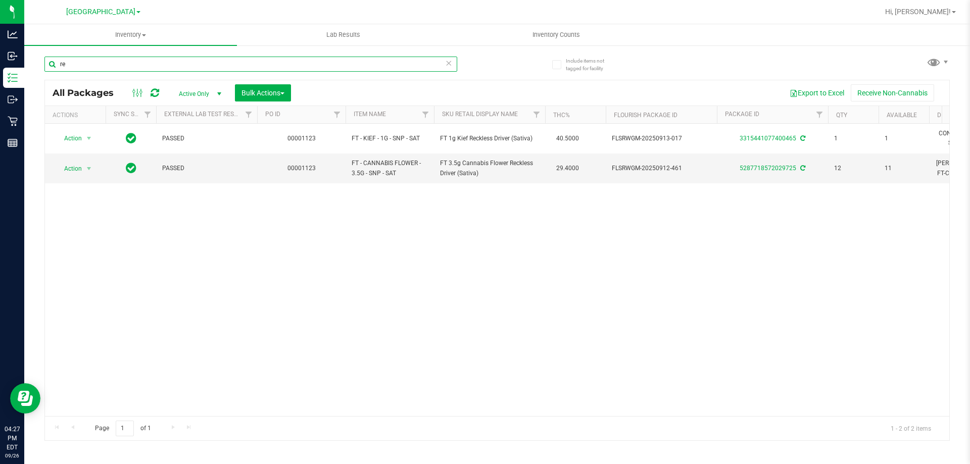
type input "r"
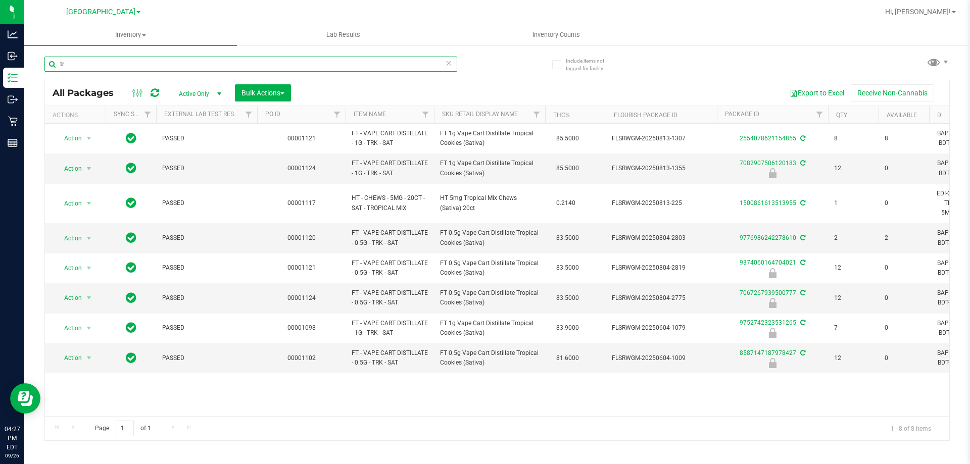
type input "t"
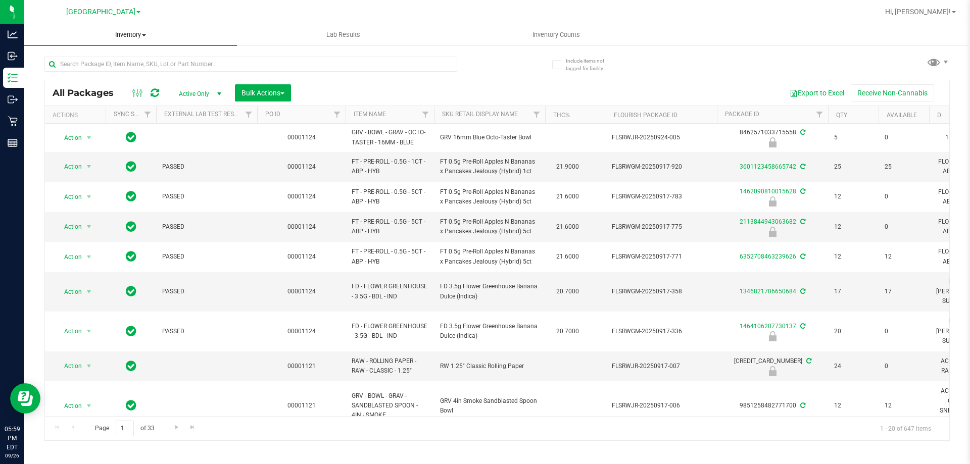
click at [127, 34] on span "Inventory" at bounding box center [130, 34] width 213 height 9
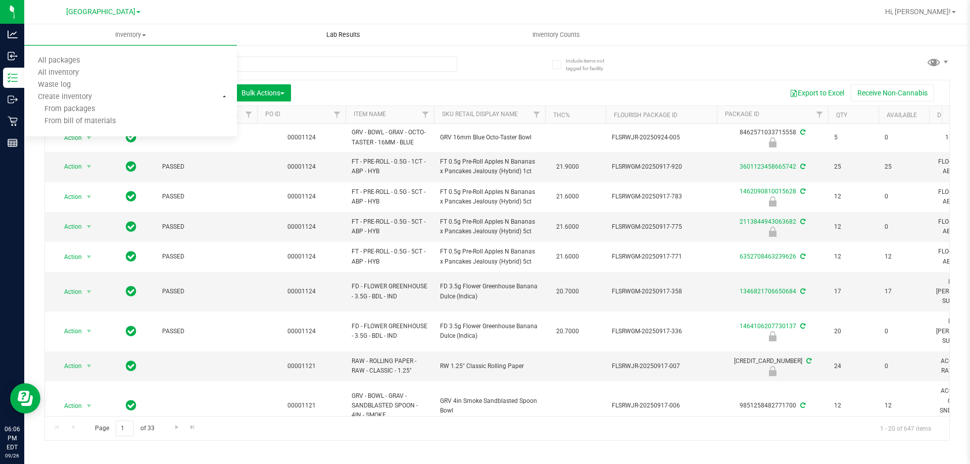
click at [353, 35] on span "Lab Results" at bounding box center [343, 34] width 61 height 9
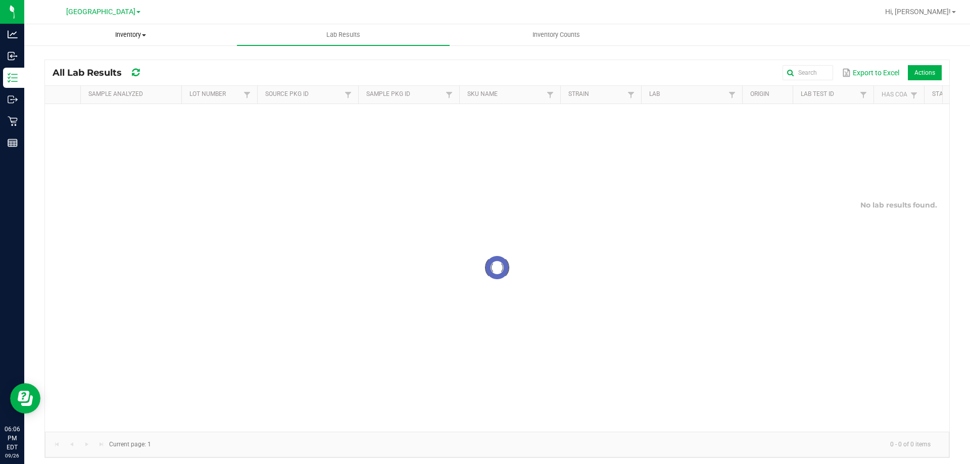
click at [134, 34] on span "Inventory" at bounding box center [131, 34] width 212 height 9
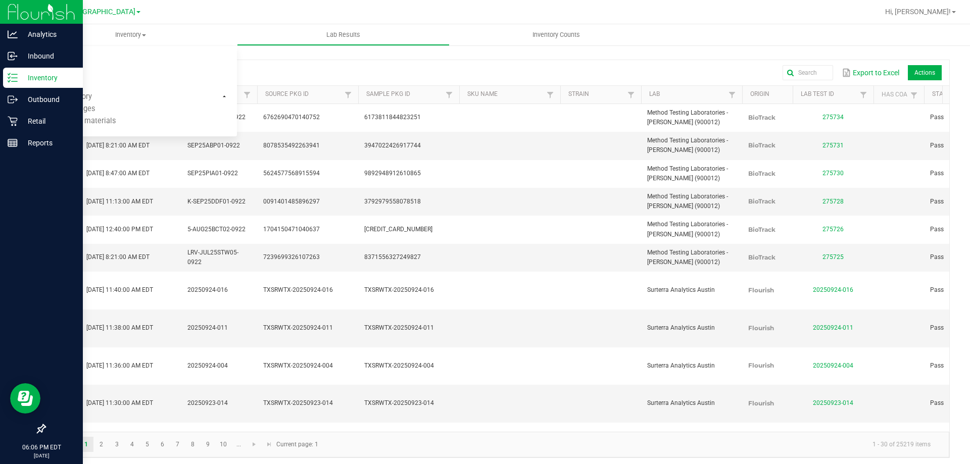
click at [41, 80] on p "Inventory" at bounding box center [48, 78] width 61 height 12
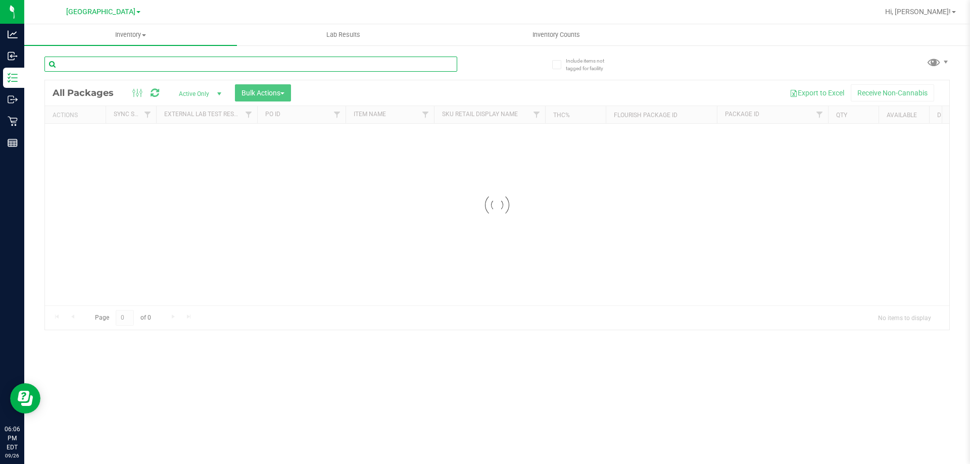
click at [107, 61] on input "text" at bounding box center [250, 64] width 413 height 15
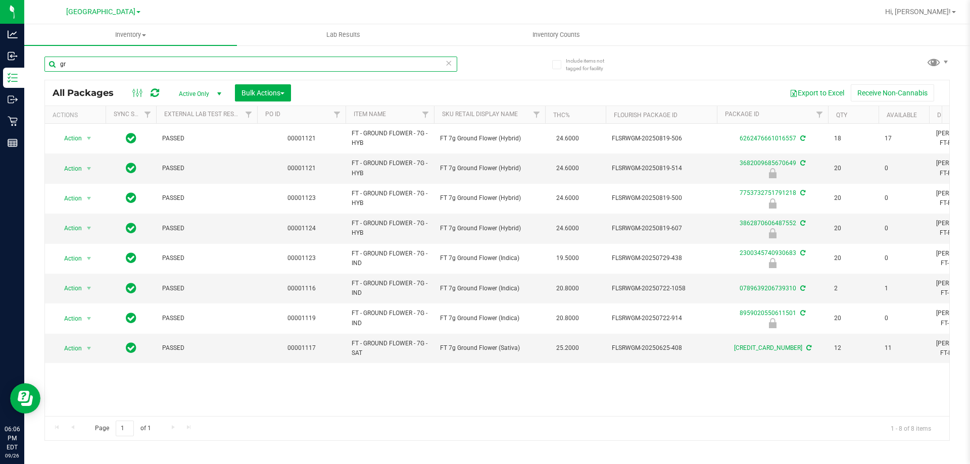
type input "g"
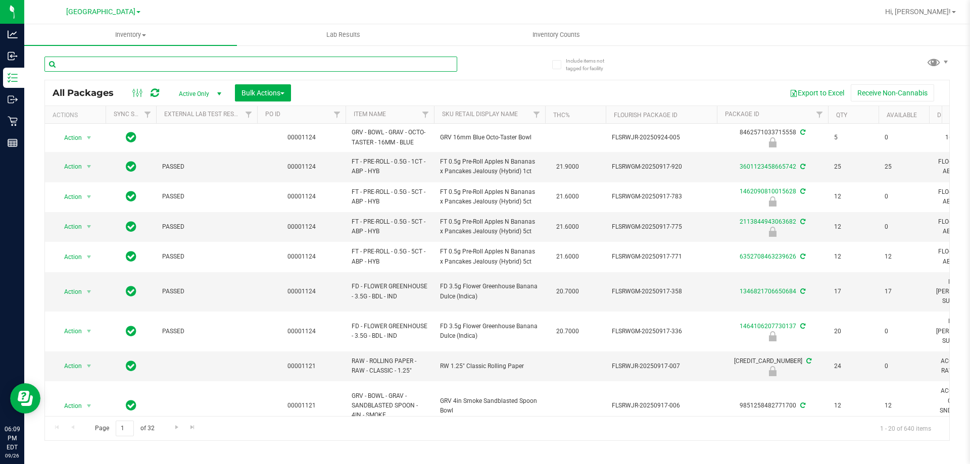
click at [150, 68] on input "text" at bounding box center [250, 64] width 413 height 15
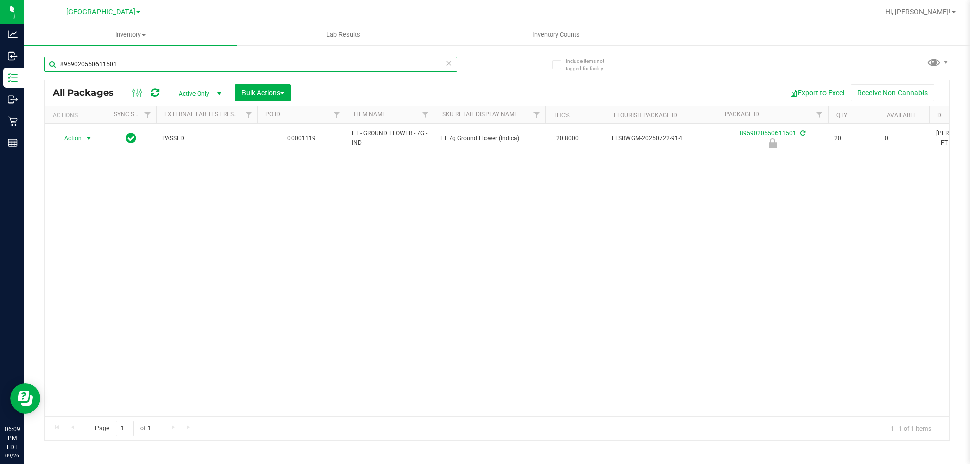
type input "8959020550611501"
click at [89, 140] on span "select" at bounding box center [89, 138] width 8 height 8
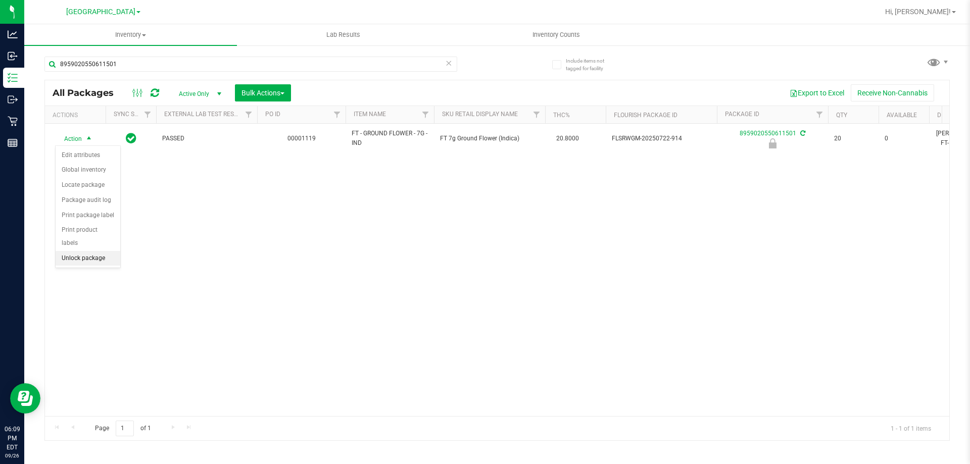
click at [92, 251] on li "Unlock package" at bounding box center [88, 258] width 65 height 15
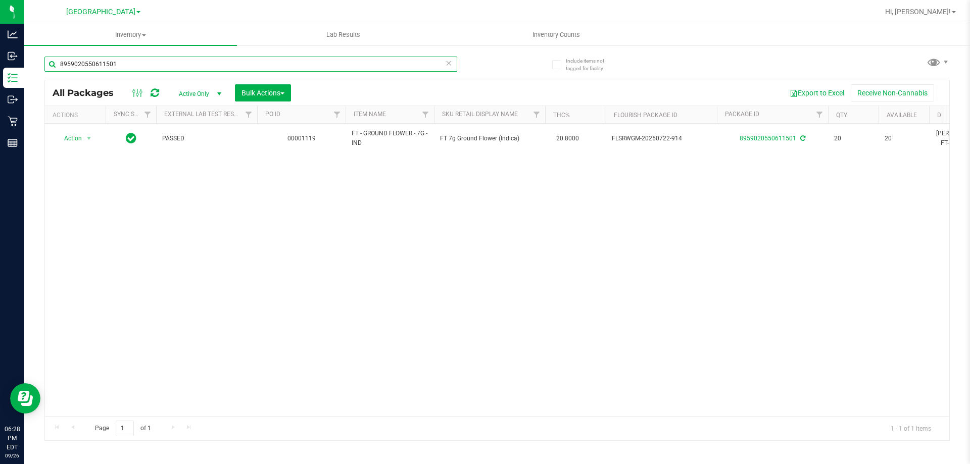
click at [199, 61] on input "8959020550611501" at bounding box center [250, 64] width 413 height 15
type input "8"
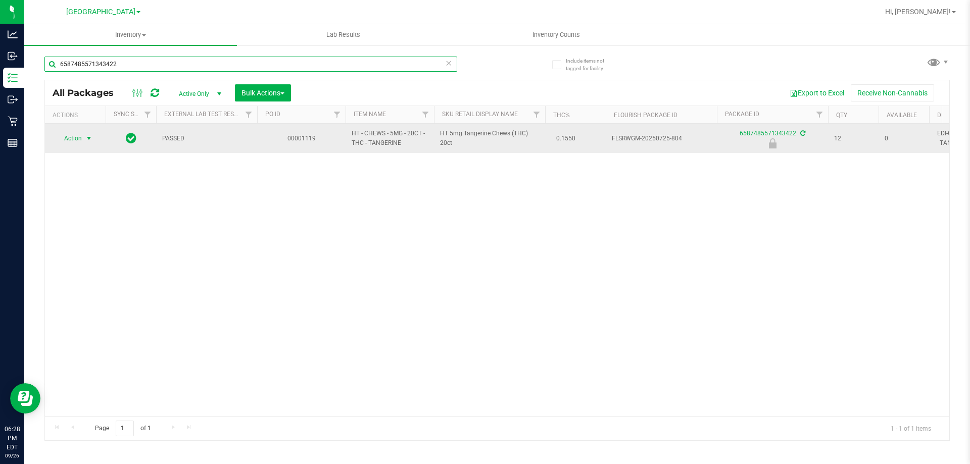
type input "6587485571343422"
click at [93, 142] on span "select" at bounding box center [89, 138] width 8 height 8
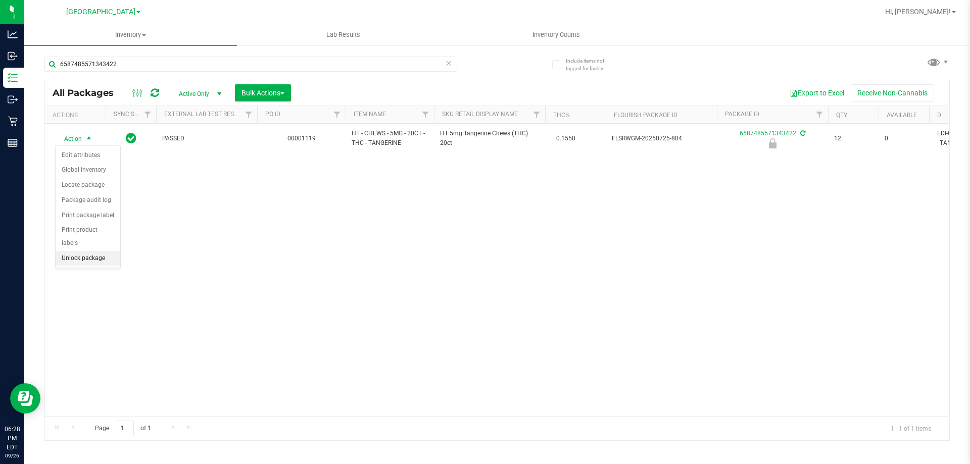
click at [93, 251] on li "Unlock package" at bounding box center [88, 258] width 65 height 15
click at [126, 37] on span "Inventory" at bounding box center [130, 34] width 213 height 9
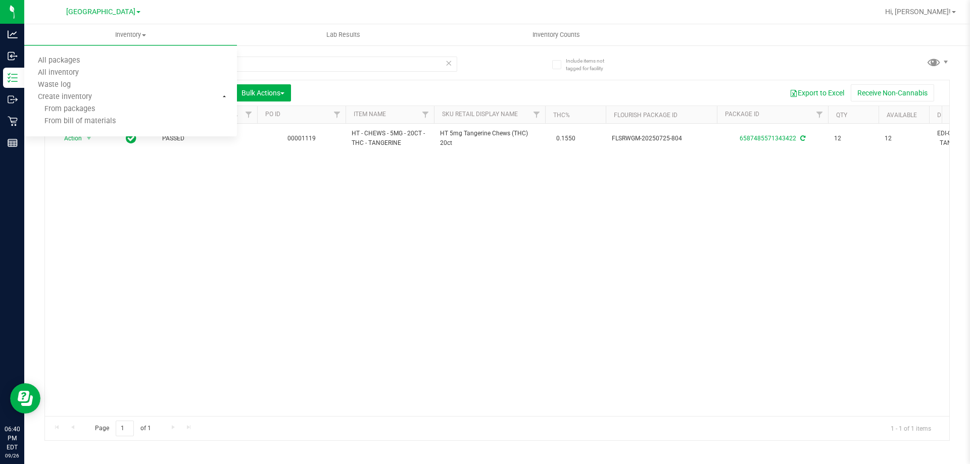
click at [127, 185] on div "Action Action Adjust qty Create package Edit attributes Global inventory Locate…" at bounding box center [497, 270] width 905 height 293
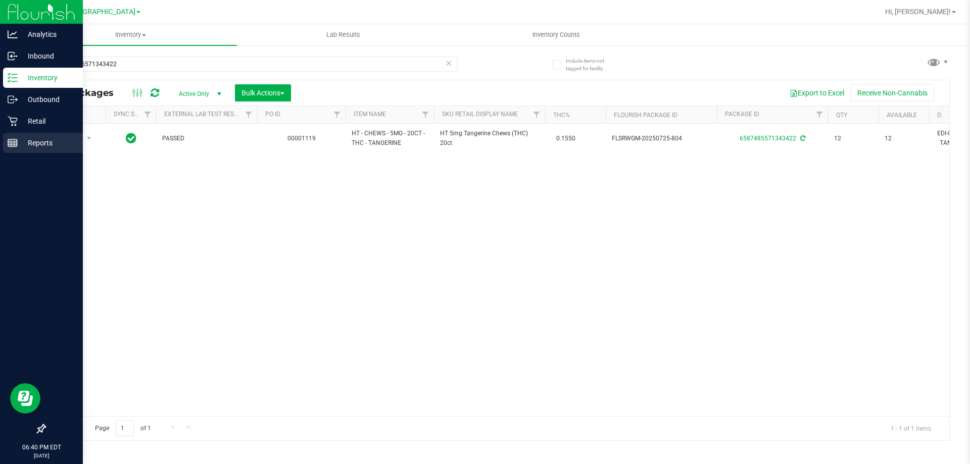
click at [39, 145] on p "Reports" at bounding box center [48, 143] width 61 height 12
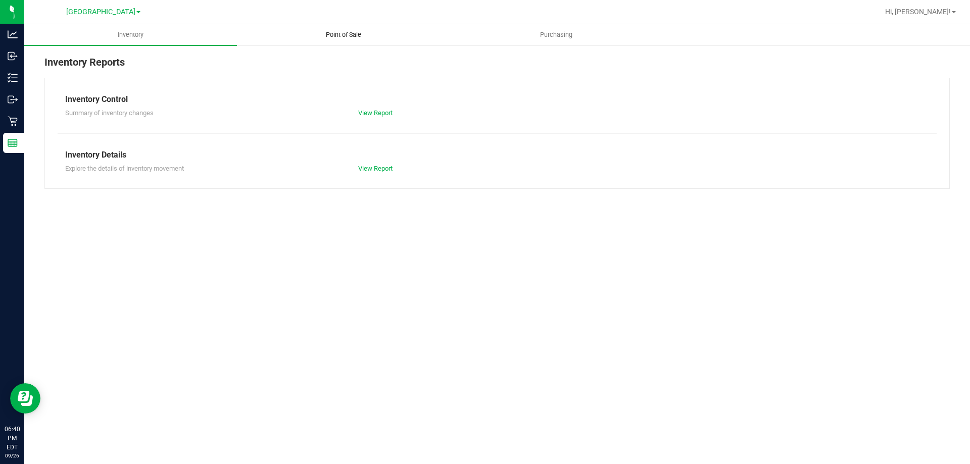
click at [339, 31] on span "Point of Sale" at bounding box center [343, 34] width 63 height 9
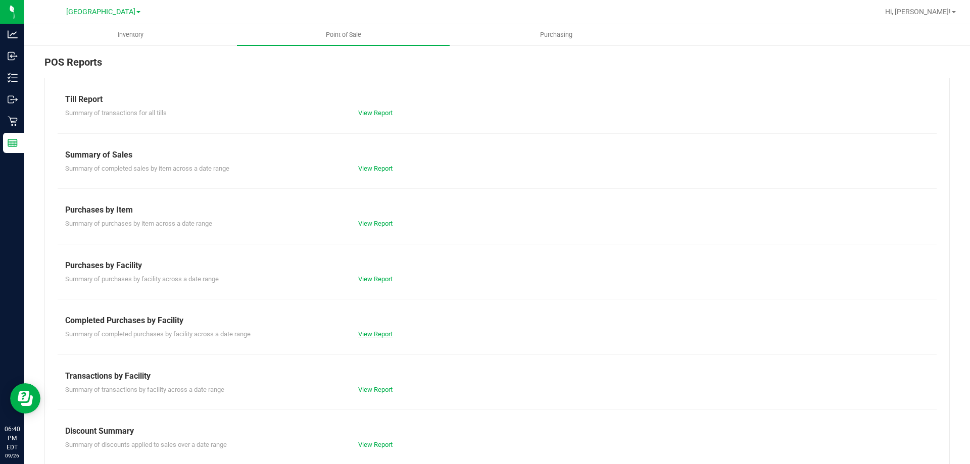
click at [380, 334] on link "View Report" at bounding box center [375, 335] width 34 height 8
